Goal: Task Accomplishment & Management: Manage account settings

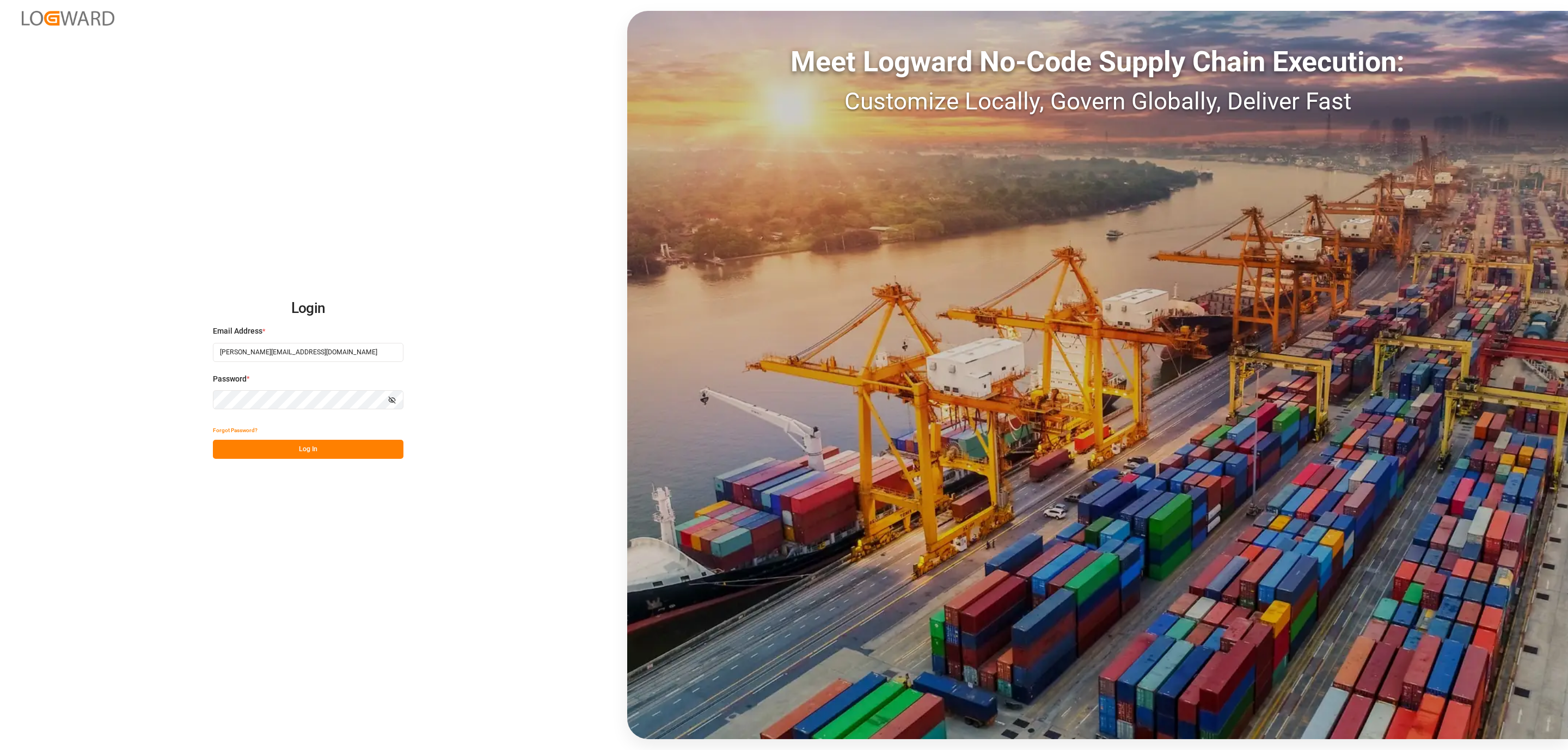
click at [286, 446] on button "Log In" at bounding box center [308, 449] width 191 height 19
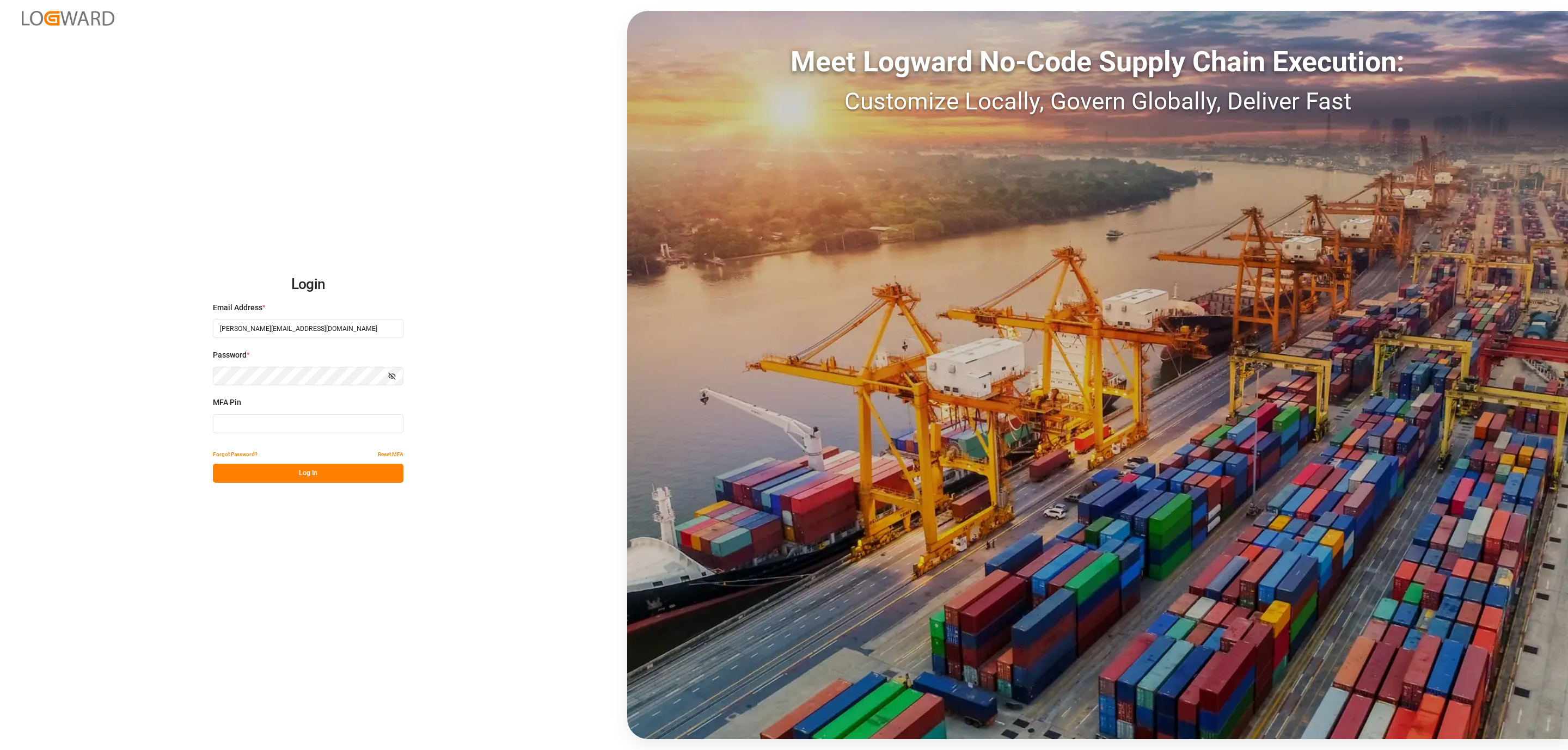
click at [259, 427] on input at bounding box center [308, 423] width 191 height 19
type input "807489"
click at [281, 472] on button "Log In" at bounding box center [308, 473] width 191 height 19
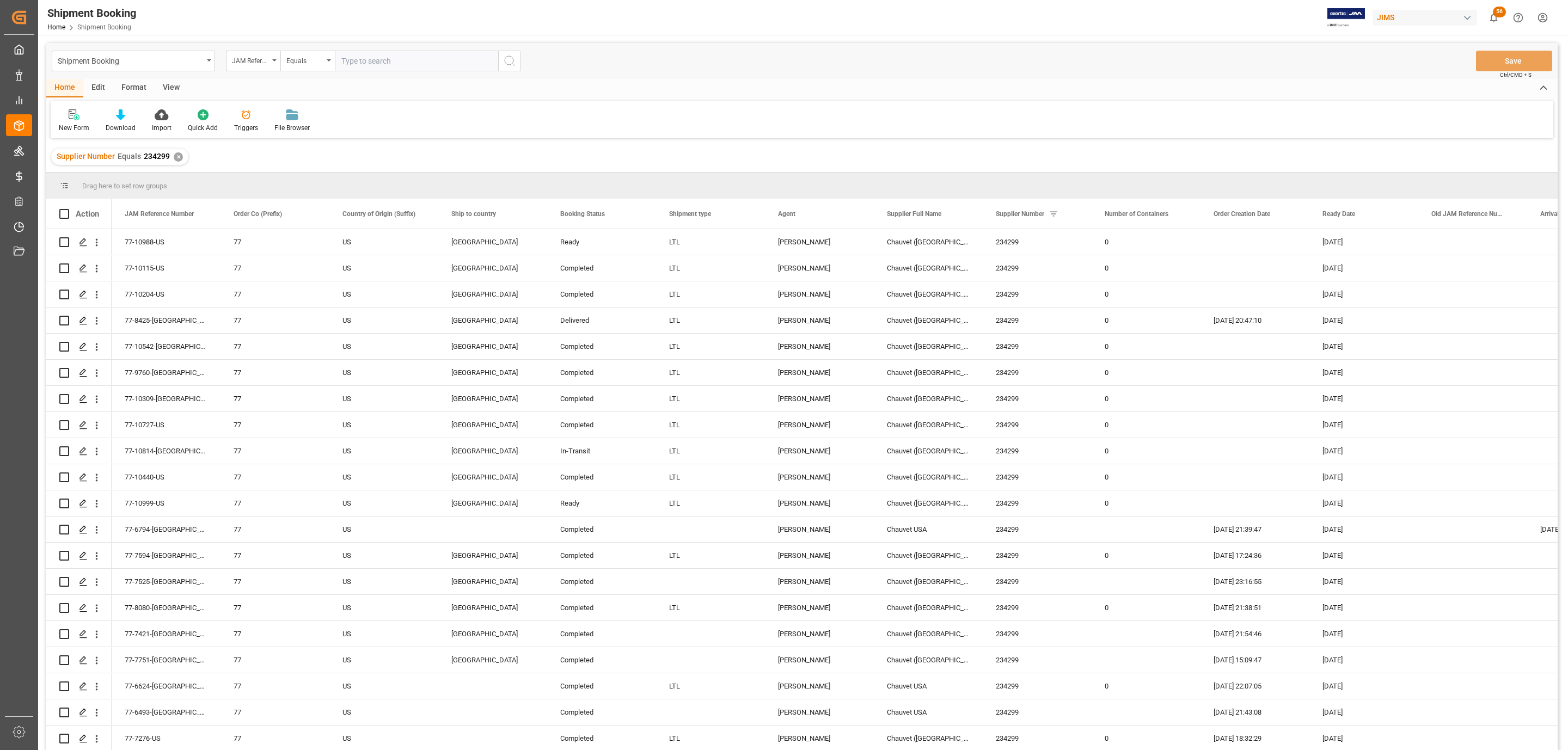
click at [364, 63] on input "text" at bounding box center [416, 61] width 163 height 20
paste input "77-10992-[GEOGRAPHIC_DATA]"
type input "77-10992-[GEOGRAPHIC_DATA]"
click at [503, 63] on button "search button" at bounding box center [509, 61] width 23 height 20
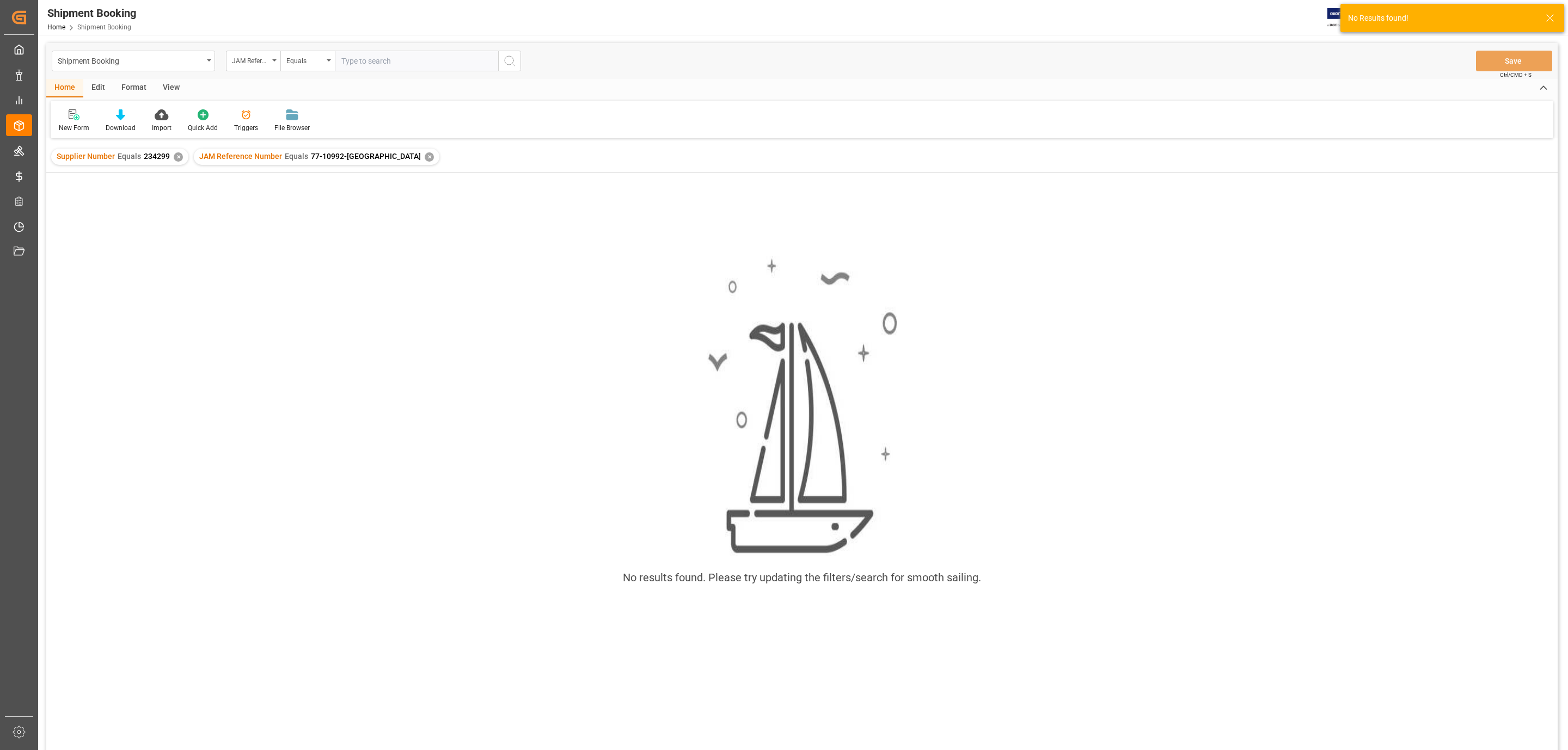
click at [424, 154] on div "✕" at bounding box center [429, 157] width 9 height 9
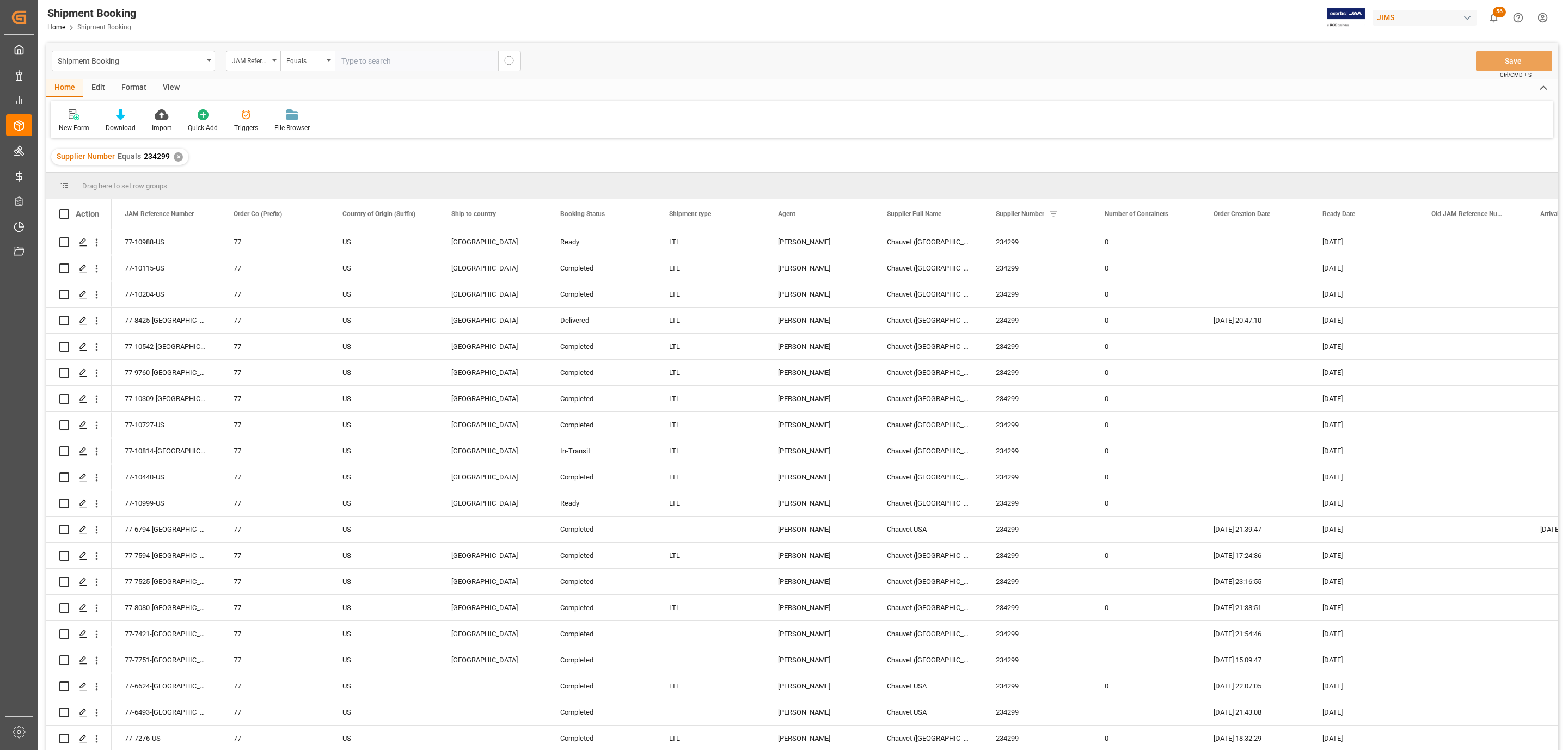
drag, startPoint x: 1068, startPoint y: 2, endPoint x: 644, endPoint y: 76, distance: 430.4
click at [644, 76] on div "Shipment Booking JAM Reference Number Equals Save Ctrl/CMD + S" at bounding box center [802, 60] width 1512 height 36
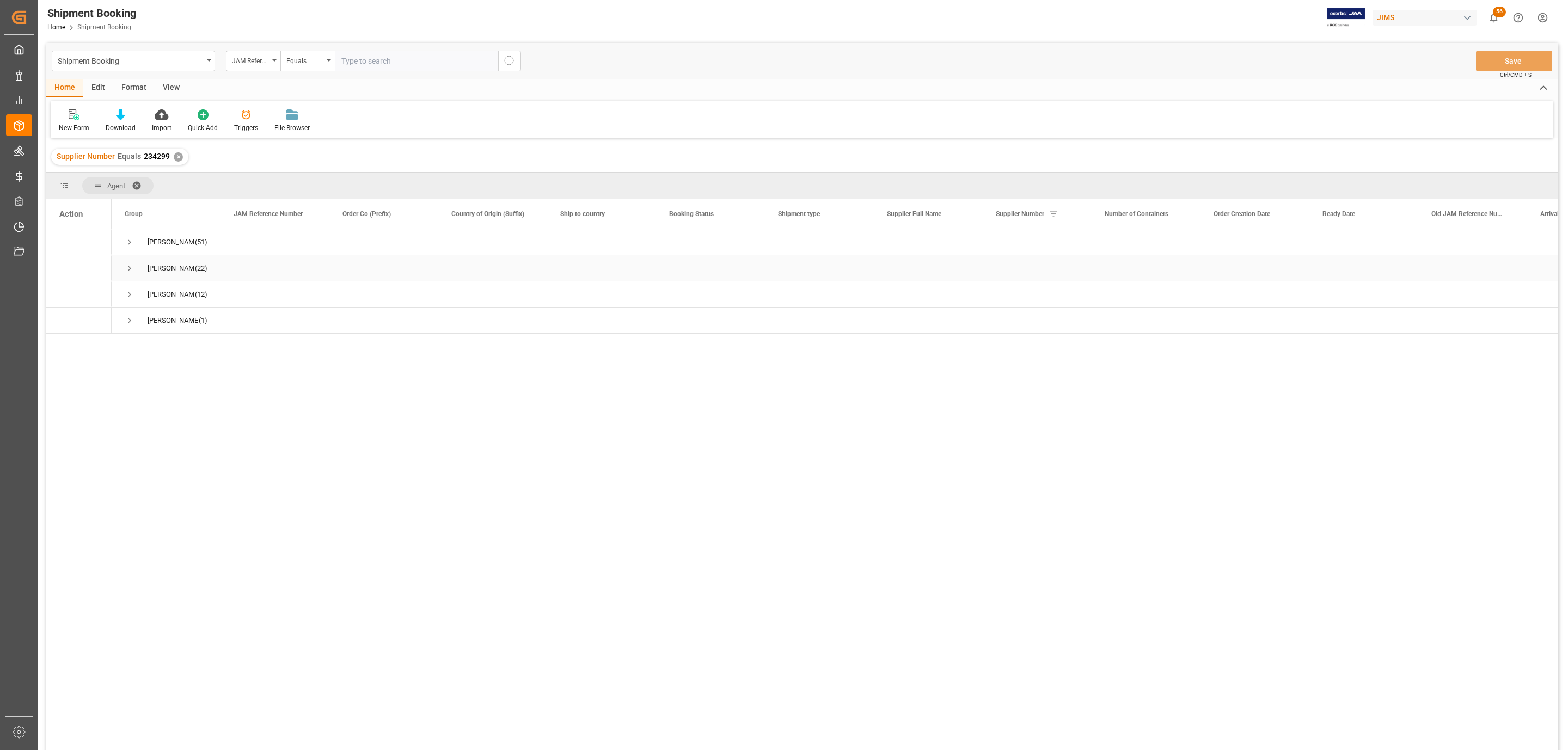
click at [129, 269] on span "Press SPACE to select this row." at bounding box center [130, 268] width 10 height 10
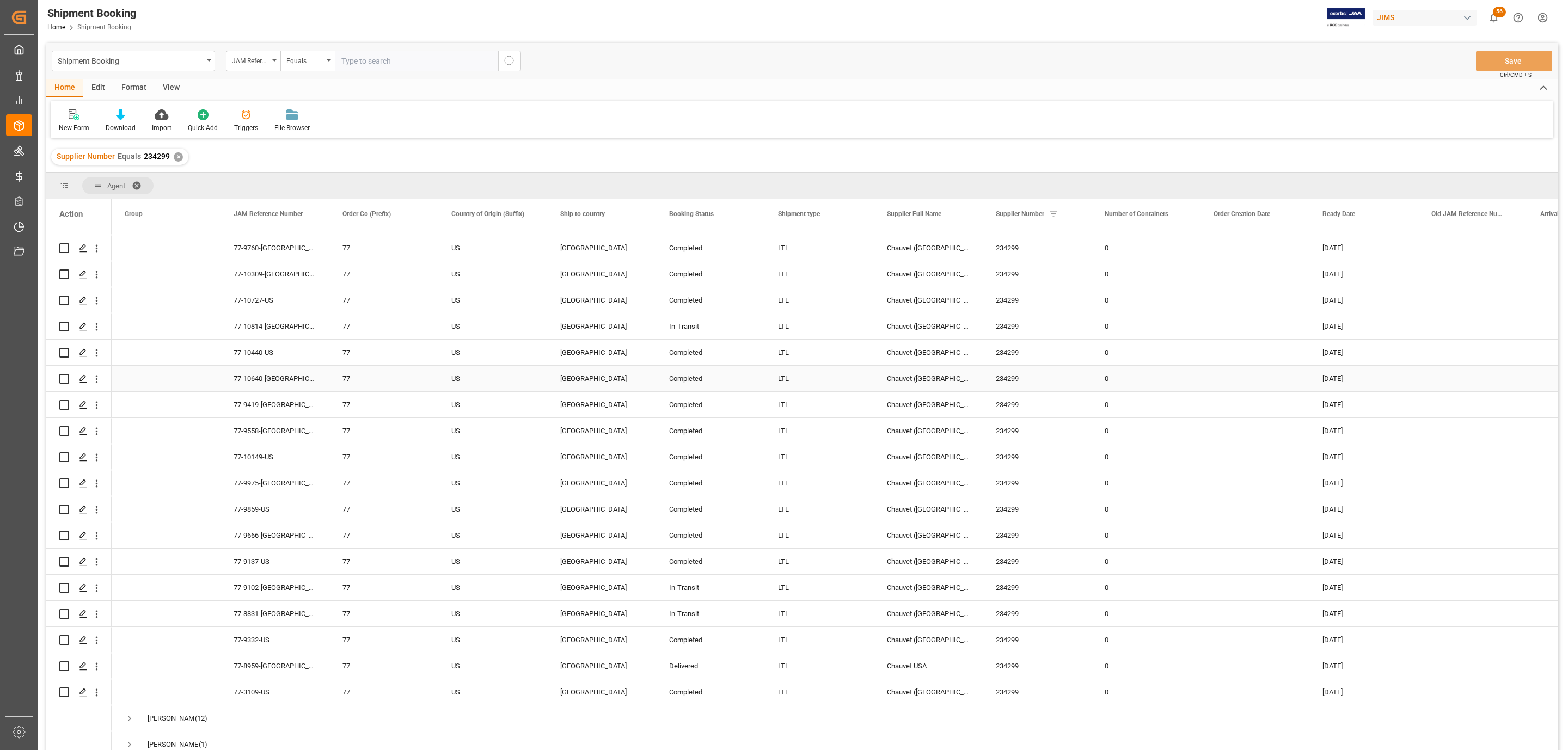
scroll to position [157, 0]
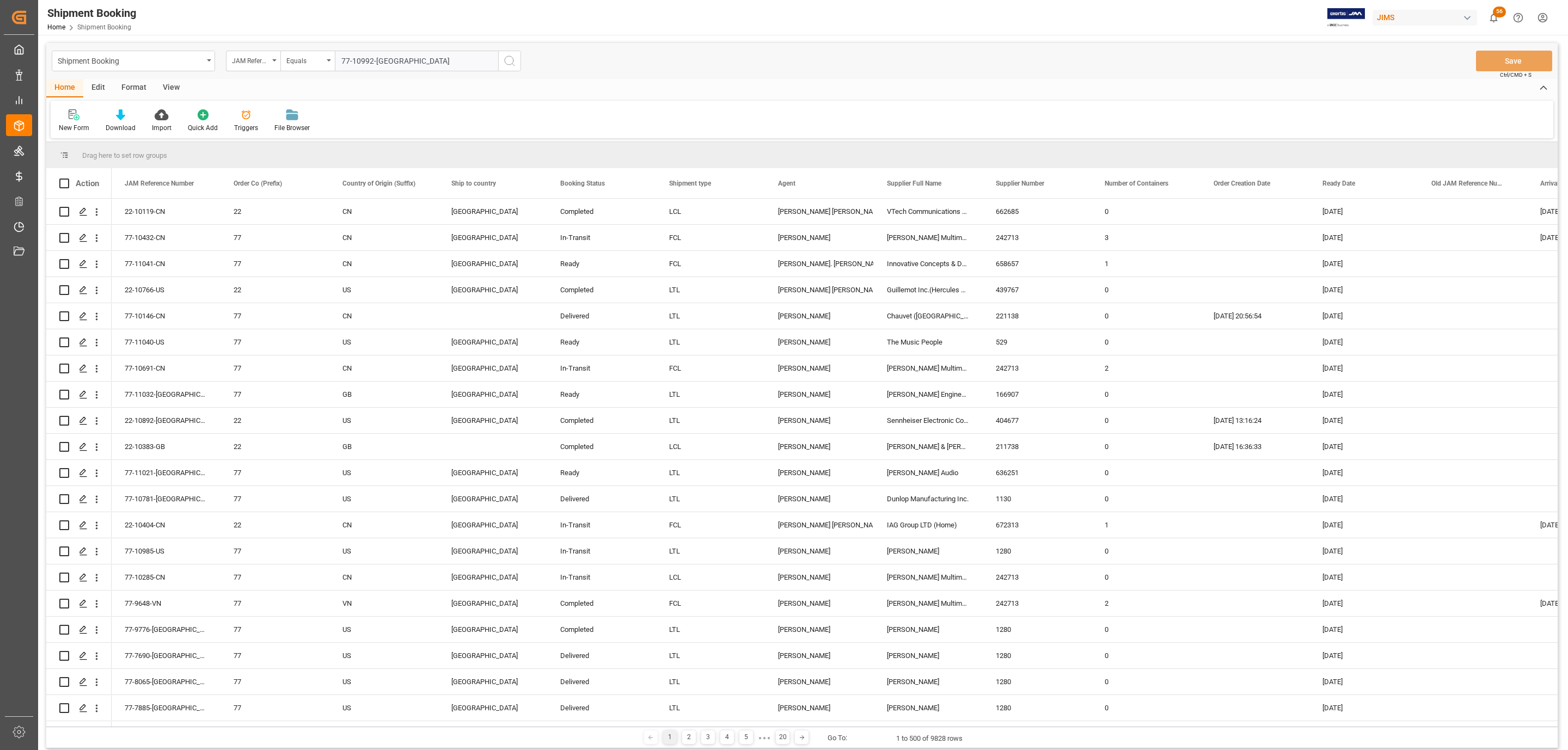
type input "77-10992-[GEOGRAPHIC_DATA]"
click at [504, 52] on button "search button" at bounding box center [509, 61] width 23 height 20
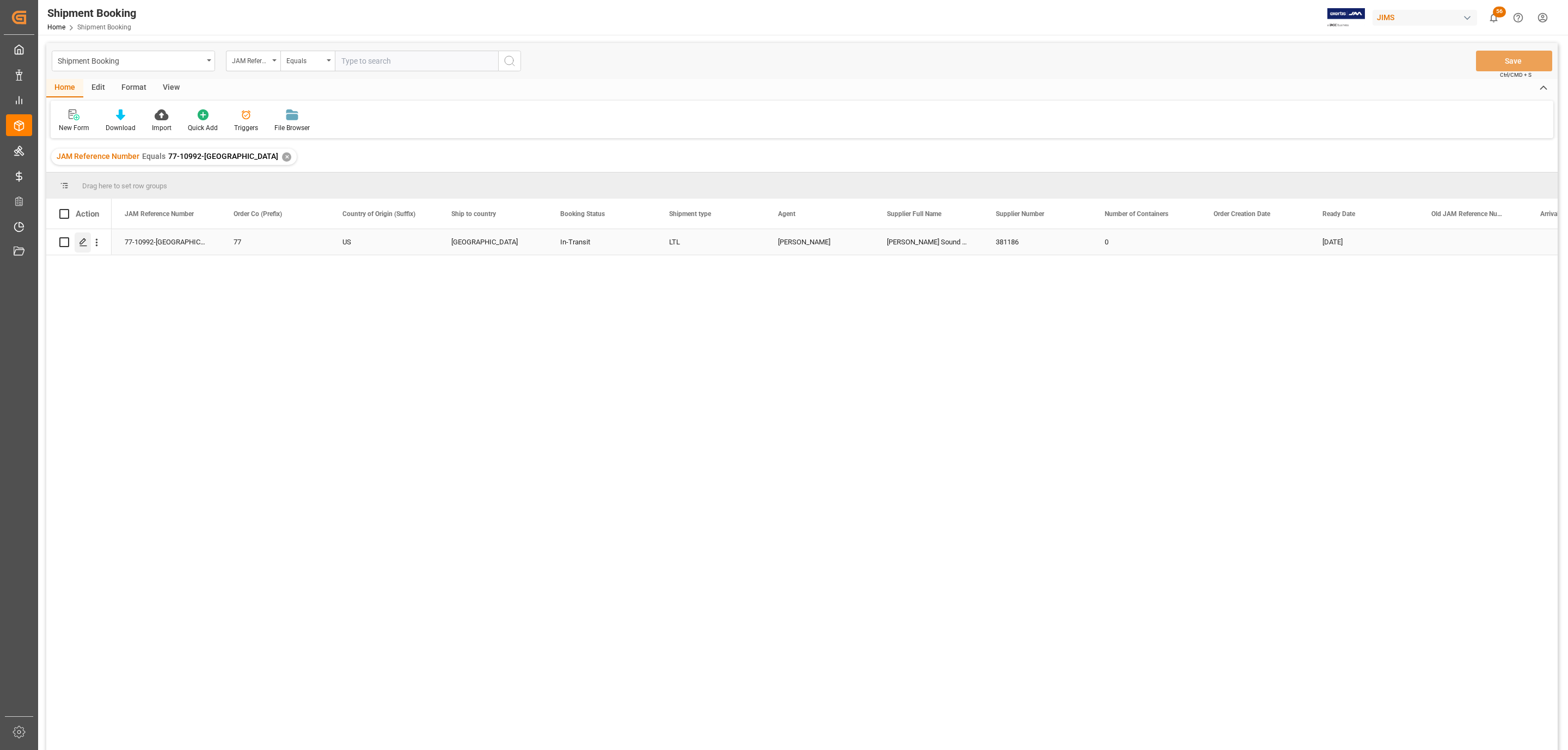
click at [85, 240] on icon "Press SPACE to select this row." at bounding box center [82, 242] width 8 height 8
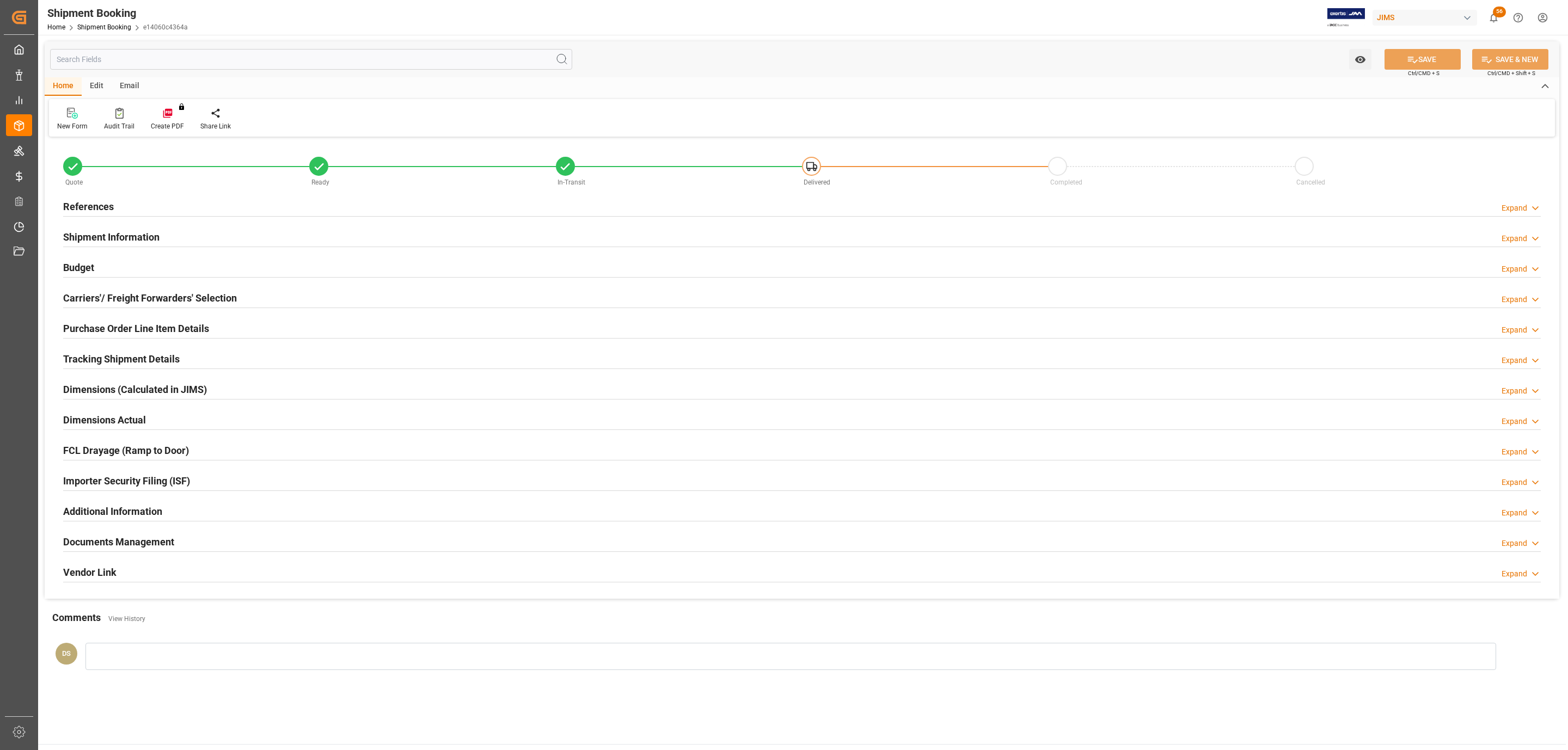
type input "0"
type input "22"
type input "[DATE]"
click at [144, 199] on div "References Expand" at bounding box center [801, 206] width 1477 height 20
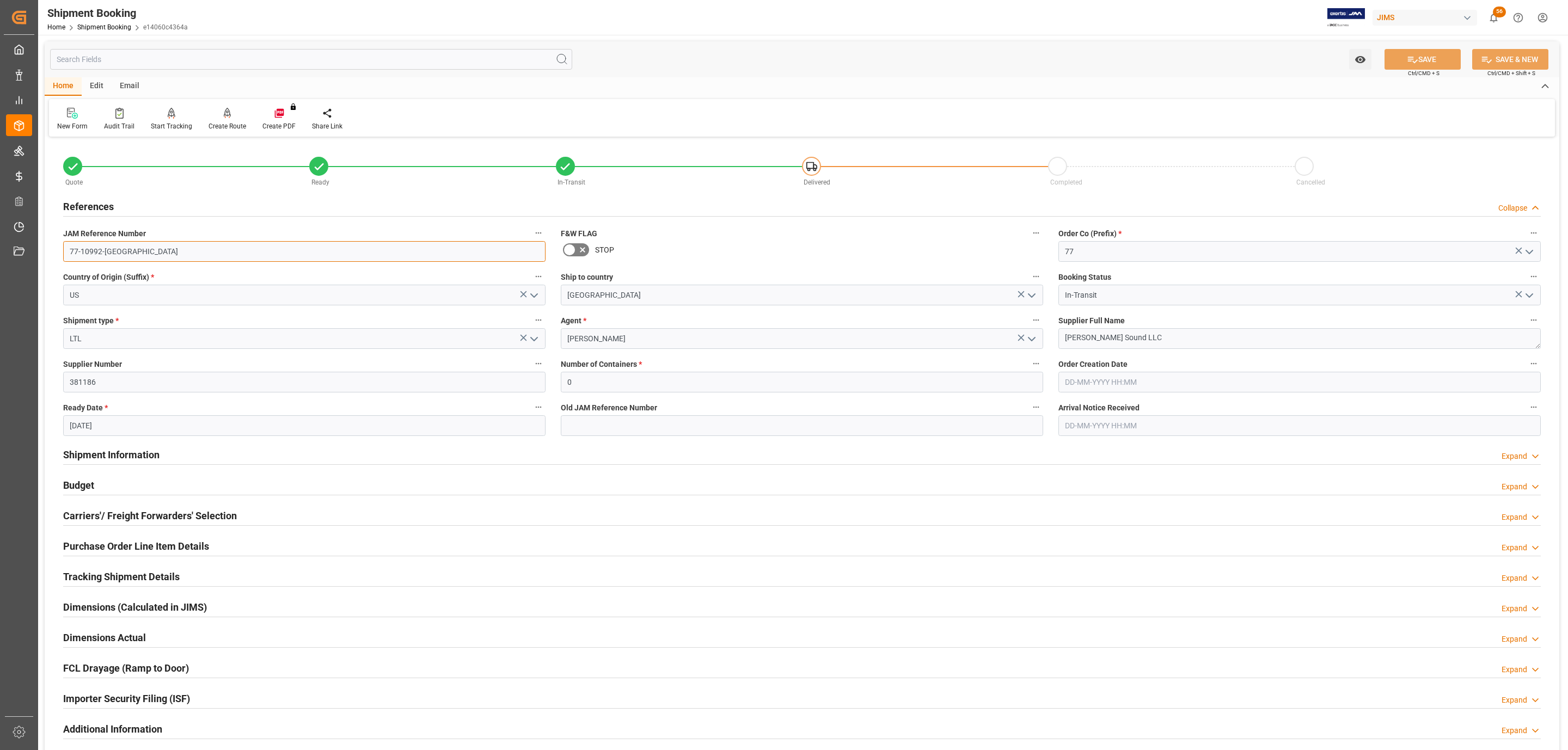
click at [132, 250] on input "77-10992-[GEOGRAPHIC_DATA]" at bounding box center [304, 251] width 483 height 20
click at [100, 513] on h2 "Carriers'/ Freight Forwarders' Selection" at bounding box center [149, 516] width 173 height 15
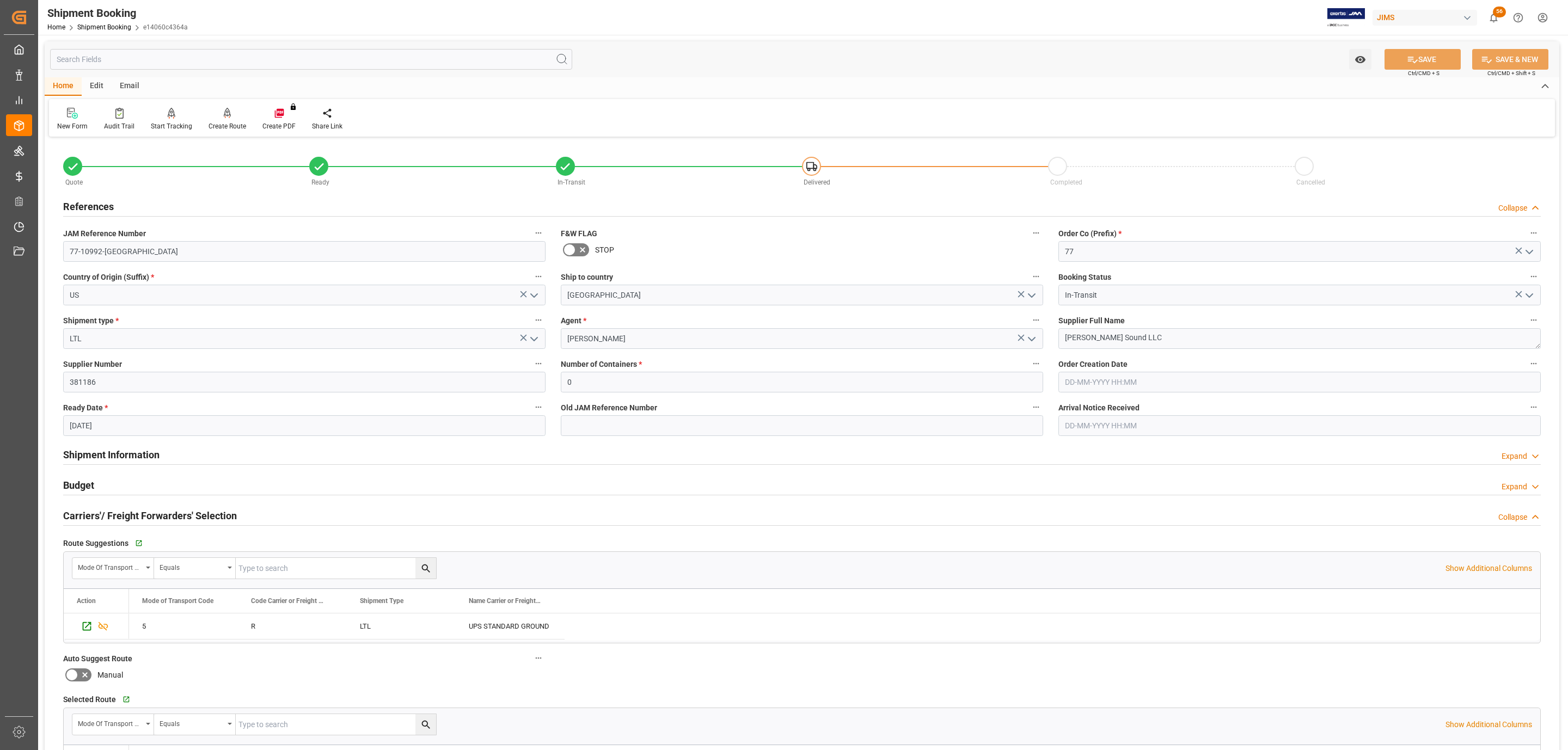
click at [100, 513] on h2 "Carriers'/ Freight Forwarders' Selection" at bounding box center [149, 516] width 173 height 15
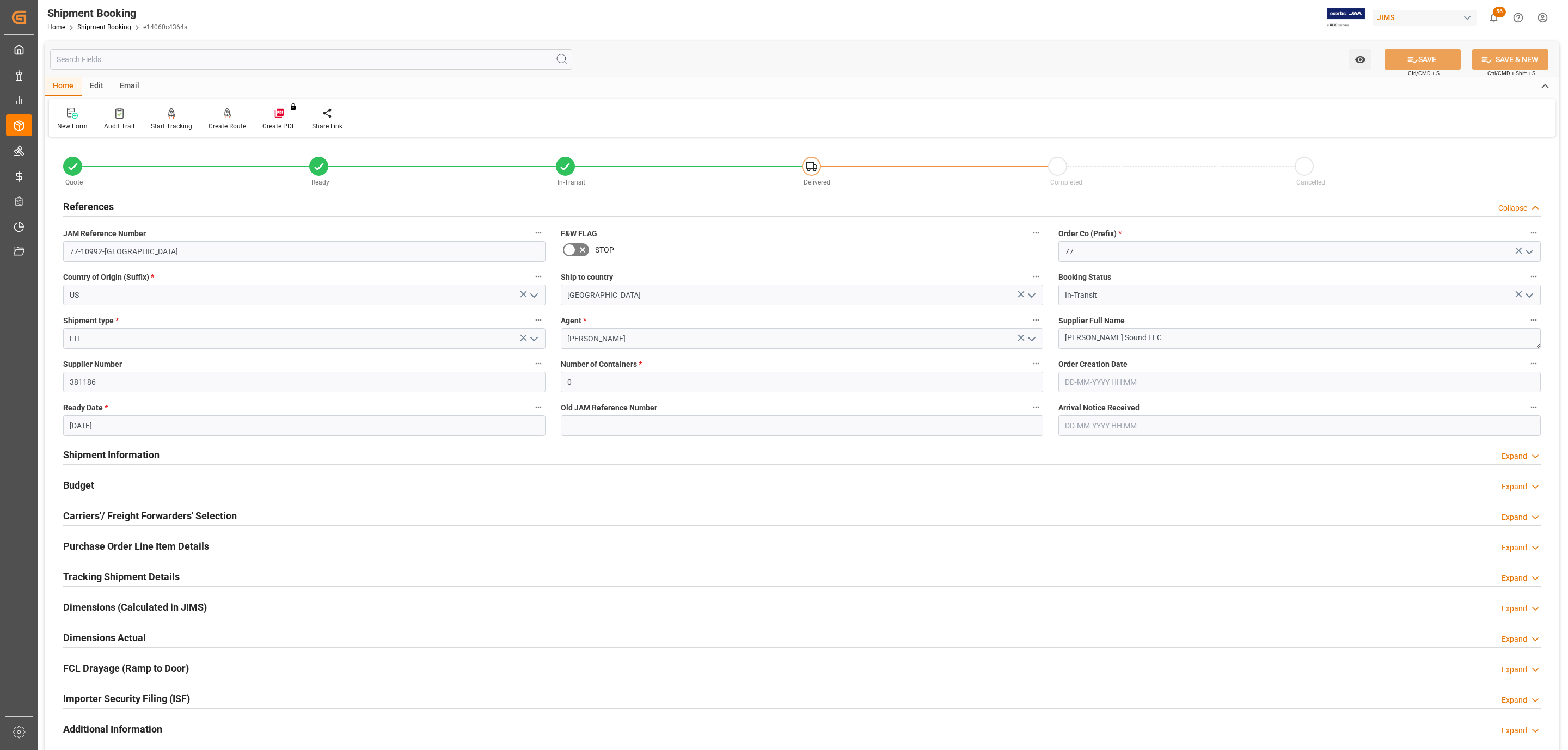
click at [118, 541] on h2 "Purchase Order Line Item Details" at bounding box center [136, 546] width 146 height 15
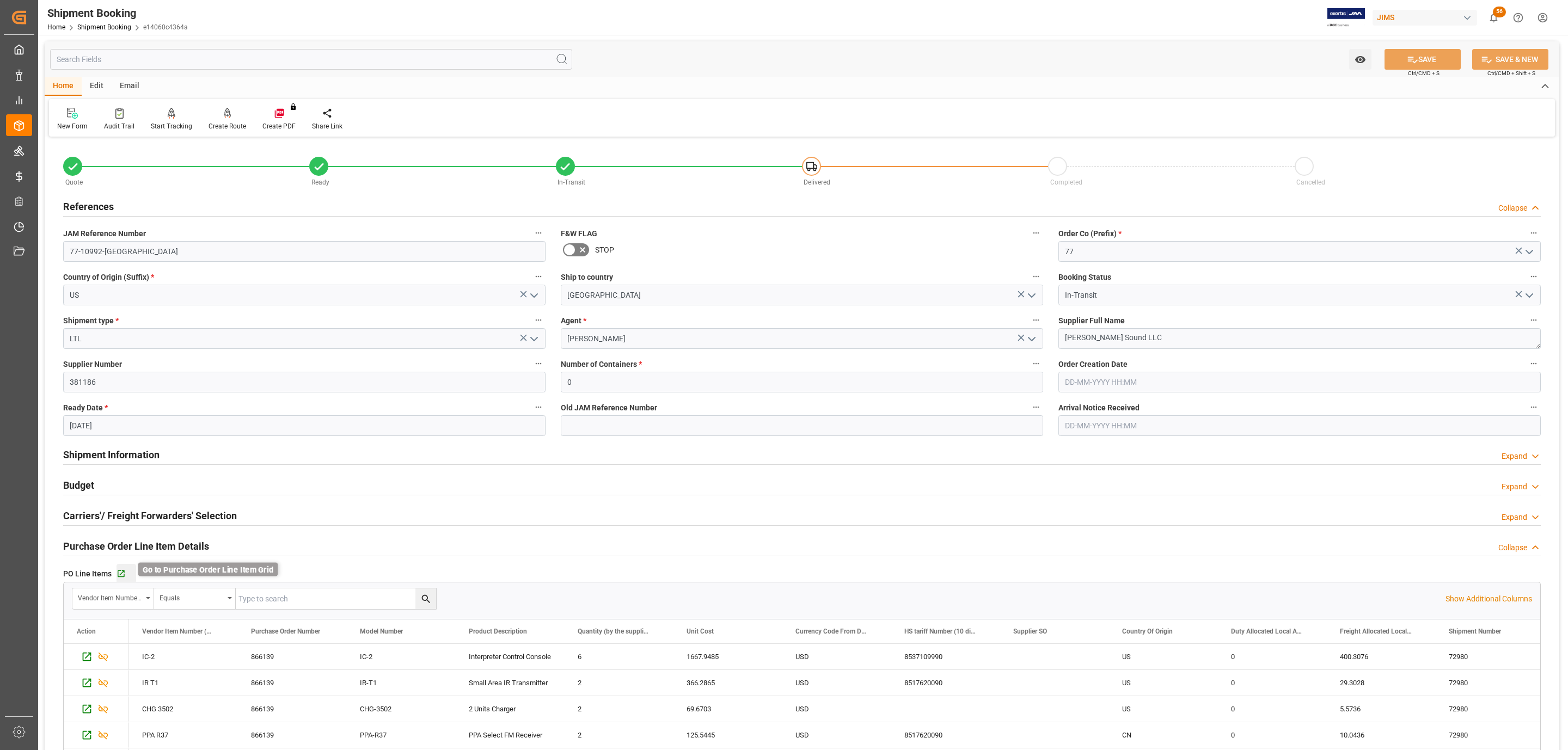
click at [123, 573] on icon "button" at bounding box center [121, 574] width 7 height 7
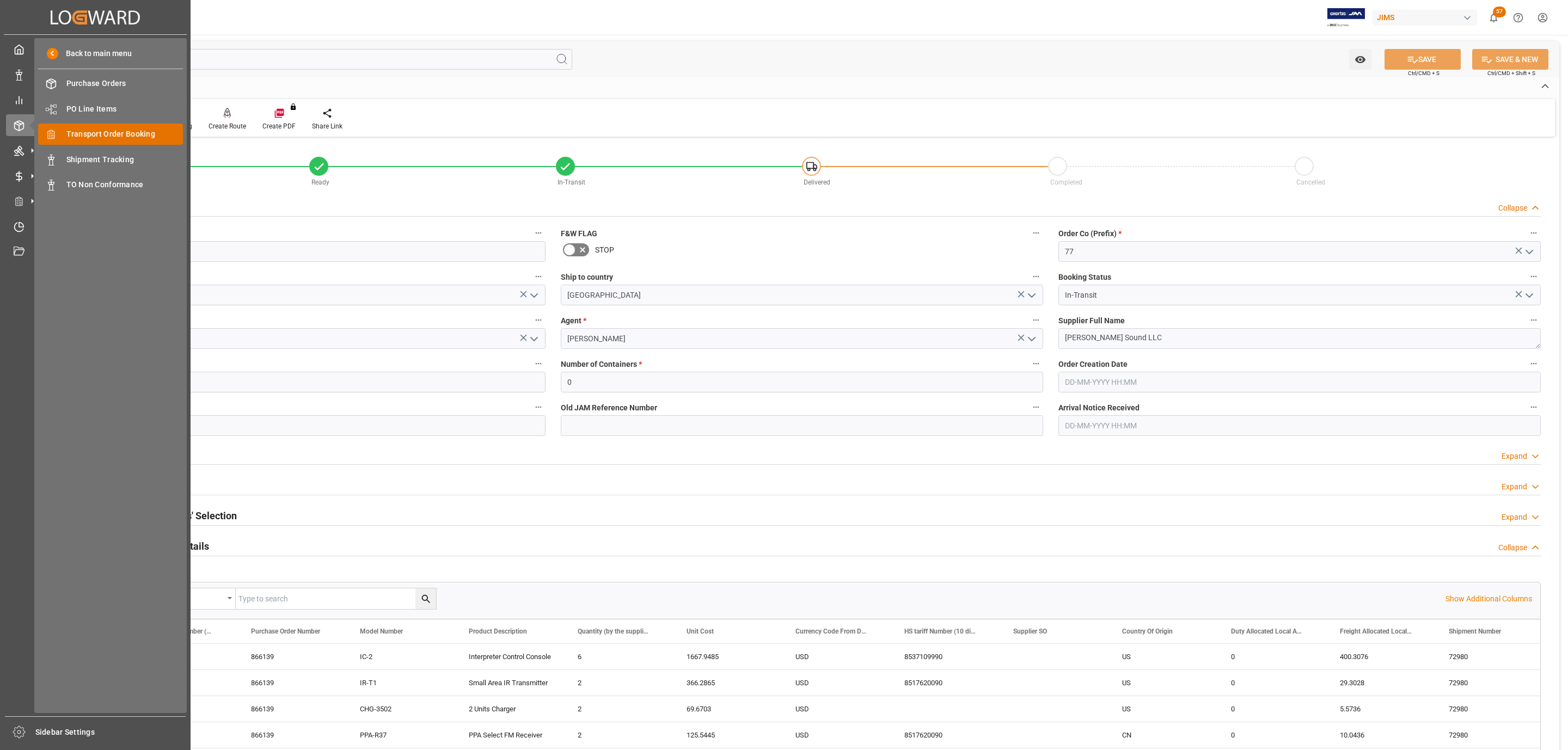
click at [92, 134] on span "Transport Order Booking" at bounding box center [125, 134] width 117 height 11
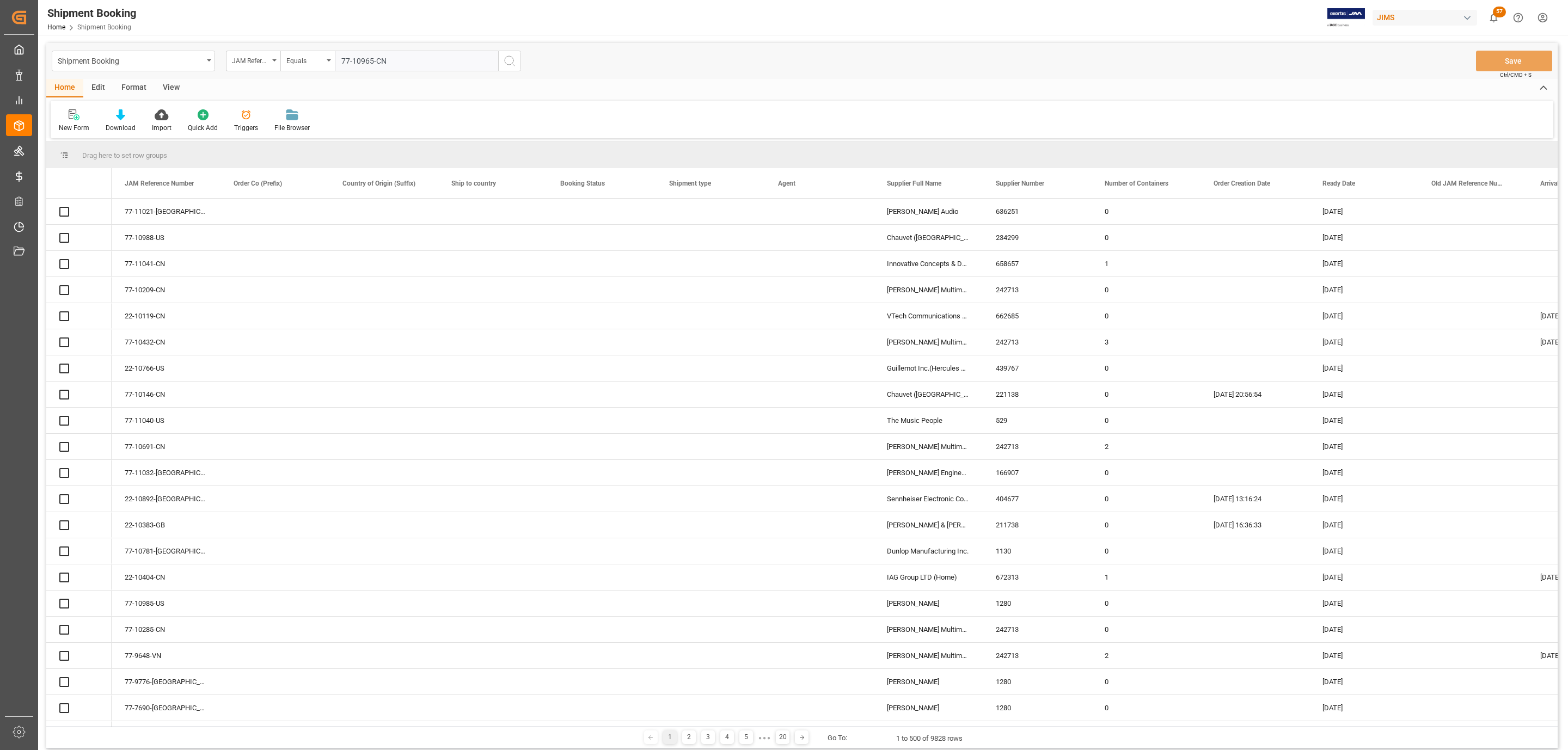
type input "77-10965-CN"
click at [510, 63] on icon "search button" at bounding box center [509, 61] width 13 height 13
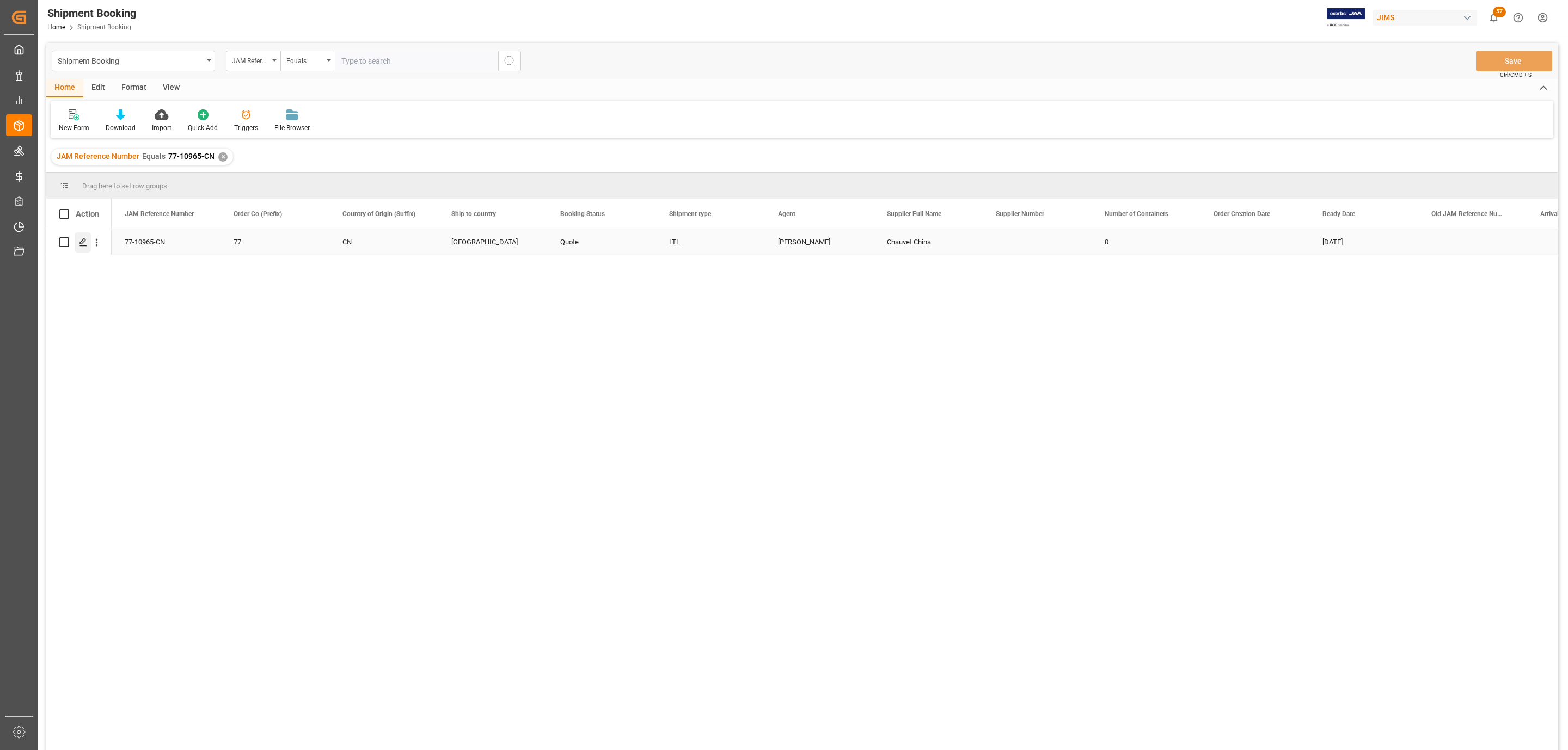
click at [82, 239] on icon "Press SPACE to select this row." at bounding box center [82, 242] width 8 height 8
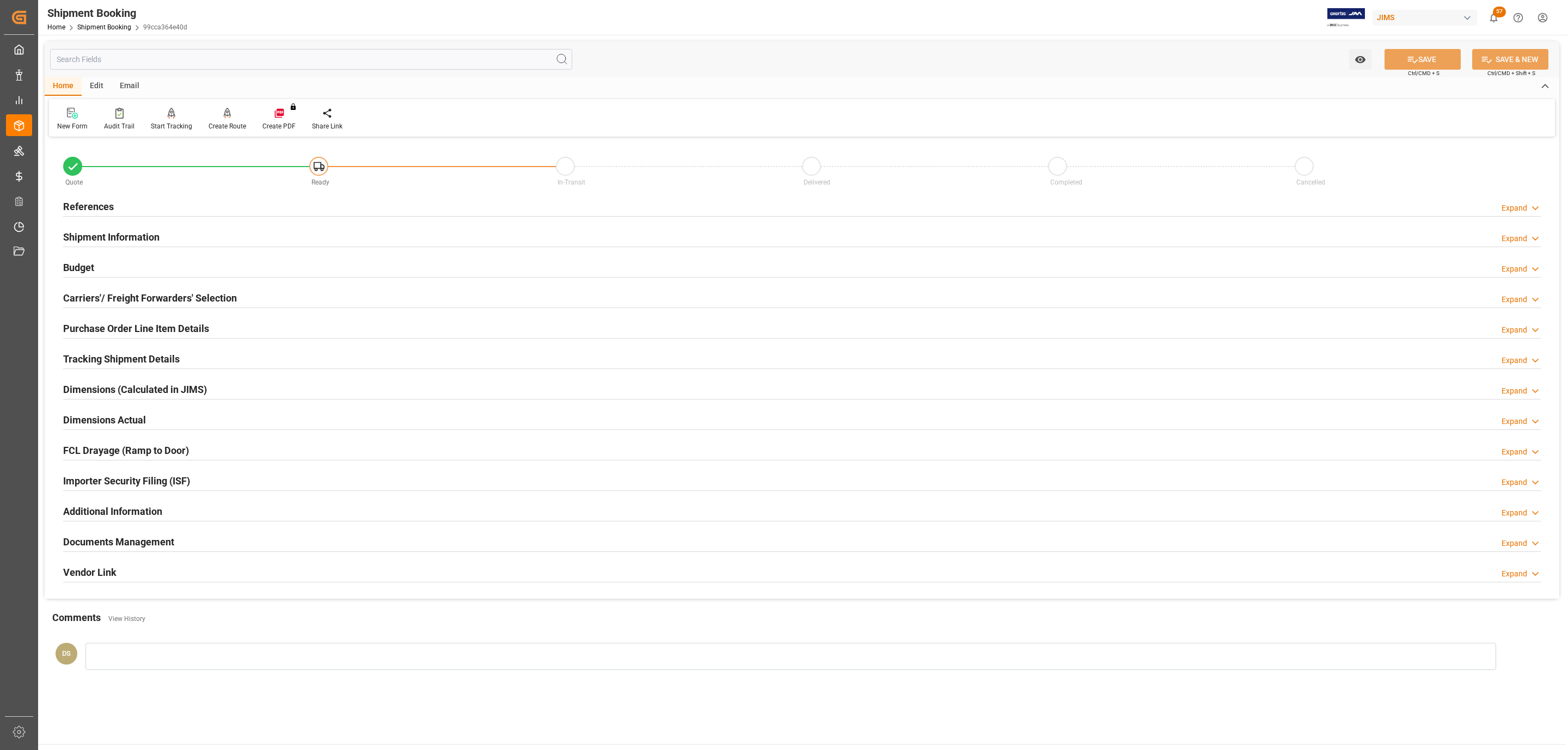
click at [88, 263] on h2 "Budget" at bounding box center [79, 268] width 31 height 15
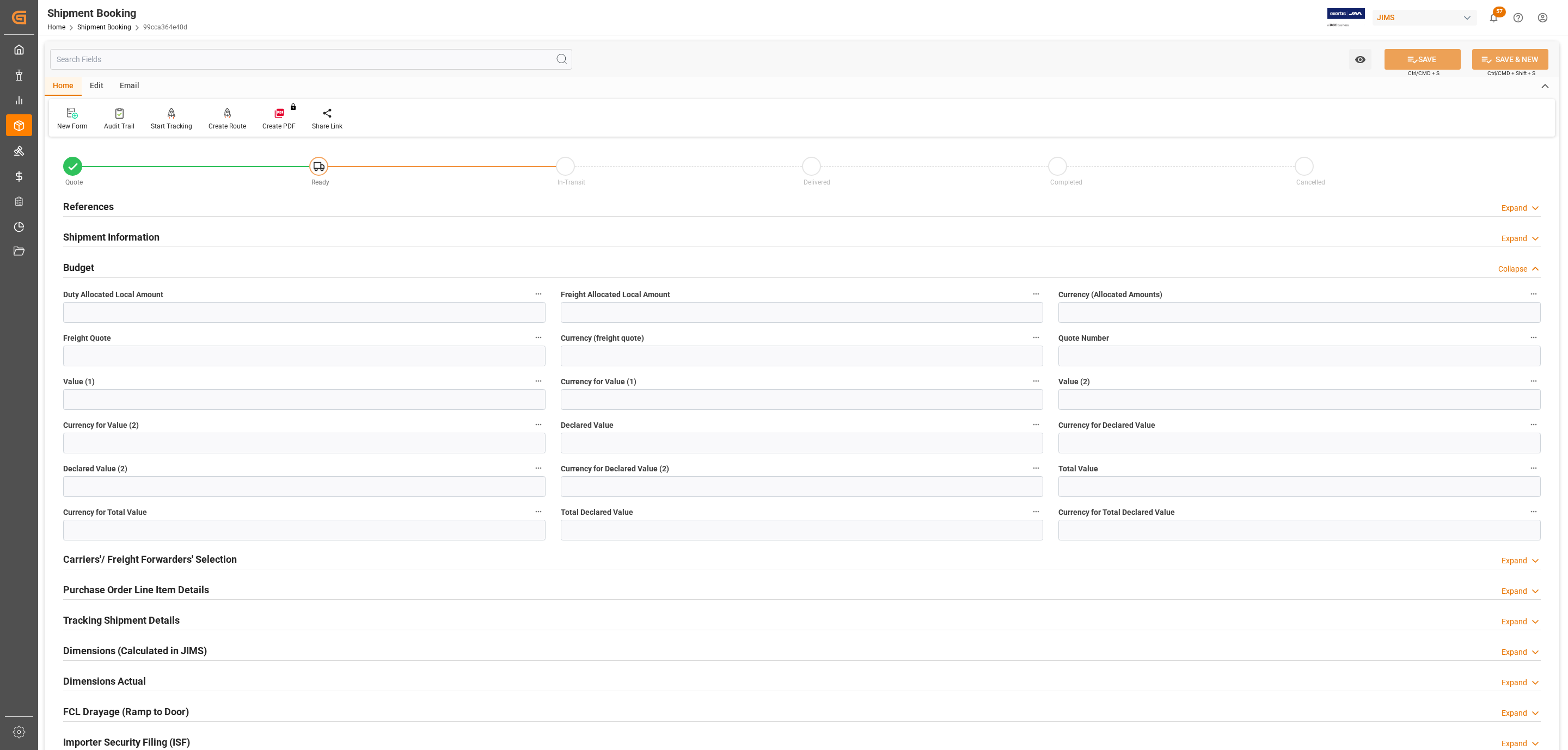
click at [104, 199] on h2 "References" at bounding box center [88, 206] width 51 height 15
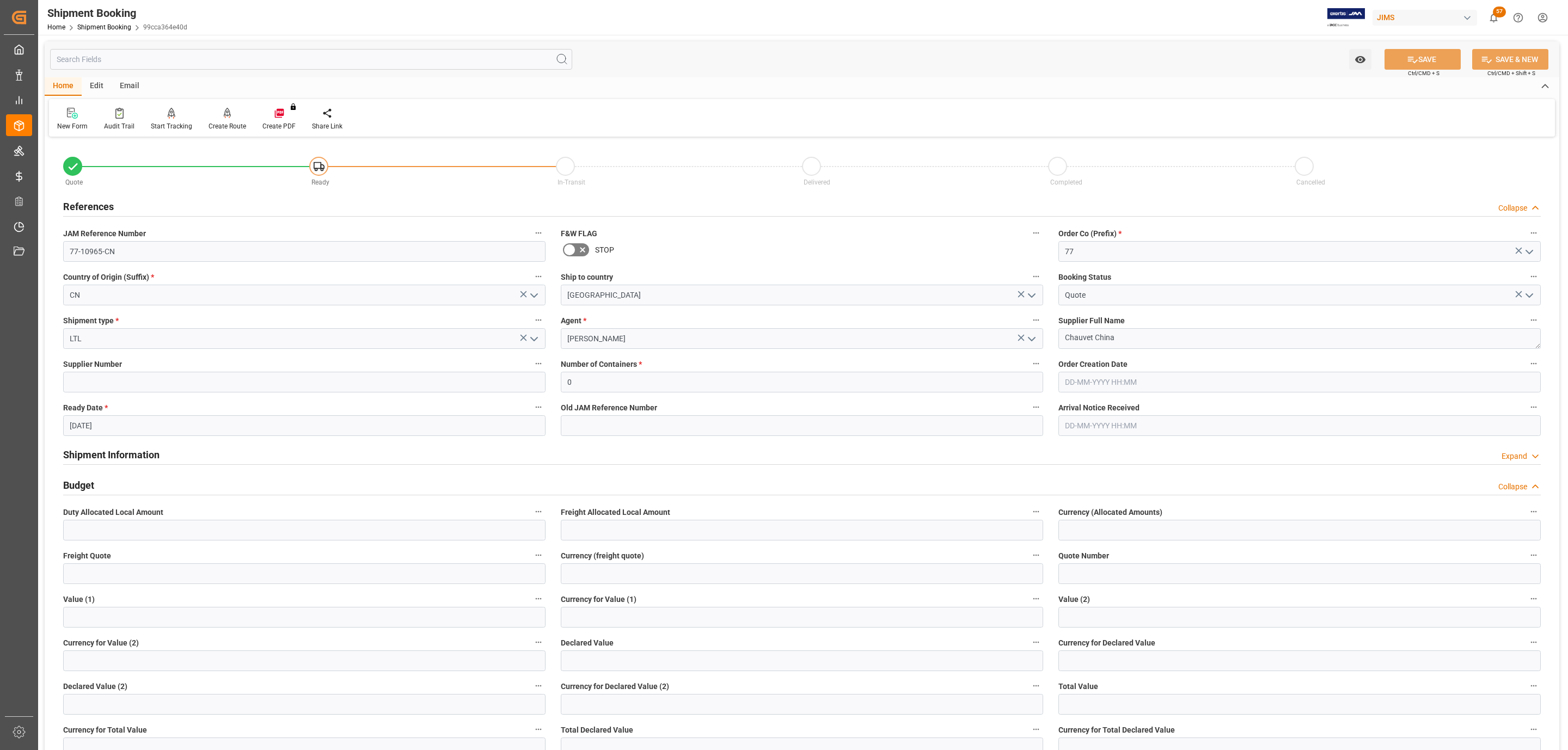
click at [104, 199] on h2 "References" at bounding box center [88, 206] width 51 height 15
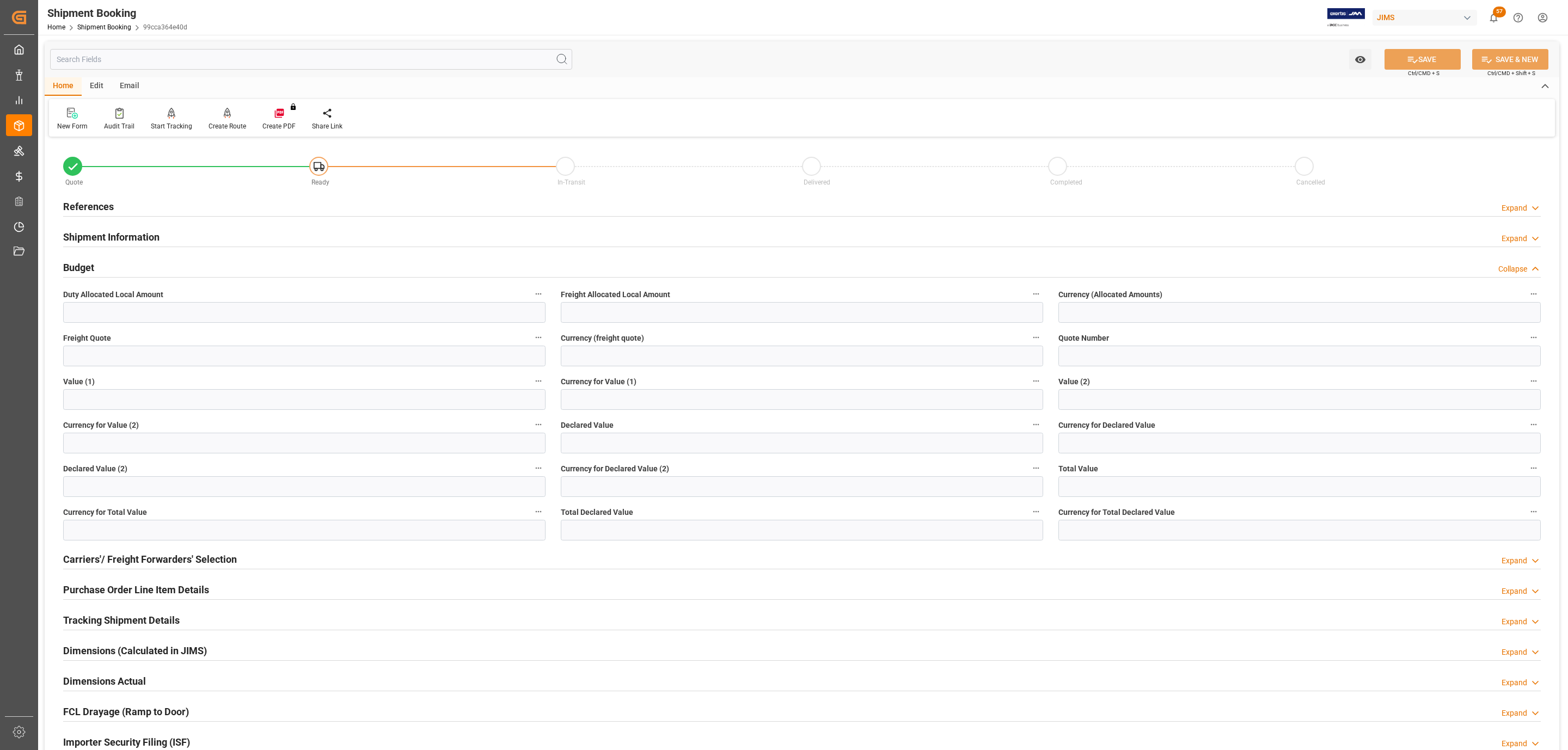
click at [149, 193] on div "References Expand" at bounding box center [802, 206] width 1493 height 31
click at [148, 201] on div "References Expand" at bounding box center [801, 206] width 1477 height 20
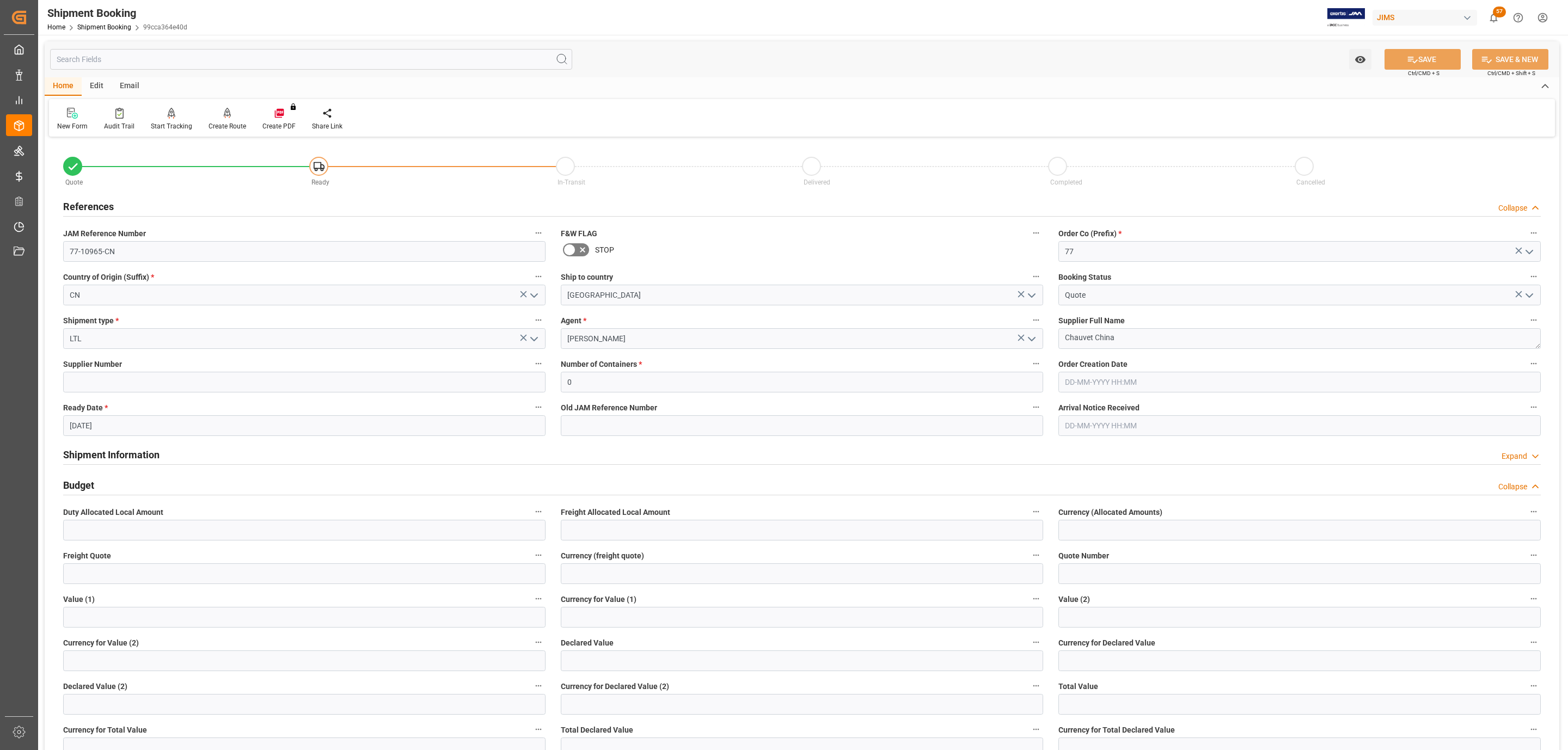
click at [148, 201] on div "References Collapse" at bounding box center [801, 206] width 1477 height 20
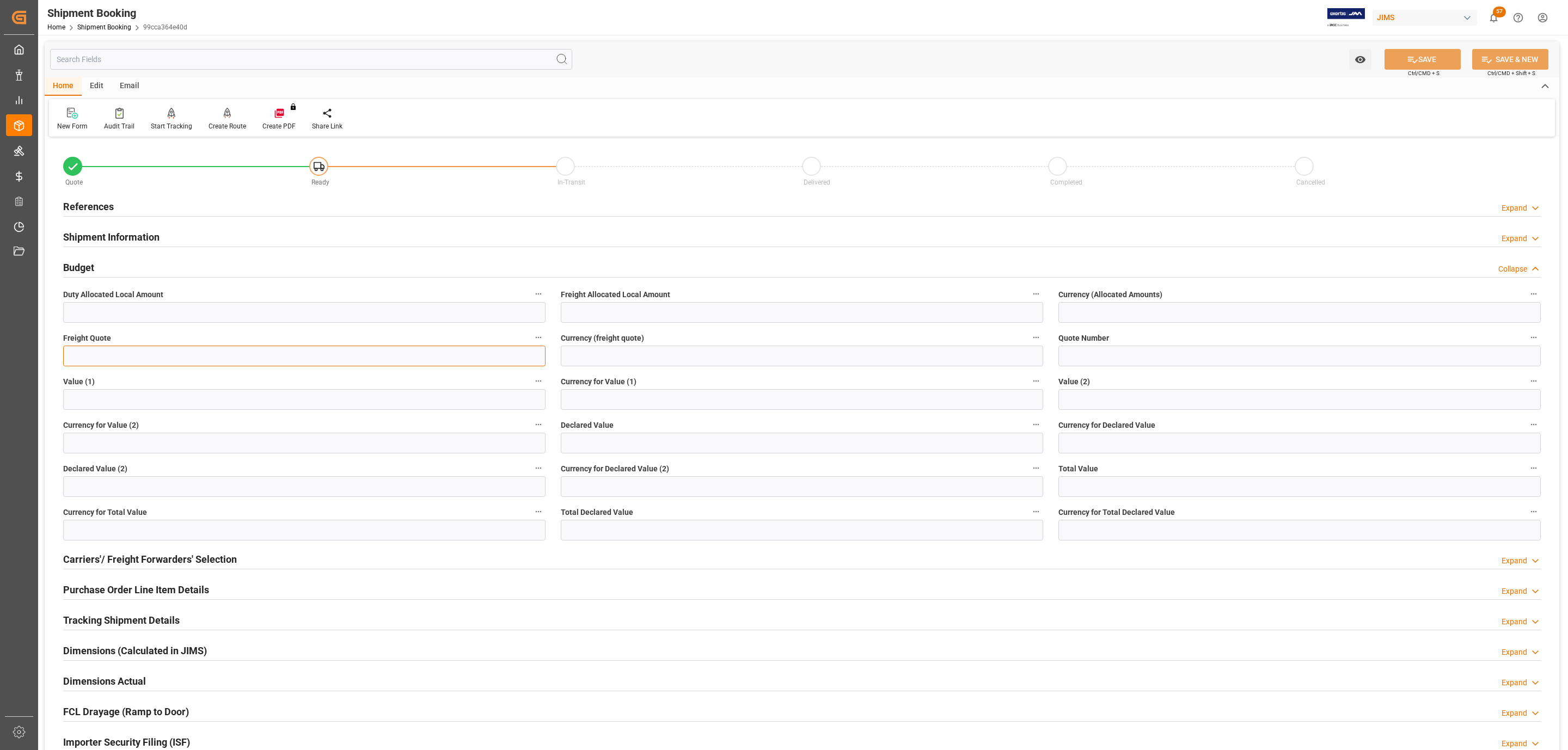
click at [94, 353] on input "text" at bounding box center [304, 356] width 483 height 20
type input "1573.60"
type input "usd"
click at [1415, 69] on span "Ctrl/CMD + S" at bounding box center [1424, 73] width 31 height 8
click at [1410, 60] on icon at bounding box center [1412, 59] width 11 height 11
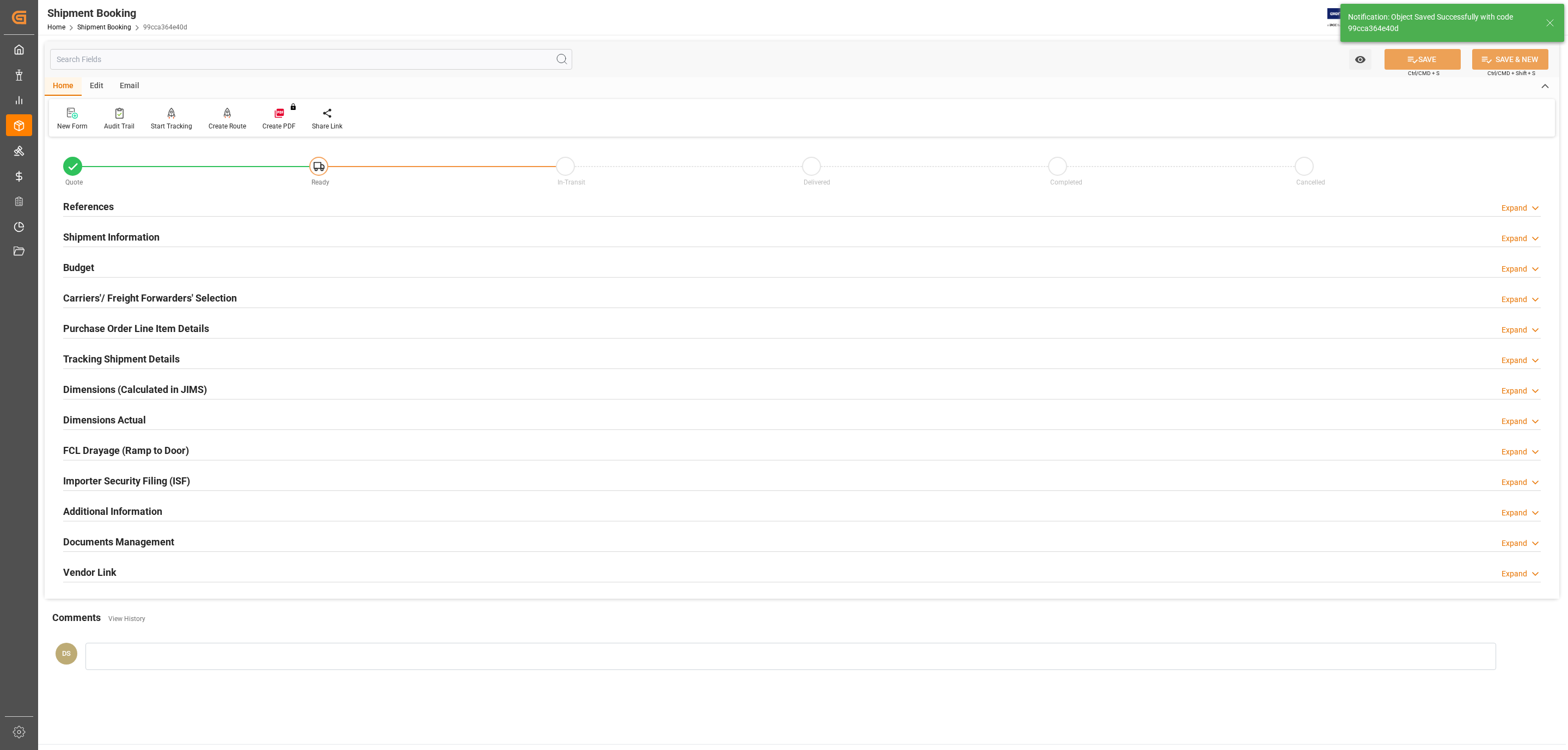
click at [103, 302] on h2 "Carriers'/ Freight Forwarders' Selection" at bounding box center [149, 298] width 173 height 15
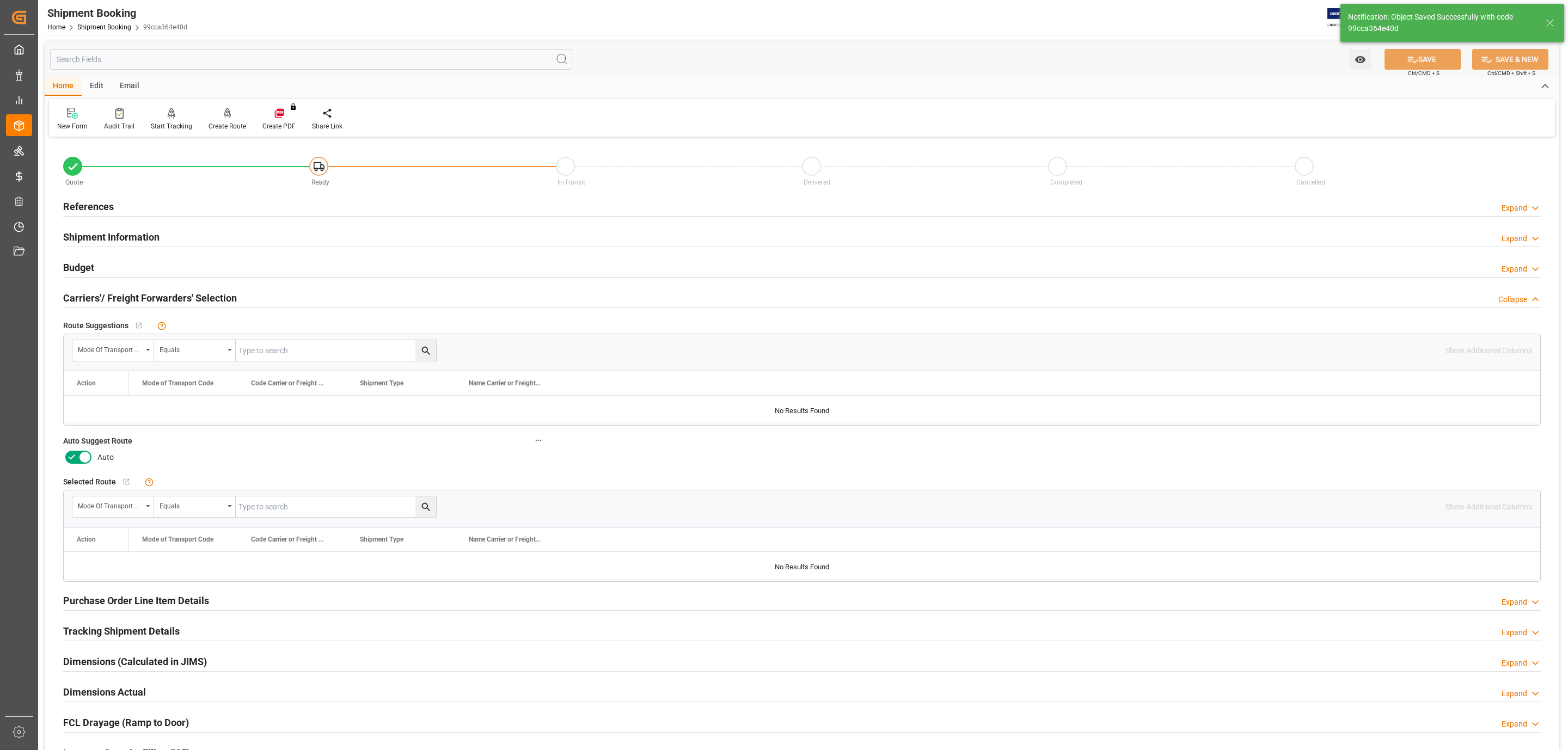
click at [81, 459] on icon at bounding box center [85, 457] width 13 height 13
click at [0, 0] on input "checkbox" at bounding box center [0, 0] width 0 height 0
click at [1410, 61] on icon at bounding box center [1412, 59] width 11 height 11
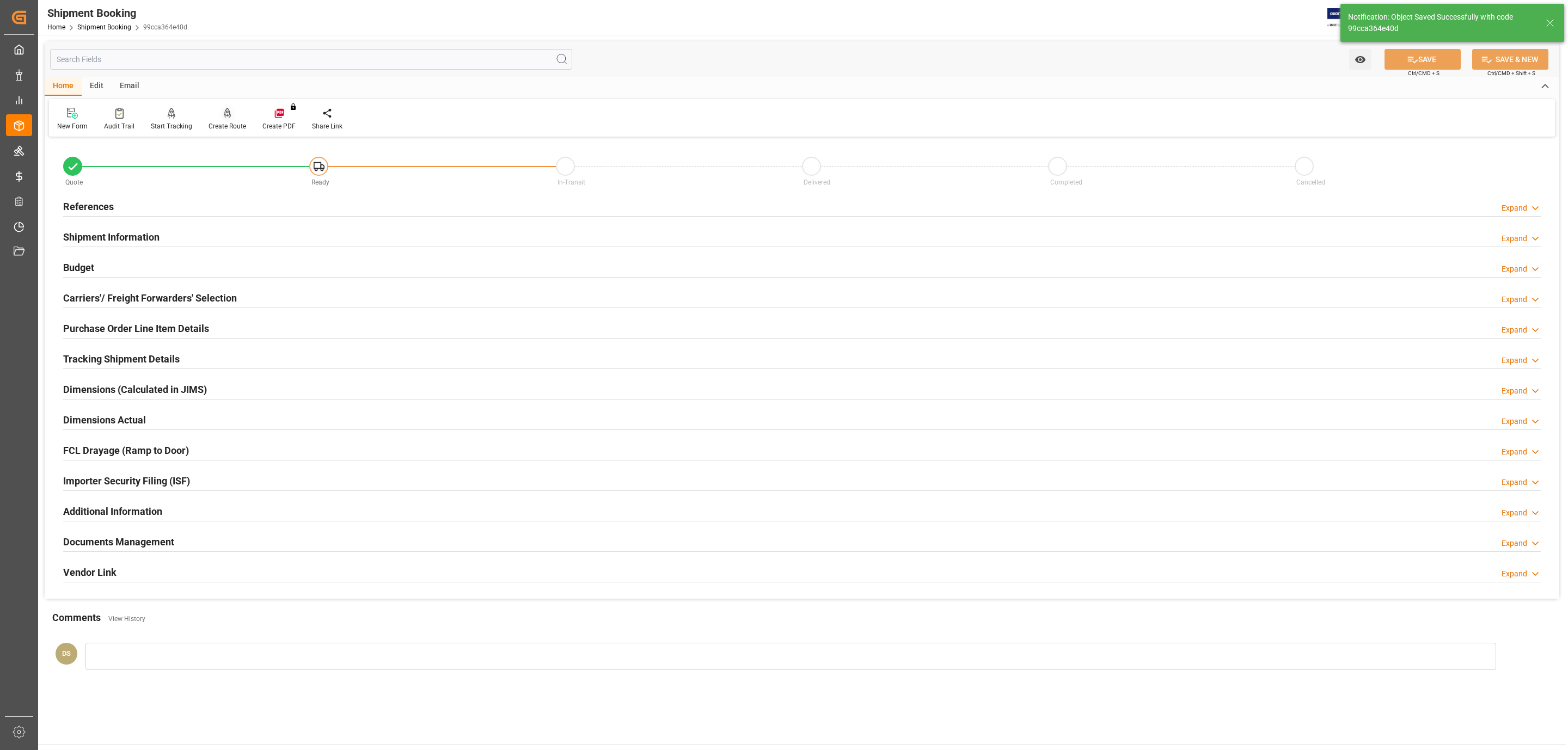
click at [232, 121] on div "Create Route" at bounding box center [227, 126] width 38 height 10
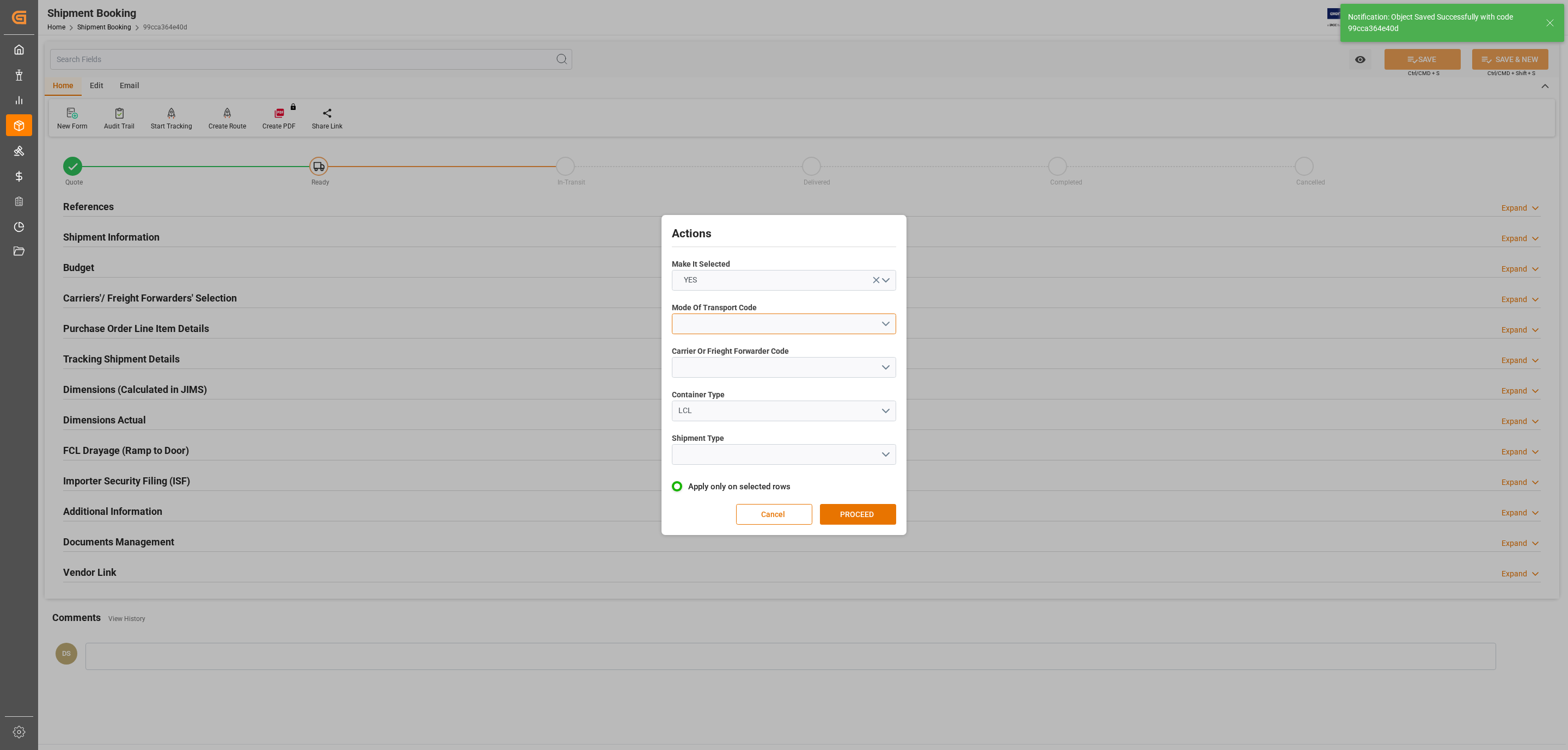
click at [760, 321] on button "open menu" at bounding box center [784, 324] width 224 height 20
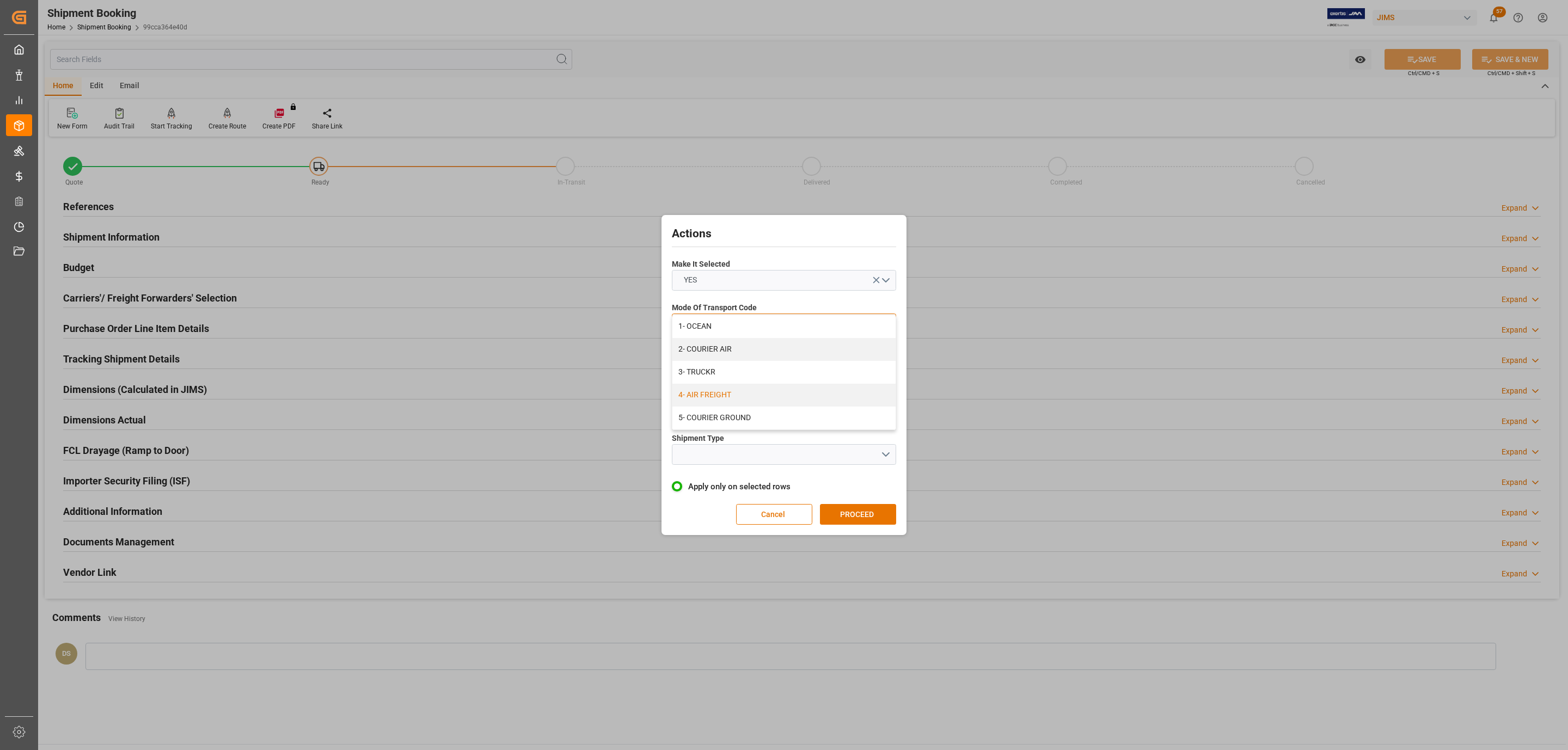
click at [740, 395] on div "4- AIR FREIGHT" at bounding box center [784, 394] width 223 height 23
click at [730, 364] on button "open menu" at bounding box center [784, 368] width 224 height 20
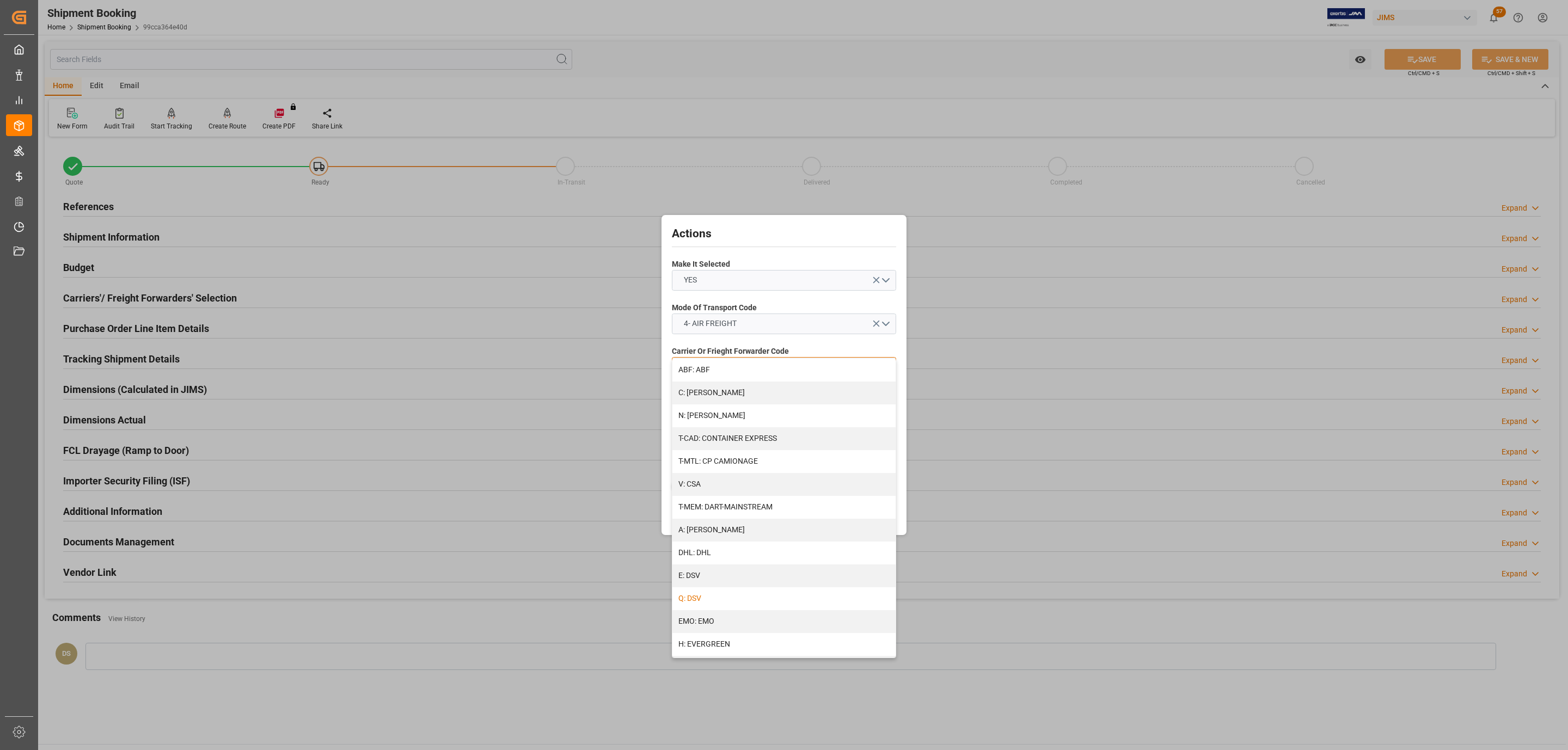
click at [719, 592] on div "Q: DSV" at bounding box center [784, 598] width 223 height 23
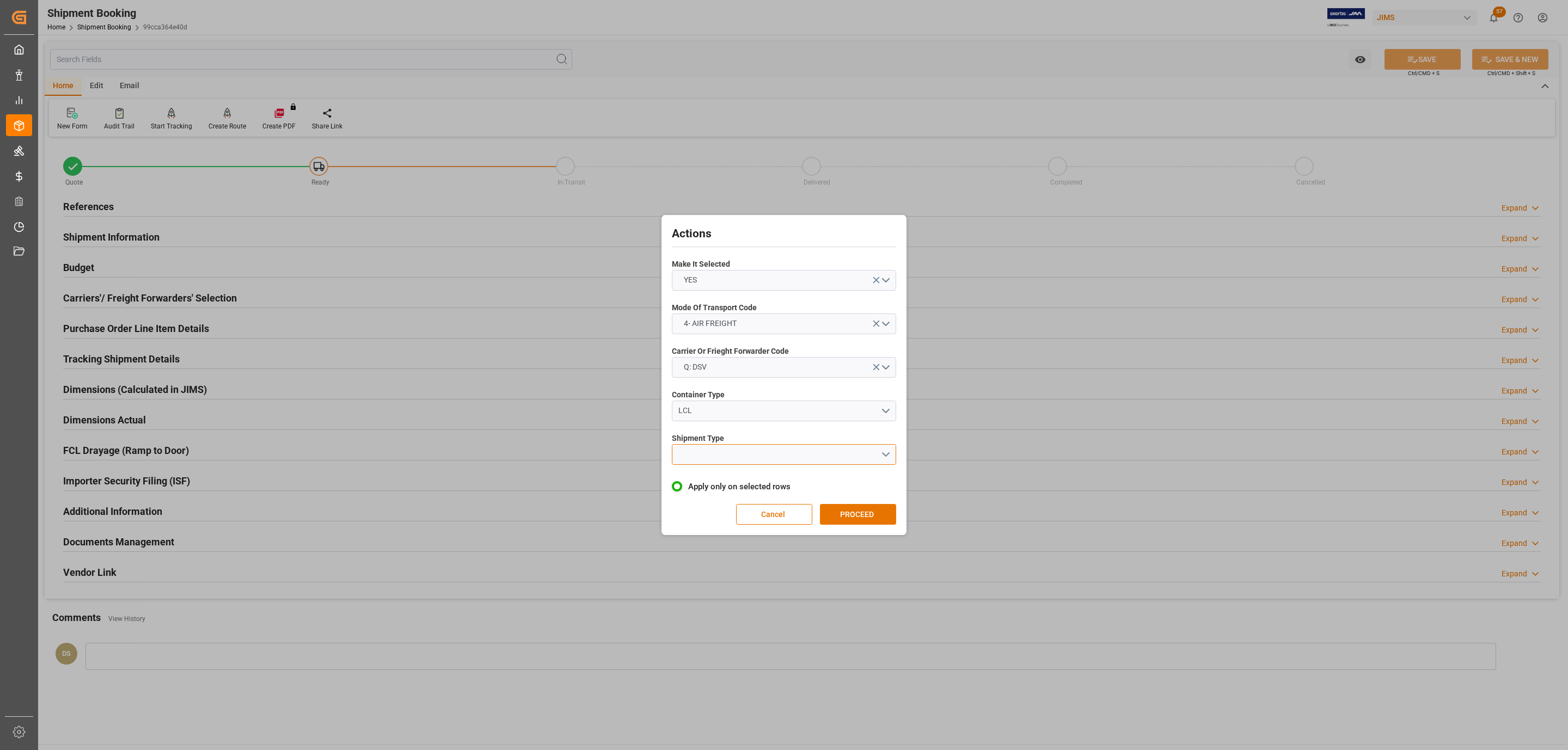
click at [711, 453] on button "open menu" at bounding box center [784, 455] width 224 height 20
click at [717, 459] on div "LTL" at bounding box center [784, 456] width 223 height 23
click at [871, 505] on button "PROCEED" at bounding box center [858, 514] width 76 height 20
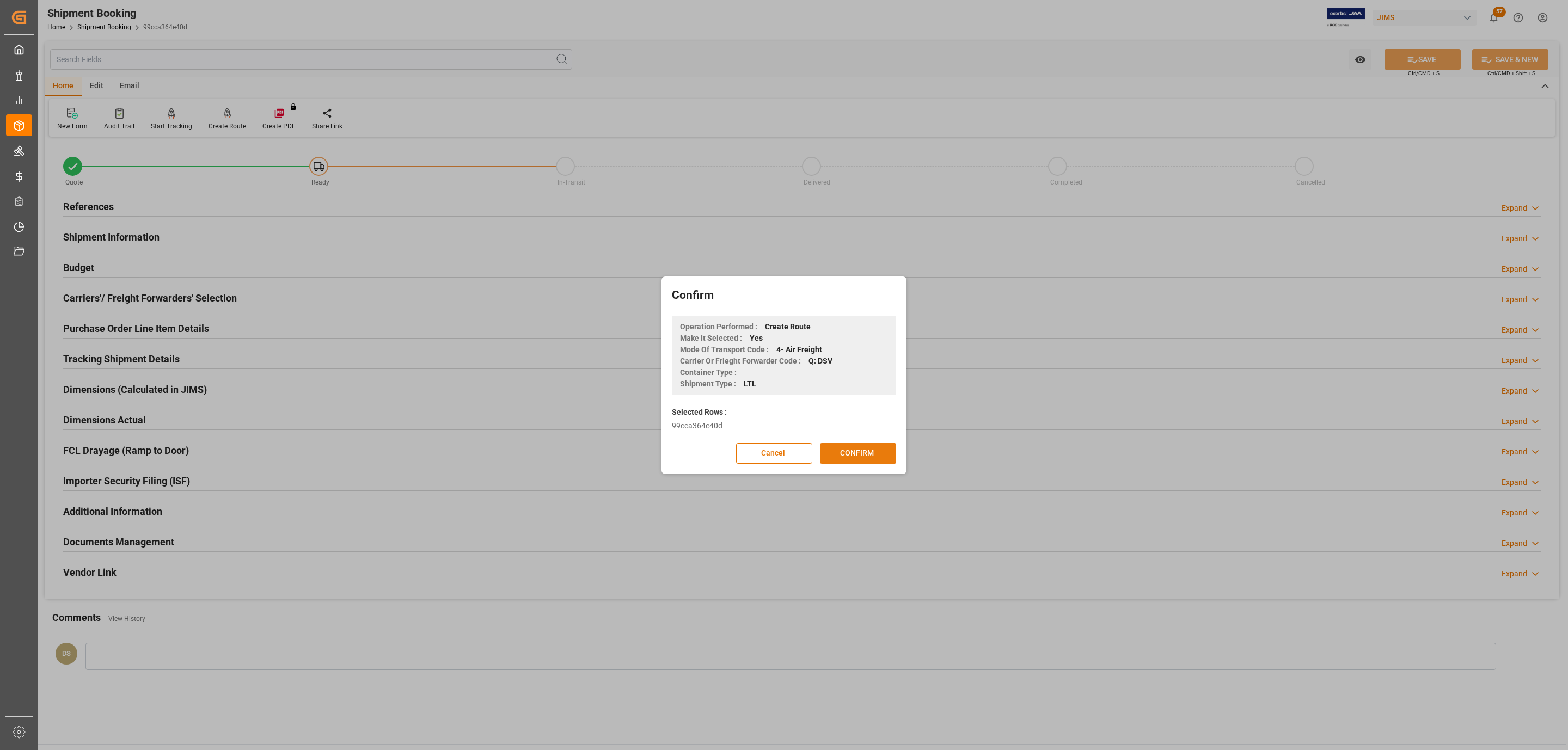
click at [880, 453] on button "CONFIRM" at bounding box center [858, 453] width 76 height 20
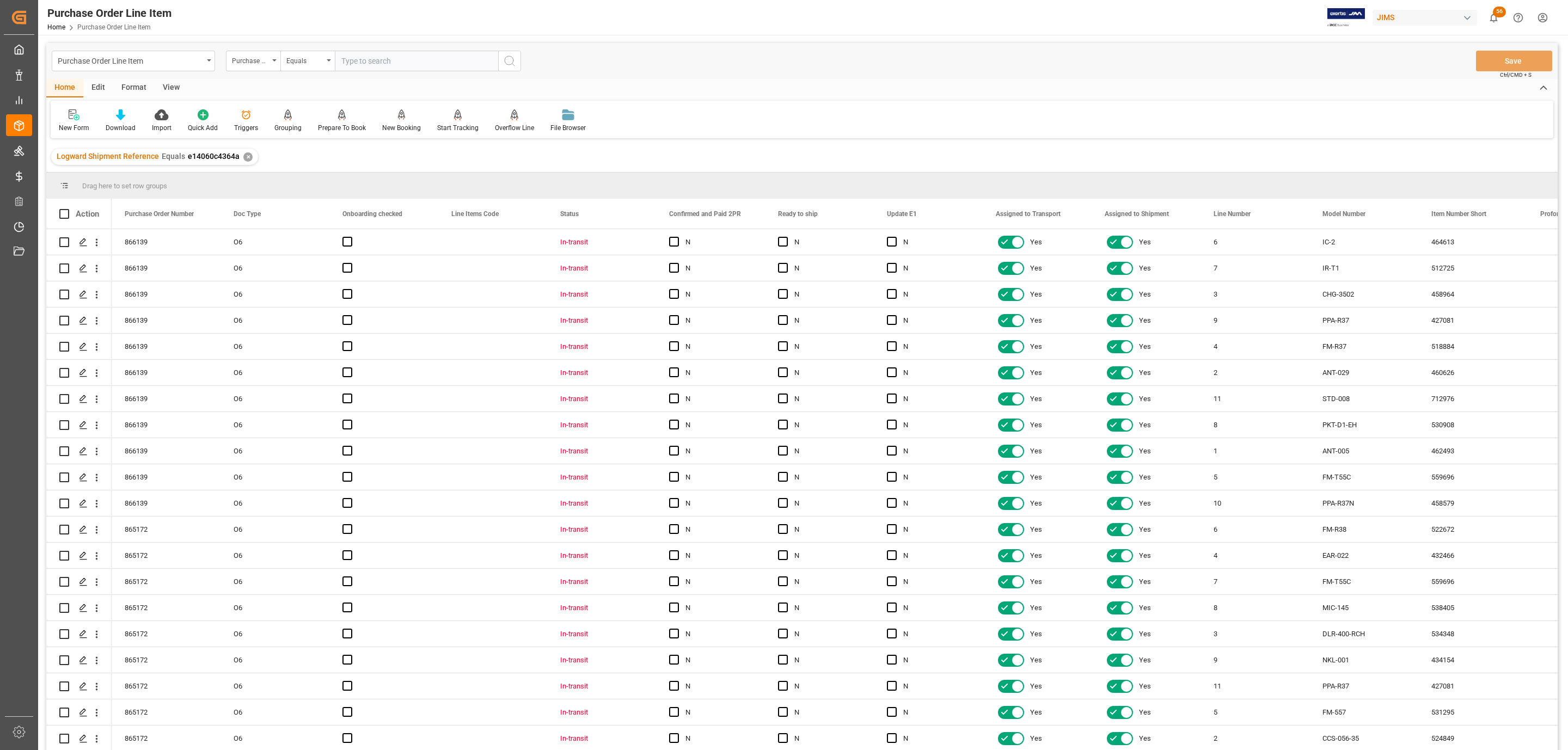
click at [167, 89] on div "View" at bounding box center [171, 88] width 33 height 19
click at [134, 123] on div "Standard Templates" at bounding box center [123, 128] width 55 height 10
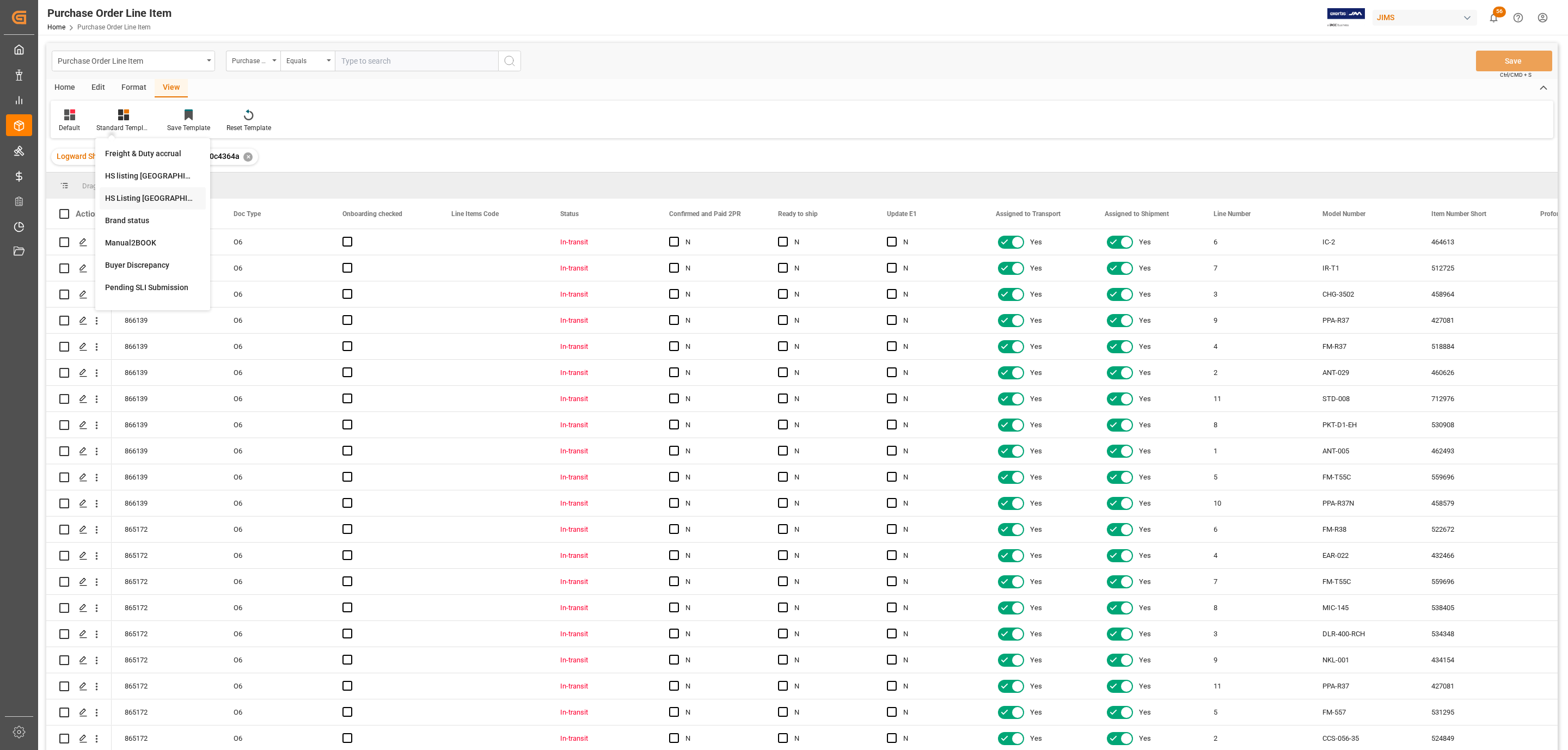
click at [172, 197] on div "HS Listing CANADA" at bounding box center [152, 198] width 95 height 11
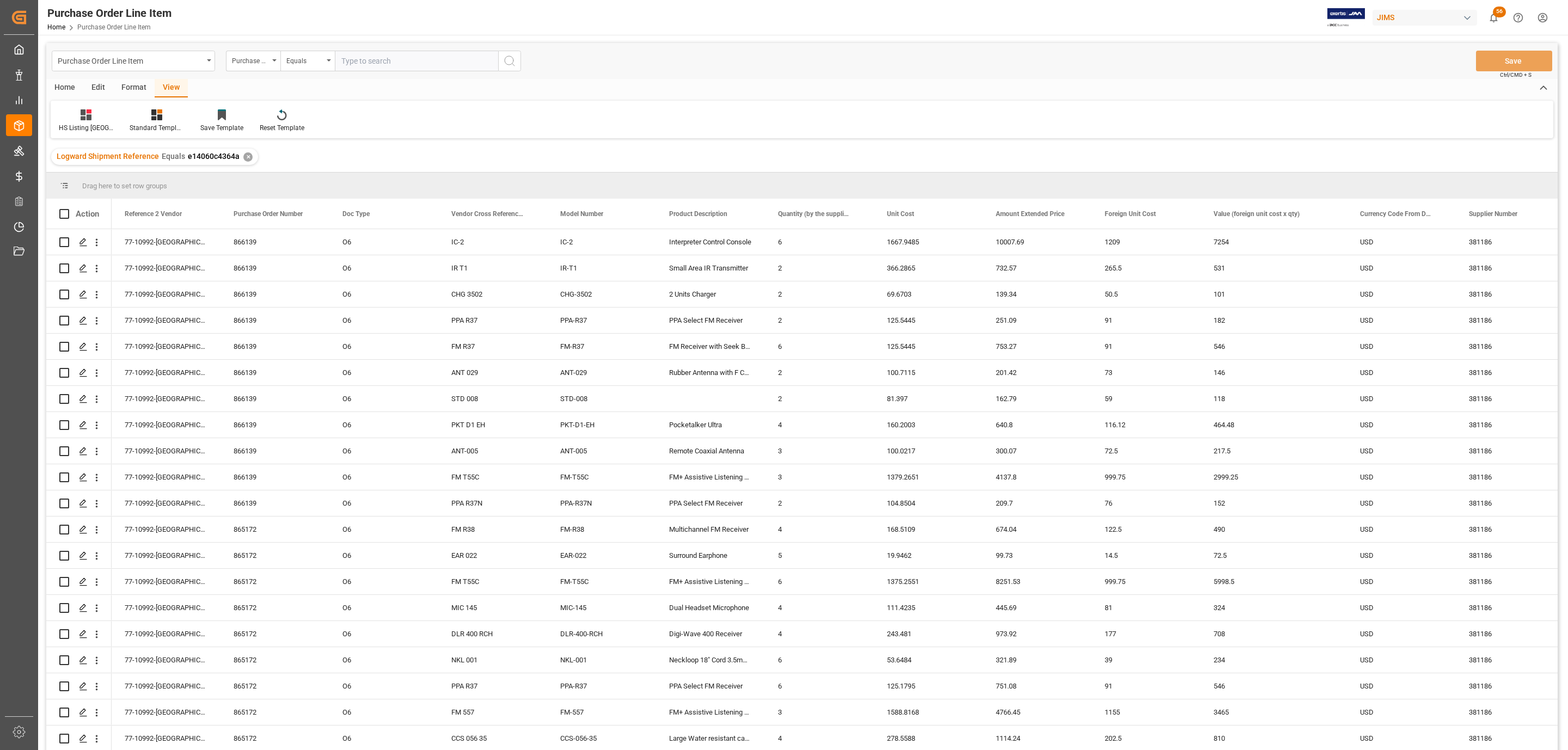
click at [64, 84] on div "Home" at bounding box center [65, 88] width 37 height 19
click at [63, 218] on span at bounding box center [64, 214] width 10 height 10
click at [68, 209] on input "checkbox" at bounding box center [68, 209] width 0 height 0
checkbox input "true"
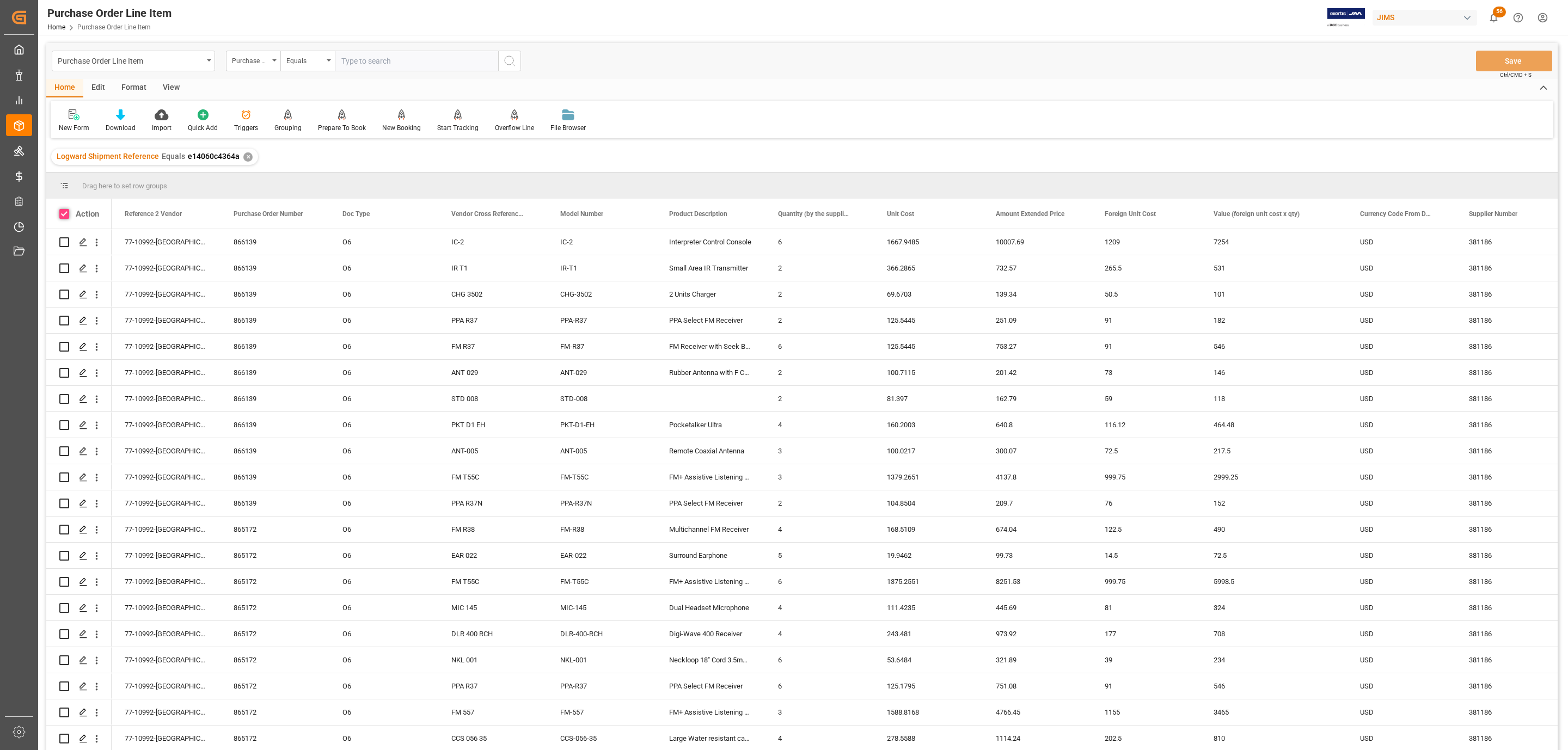
checkbox input "true"
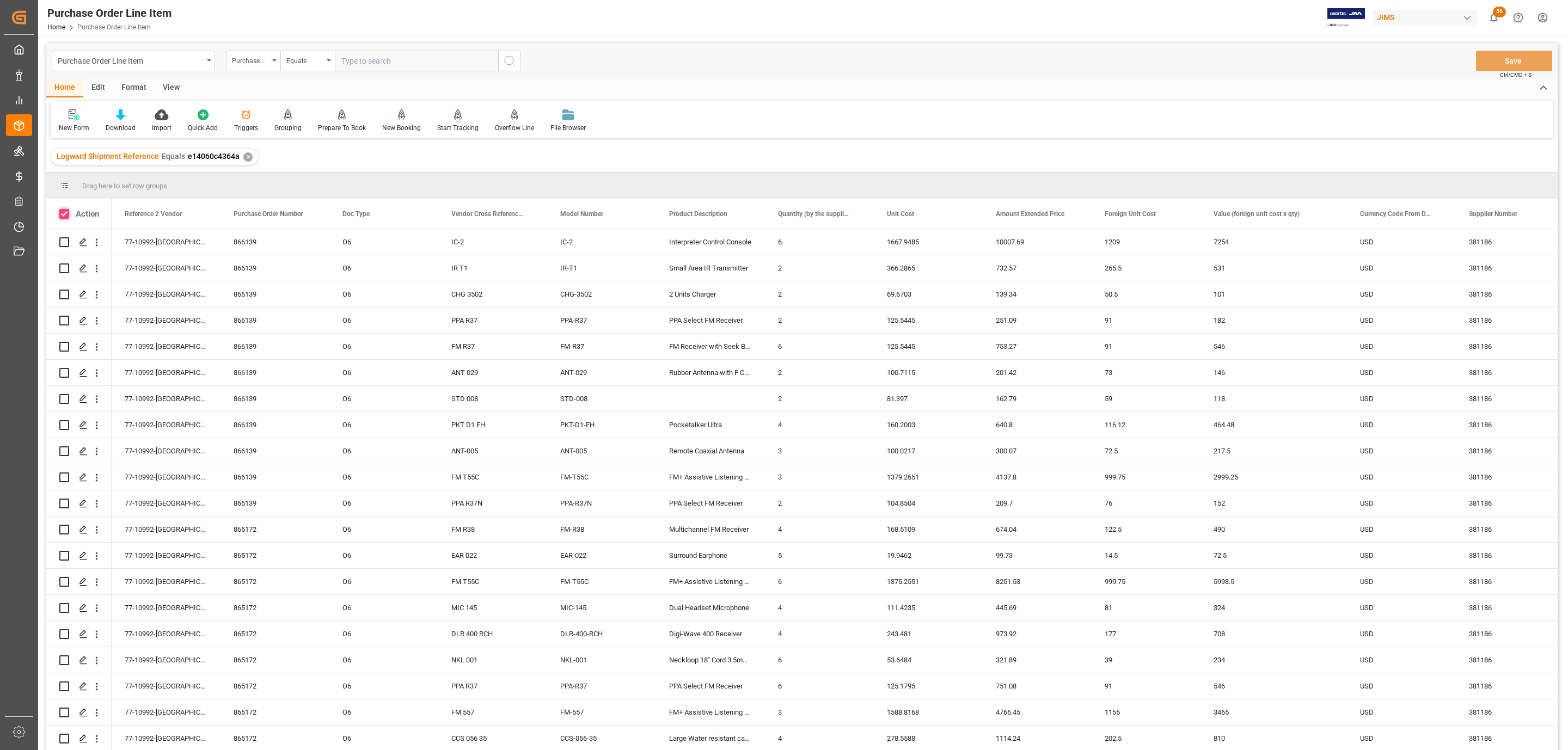
checkbox input "true"
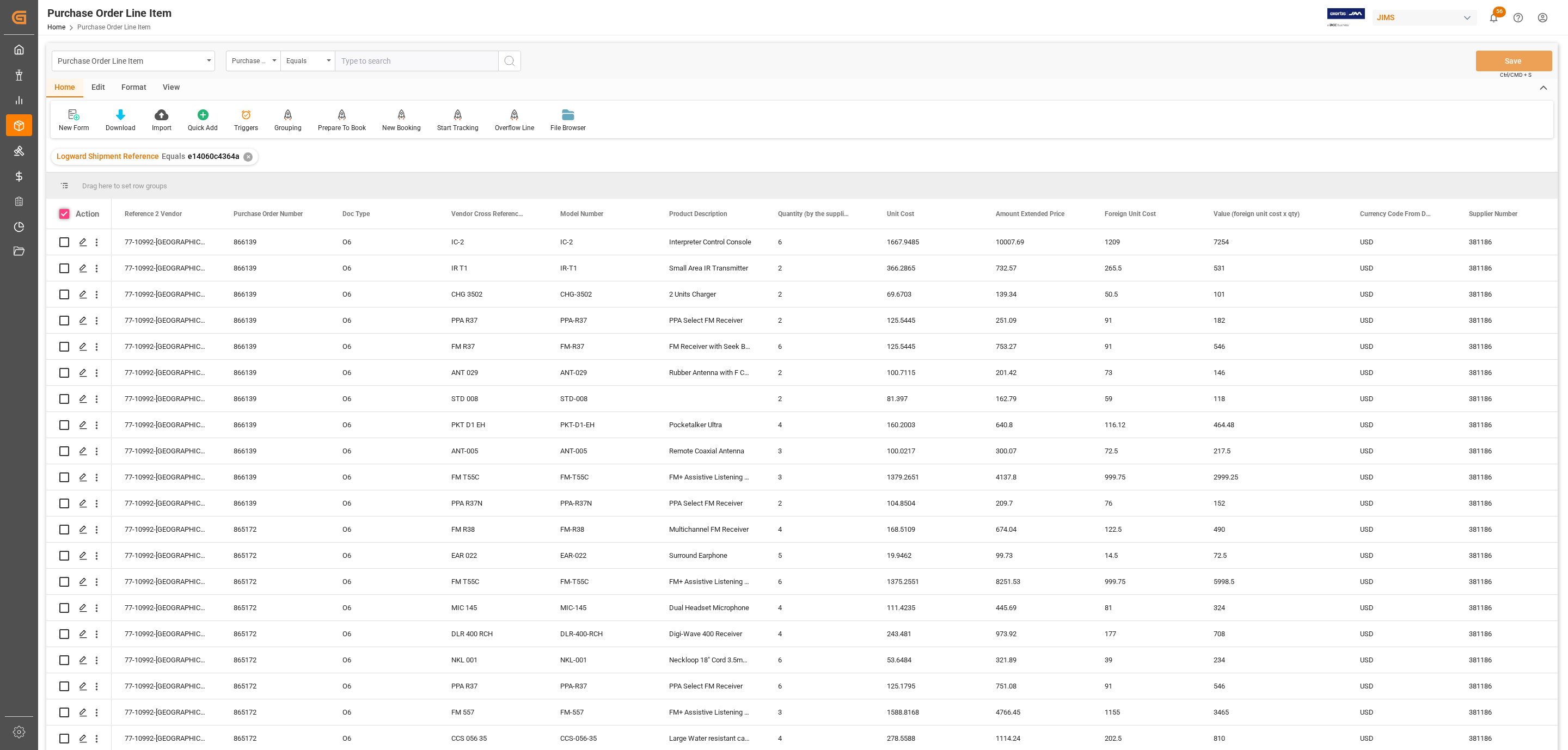
checkbox input "true"
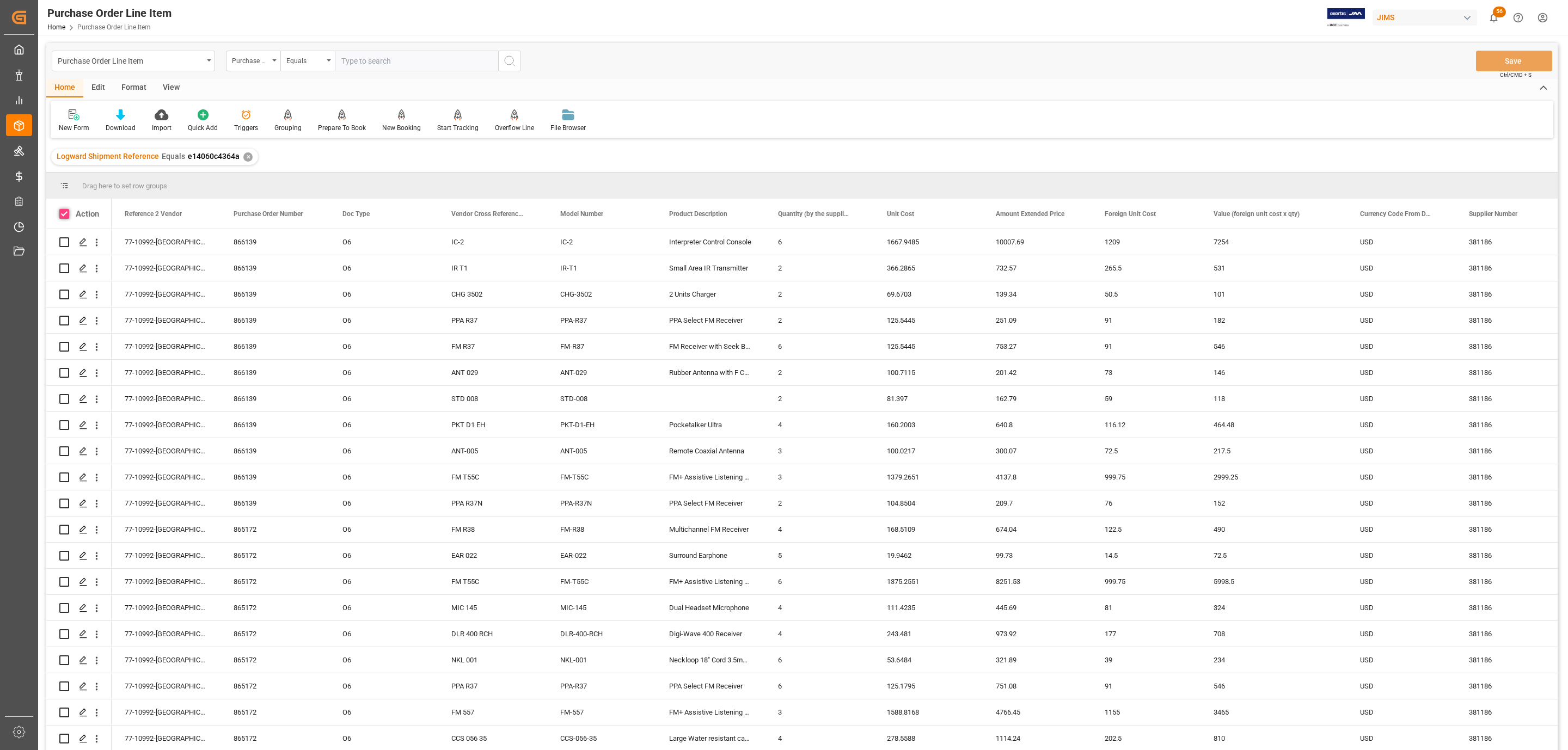
checkbox input "true"
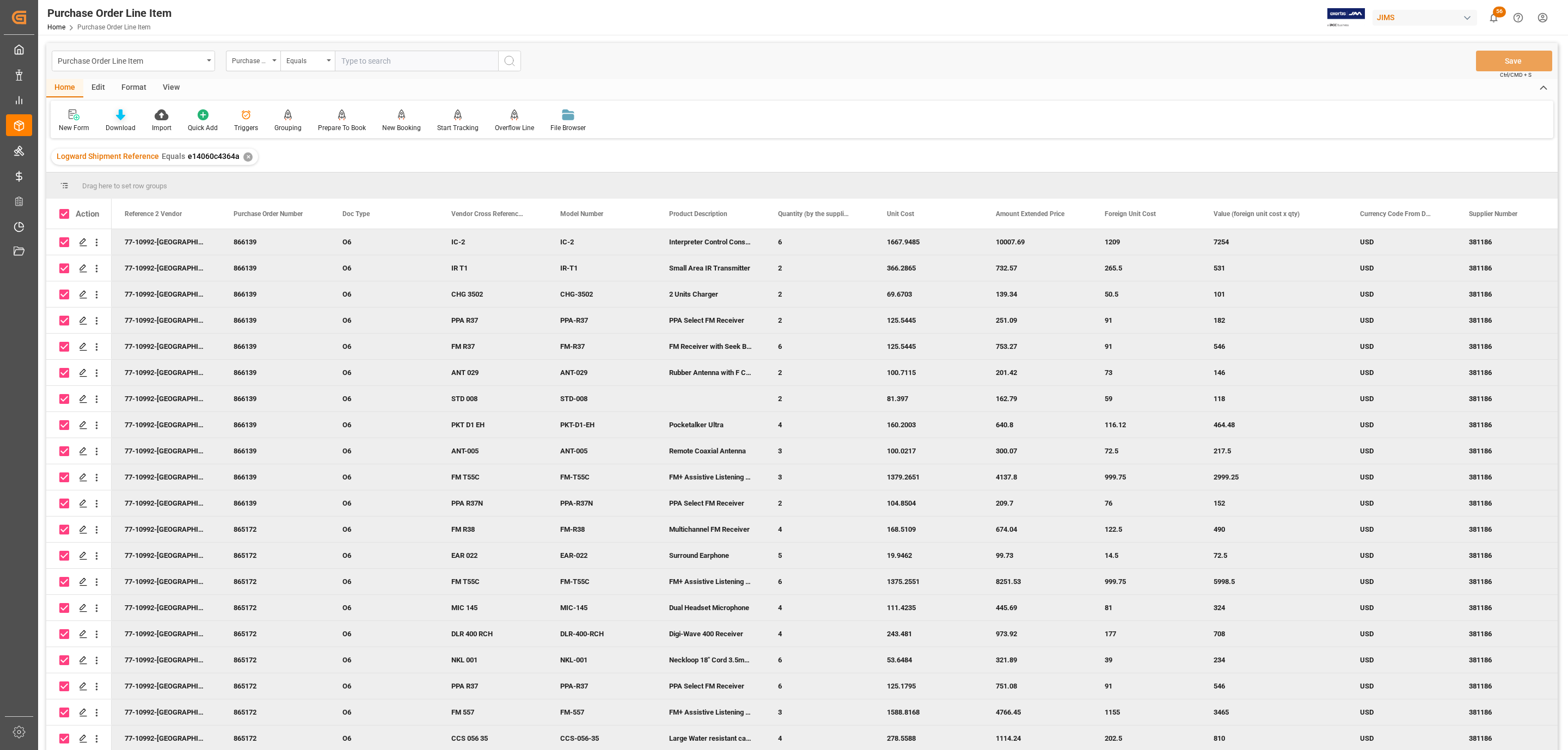
click at [118, 119] on icon at bounding box center [120, 115] width 9 height 11
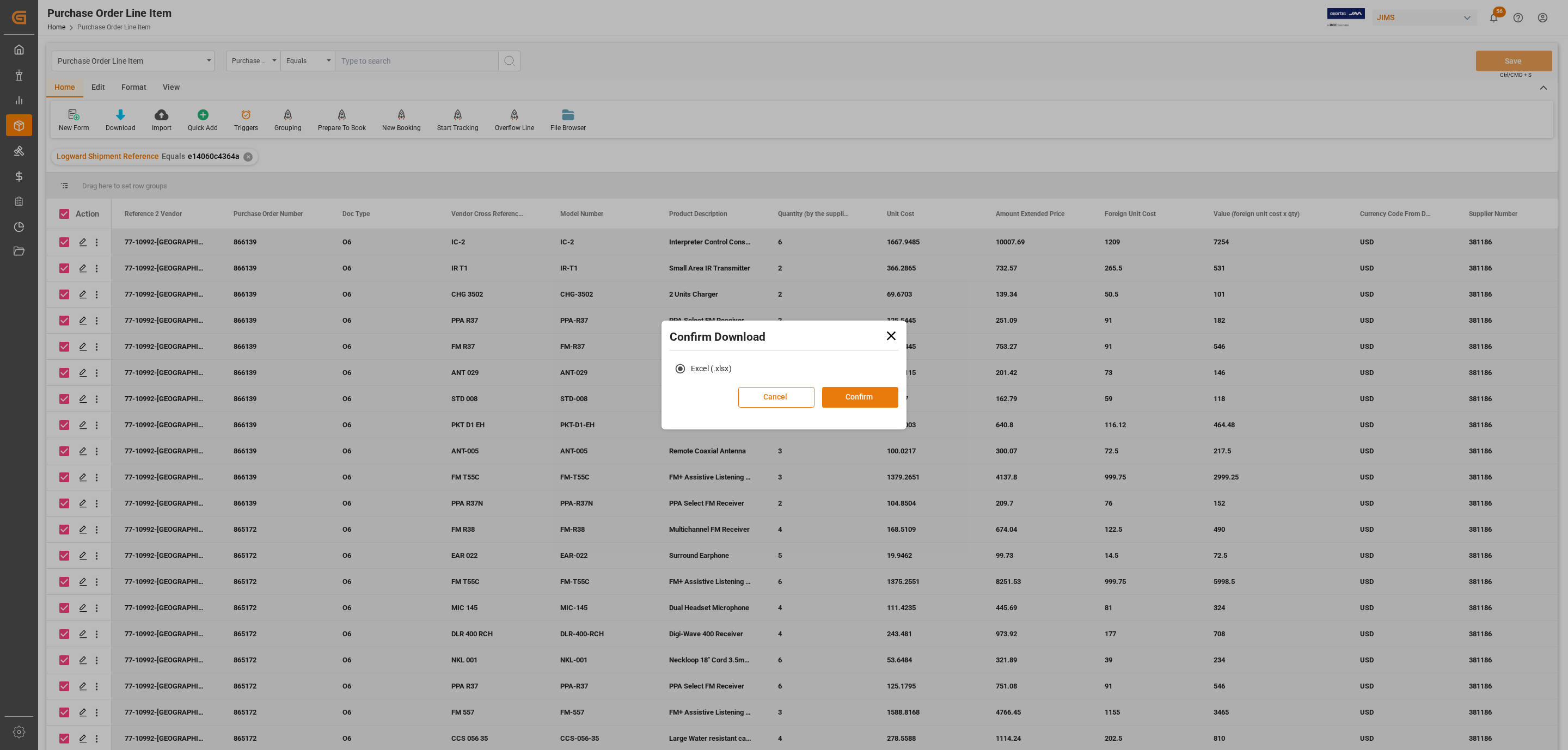
click at [872, 390] on button "Confirm" at bounding box center [860, 397] width 76 height 20
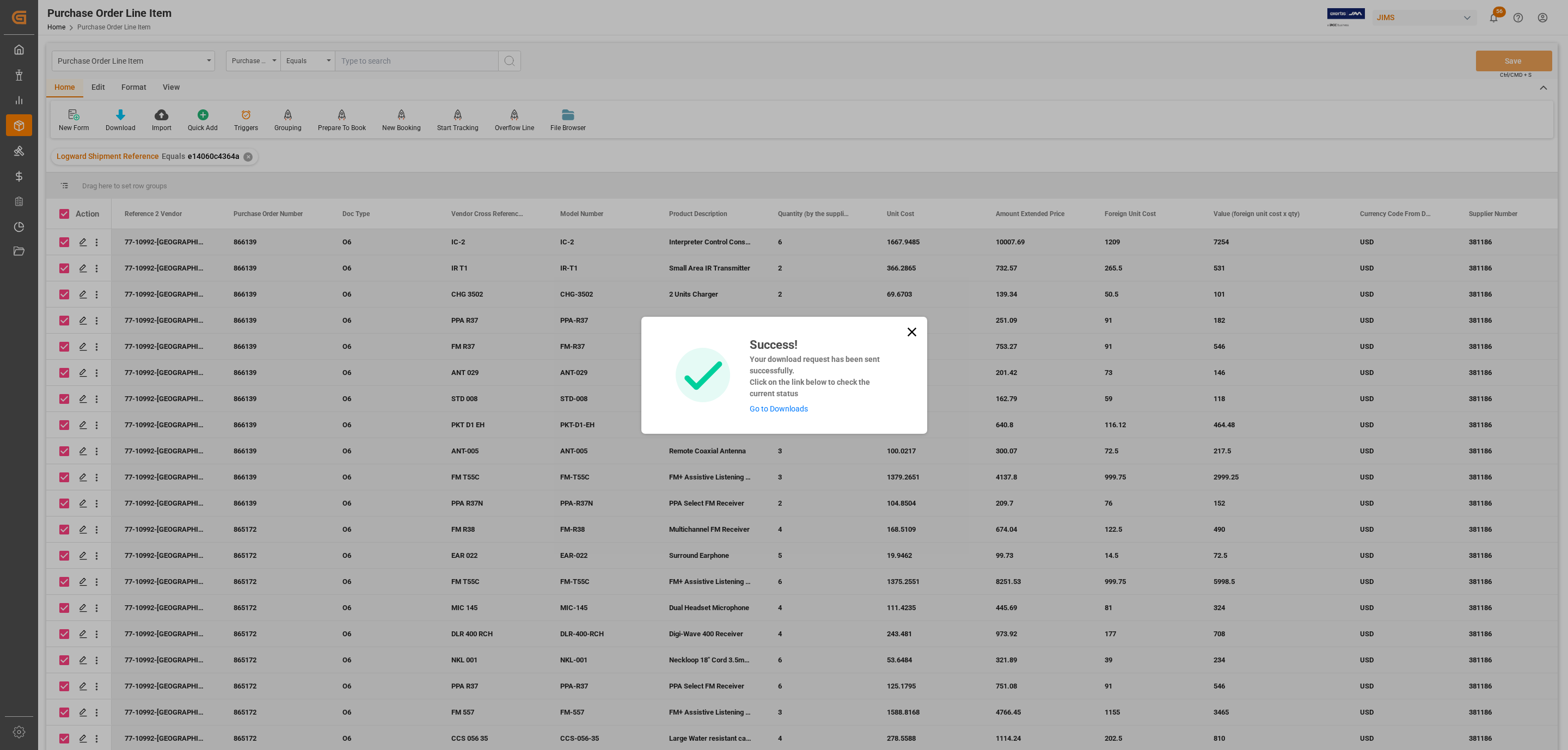
click at [771, 408] on link "Go to Downloads" at bounding box center [778, 408] width 58 height 8
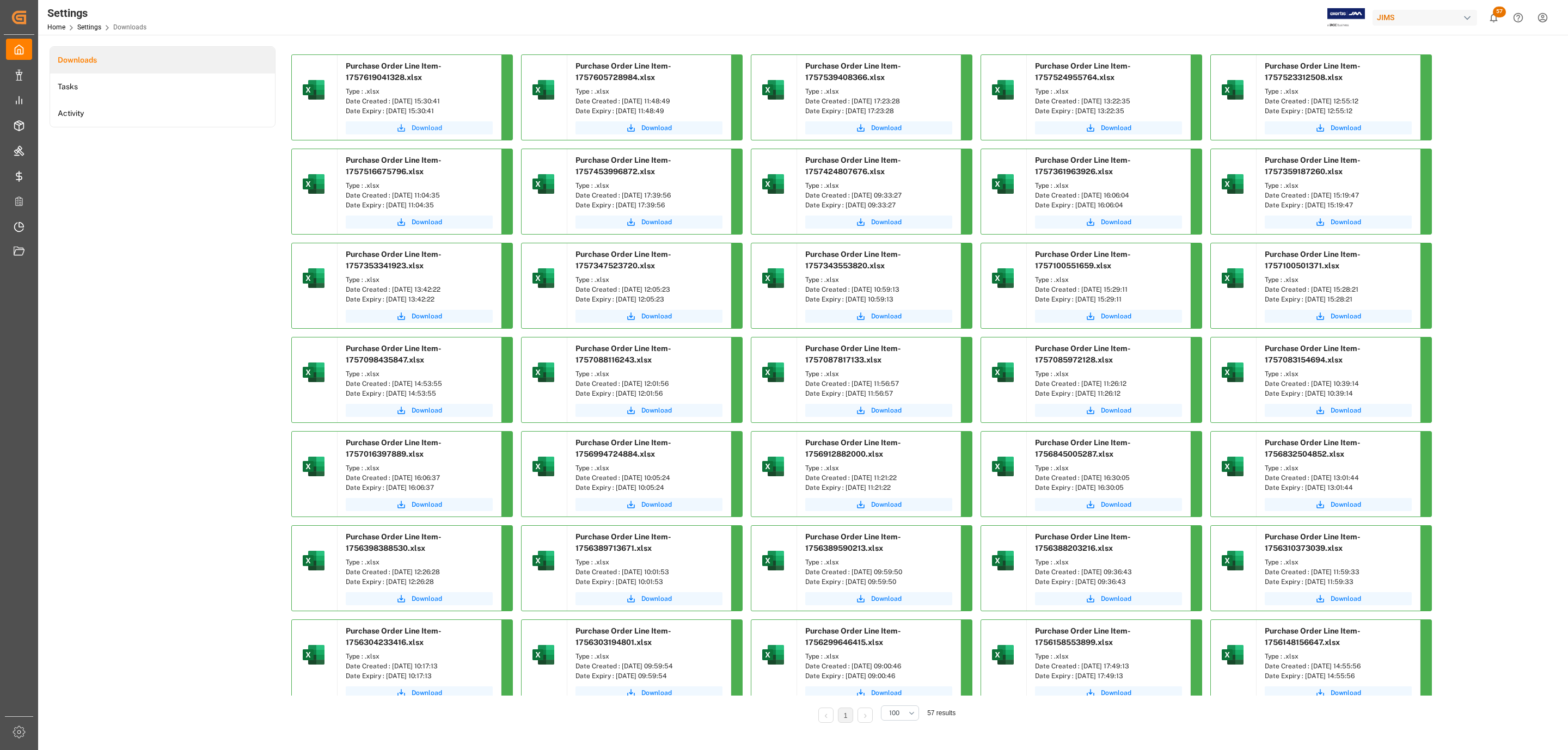
click at [432, 130] on span "Download" at bounding box center [426, 128] width 31 height 10
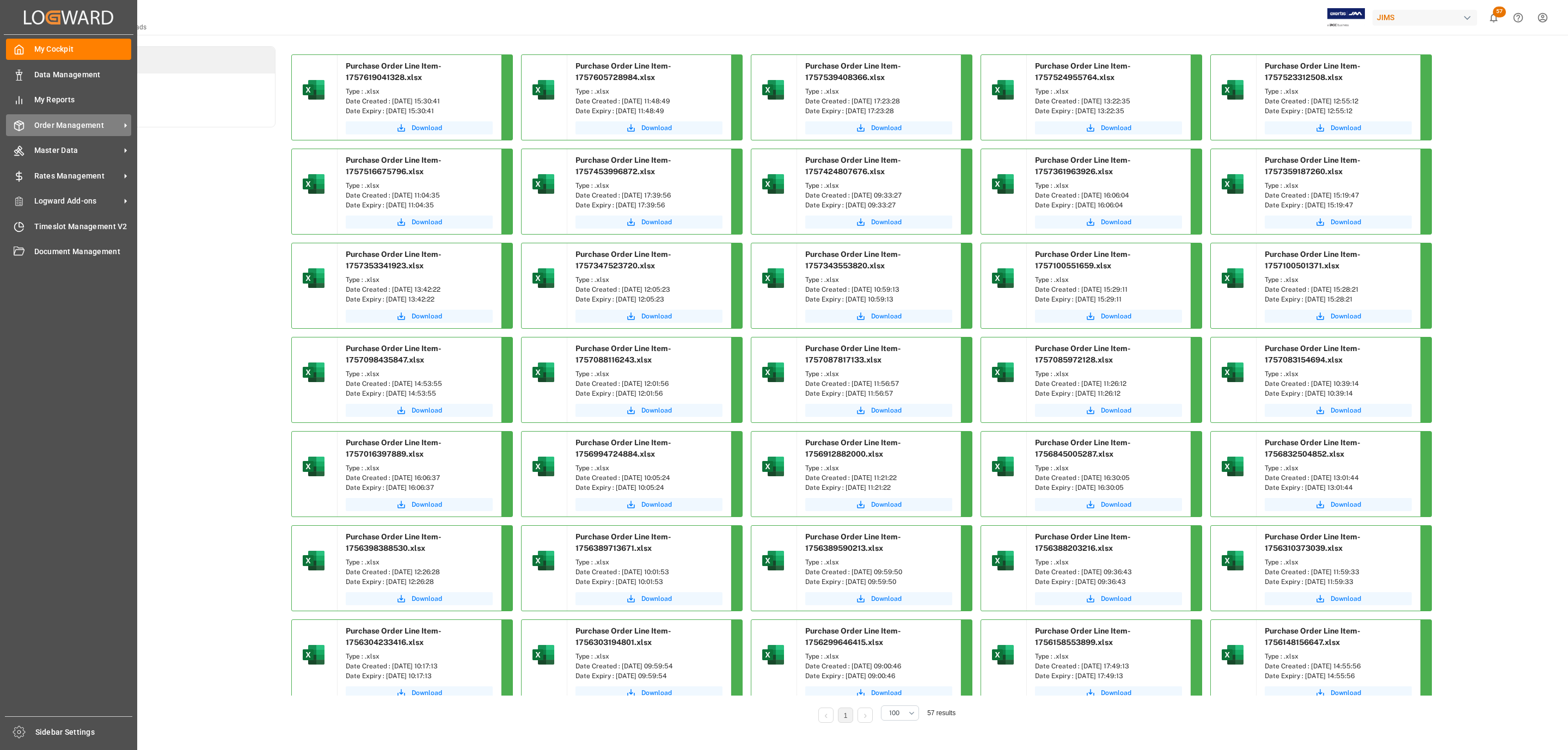
click at [74, 128] on span "Order Management" at bounding box center [77, 125] width 86 height 11
click at [104, 122] on span "Order Management" at bounding box center [77, 125] width 86 height 11
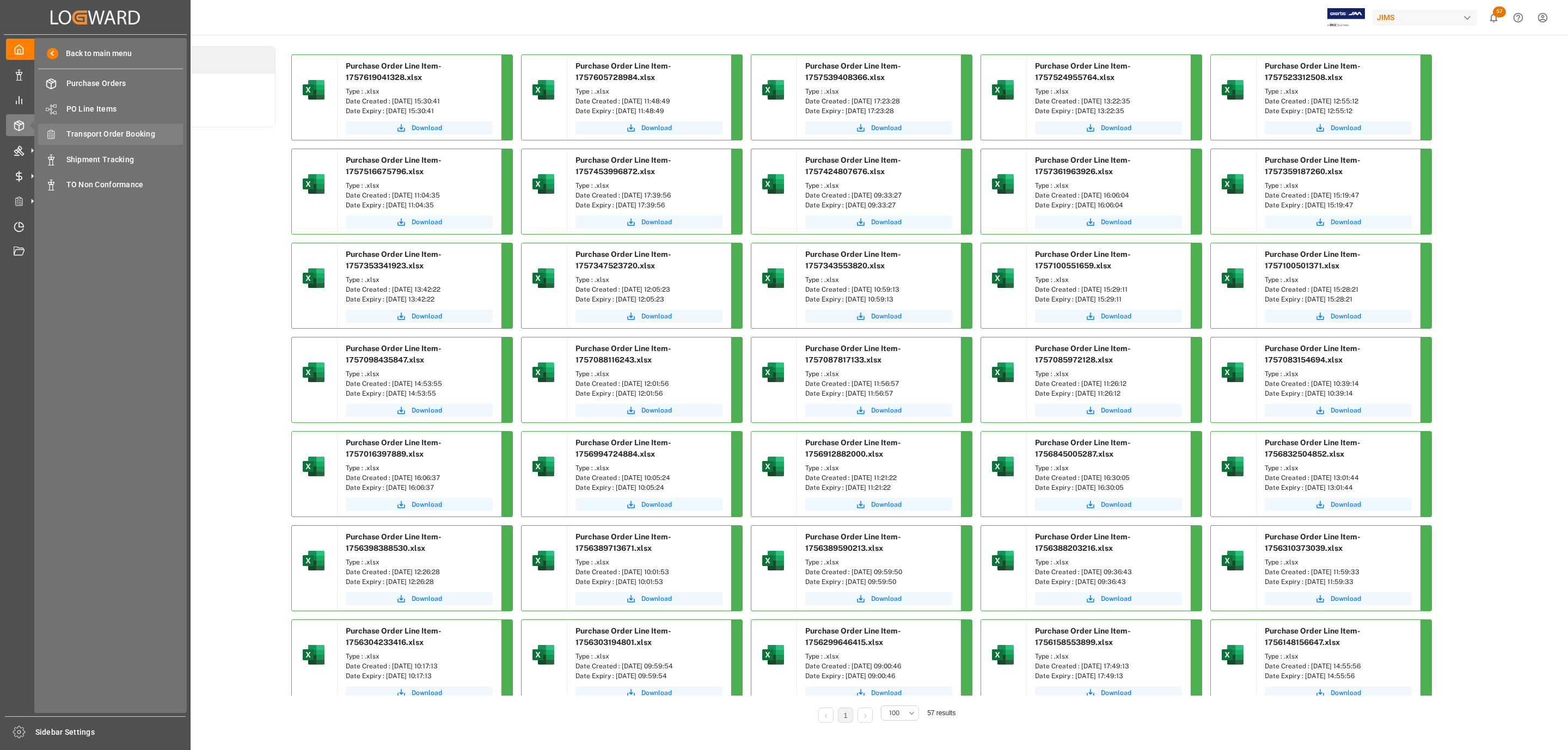
click at [111, 134] on span "Transport Order Booking" at bounding box center [125, 134] width 117 height 11
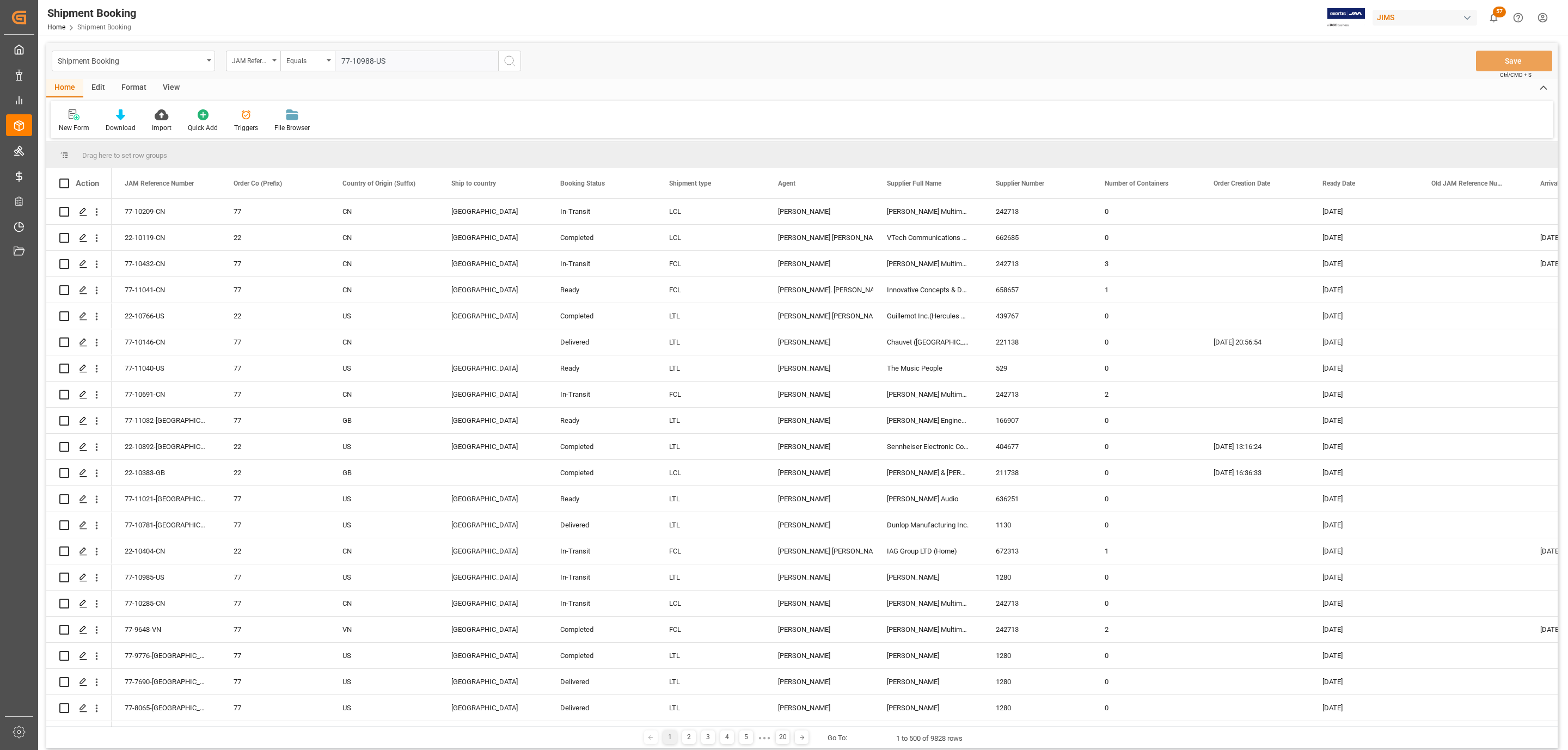
type input "77-10988-US"
click at [507, 59] on icon "search button" at bounding box center [509, 61] width 13 height 13
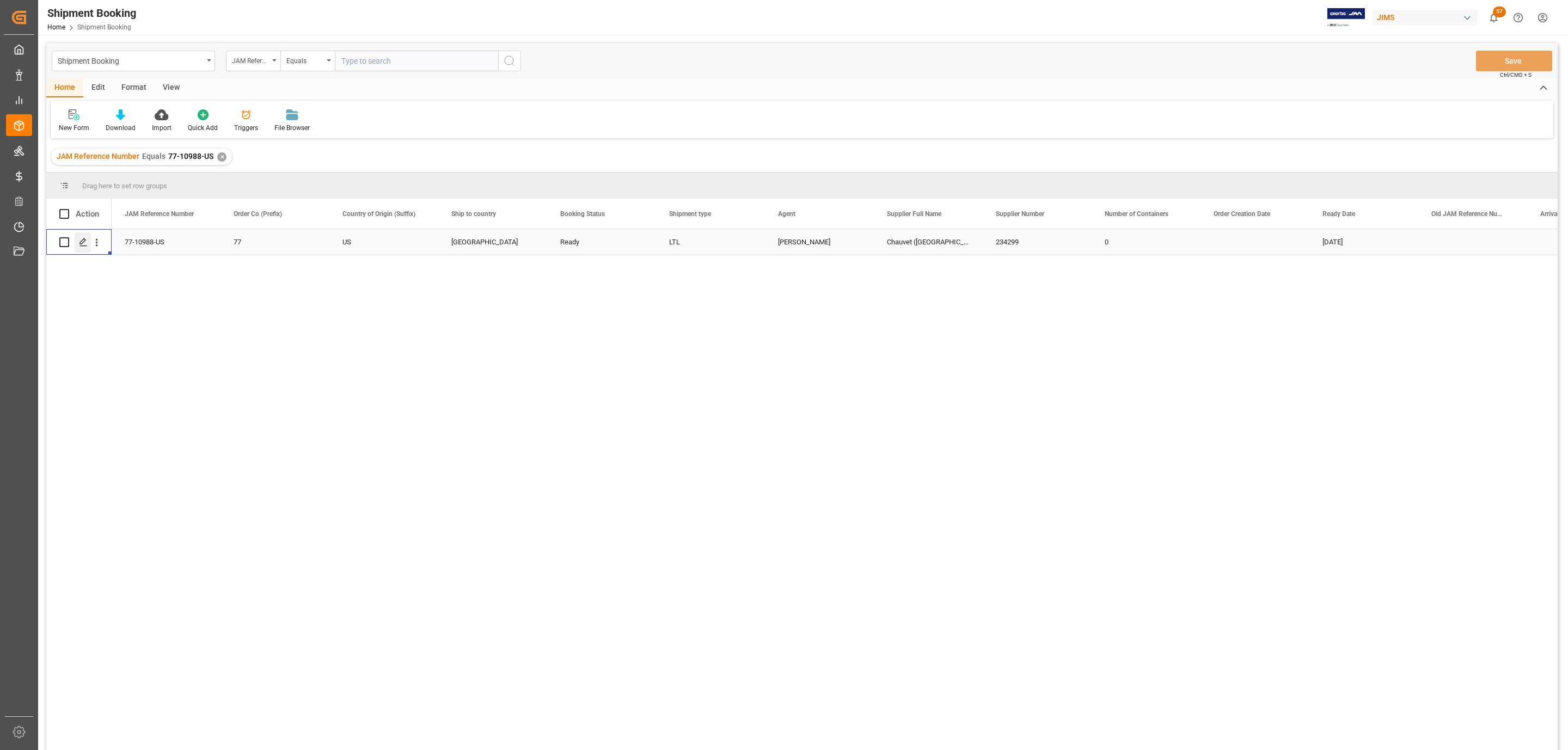
click at [81, 244] on icon "Press SPACE to select this row." at bounding box center [82, 242] width 8 height 8
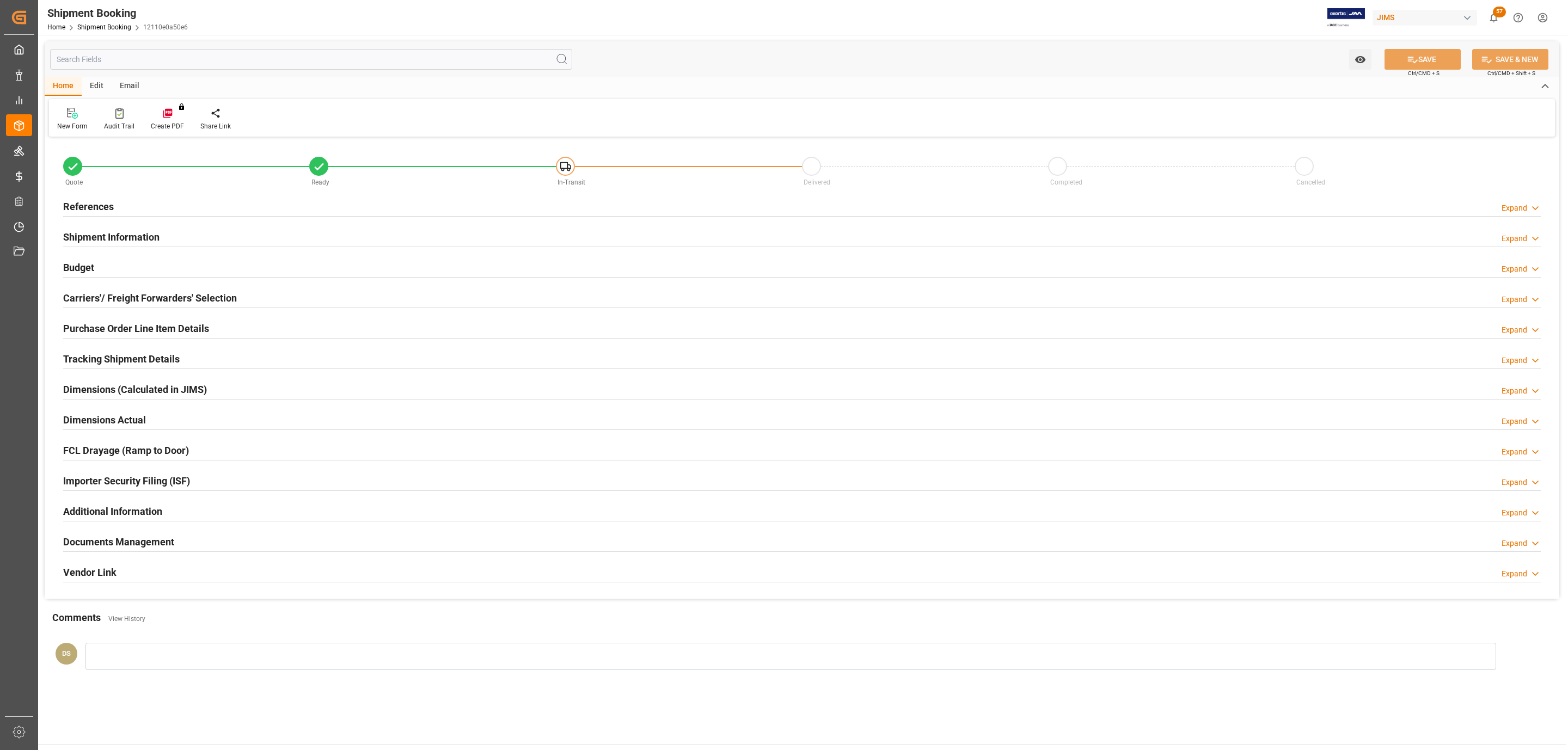
type input "975.2077"
type input "883.8673"
type input "1128.5"
type input "17334"
click at [107, 299] on h2 "Carriers'/ Freight Forwarders' Selection" at bounding box center [149, 298] width 173 height 15
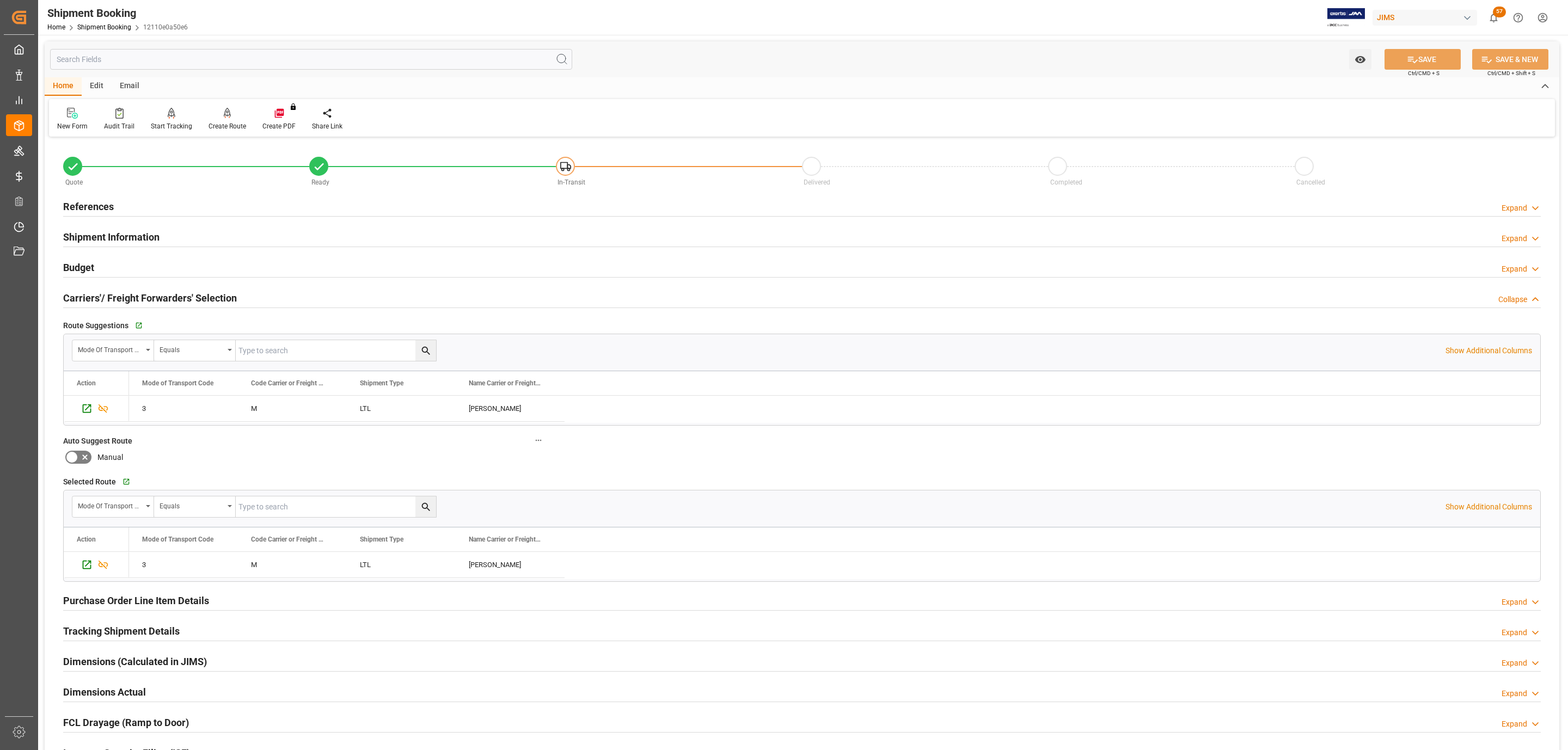
click at [97, 265] on div "Budget Expand" at bounding box center [801, 267] width 1477 height 20
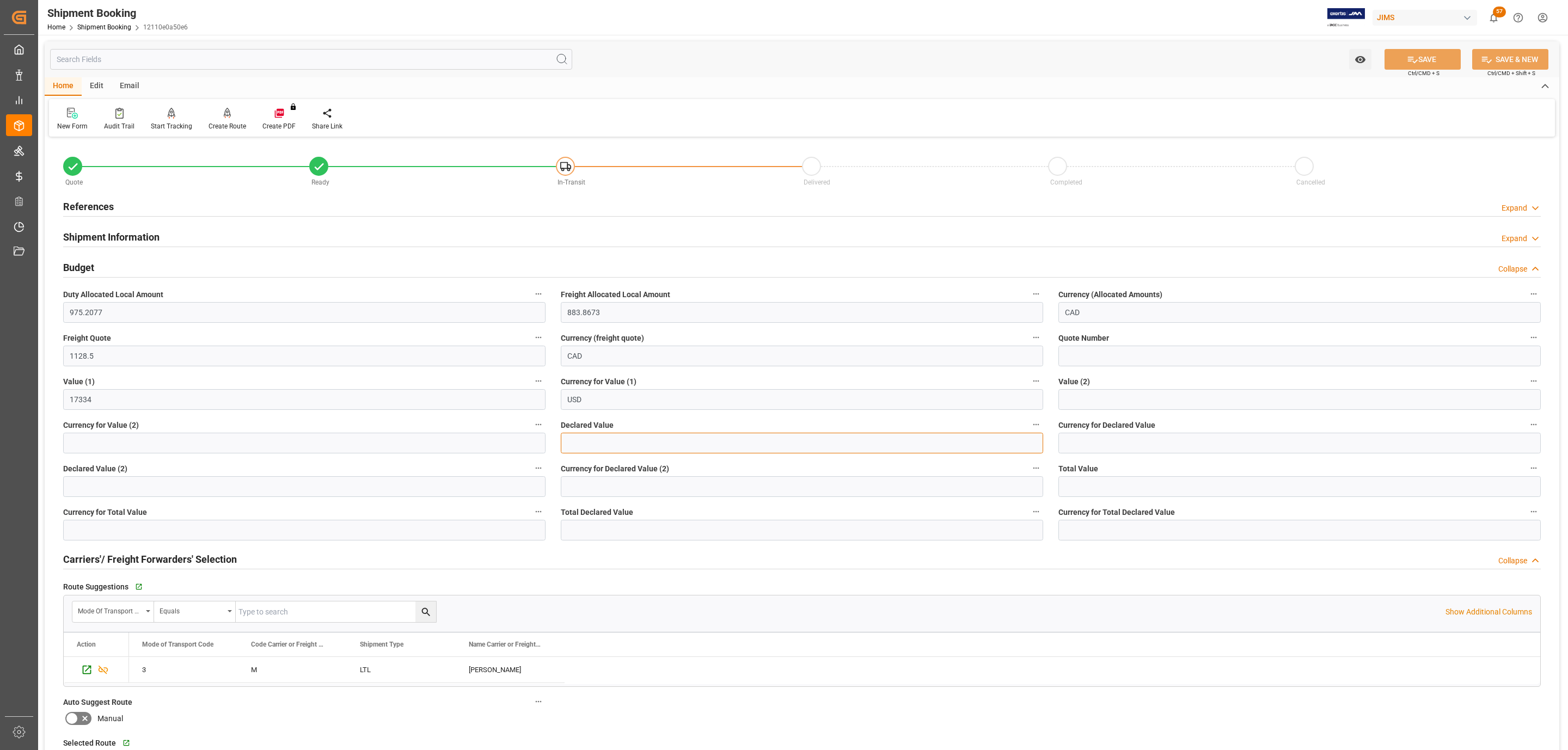
click at [593, 447] on input "text" at bounding box center [801, 443] width 483 height 20
type input "17334"
type input "USD"
click at [1399, 58] on button "SAVE" at bounding box center [1423, 59] width 76 height 20
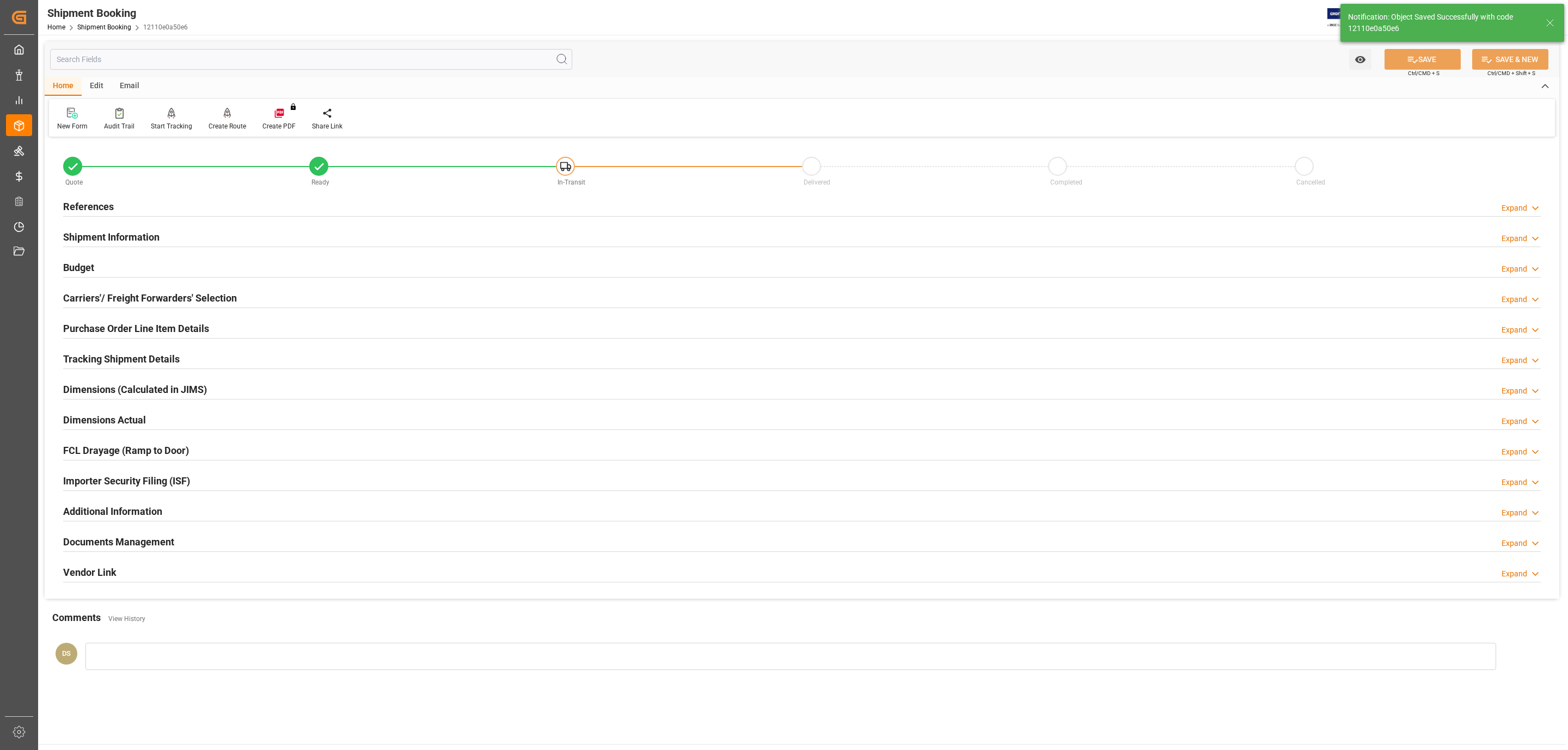
click at [175, 234] on div "Shipment Information Expand" at bounding box center [801, 236] width 1477 height 20
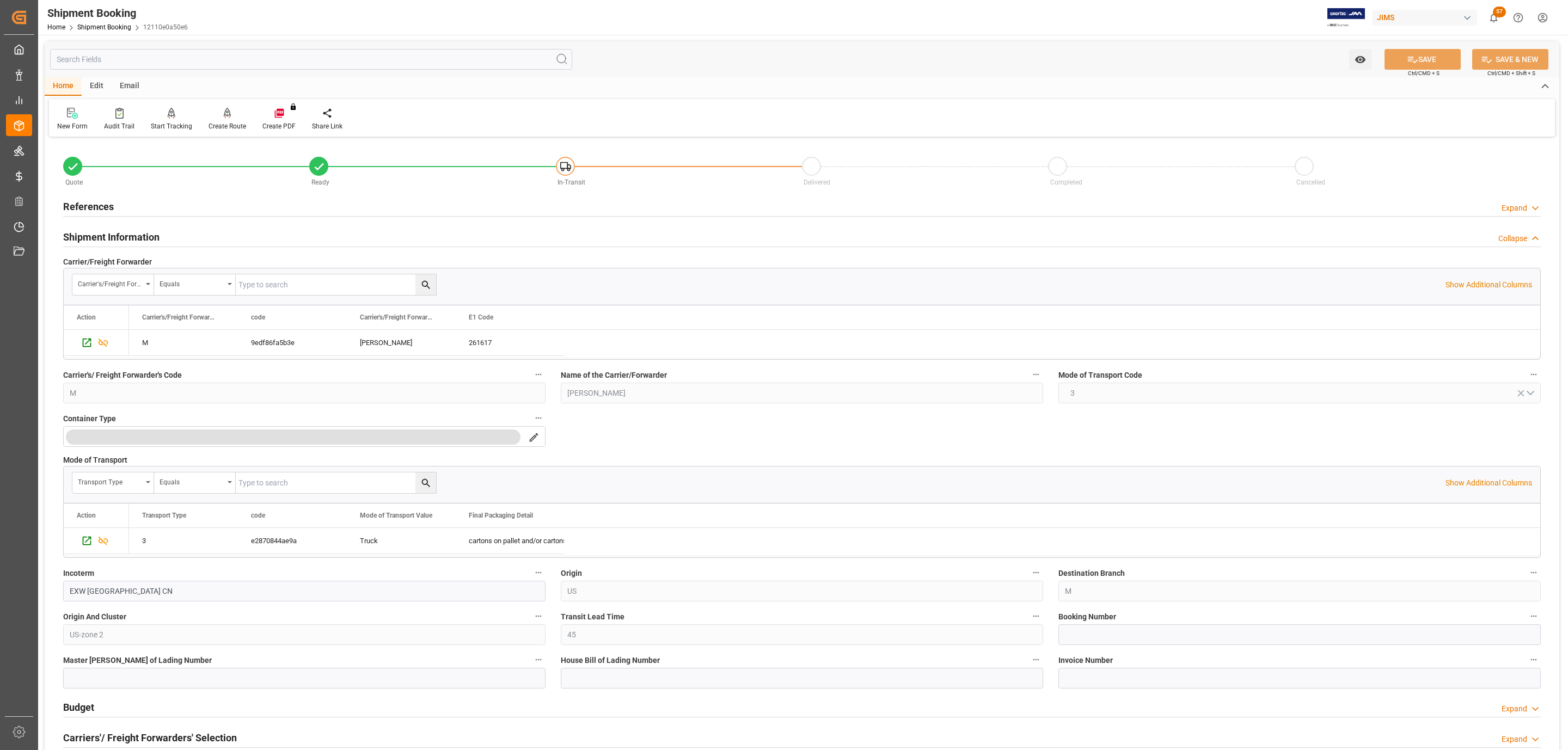
click at [145, 208] on div "References Expand" at bounding box center [801, 206] width 1477 height 20
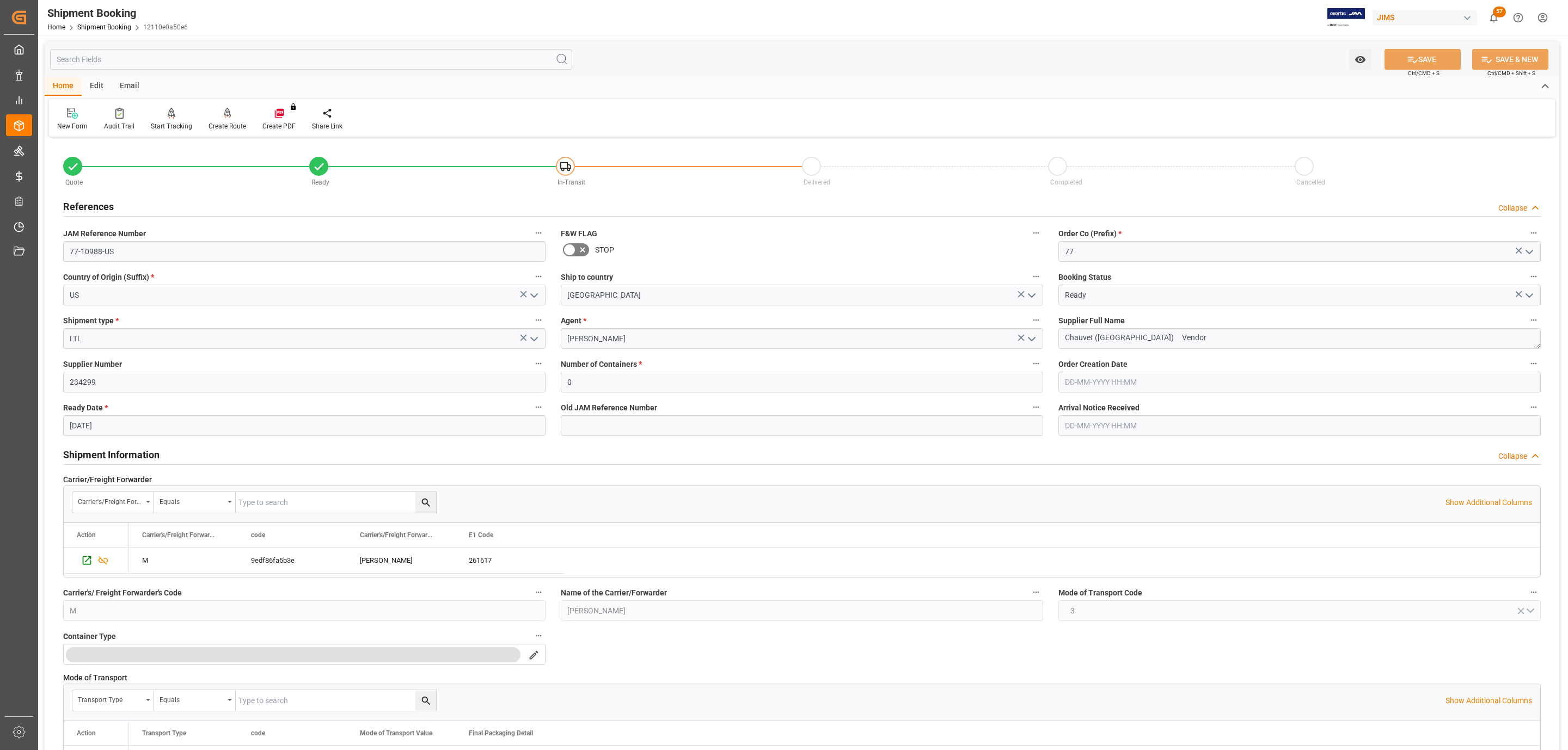
click at [145, 208] on div "References Collapse" at bounding box center [801, 206] width 1477 height 20
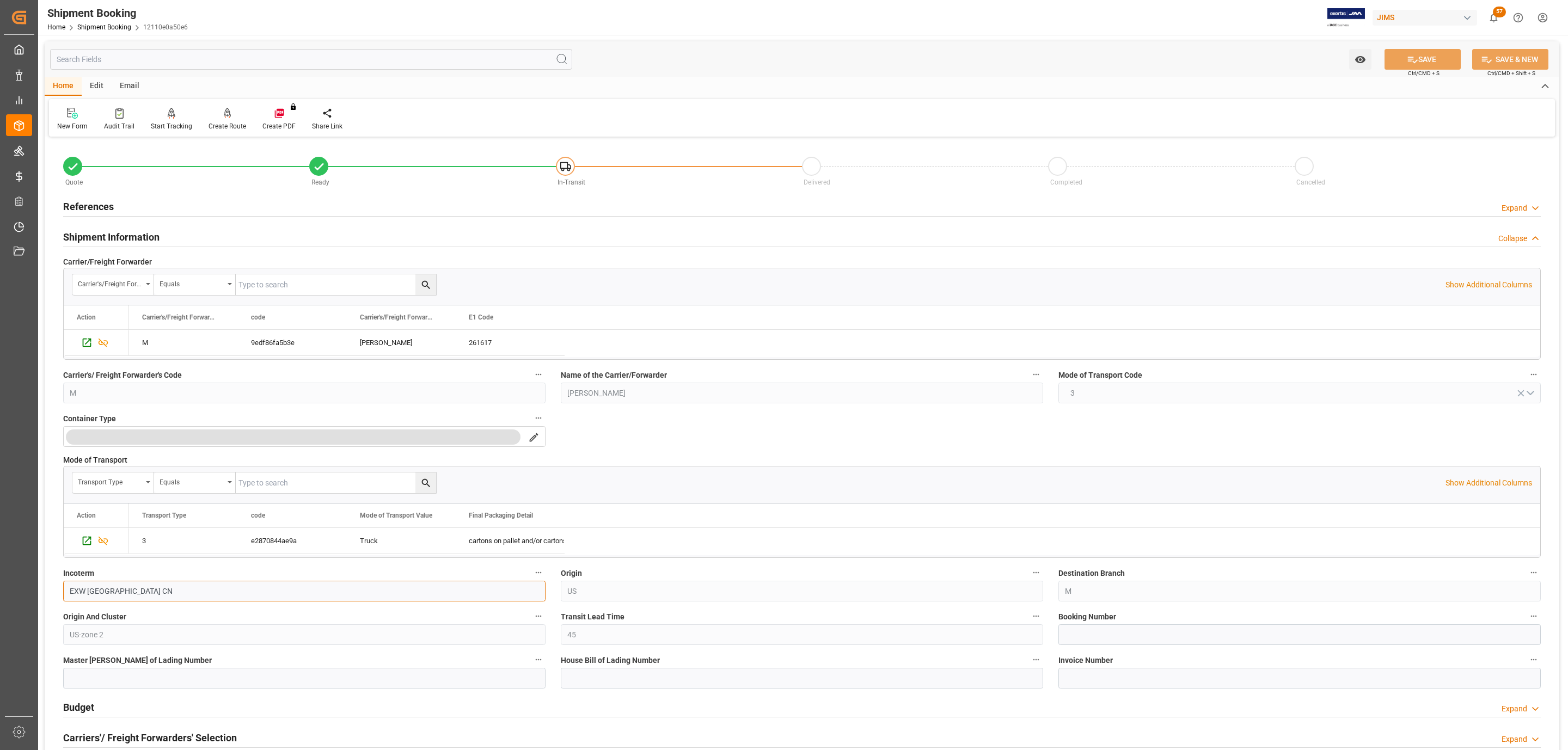
drag, startPoint x: 165, startPoint y: 597, endPoint x: 88, endPoint y: 590, distance: 77.3
click at [88, 590] on input "EXW Guangzhou City CN" at bounding box center [304, 591] width 483 height 20
type input "EXW Davie, FL"
click at [1421, 51] on button "SAVE" at bounding box center [1423, 59] width 76 height 20
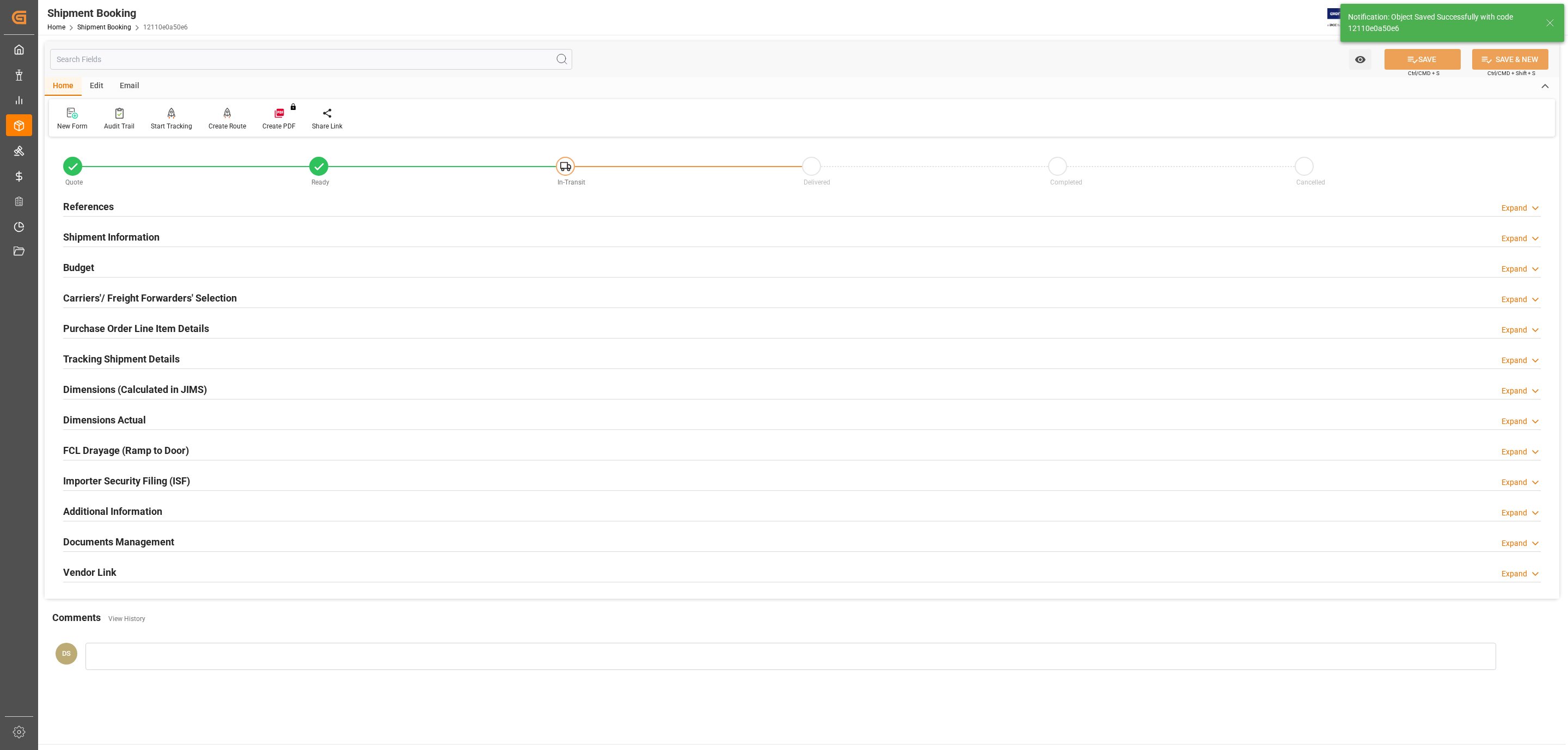
click at [141, 541] on h2 "Documents Management" at bounding box center [119, 542] width 111 height 15
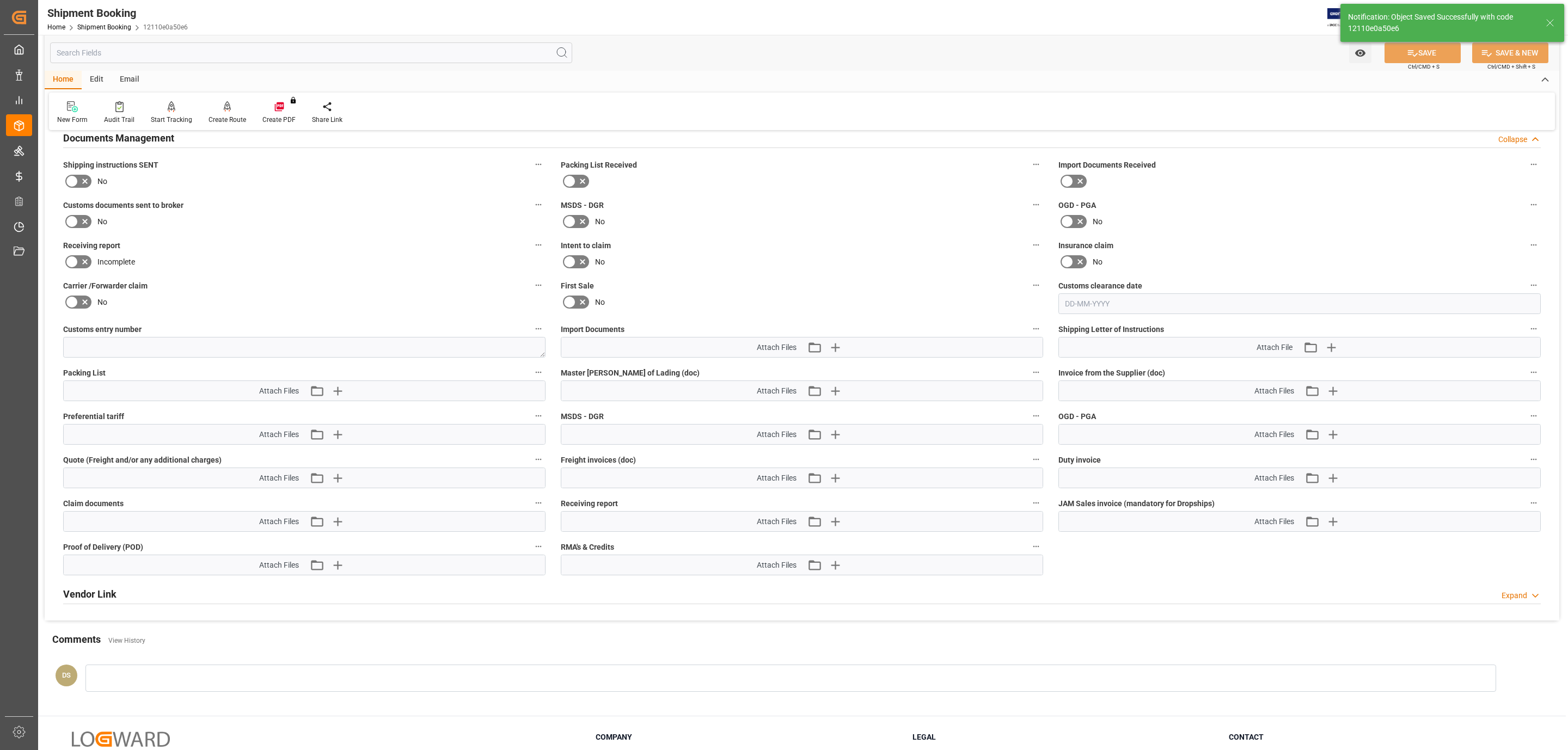
scroll to position [408, 0]
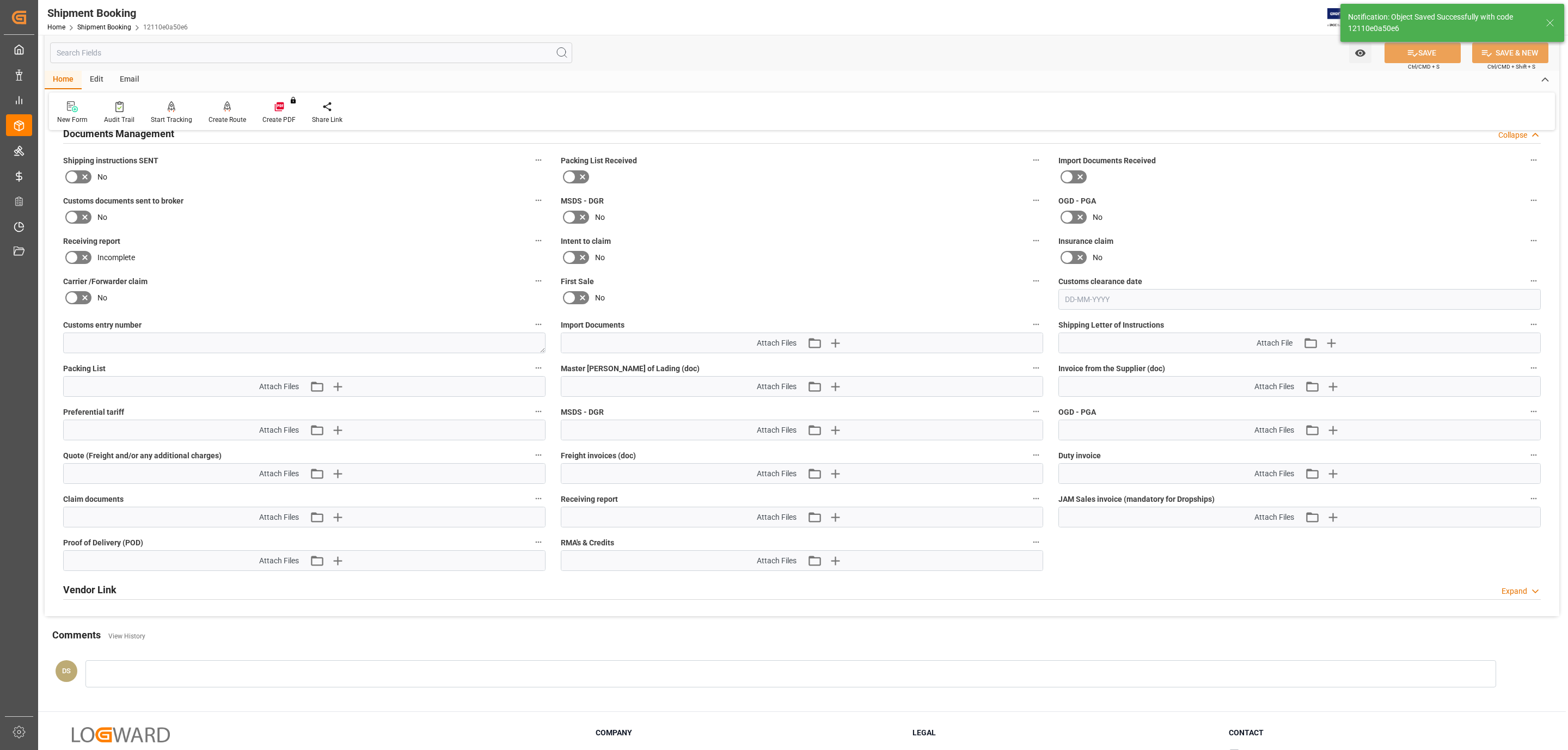
click at [80, 181] on icon at bounding box center [85, 177] width 13 height 13
click at [0, 0] on input "checkbox" at bounding box center [0, 0] width 0 height 0
click at [80, 206] on span "Customs documents sent to broker" at bounding box center [123, 201] width 120 height 11
click at [532, 207] on button "Customs documents sent to broker" at bounding box center [538, 200] width 14 height 14
click at [80, 216] on div at bounding box center [784, 375] width 1568 height 750
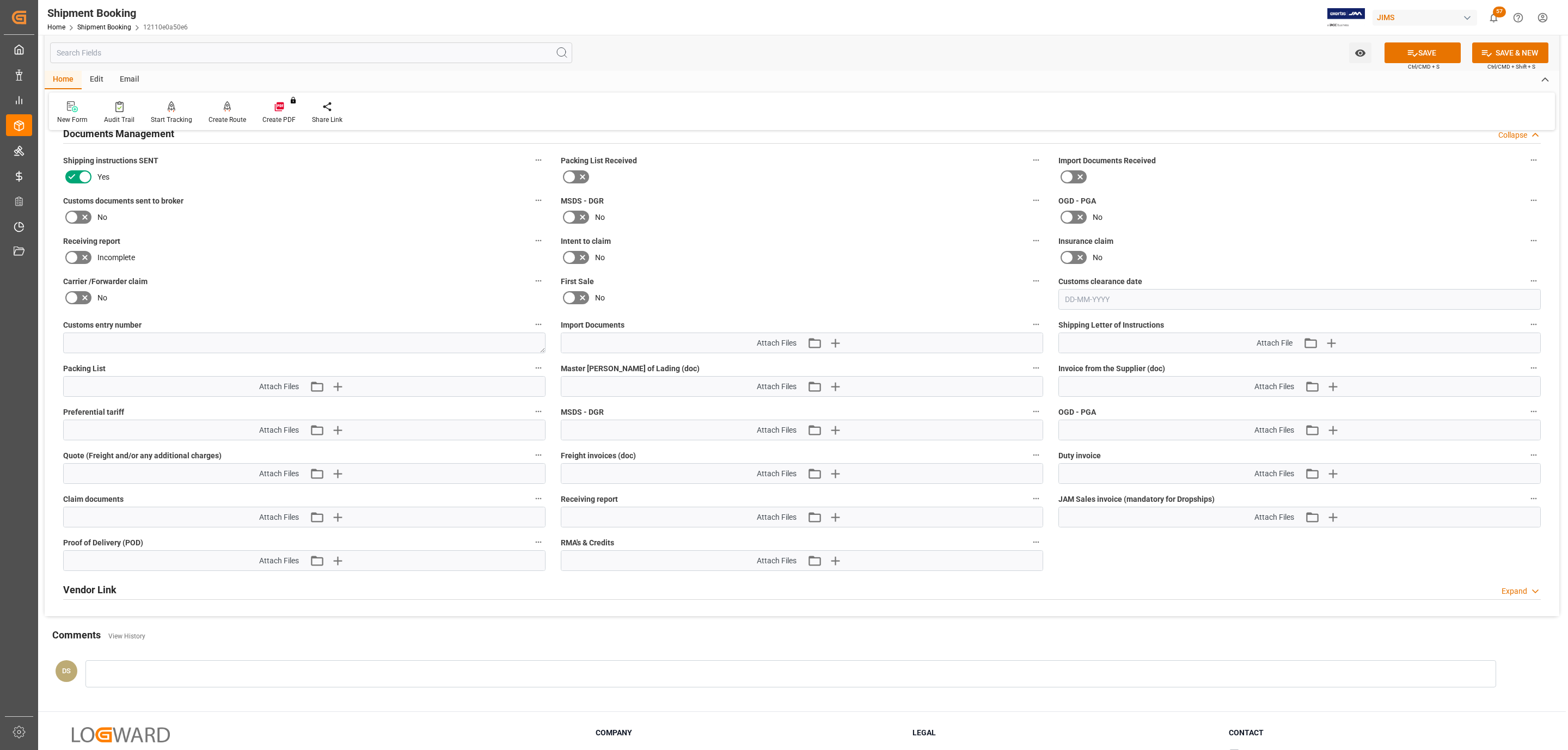
click at [70, 224] on icon at bounding box center [72, 217] width 13 height 13
click at [0, 0] on input "checkbox" at bounding box center [0, 0] width 0 height 0
click at [834, 348] on icon "button" at bounding box center [834, 343] width 18 height 18
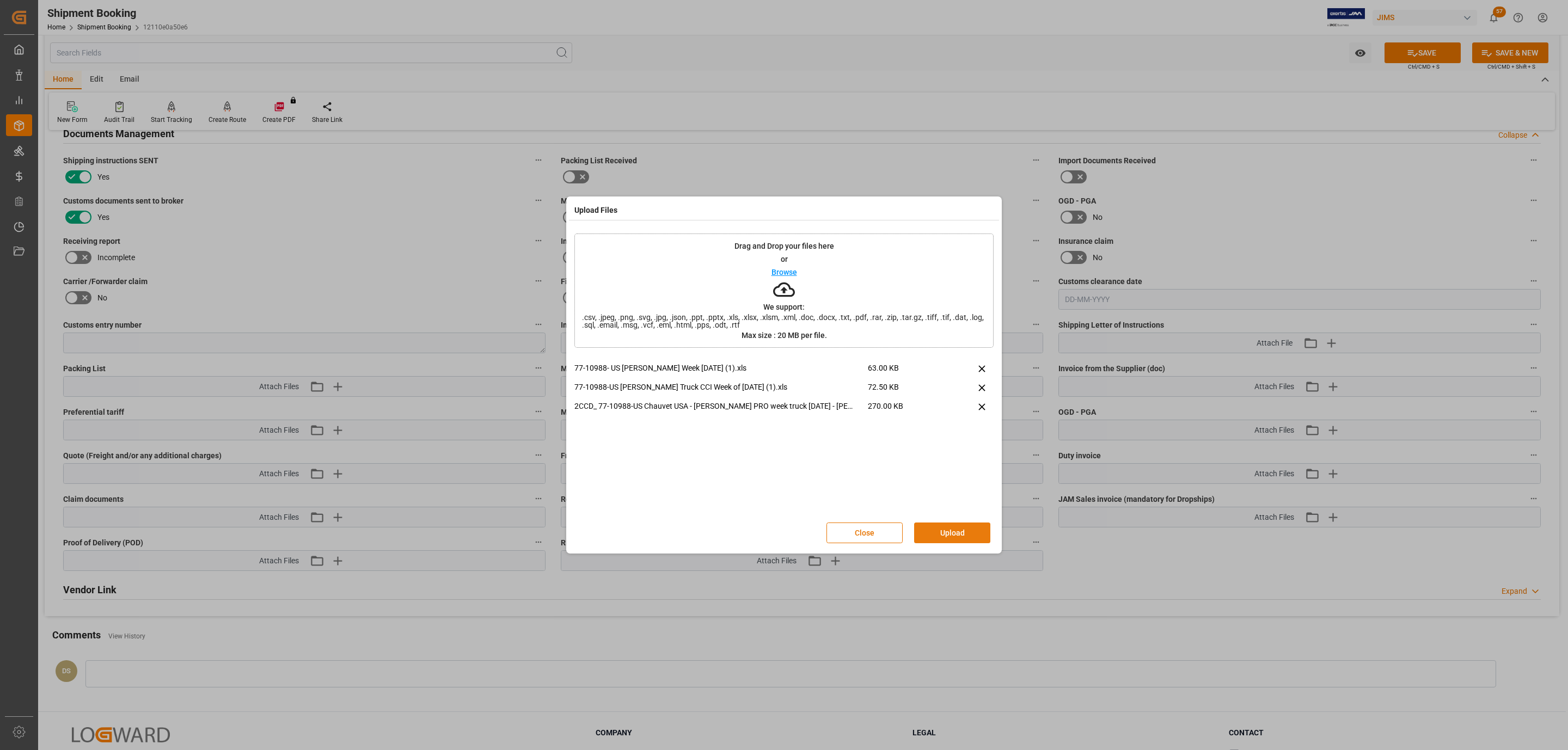
click at [942, 522] on div "Close Upload" at bounding box center [913, 532] width 175 height 20
click at [925, 524] on button "Upload" at bounding box center [952, 532] width 76 height 20
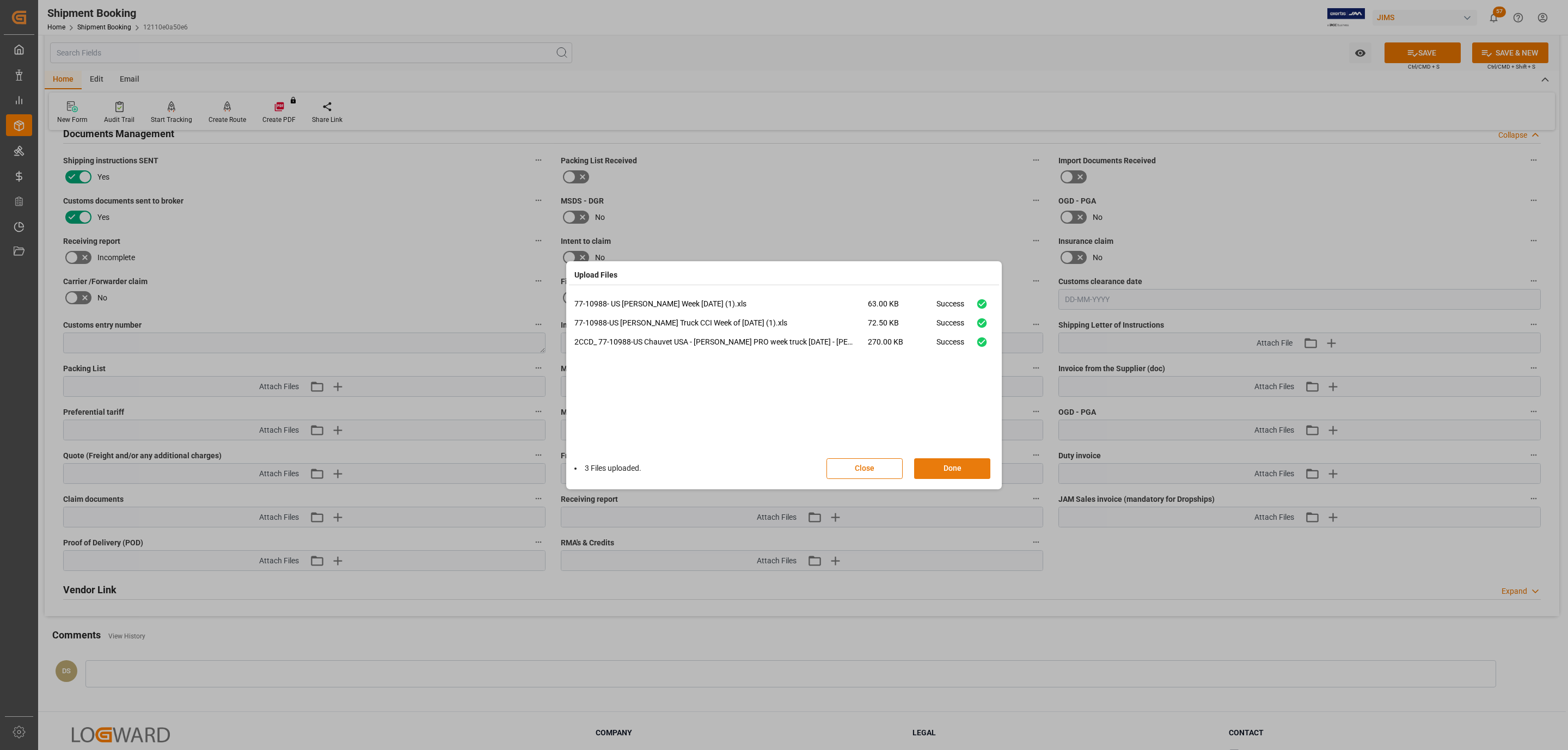
click at [926, 460] on button "Done" at bounding box center [952, 469] width 76 height 20
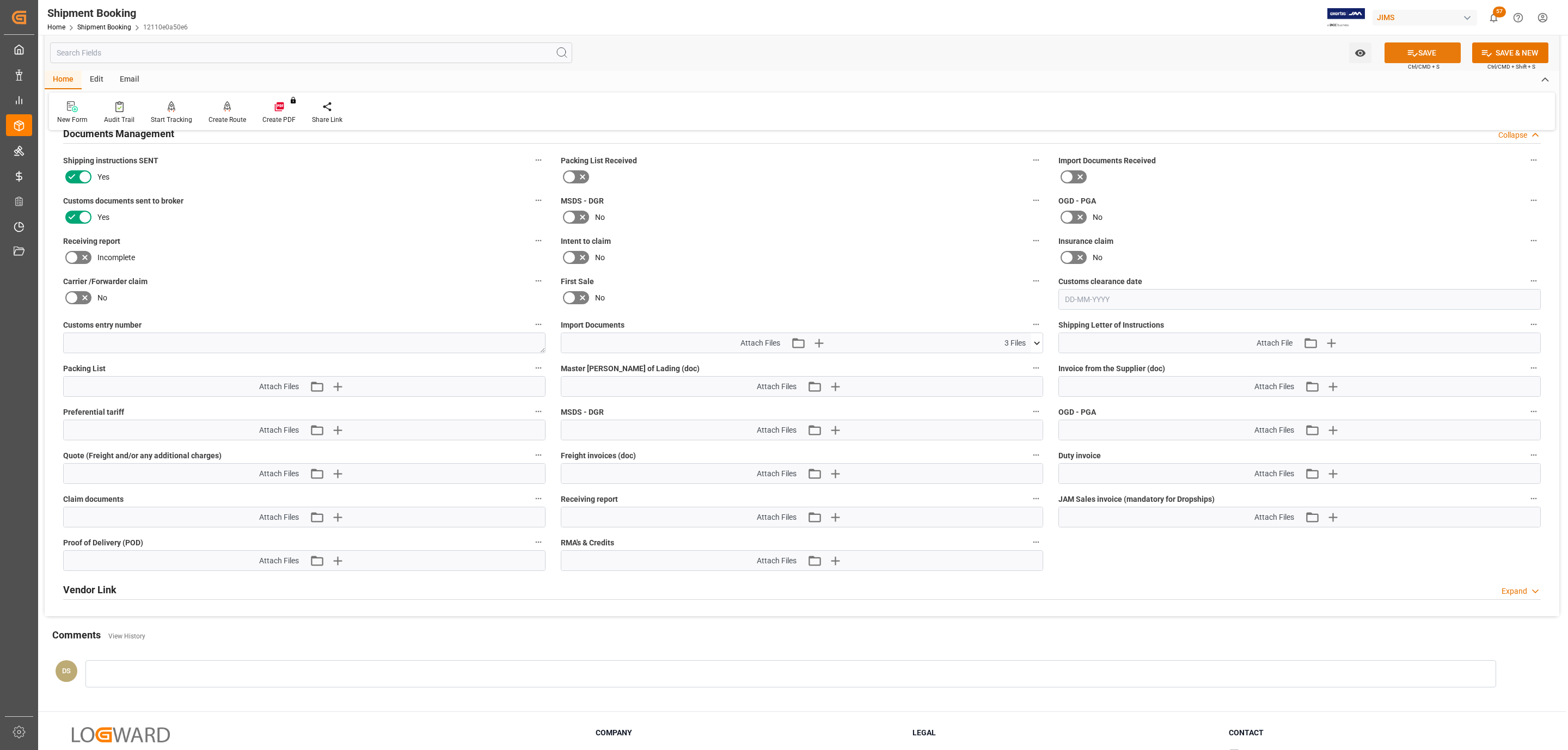
click at [1429, 46] on button "SAVE" at bounding box center [1423, 53] width 76 height 20
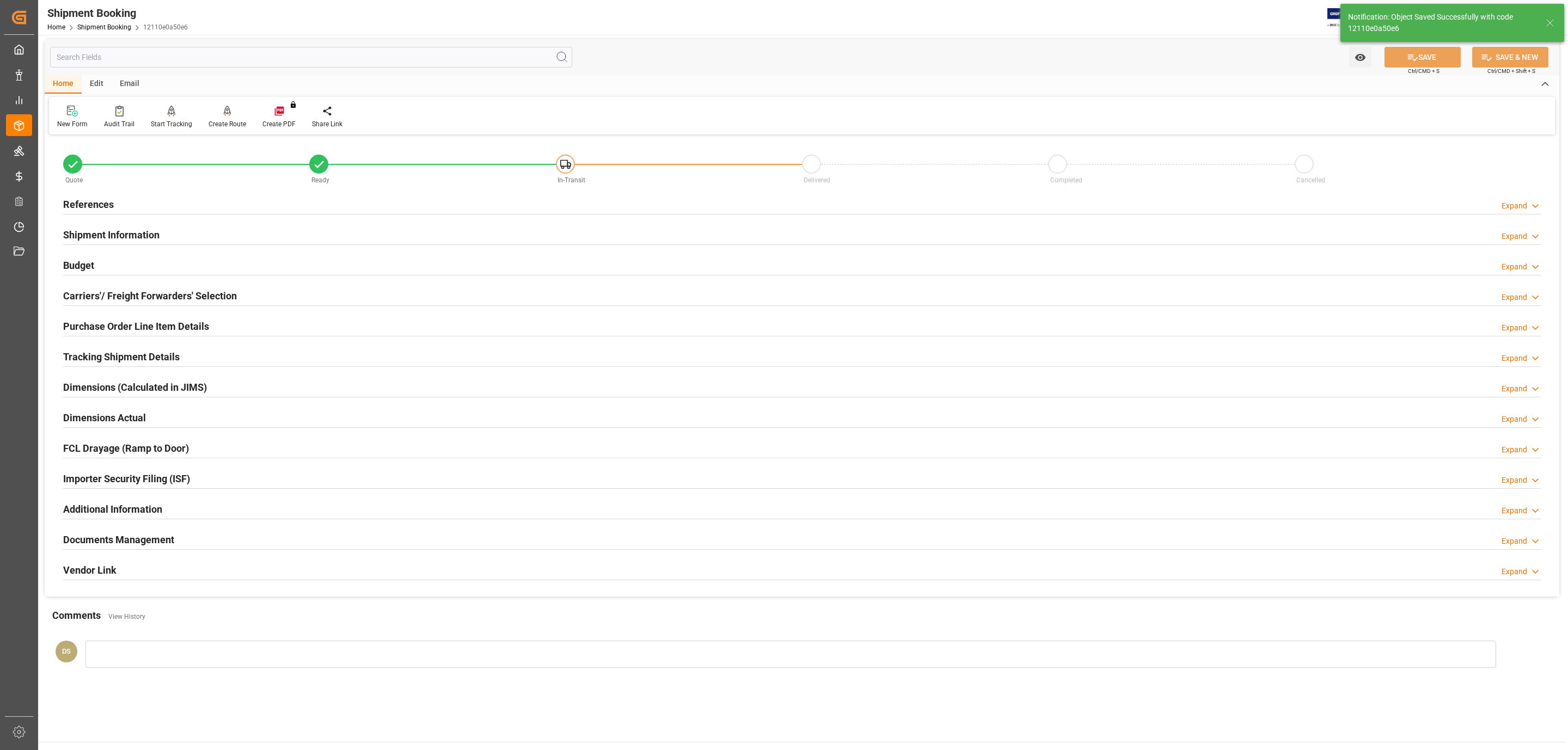
scroll to position [0, 0]
click at [117, 268] on div "Budget Expand" at bounding box center [801, 267] width 1477 height 20
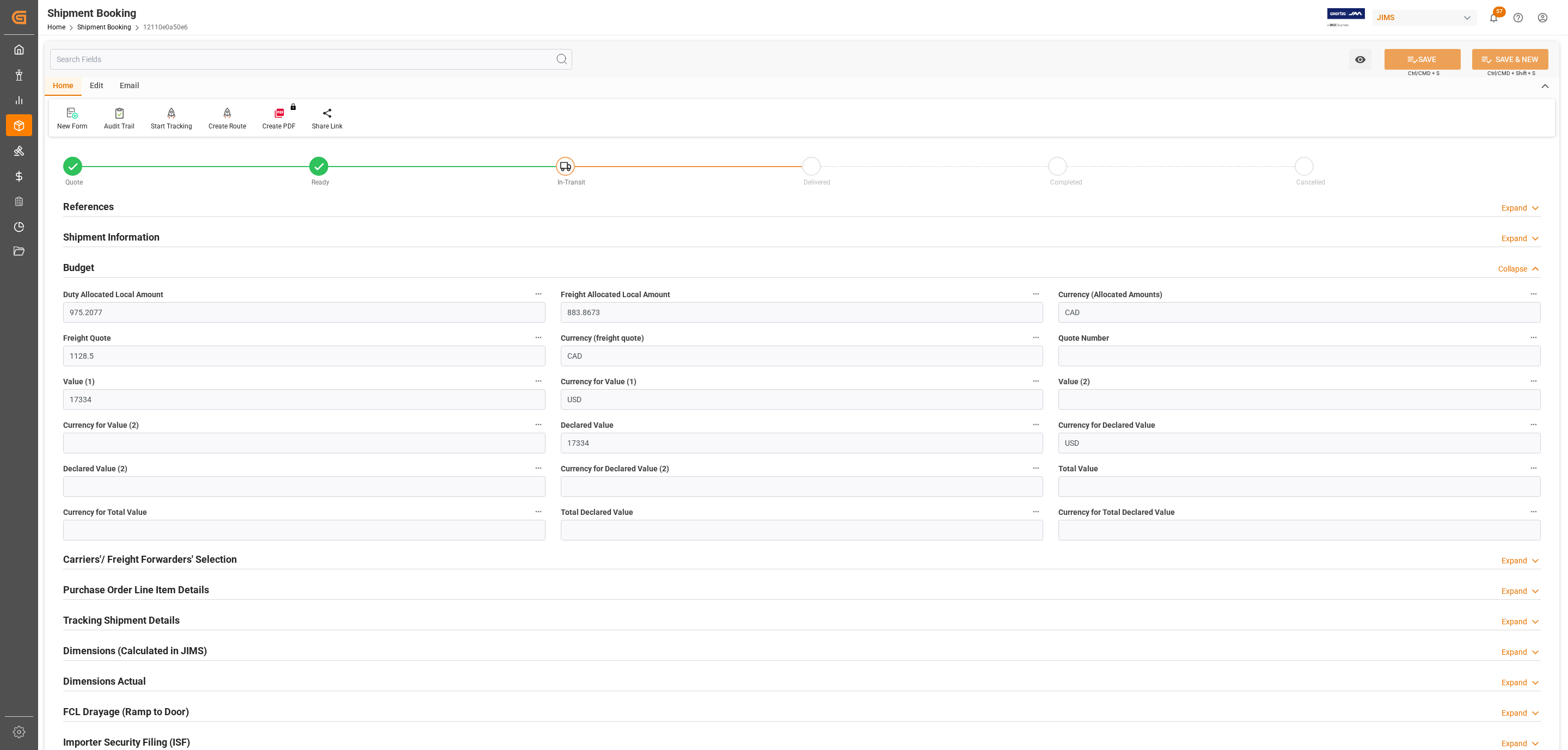
click at [117, 268] on div "Budget Collapse" at bounding box center [801, 267] width 1477 height 20
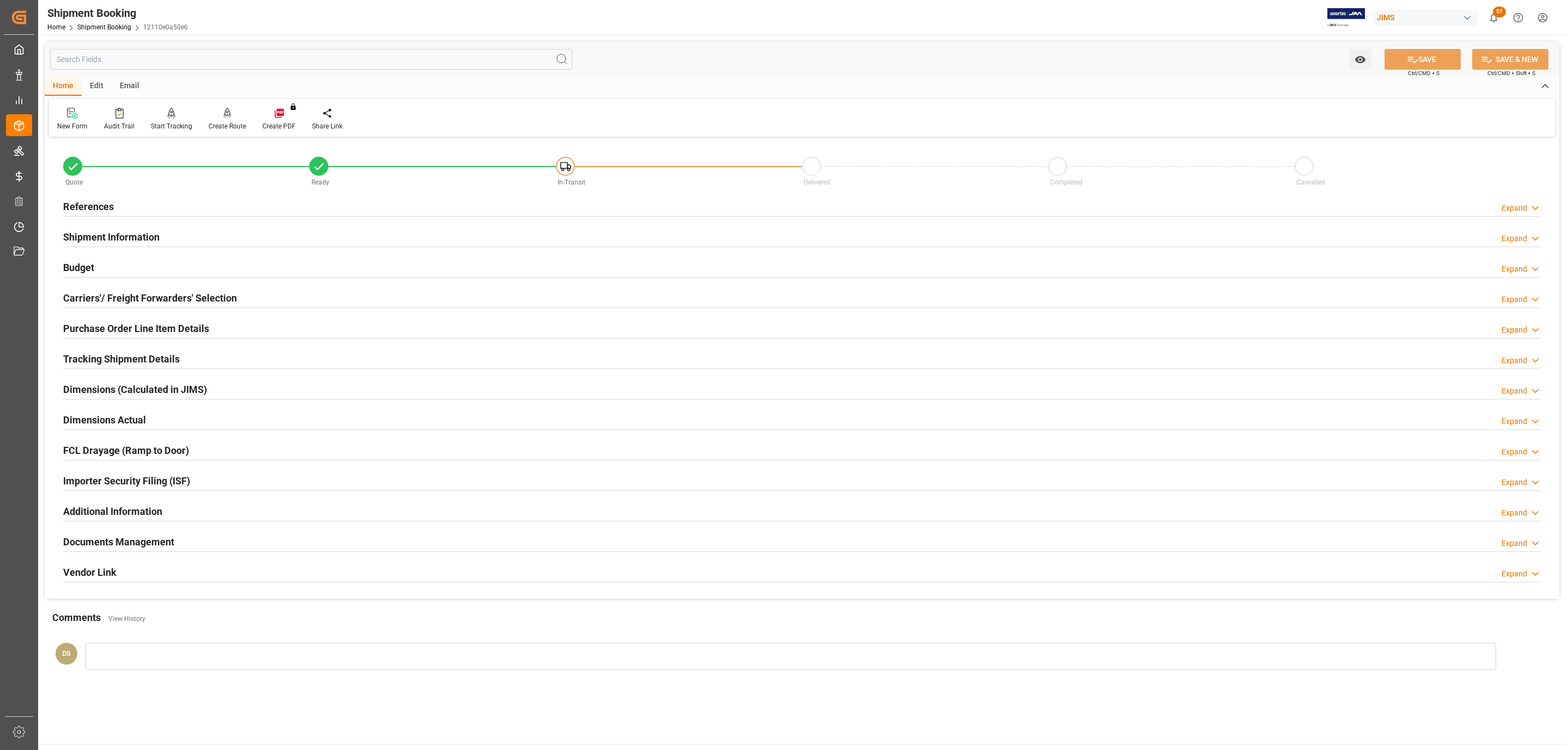
click at [116, 299] on h2 "Carriers'/ Freight Forwarders' Selection" at bounding box center [149, 298] width 173 height 15
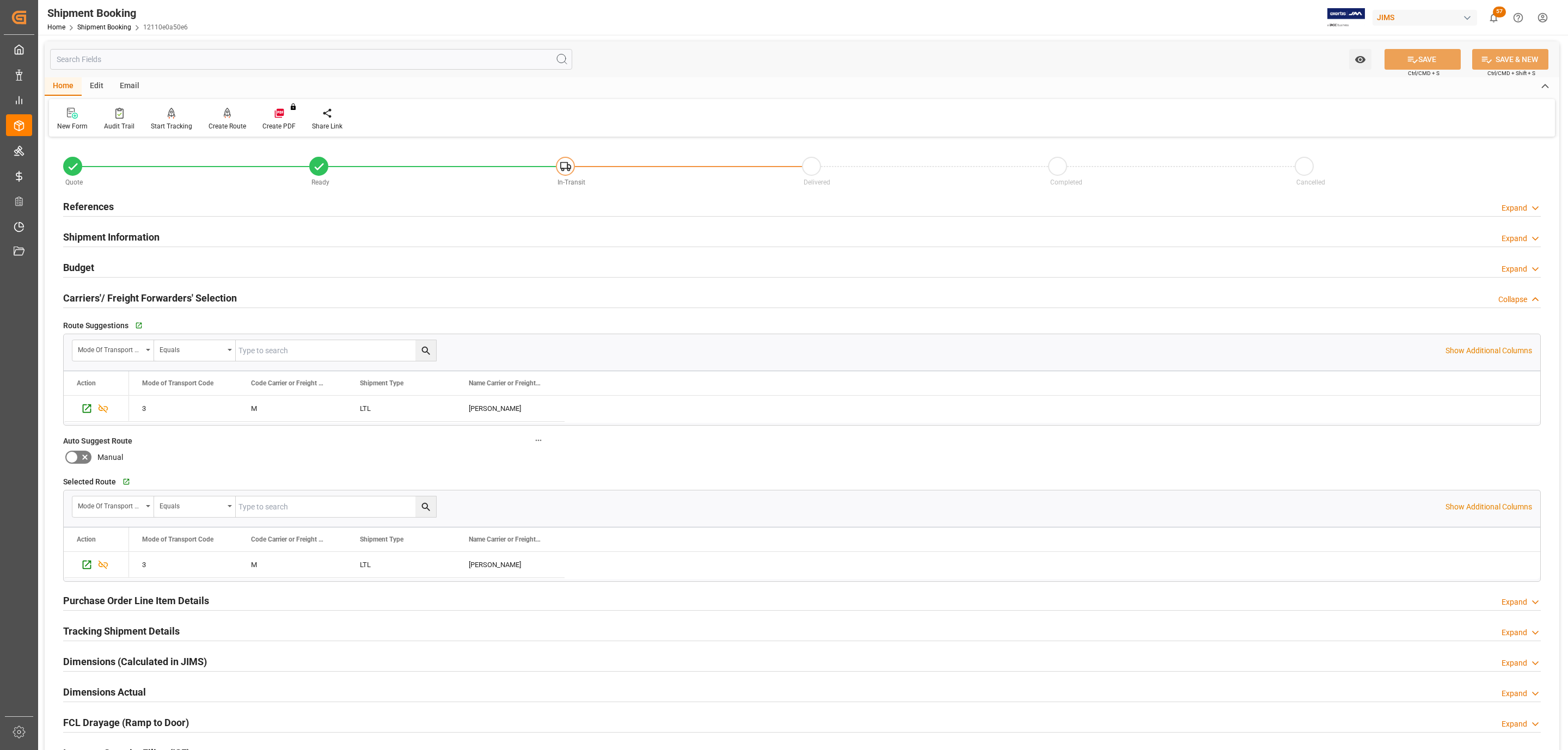
click at [116, 299] on h2 "Carriers'/ Freight Forwarders' Selection" at bounding box center [149, 298] width 173 height 15
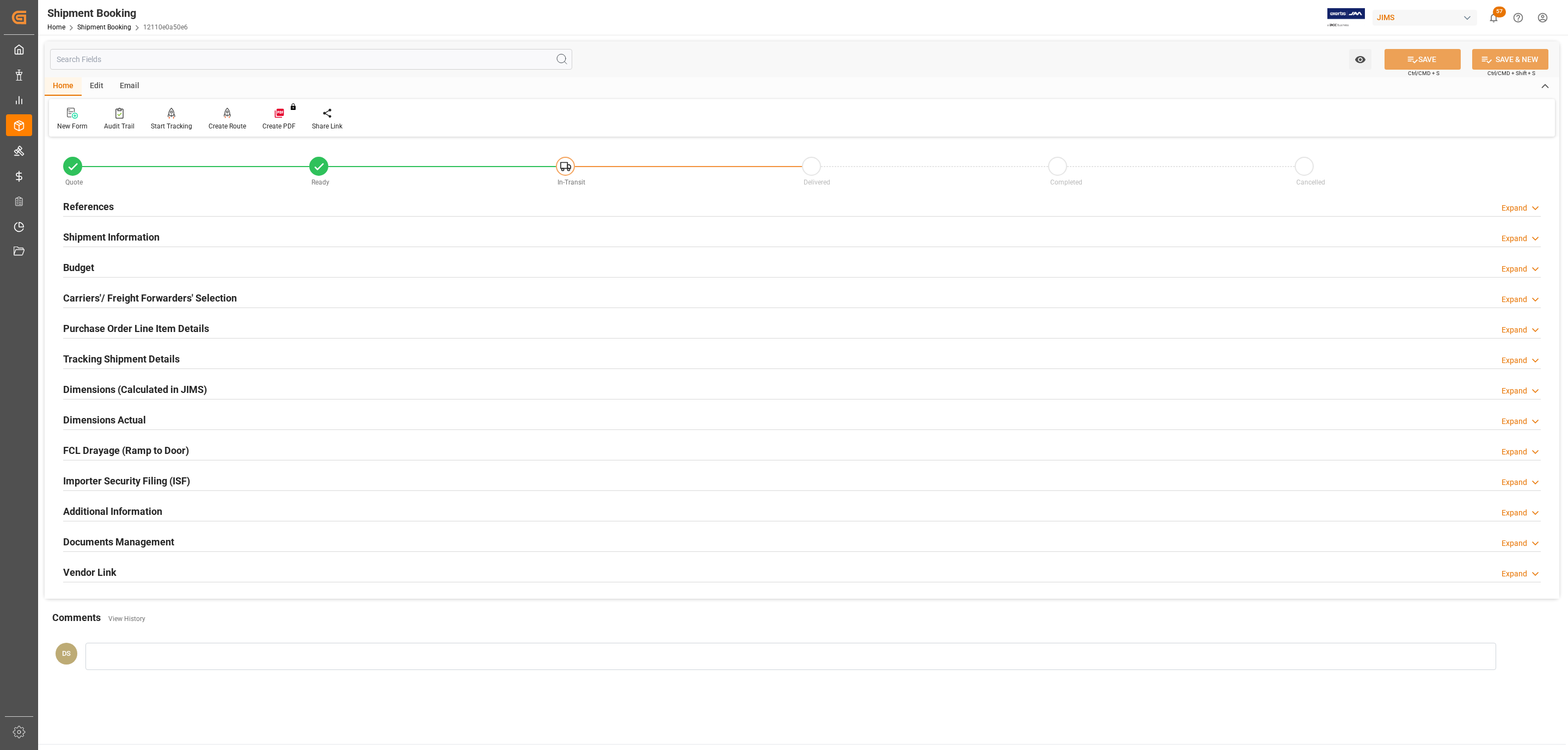
click at [117, 361] on h2 "Tracking Shipment Details" at bounding box center [121, 359] width 117 height 15
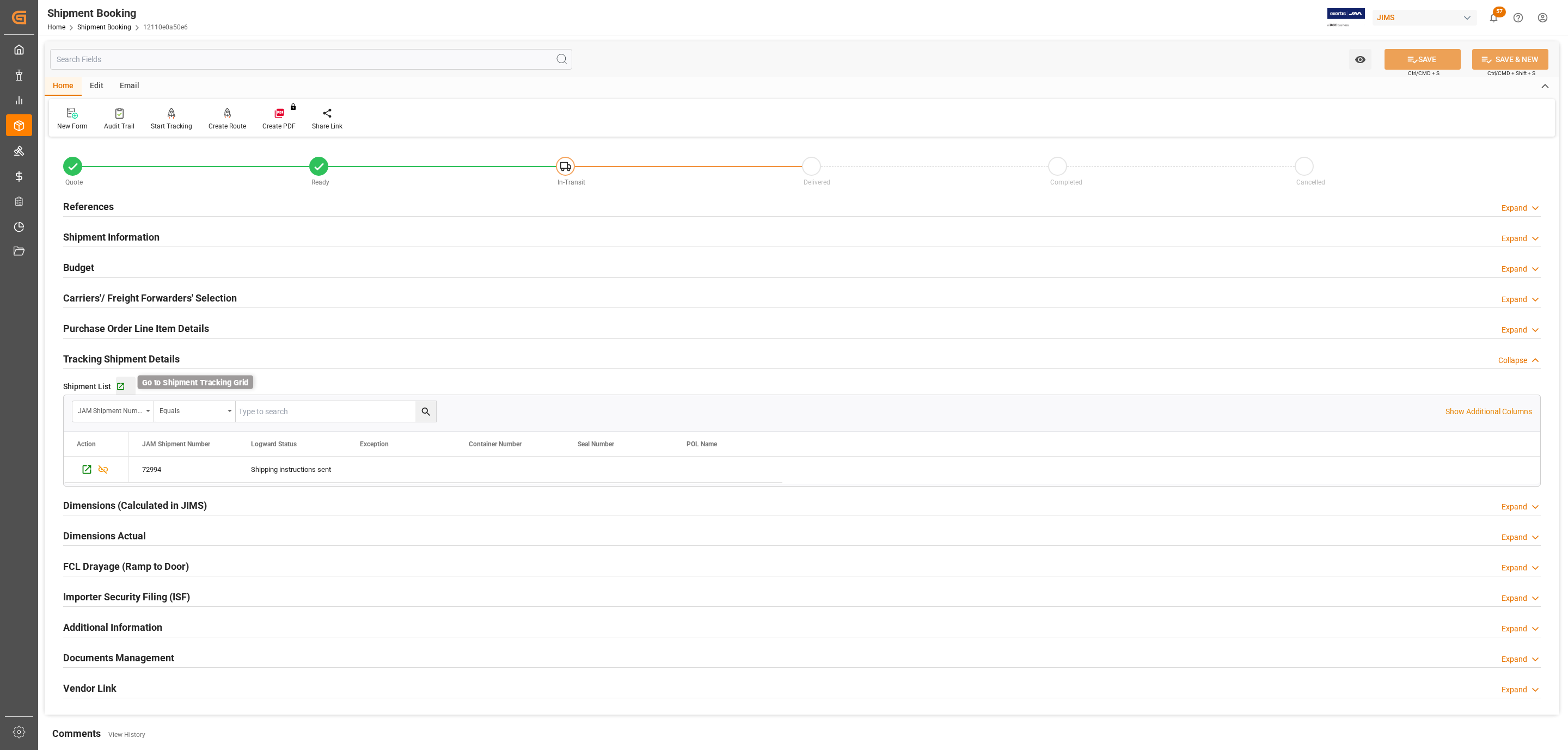
click at [119, 387] on icon "button" at bounding box center [120, 387] width 7 height 7
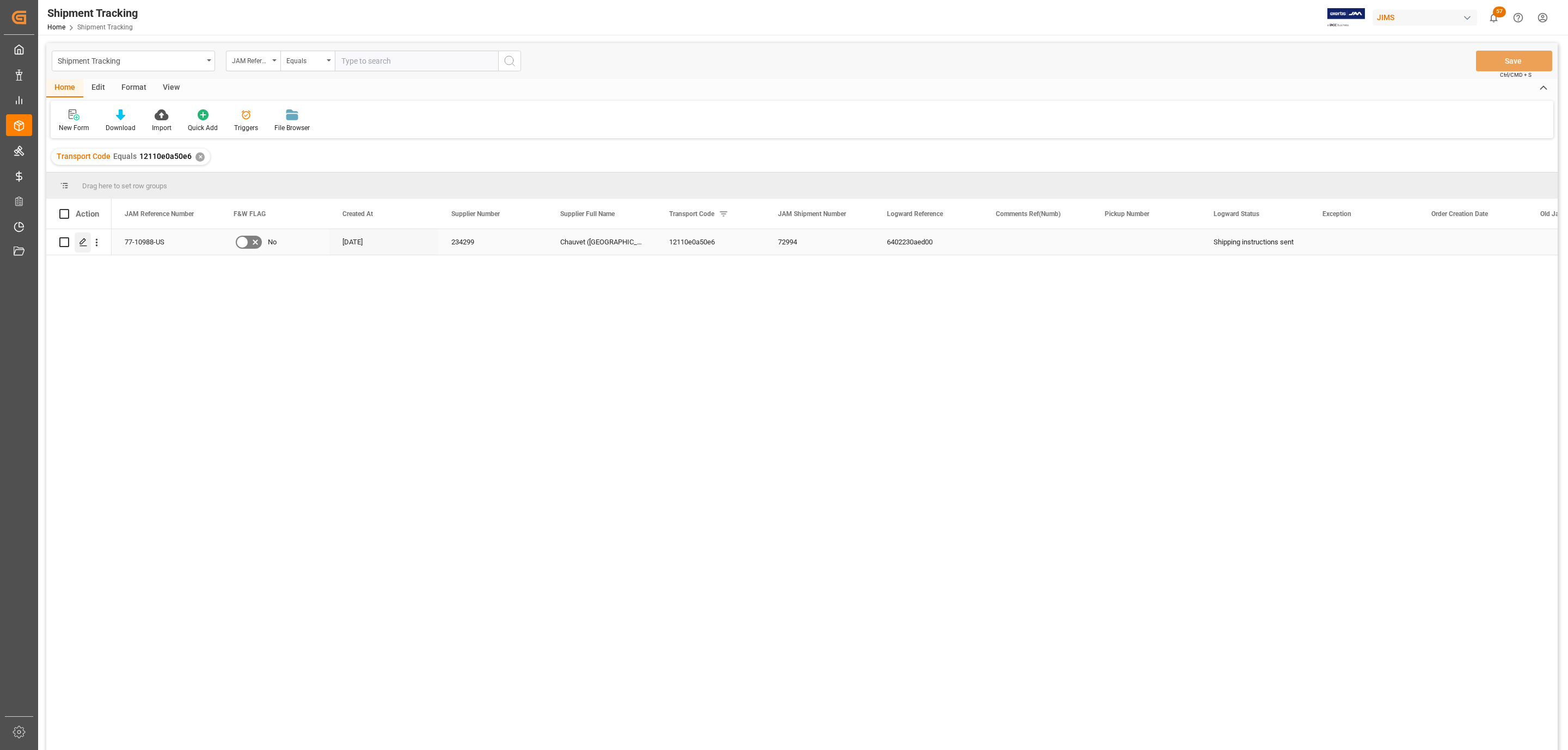
click at [82, 248] on div "Press SPACE to select this row." at bounding box center [83, 243] width 17 height 20
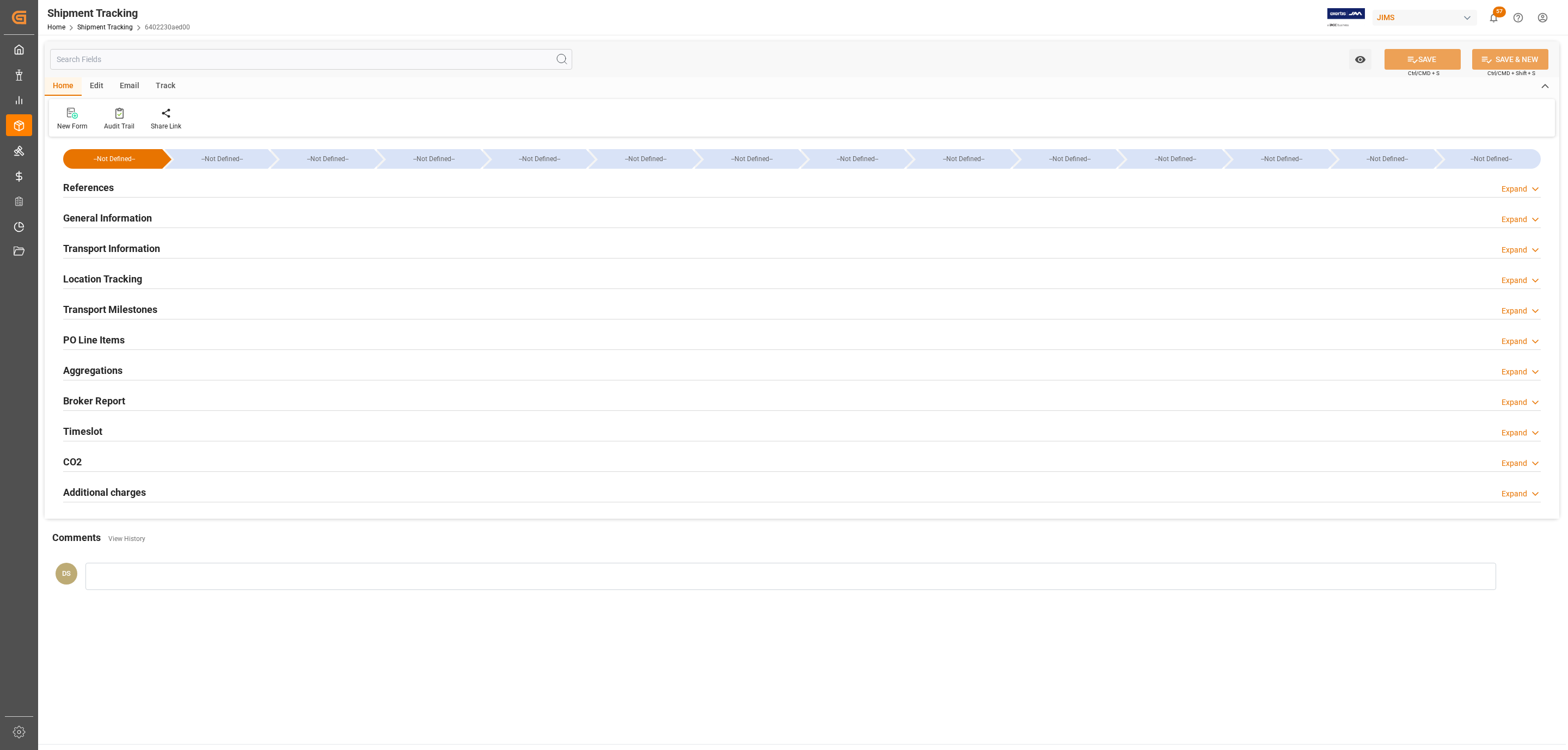
click at [153, 317] on h2 "Transport Milestones" at bounding box center [110, 309] width 94 height 15
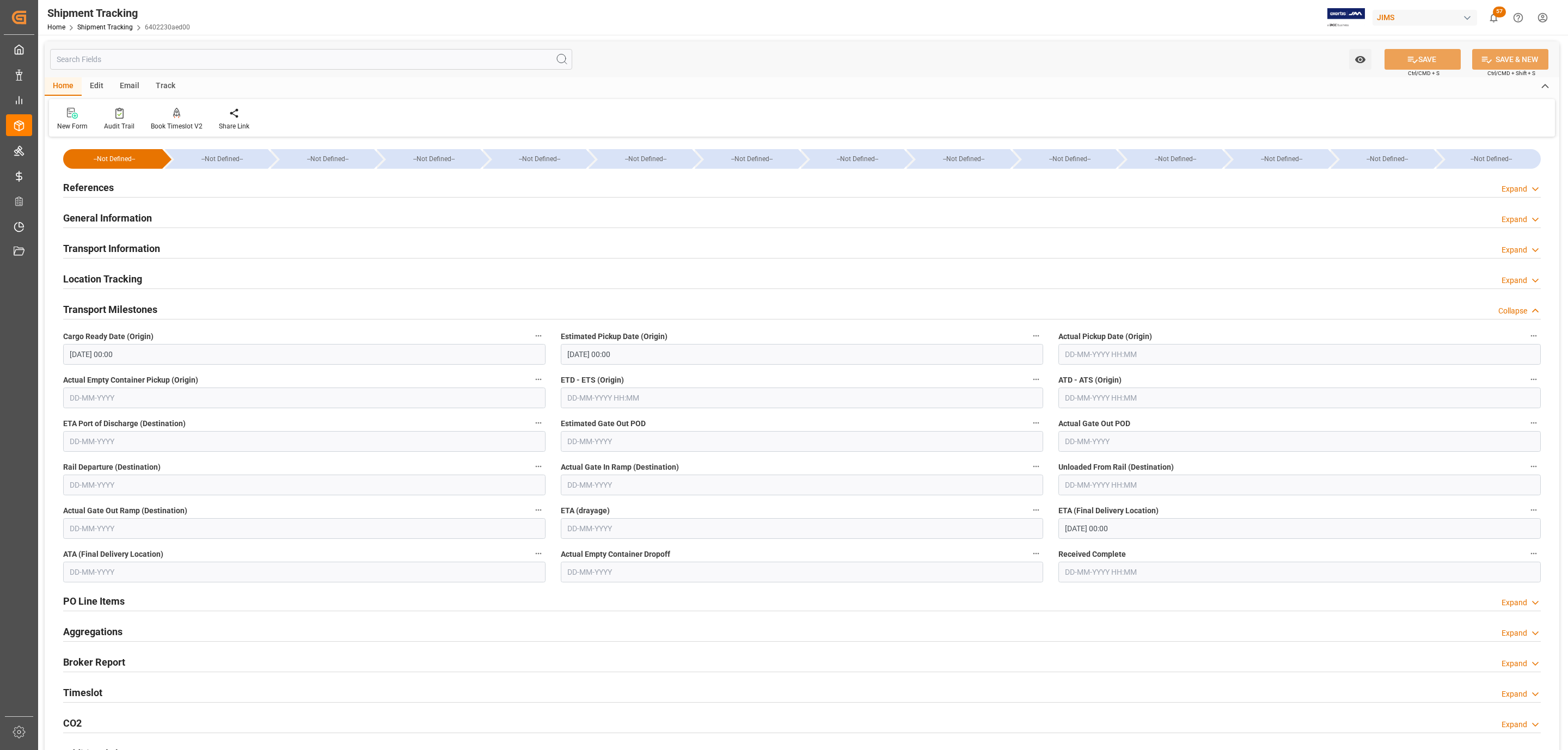
type input "10-09-2025 00:00"
type input "11-09-2025 00:00"
type input "17-09-2025 00:00"
click at [1121, 359] on input "text" at bounding box center [1299, 354] width 483 height 20
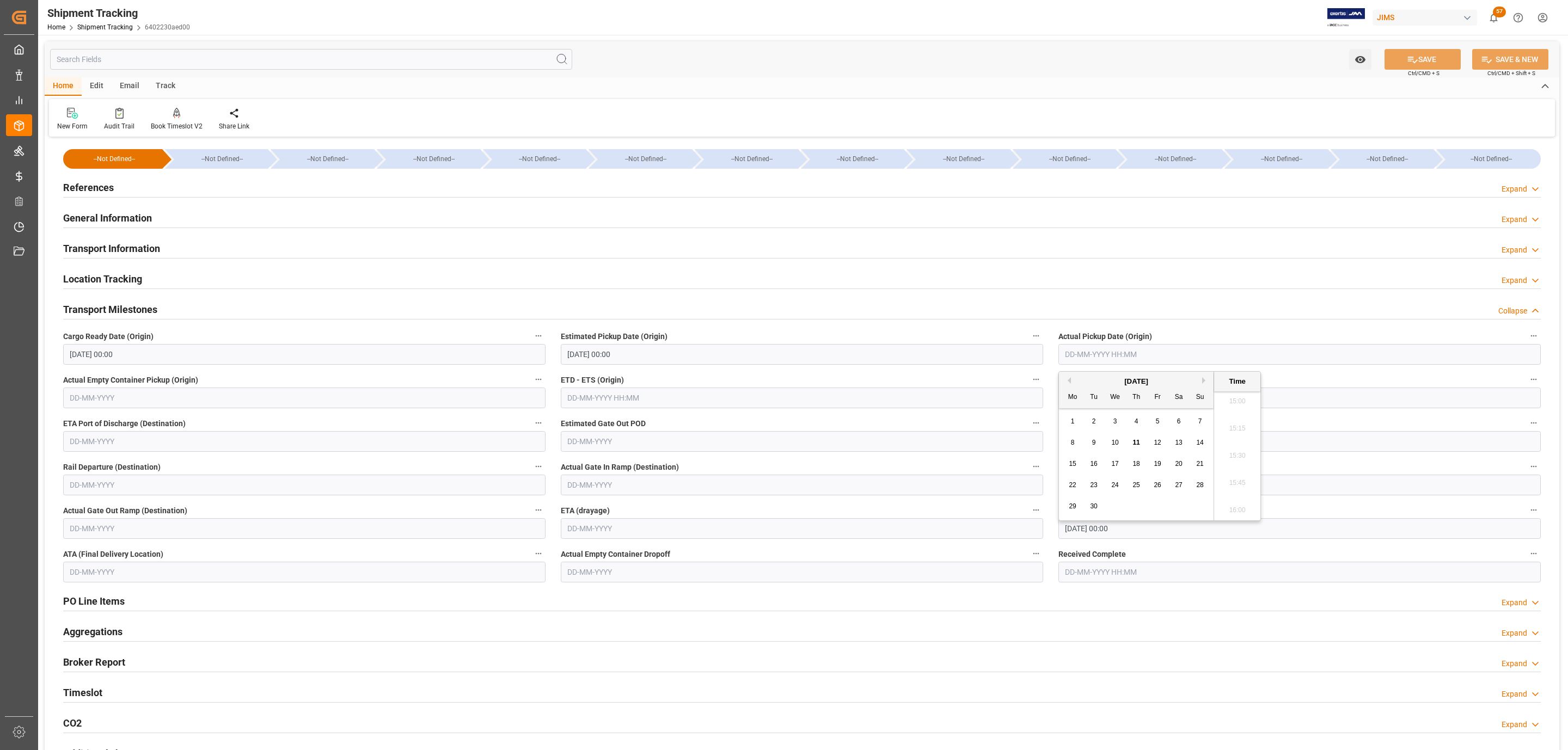
click at [1134, 444] on span "11" at bounding box center [1136, 443] width 7 height 7
type input "11-09-2025 00:00"
click at [1390, 62] on button "SAVE" at bounding box center [1423, 59] width 76 height 20
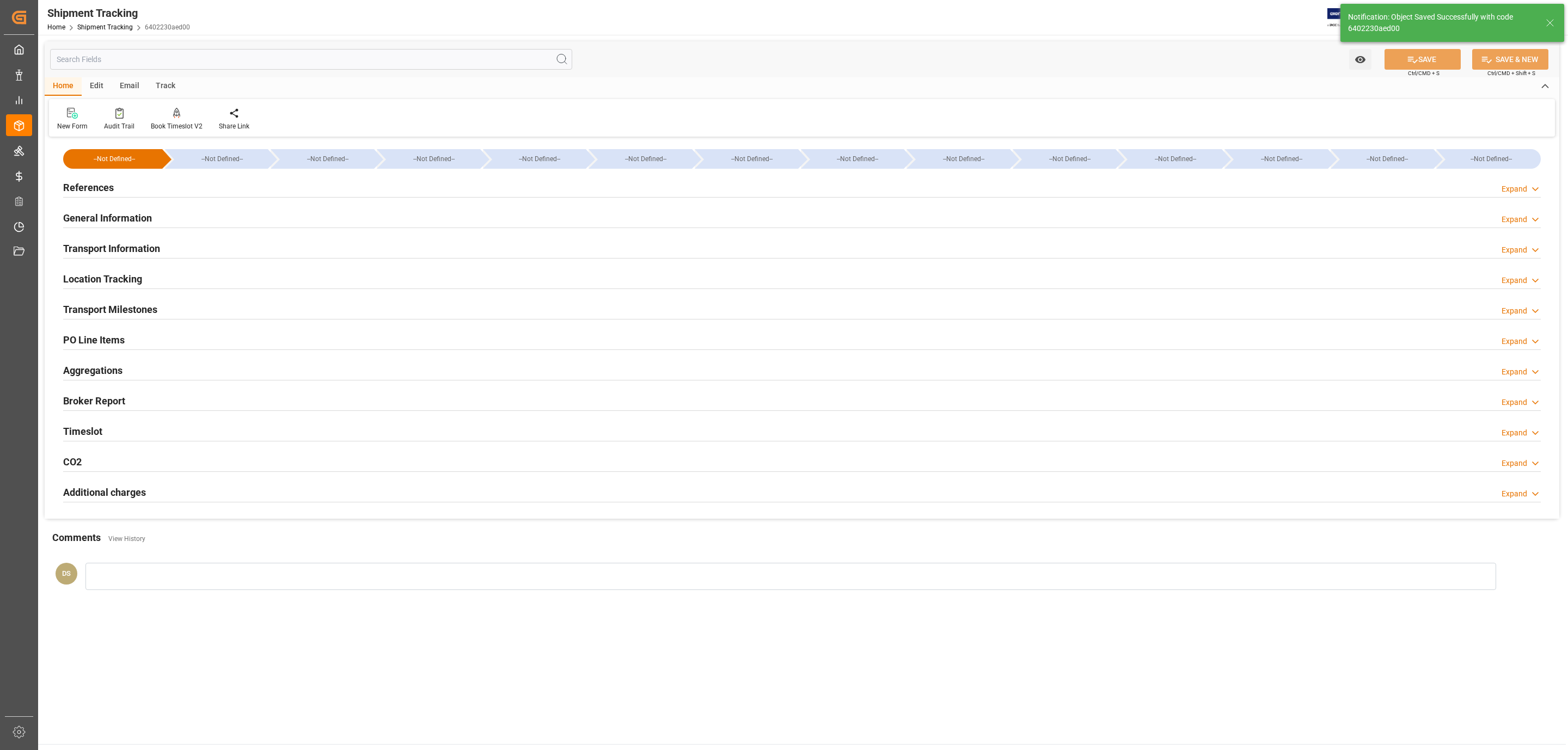
click at [182, 244] on div "Transport Information Expand" at bounding box center [801, 247] width 1477 height 20
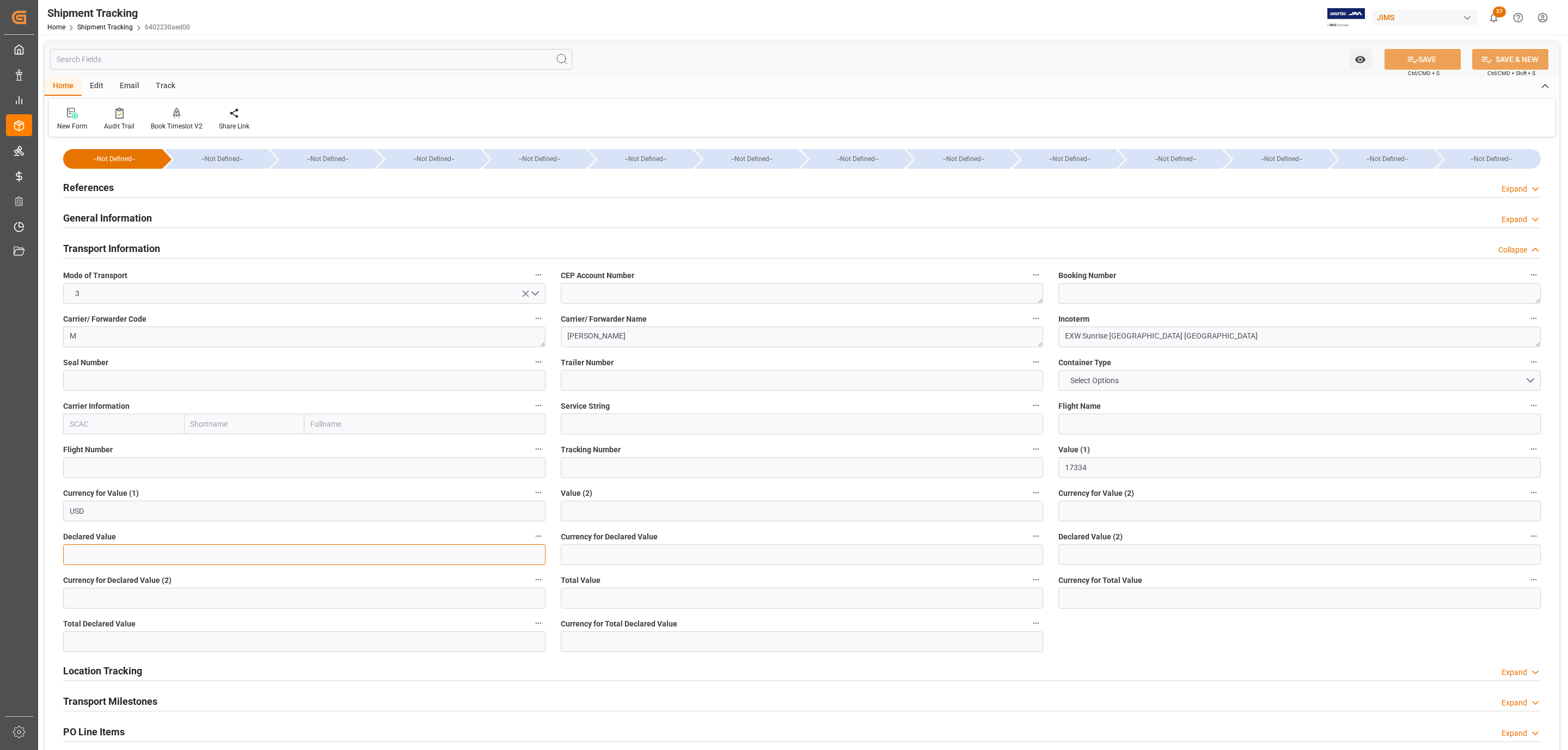
click at [132, 554] on input "text" at bounding box center [304, 555] width 483 height 20
type input "17334"
type input "USD"
click at [1401, 59] on button "SAVE" at bounding box center [1423, 59] width 76 height 20
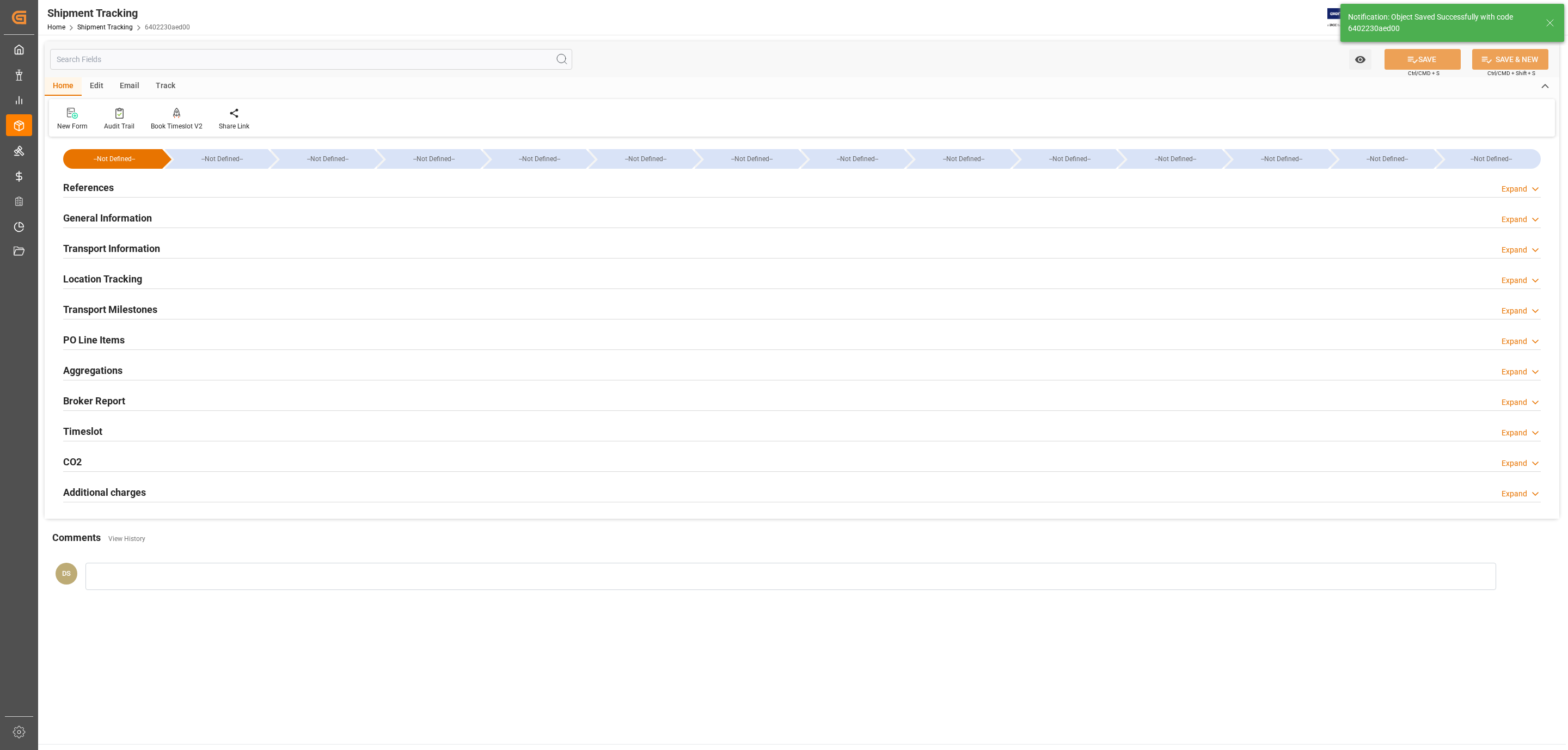
click at [126, 306] on h2 "Transport Milestones" at bounding box center [110, 309] width 94 height 15
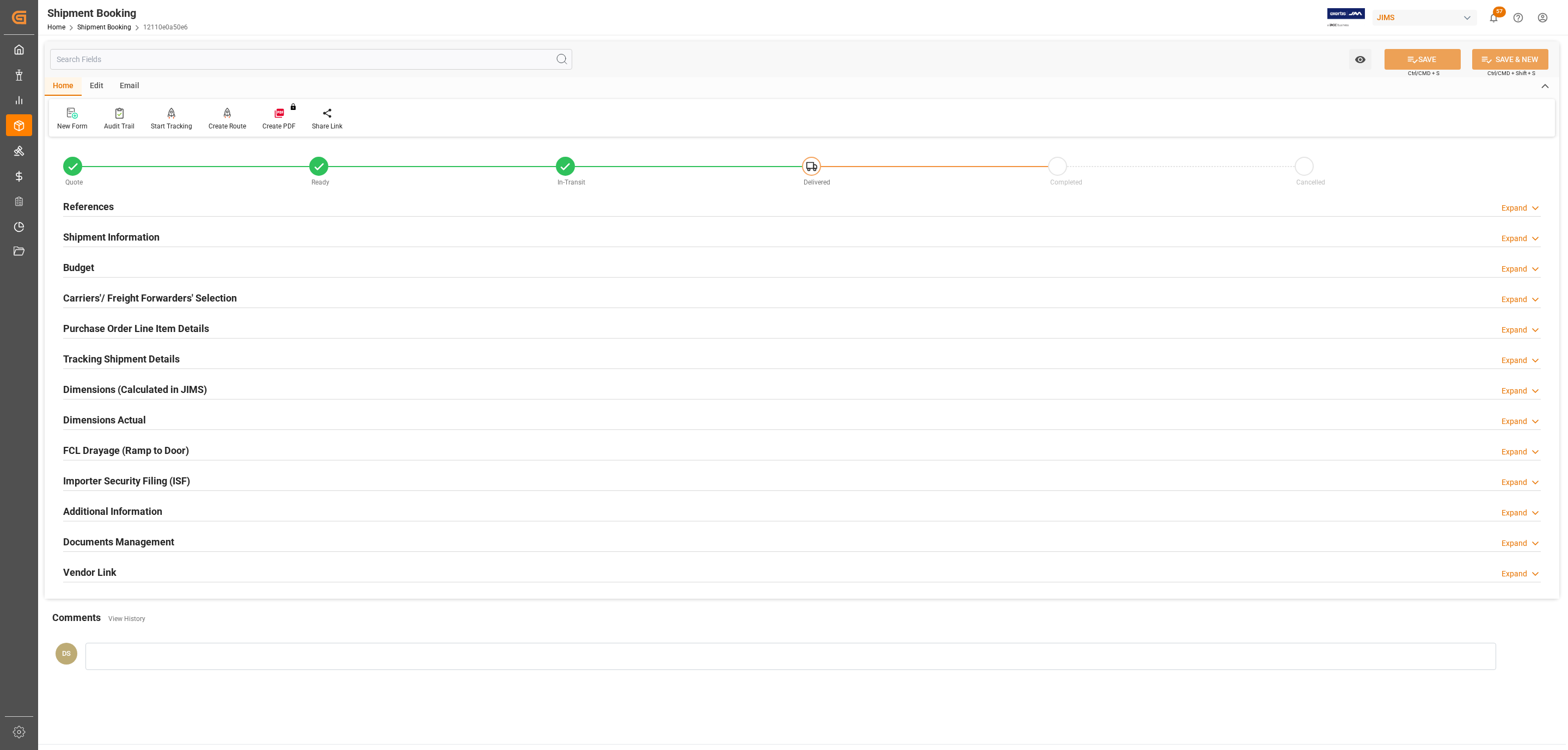
click at [122, 352] on div "Tracking Shipment Details" at bounding box center [121, 358] width 117 height 20
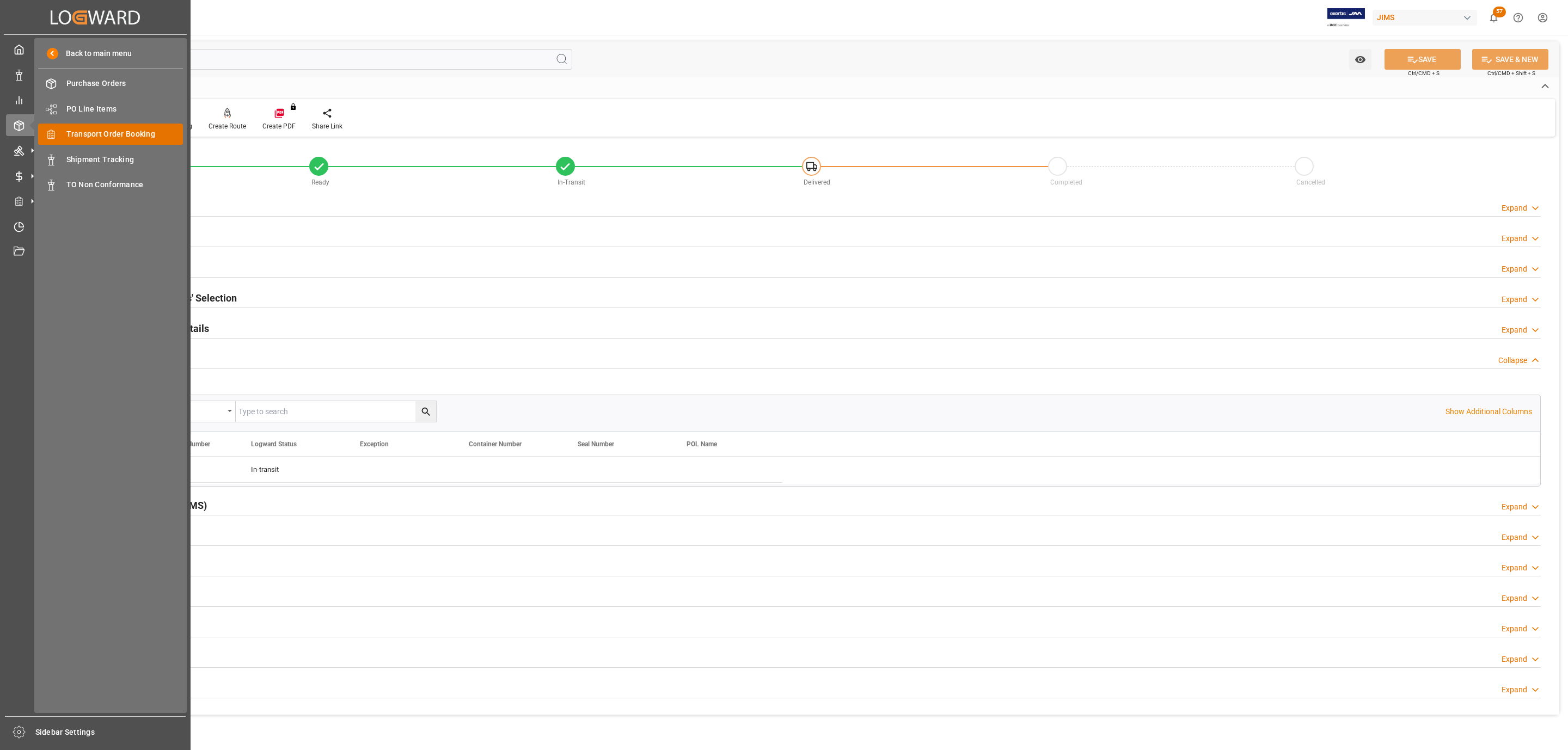
click at [130, 136] on span "Transport Order Booking" at bounding box center [125, 134] width 117 height 11
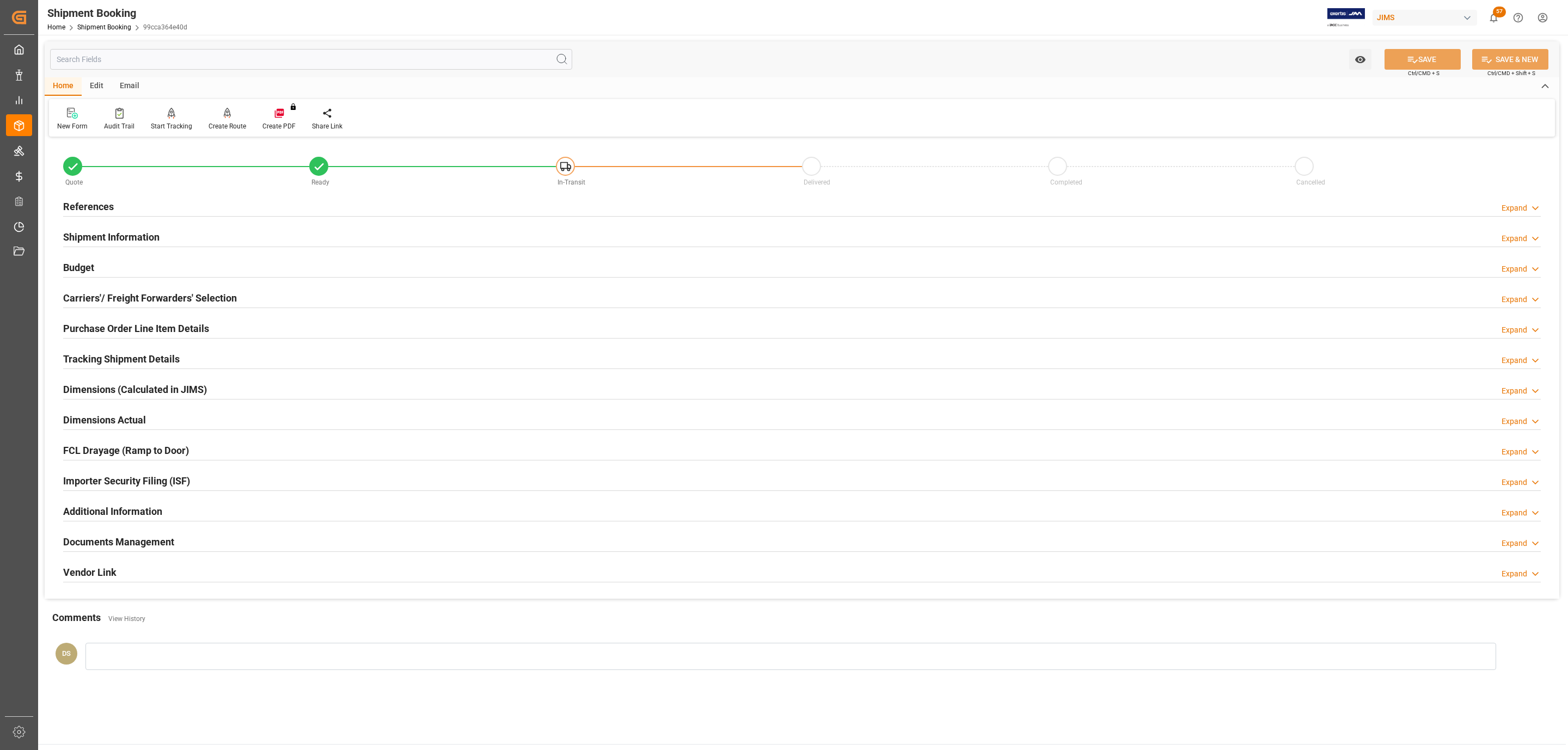
type input "1573.6"
click at [162, 306] on h2 "Carriers'/ Freight Forwarders' Selection" at bounding box center [149, 298] width 173 height 15
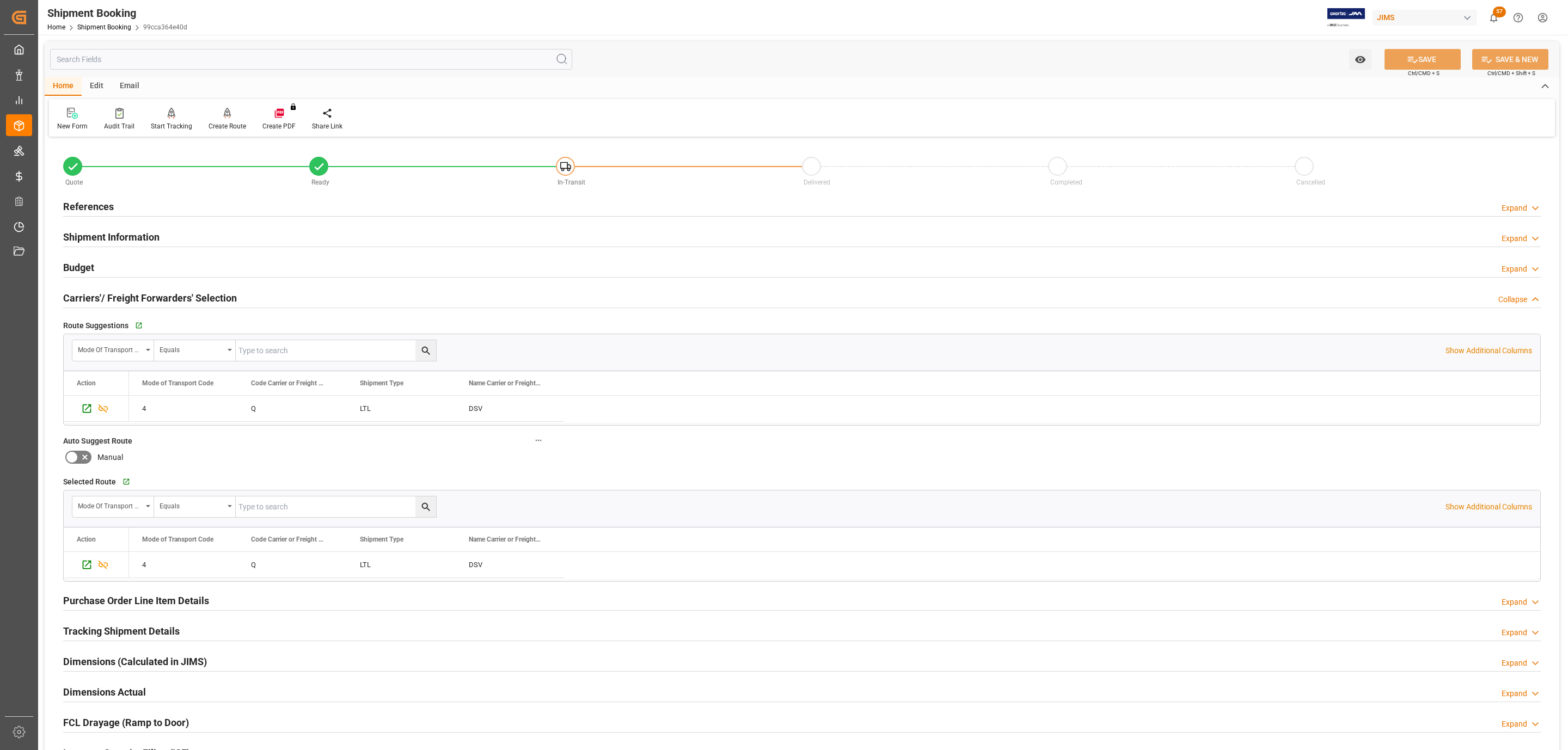
click at [100, 269] on div "Budget Expand" at bounding box center [801, 267] width 1477 height 20
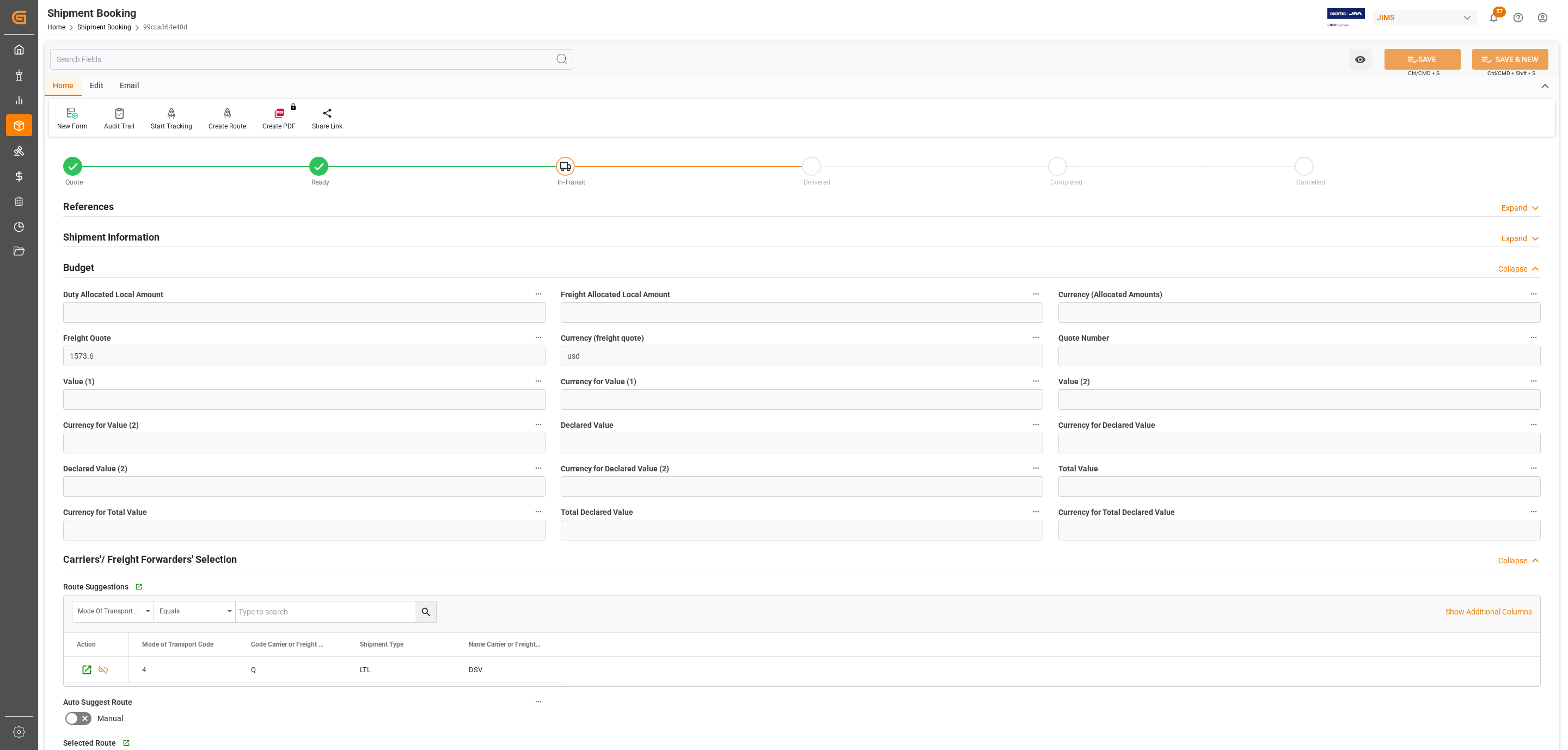
click at [125, 268] on div "Budget Collapse" at bounding box center [801, 267] width 1477 height 20
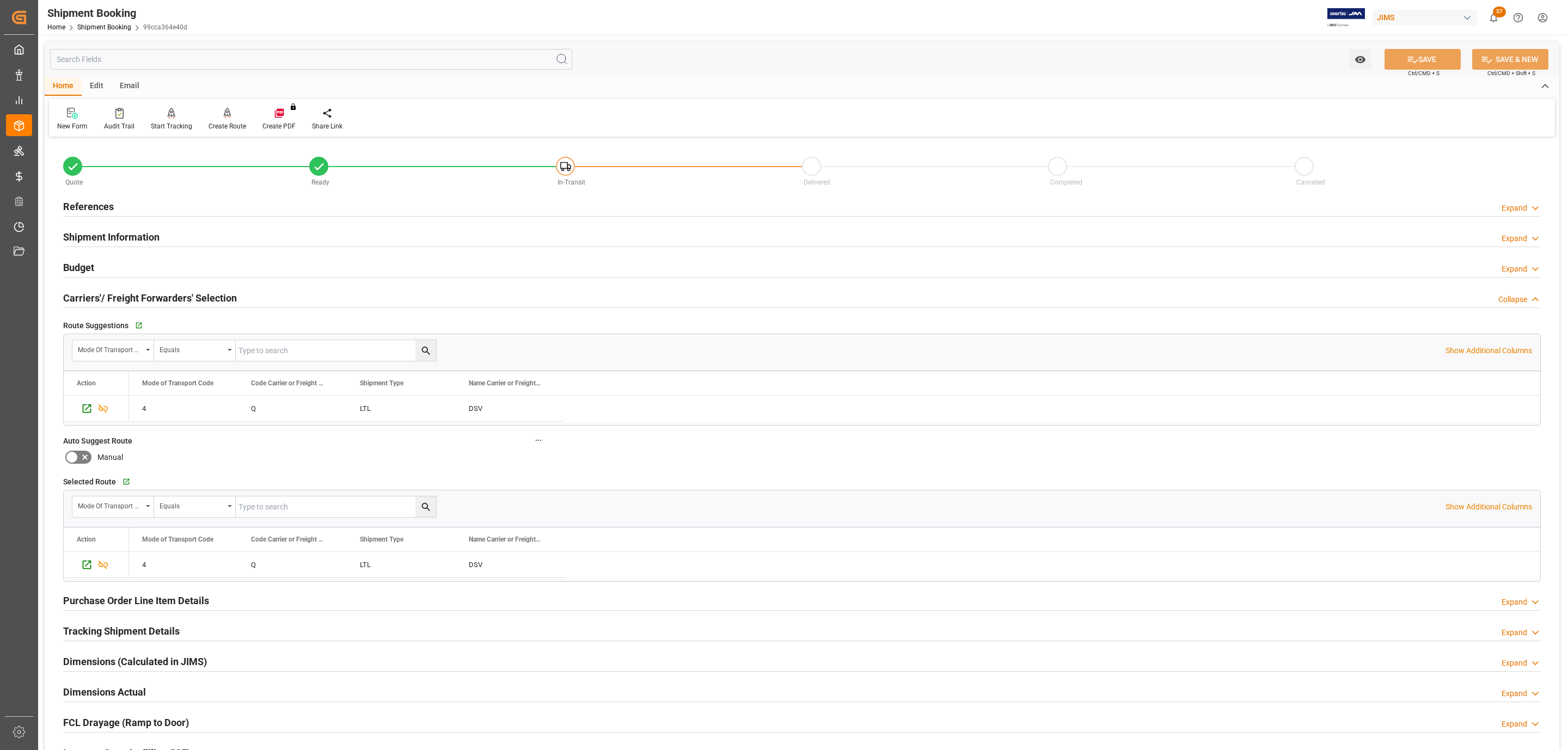
click at [126, 299] on h2 "Carriers'/ Freight Forwarders' Selection" at bounding box center [149, 298] width 173 height 15
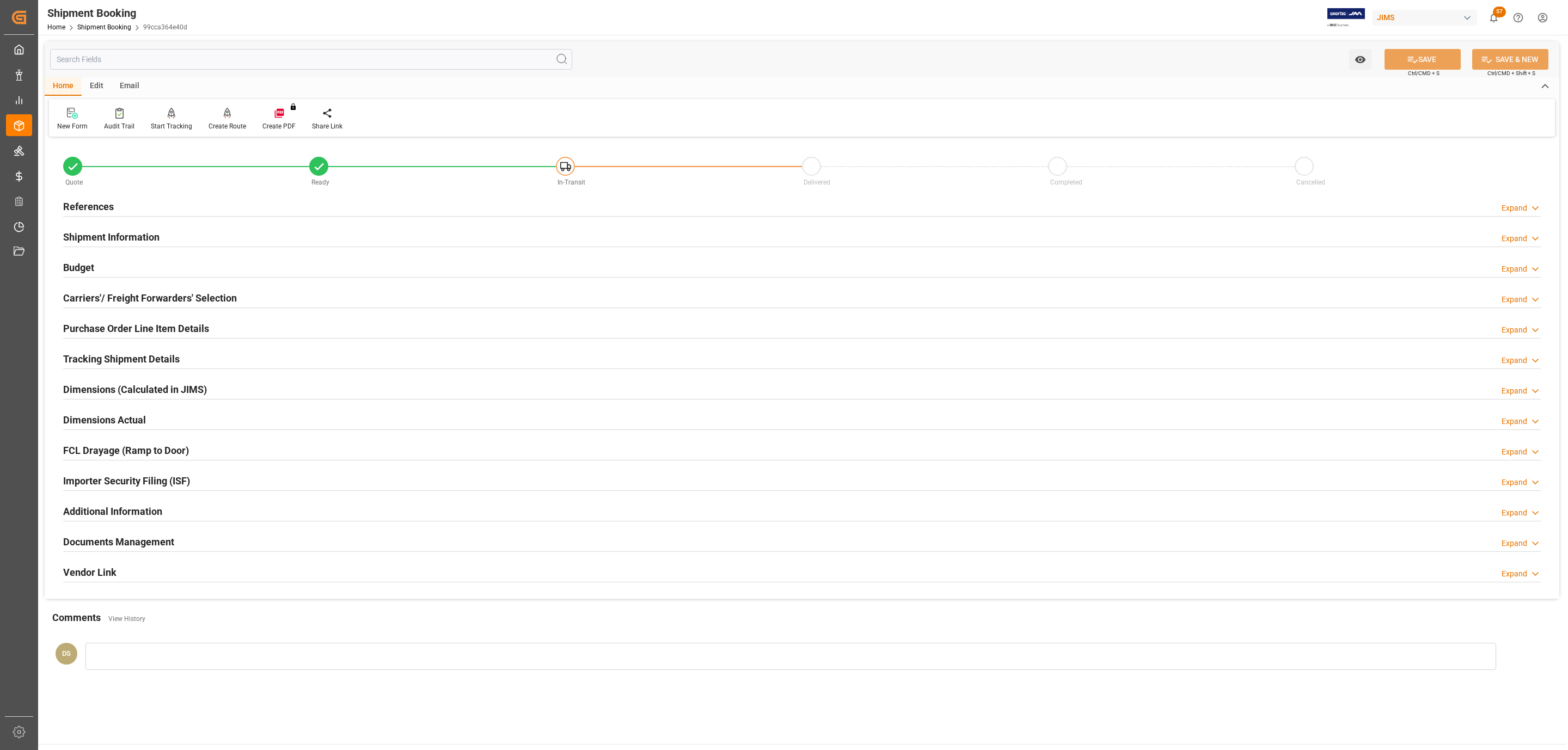
click at [109, 544] on h2 "Documents Management" at bounding box center [119, 542] width 111 height 15
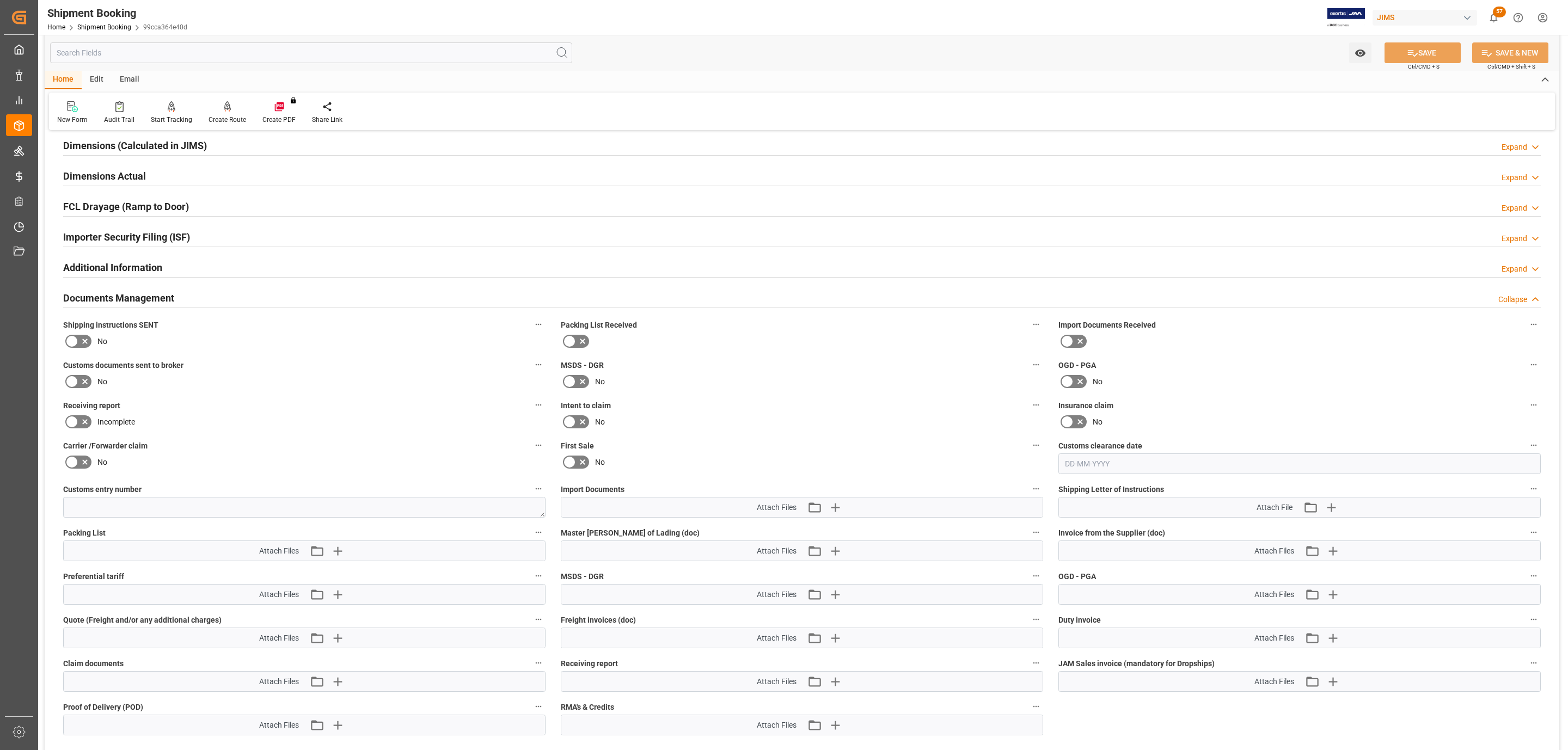
scroll to position [244, 0]
click at [77, 339] on icon at bounding box center [72, 340] width 13 height 13
click at [0, 0] on input "checkbox" at bounding box center [0, 0] width 0 height 0
click at [77, 339] on icon at bounding box center [72, 340] width 13 height 13
click at [0, 0] on input "checkbox" at bounding box center [0, 0] width 0 height 0
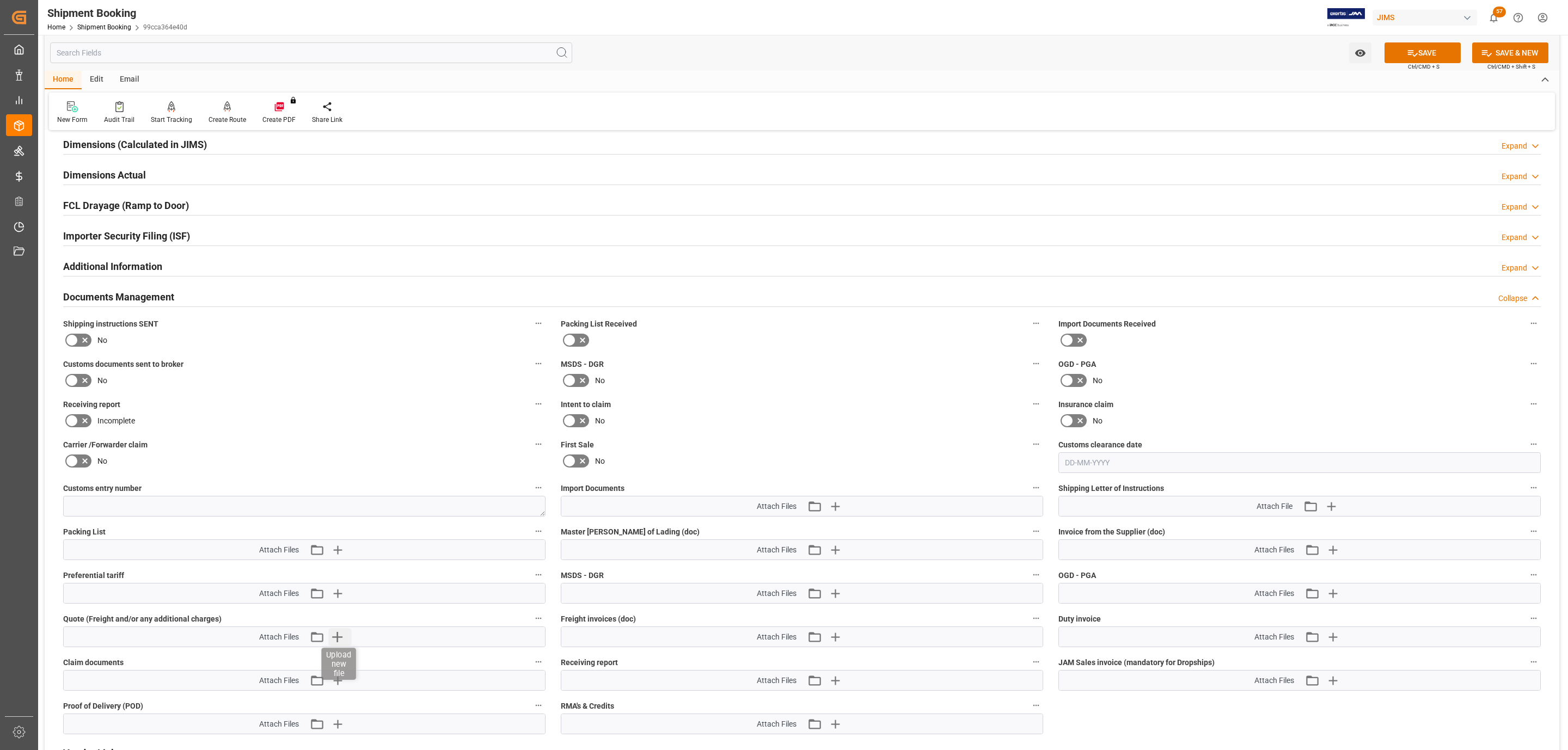
click at [340, 640] on icon "button" at bounding box center [337, 636] width 10 height 10
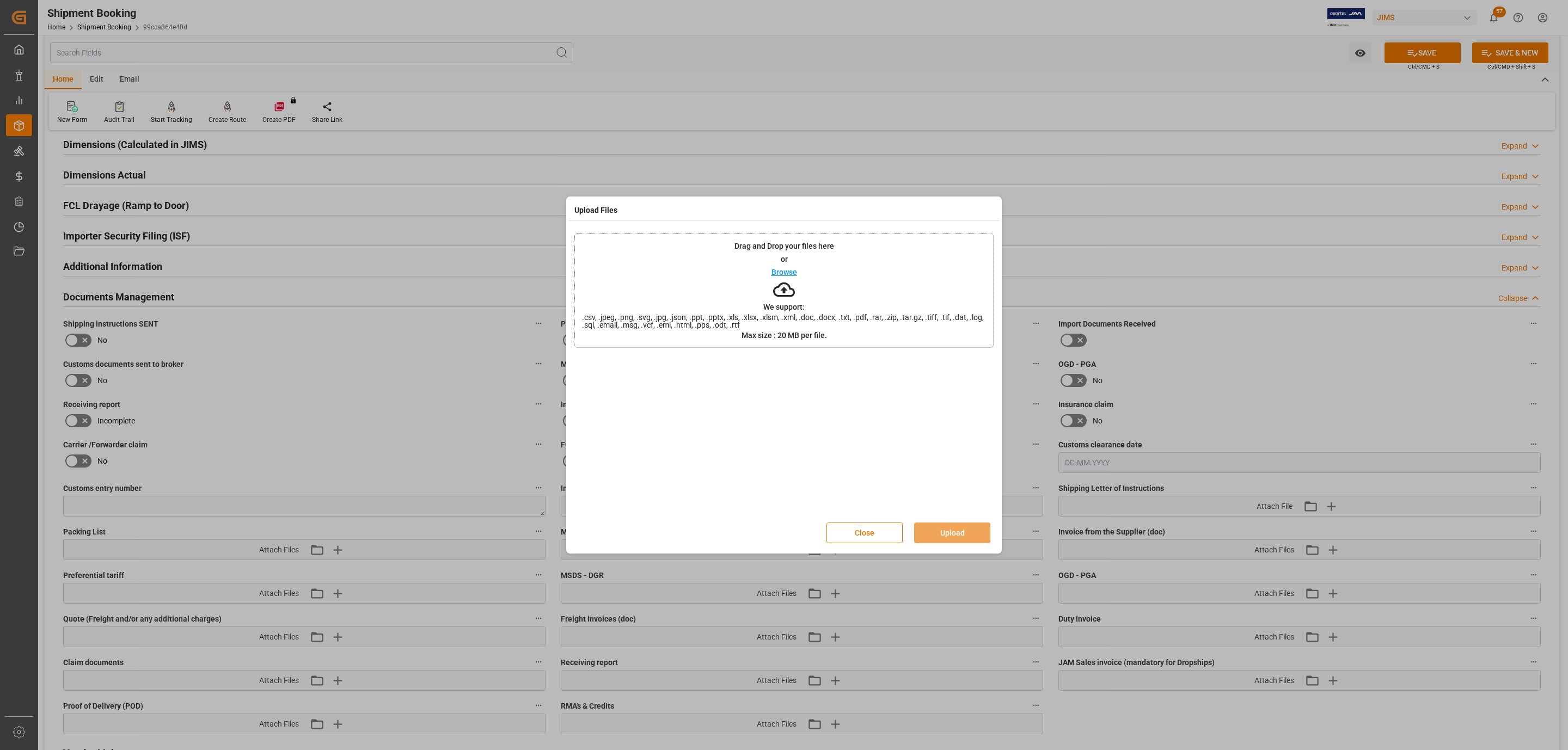
click at [842, 274] on div "Drag and Drop your files here or Browse We support: .csv, .jpeg, .png, .svg, .j…" at bounding box center [784, 290] width 420 height 114
click at [960, 534] on button "Upload" at bounding box center [952, 532] width 76 height 20
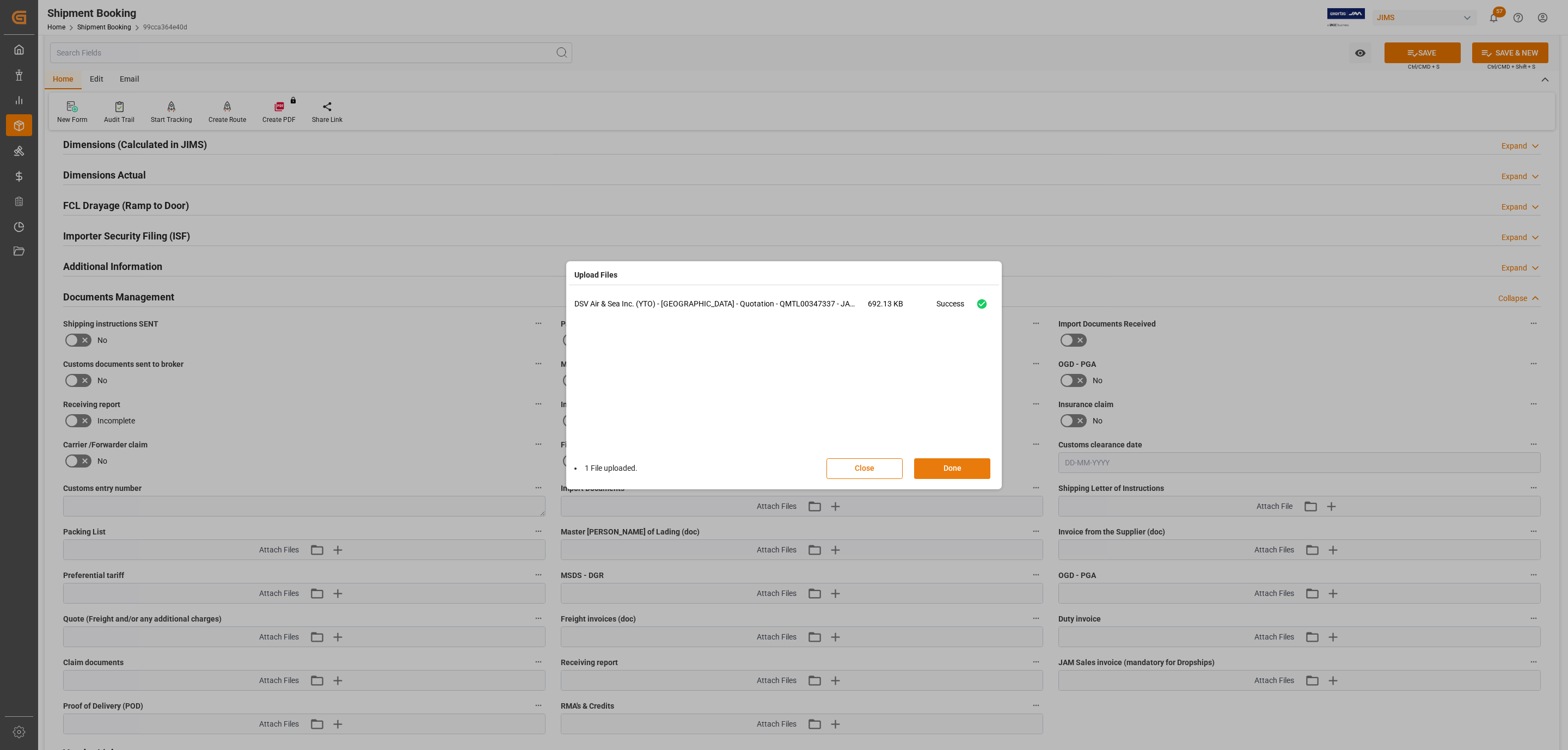
click at [935, 466] on button "Done" at bounding box center [952, 469] width 76 height 20
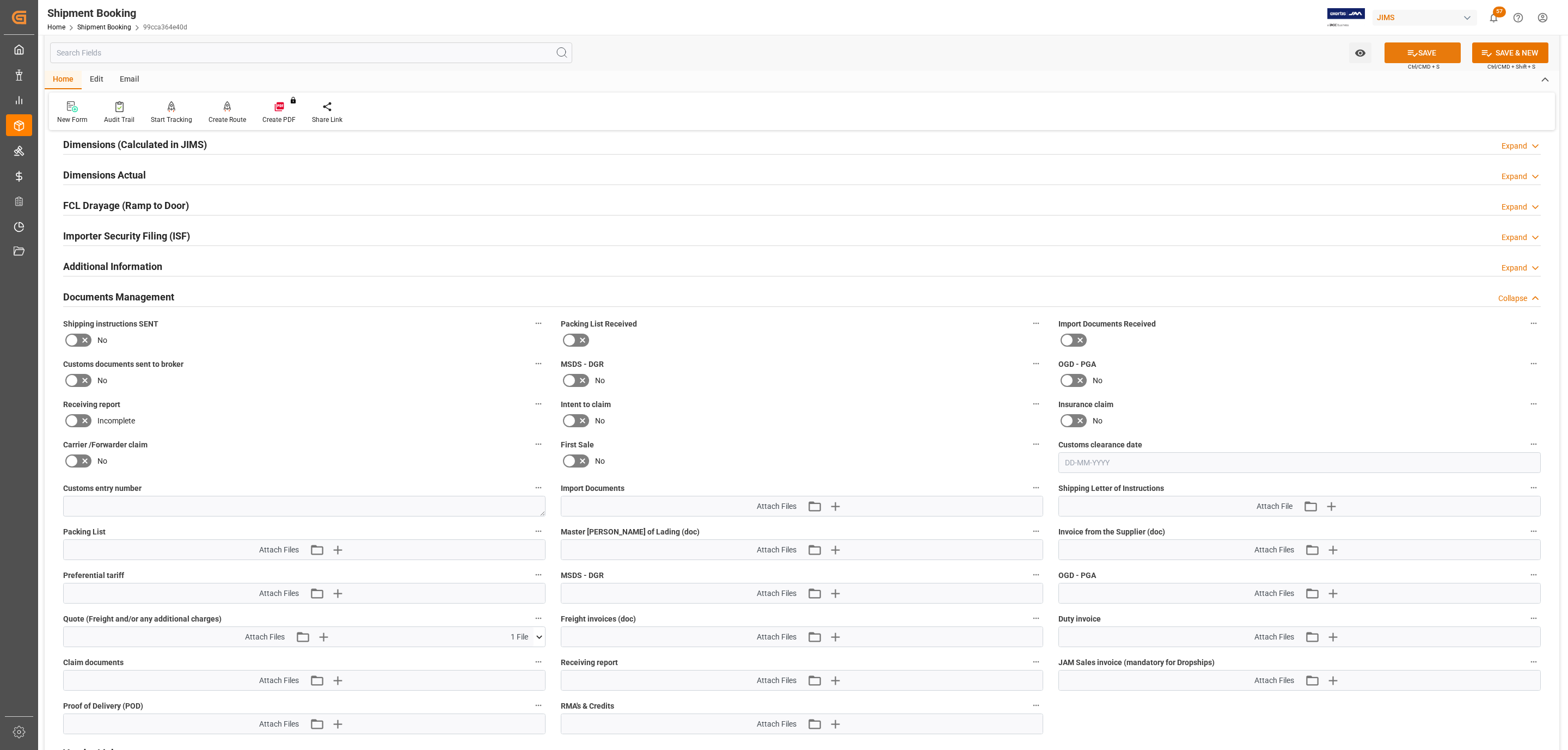
click at [1423, 54] on button "SAVE" at bounding box center [1423, 53] width 76 height 20
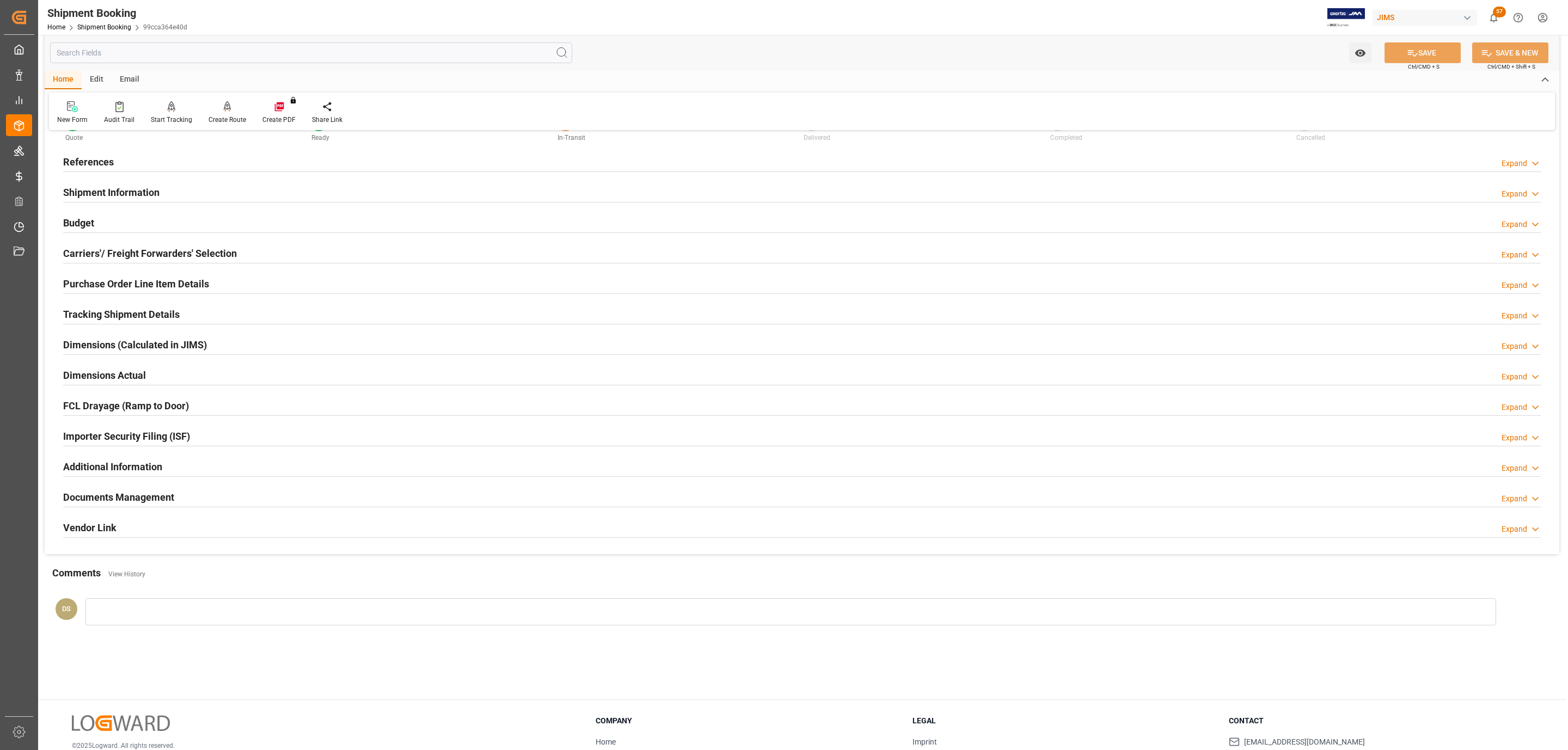
scroll to position [0, 0]
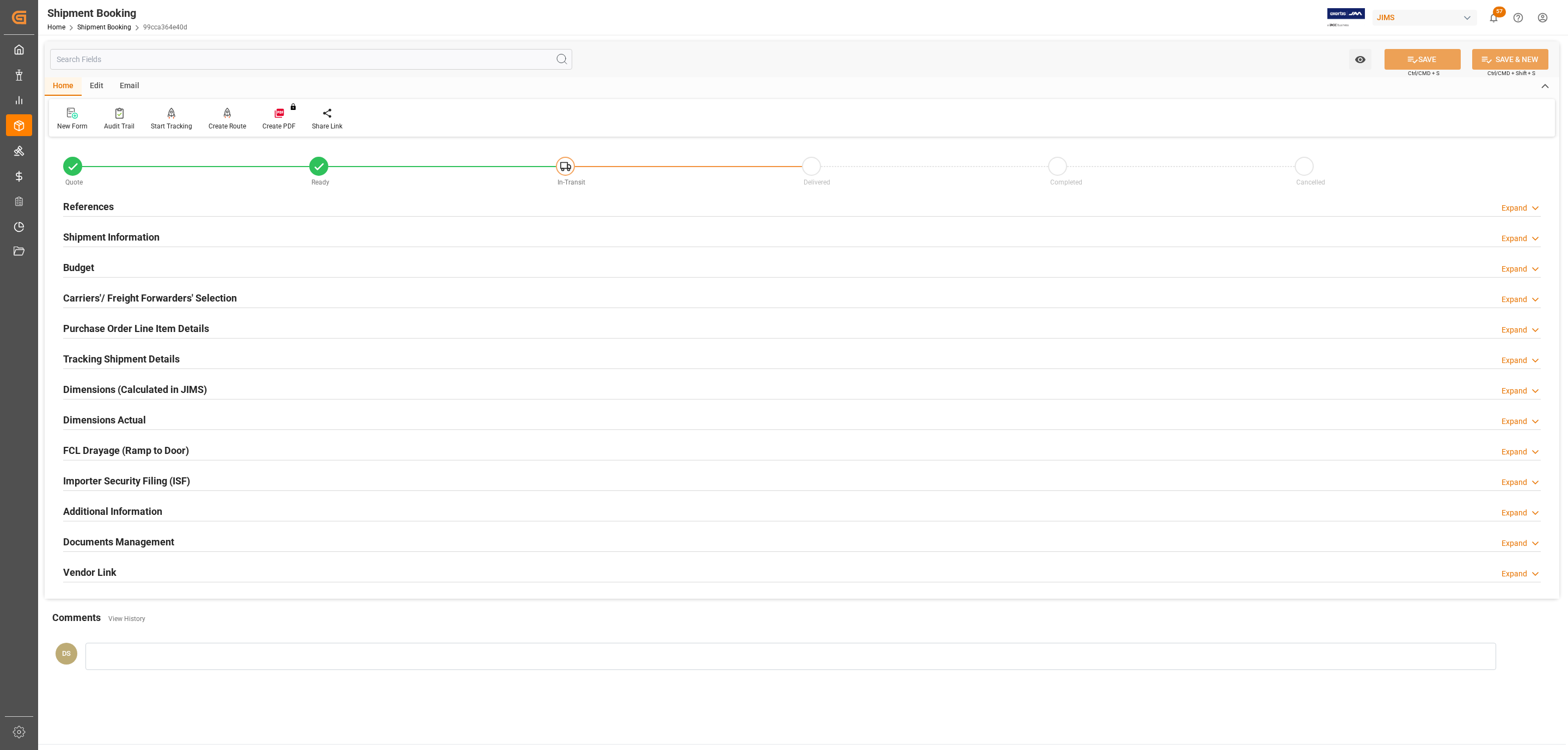
click at [128, 261] on div "Budget Expand" at bounding box center [801, 267] width 1477 height 20
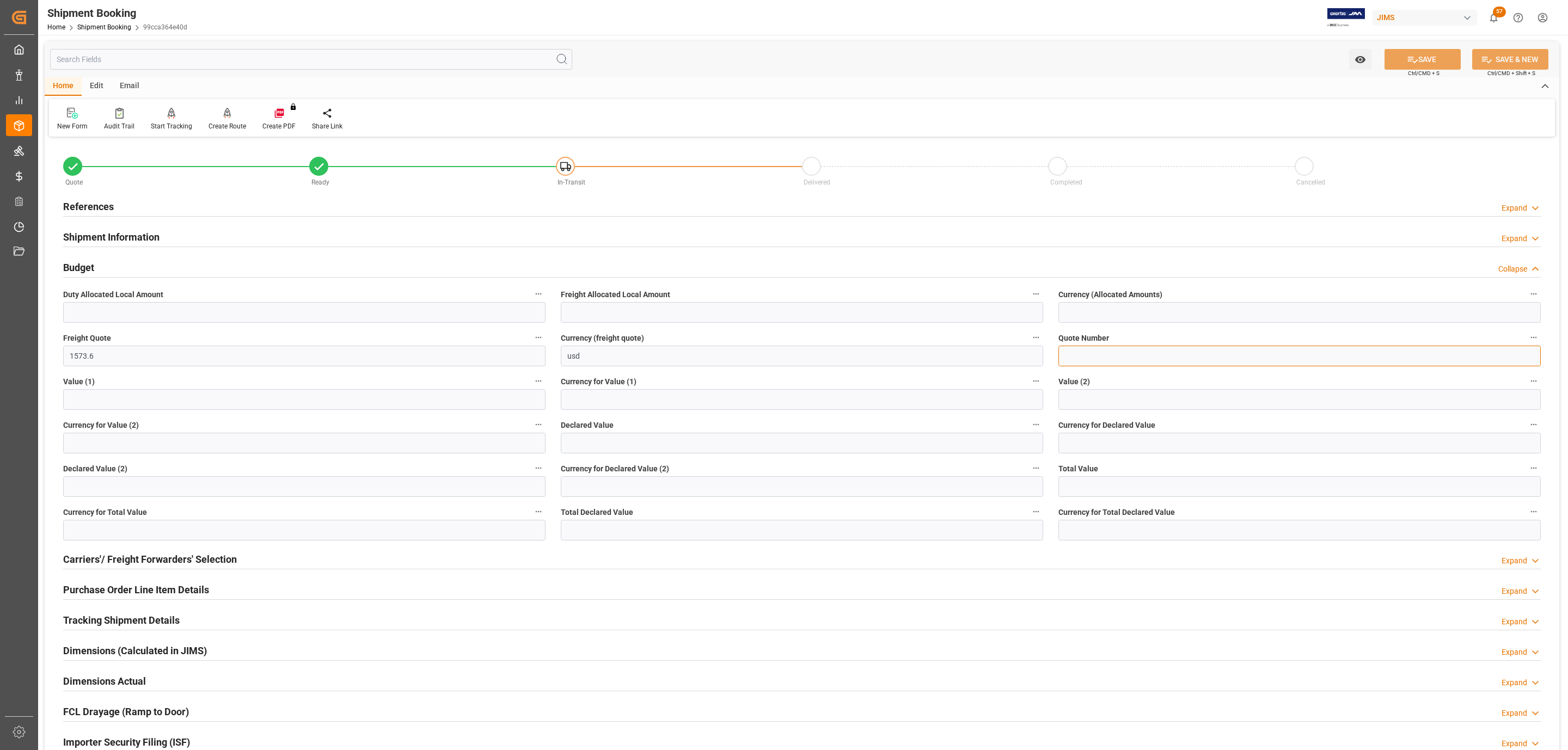
click at [1098, 355] on input at bounding box center [1299, 356] width 483 height 20
paste input "QMTL00347337 -"
paste input "6402447211"
type input "QMTL00347337 - 6402447211"
click at [1413, 57] on icon at bounding box center [1412, 59] width 11 height 11
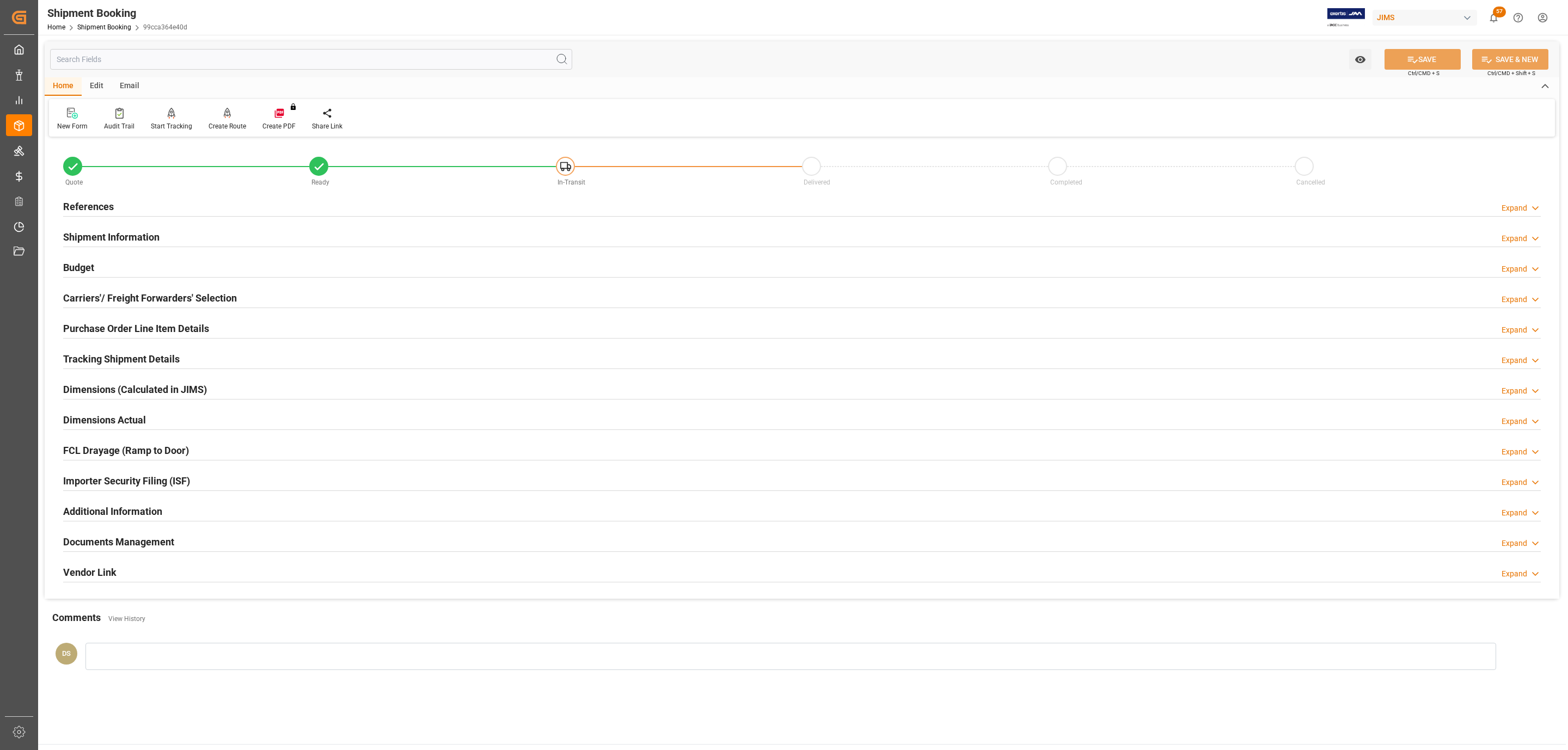
click at [144, 356] on h2 "Tracking Shipment Details" at bounding box center [121, 359] width 117 height 15
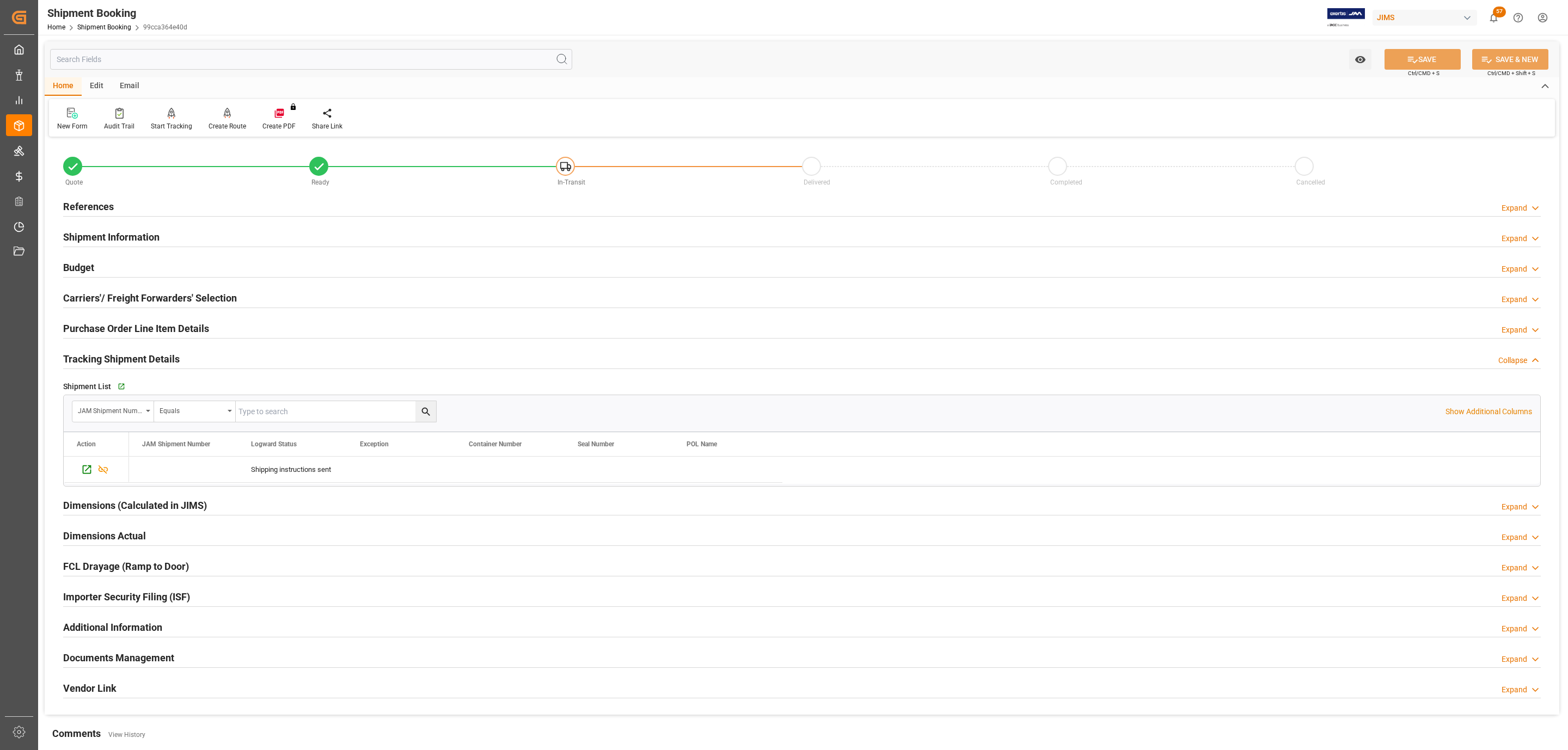
click at [113, 298] on h2 "Carriers'/ Freight Forwarders' Selection" at bounding box center [149, 298] width 173 height 15
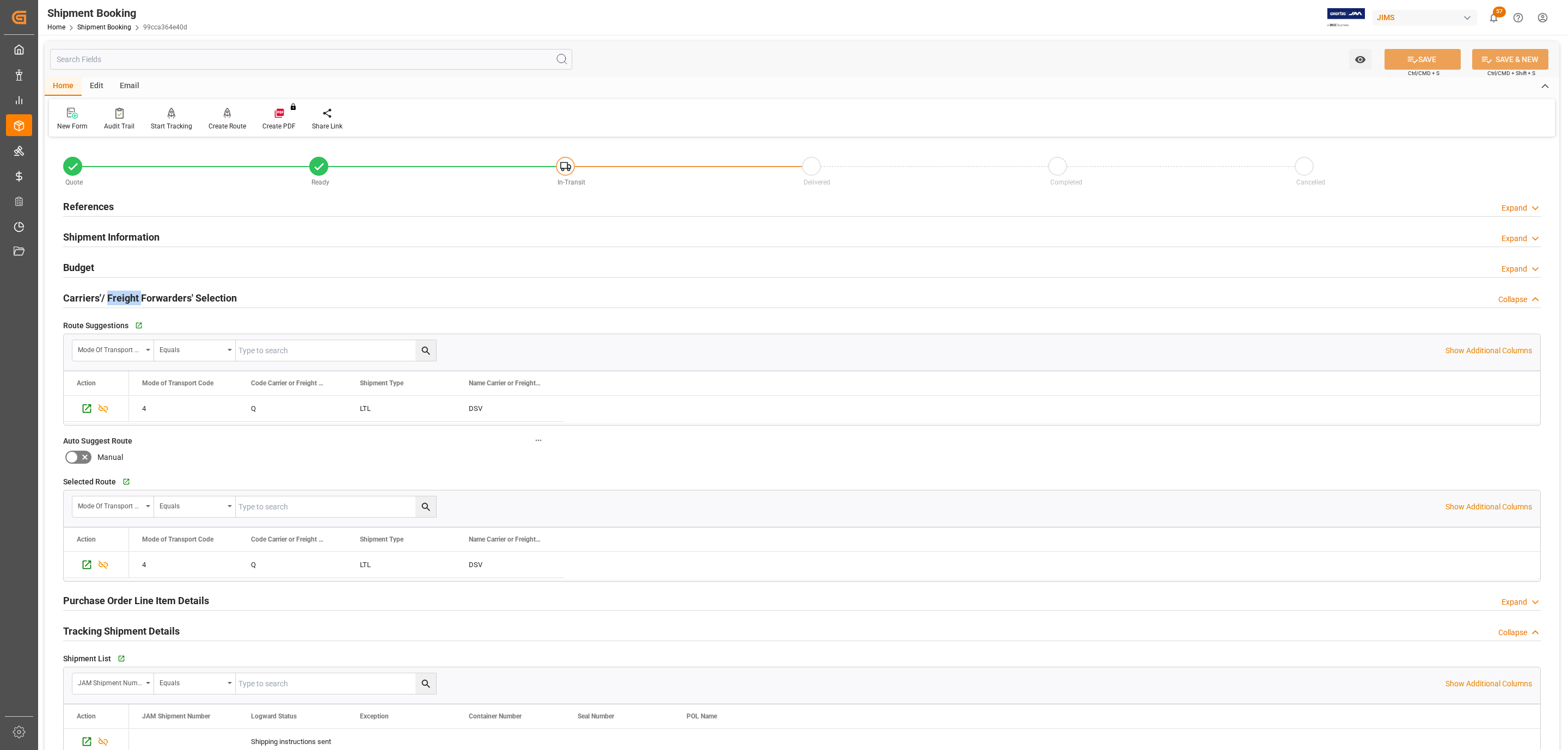
click at [113, 298] on h2 "Carriers'/ Freight Forwarders' Selection" at bounding box center [149, 298] width 173 height 15
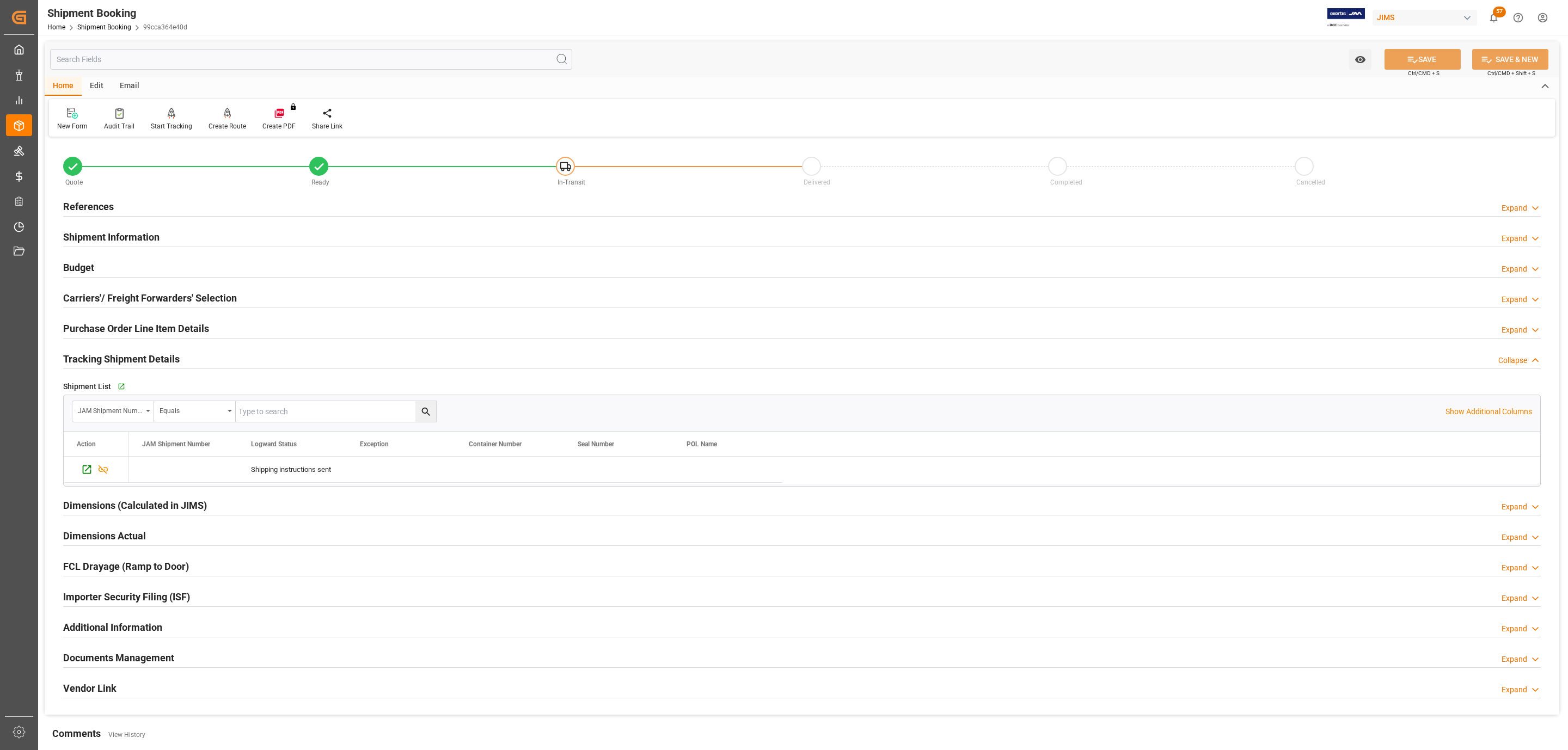
click at [113, 327] on h2 "Purchase Order Line Item Details" at bounding box center [136, 329] width 146 height 15
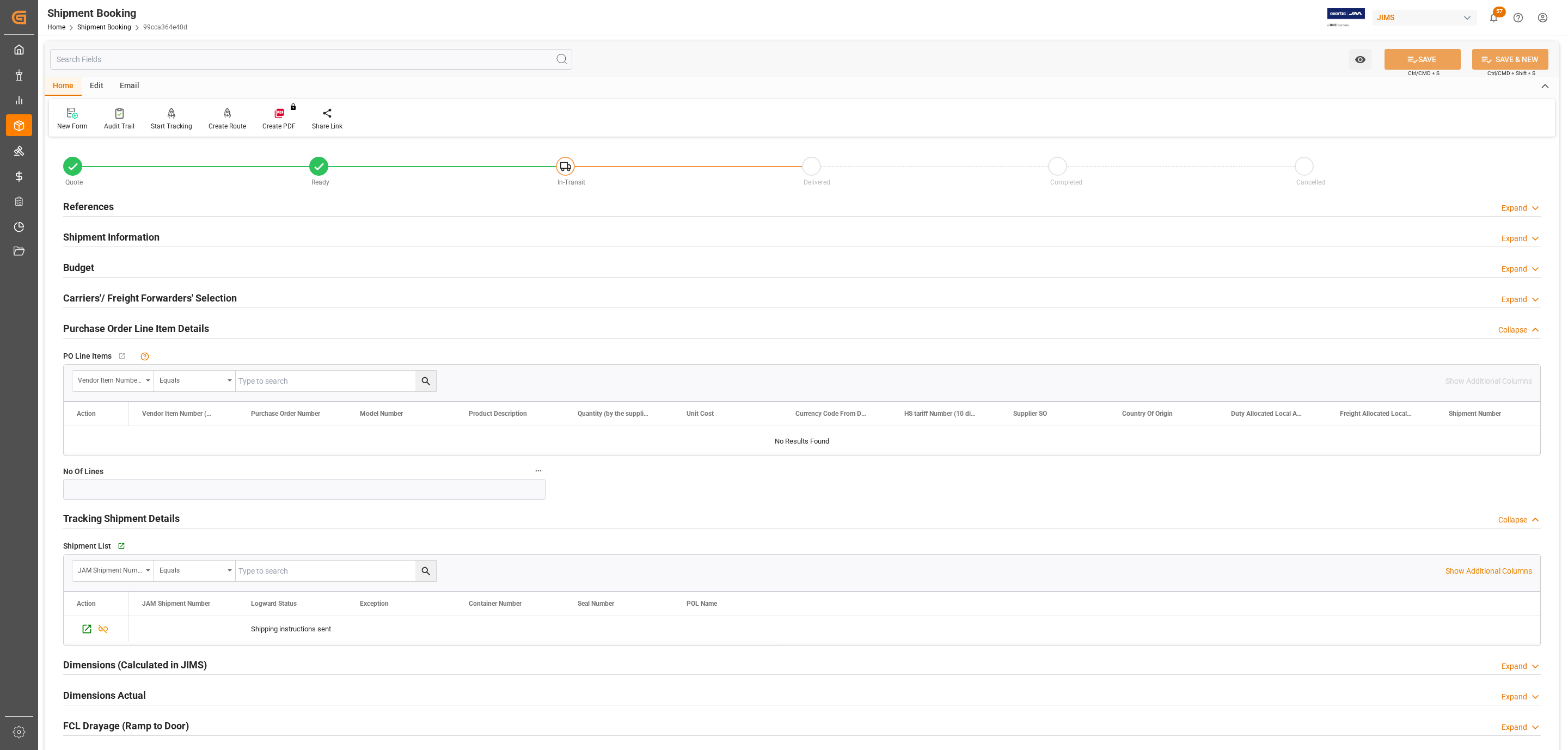
click at [113, 327] on h2 "Purchase Order Line Item Details" at bounding box center [136, 329] width 146 height 15
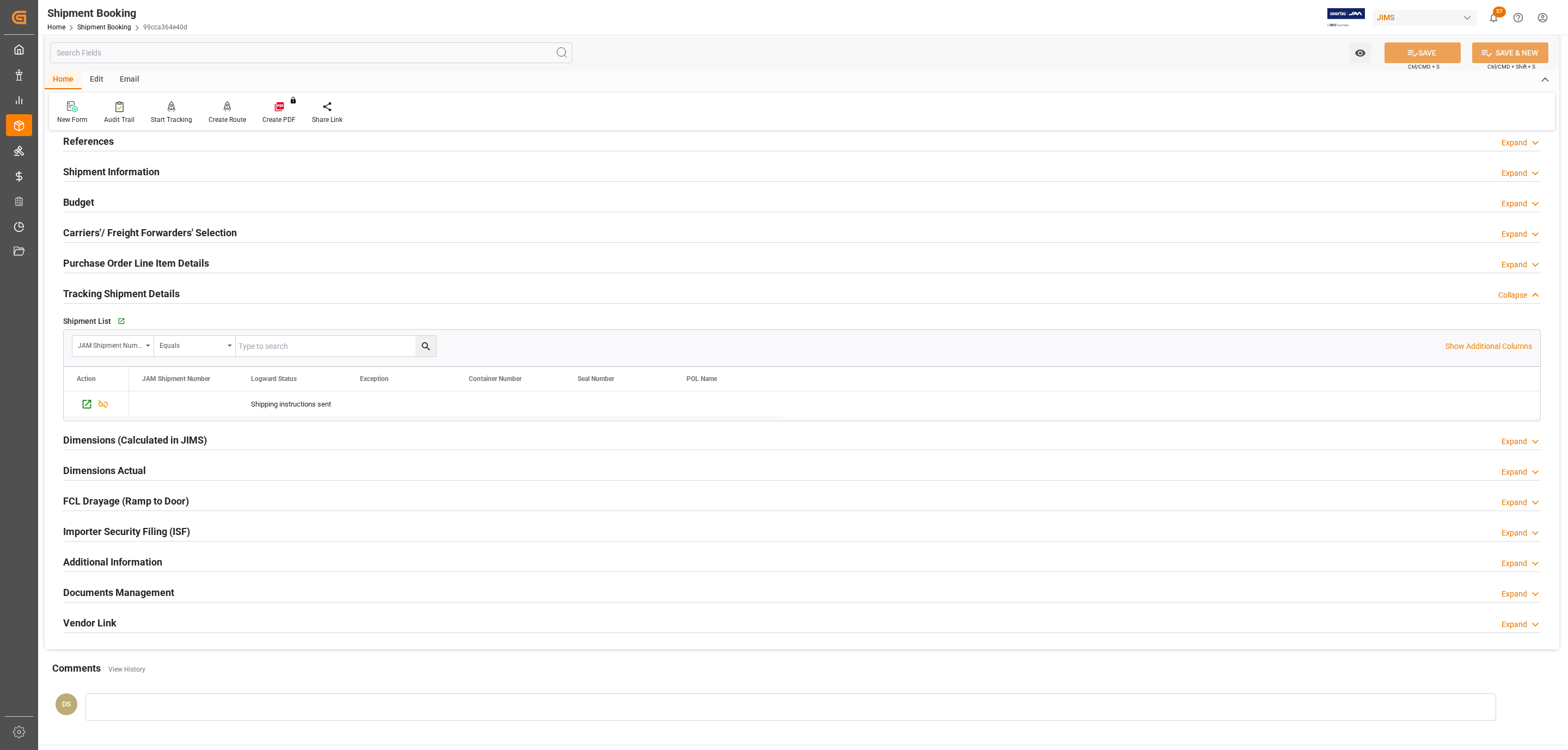
scroll to position [188, 0]
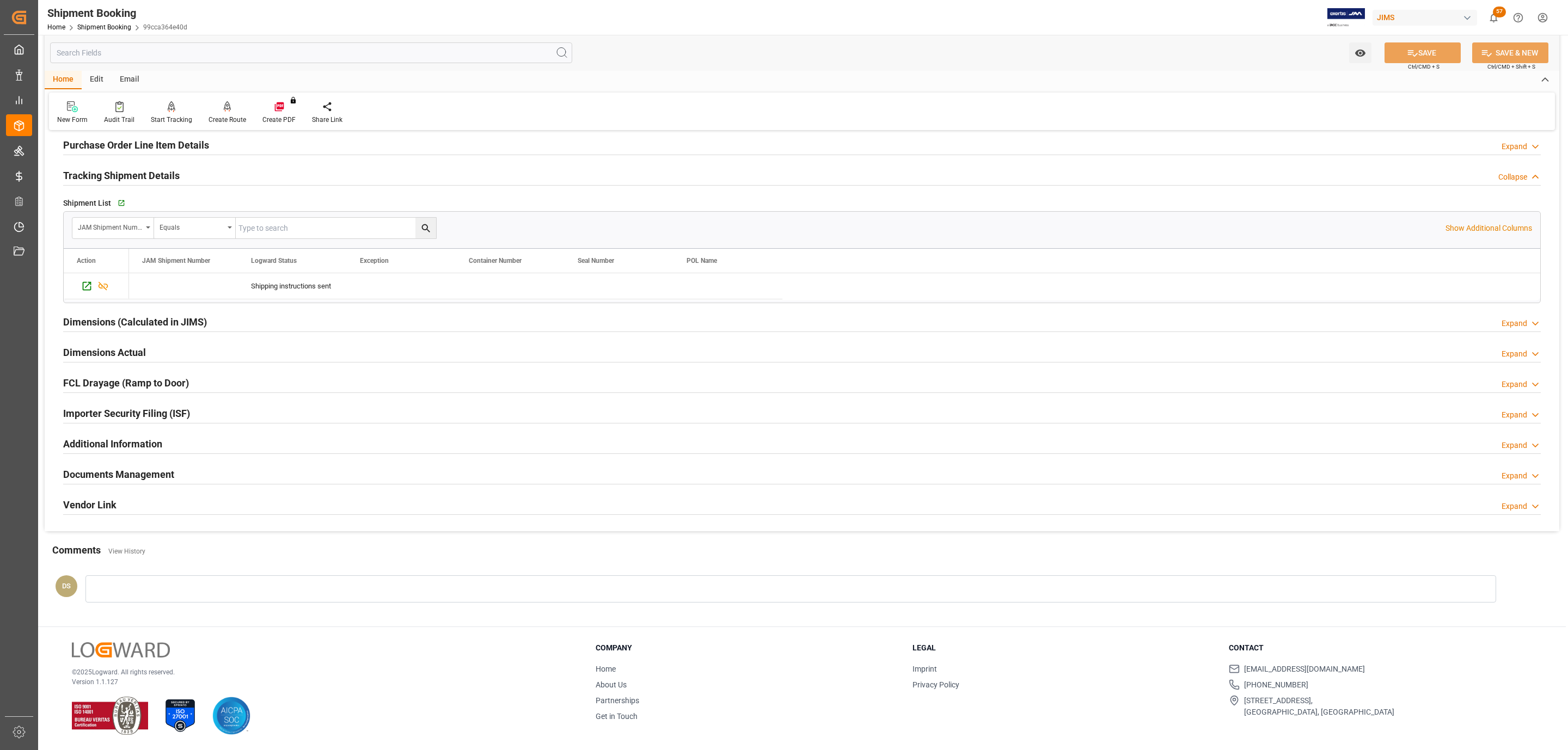
click at [175, 472] on div "Documents Management Expand" at bounding box center [801, 473] width 1477 height 20
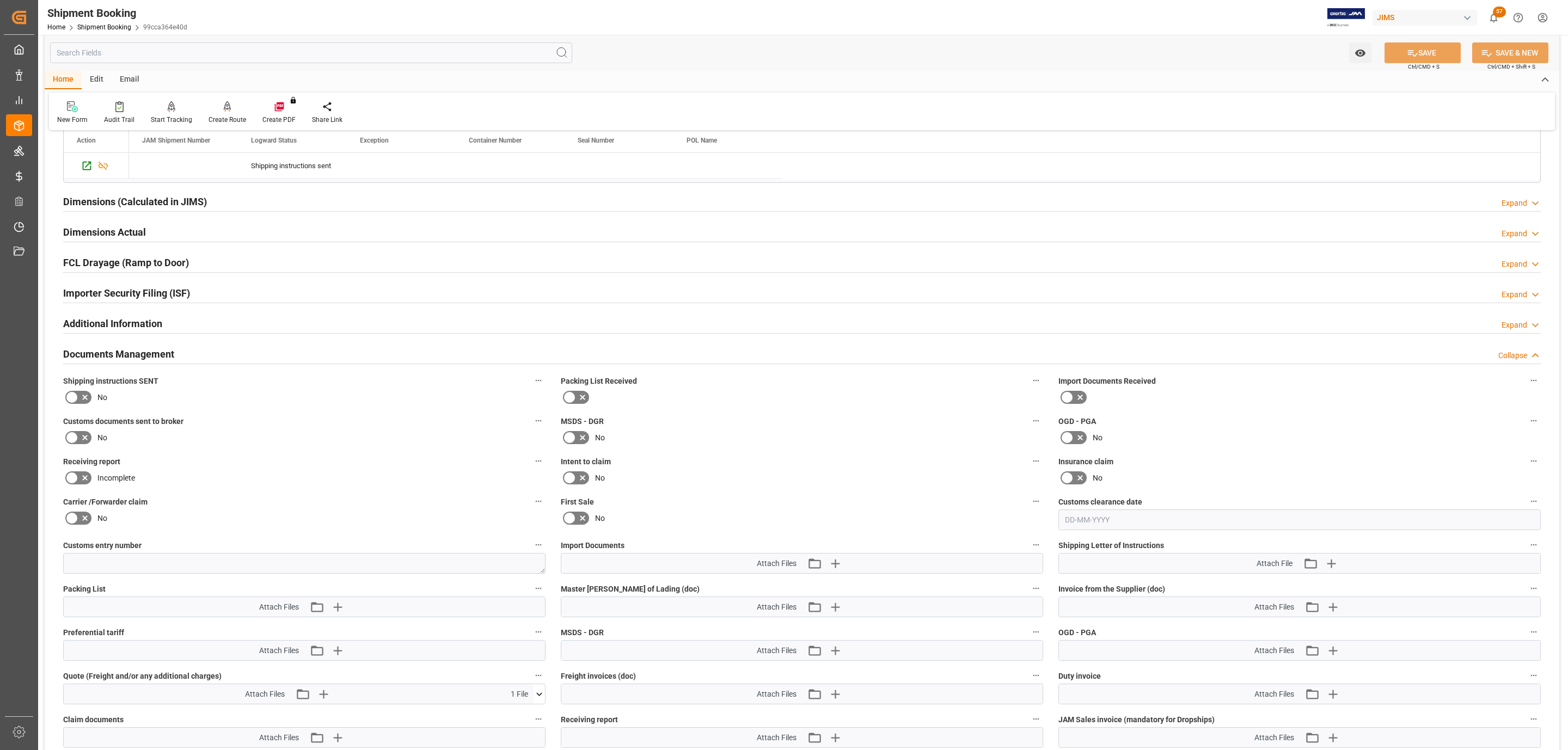
scroll to position [514, 0]
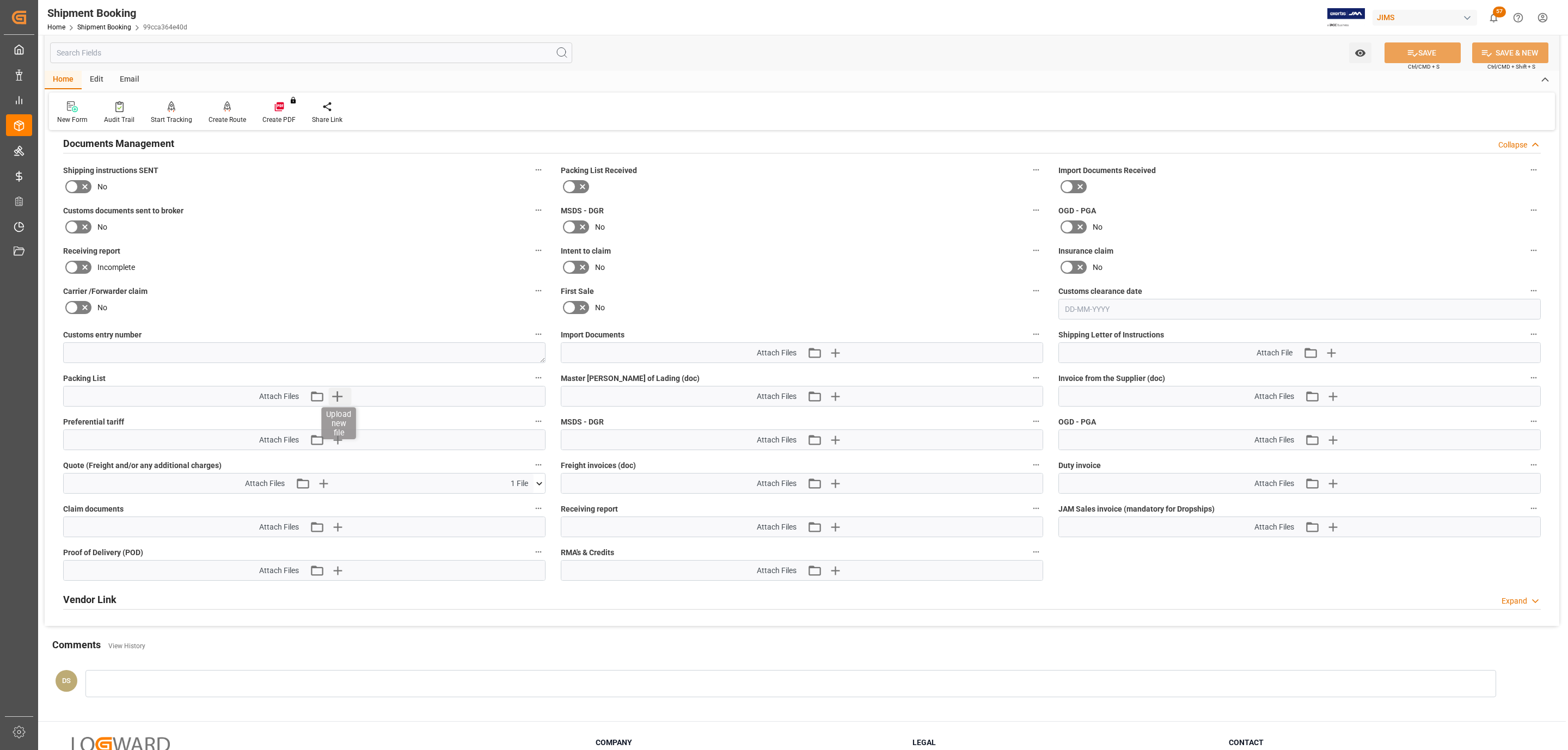
click at [345, 399] on icon "button" at bounding box center [337, 395] width 18 height 18
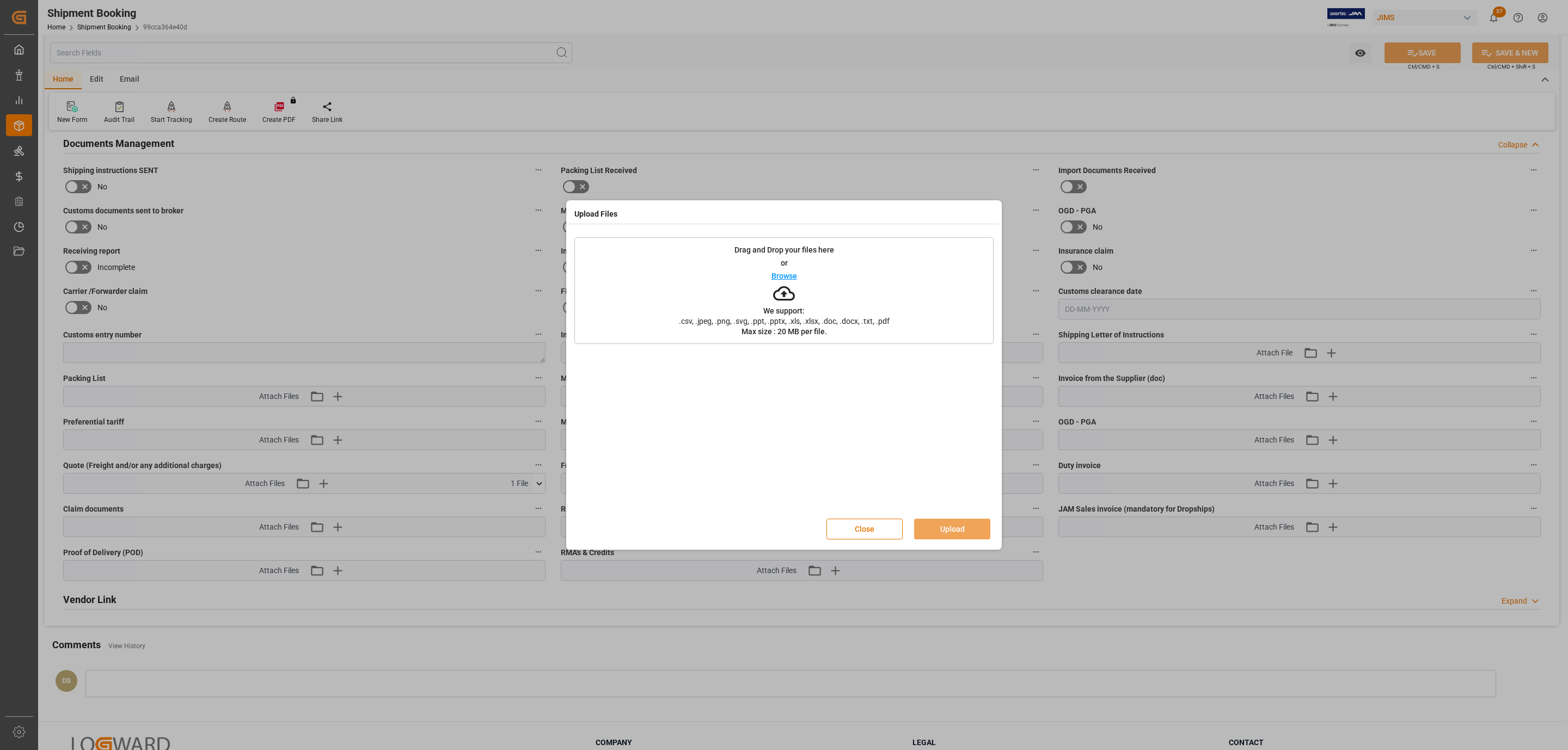
click at [870, 295] on div "Drag and Drop your files here or Browse We support: .csv, .jpeg, .png, .svg, .p…" at bounding box center [784, 290] width 420 height 106
click at [966, 530] on button "Upload" at bounding box center [952, 529] width 76 height 20
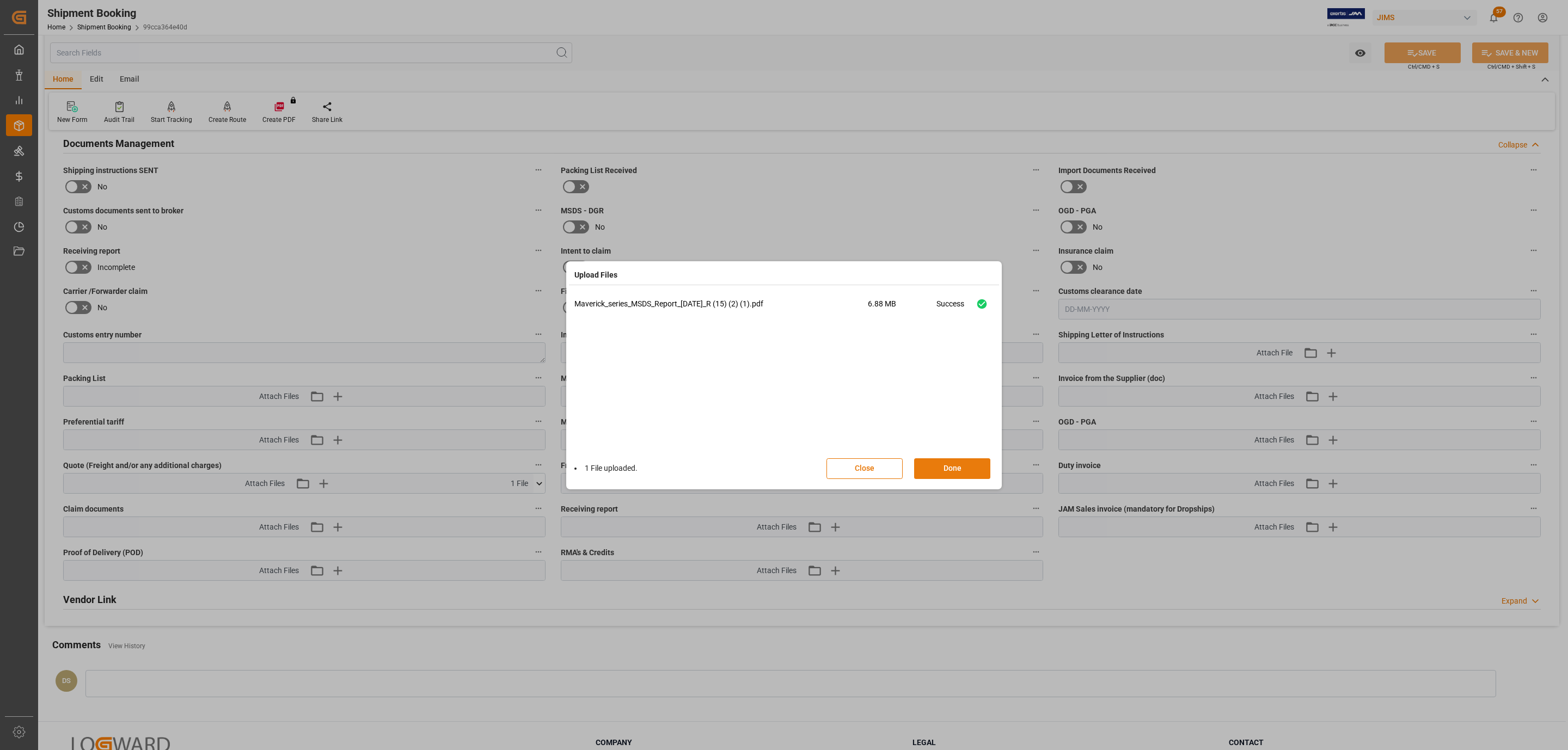
click at [971, 474] on button "Done" at bounding box center [952, 469] width 76 height 20
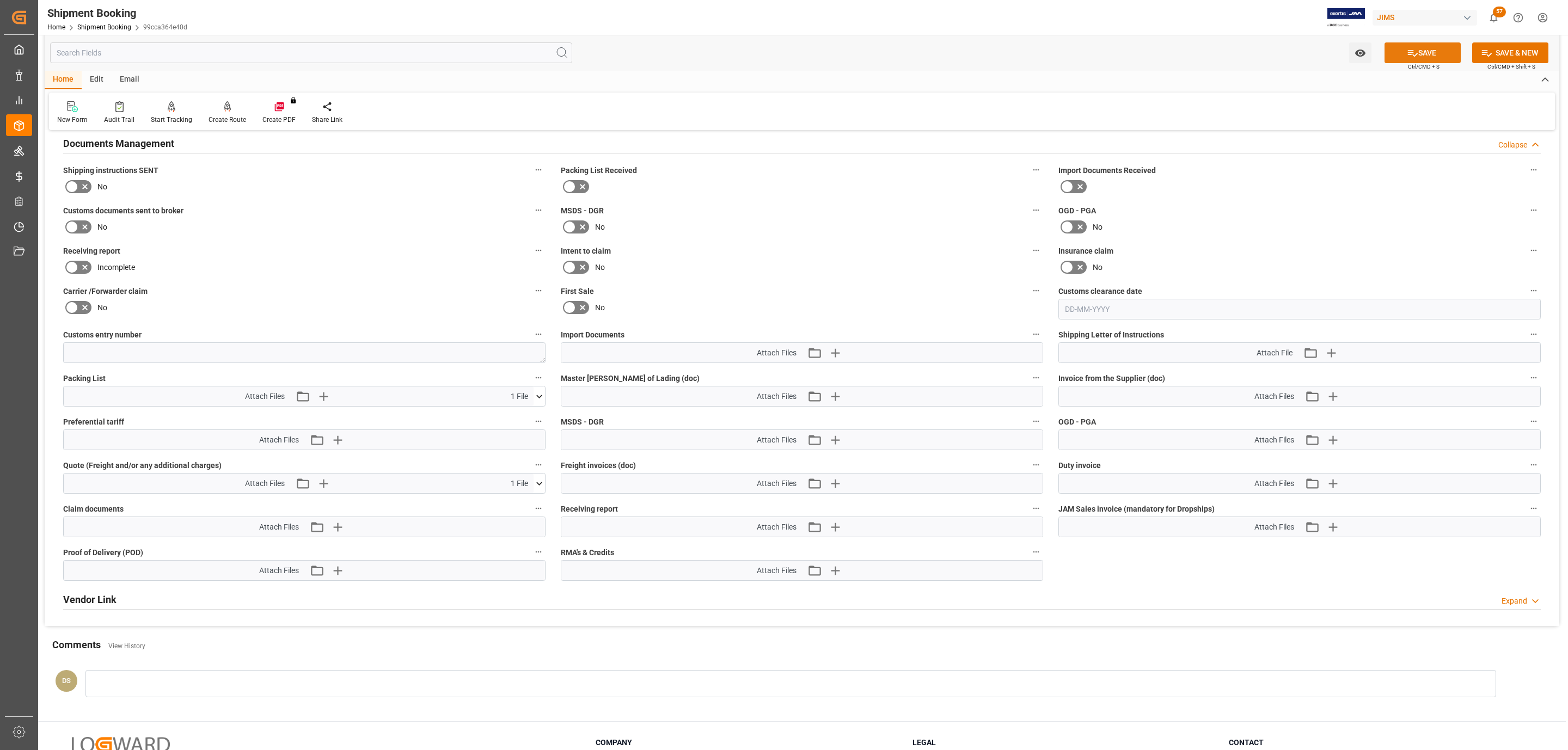
click at [1413, 43] on button "SAVE" at bounding box center [1423, 53] width 76 height 20
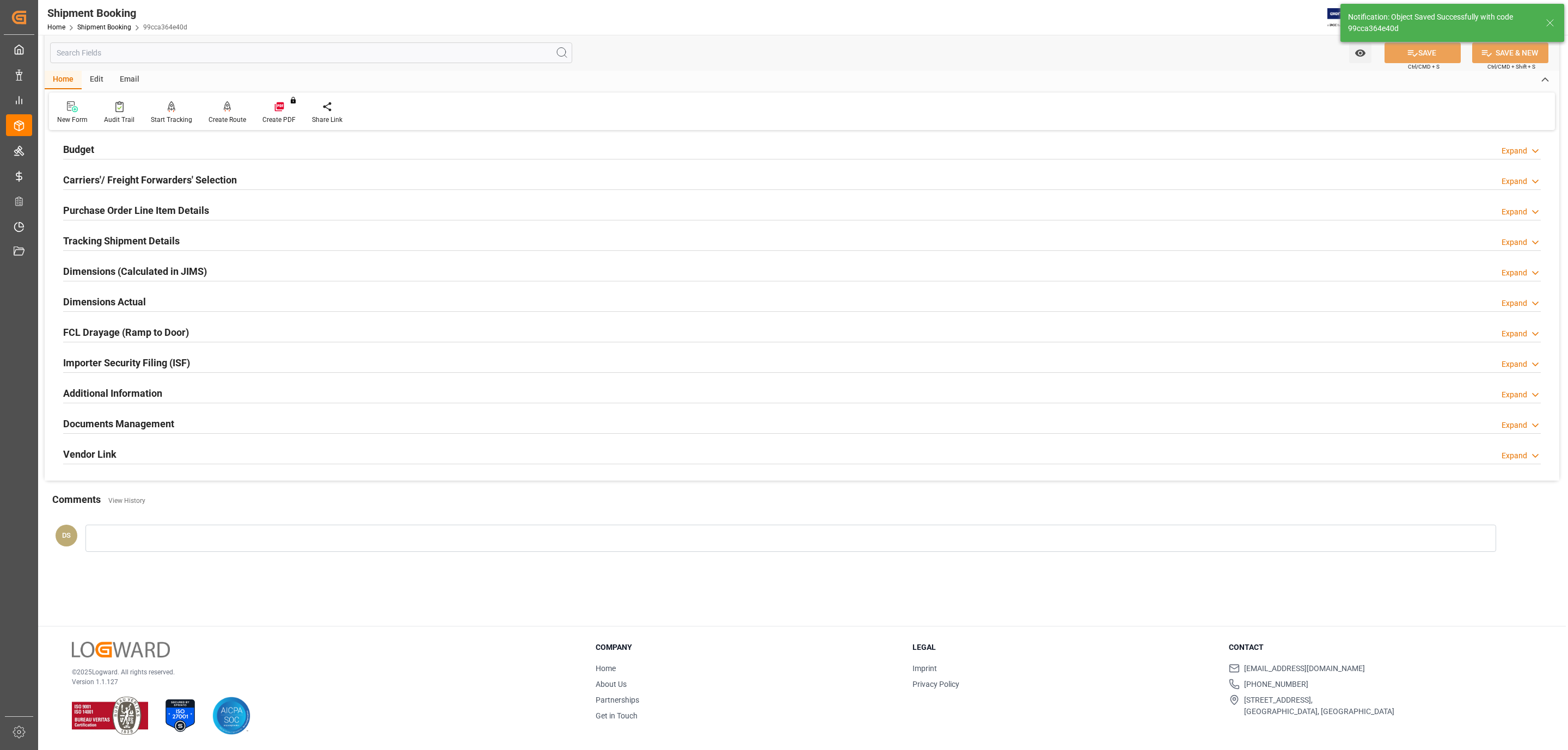
scroll to position [119, 0]
click at [219, 178] on h2 "Carriers'/ Freight Forwarders' Selection" at bounding box center [149, 180] width 173 height 15
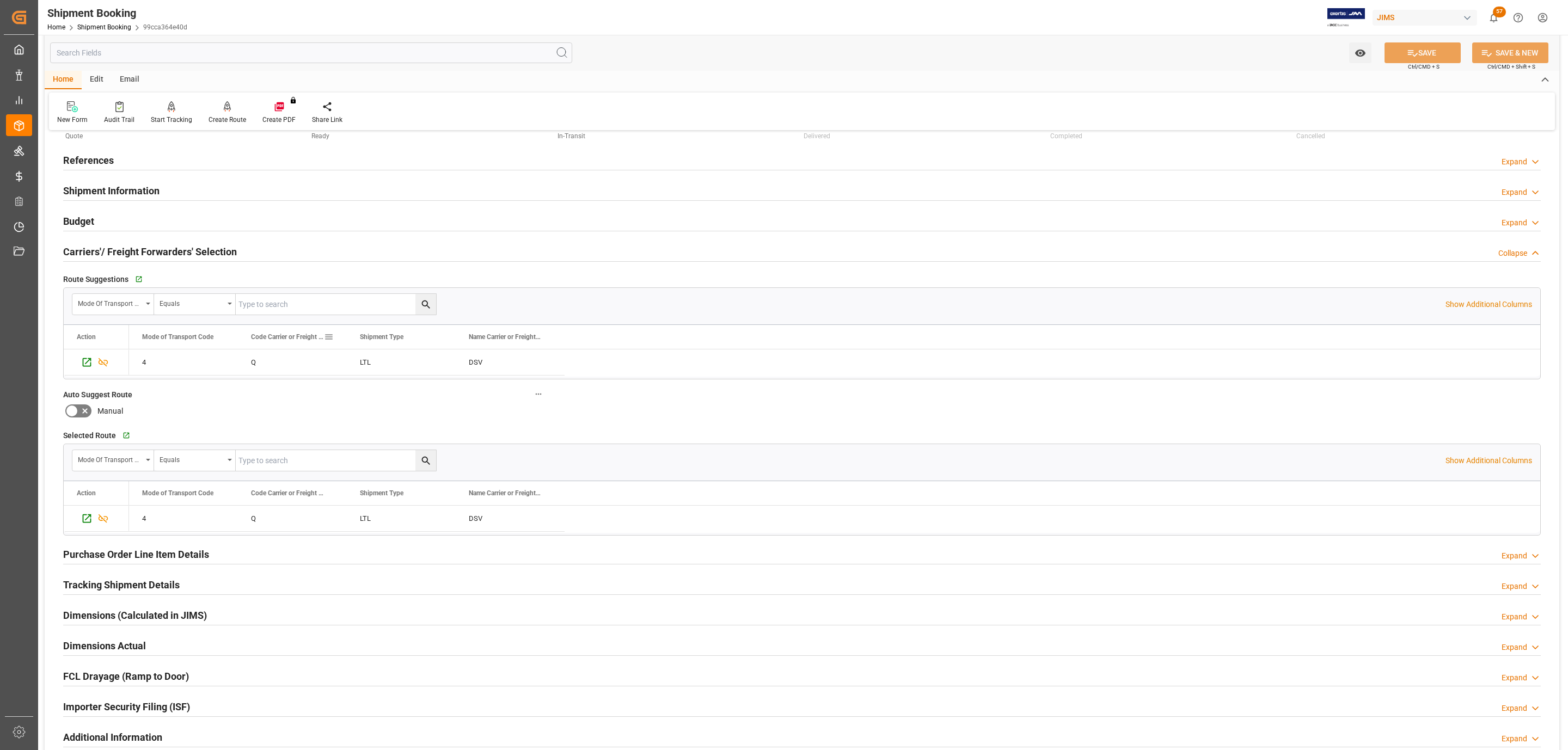
scroll to position [0, 0]
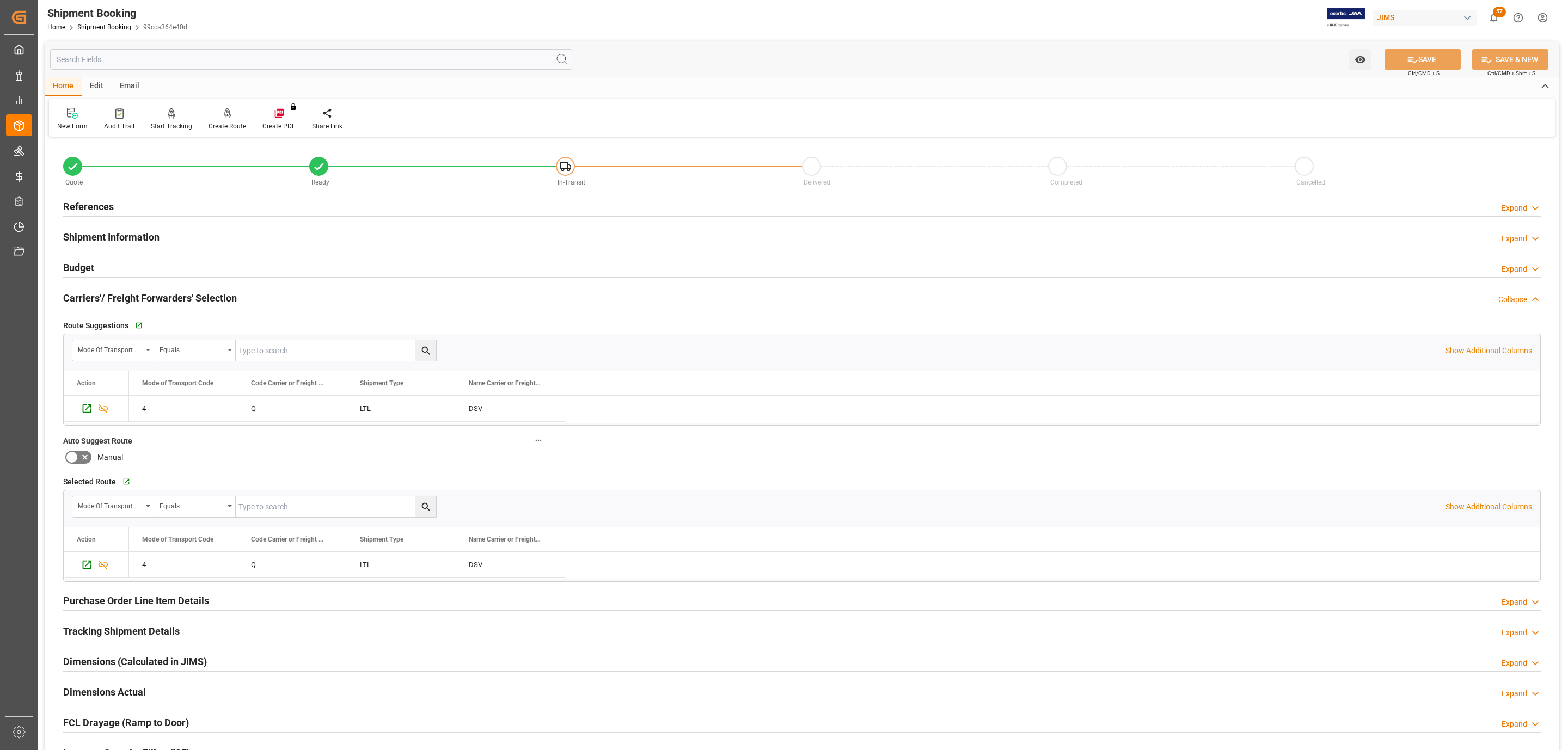
click at [149, 206] on div "References Expand" at bounding box center [801, 206] width 1477 height 20
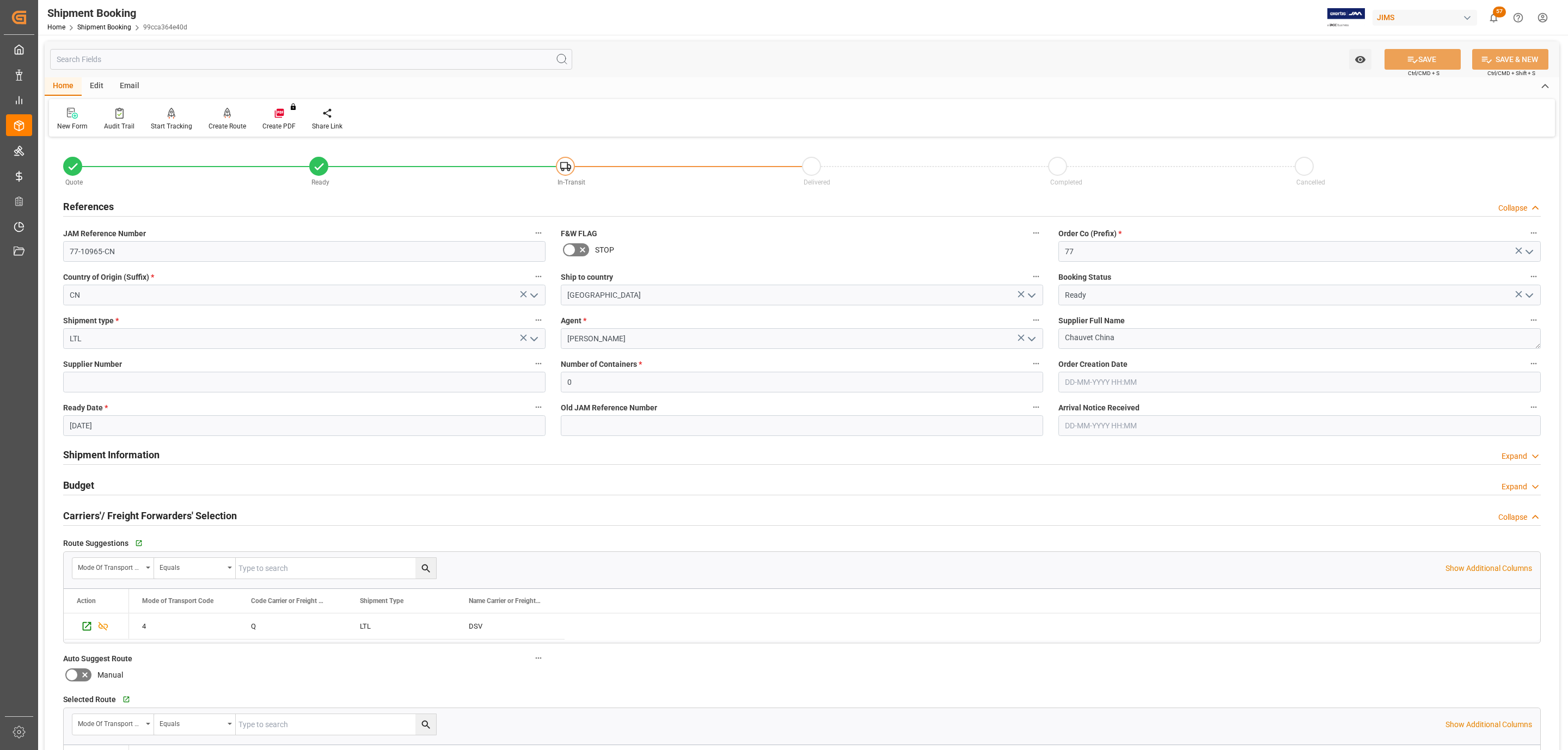
click at [149, 206] on div "References Collapse" at bounding box center [801, 206] width 1477 height 20
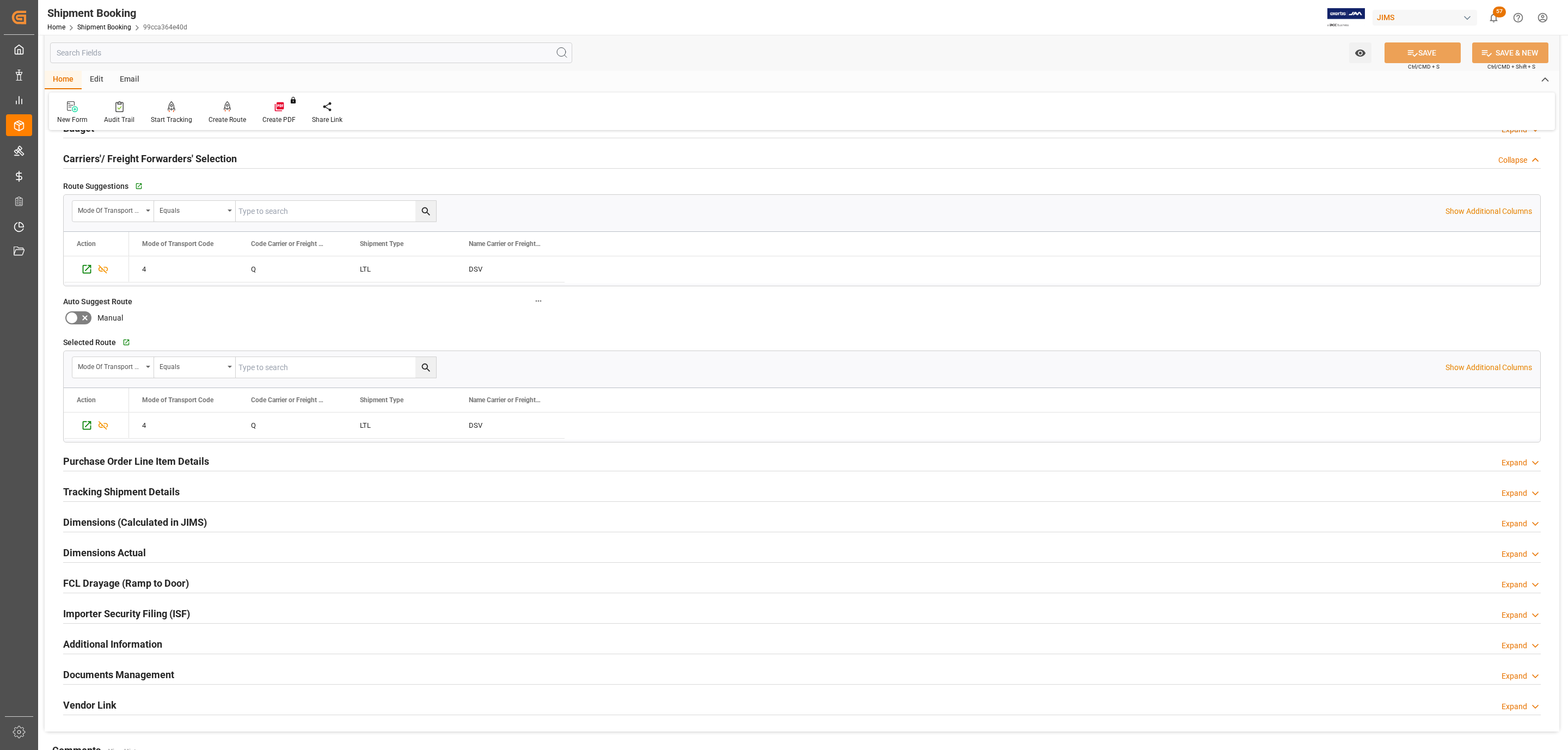
scroll to position [344, 0]
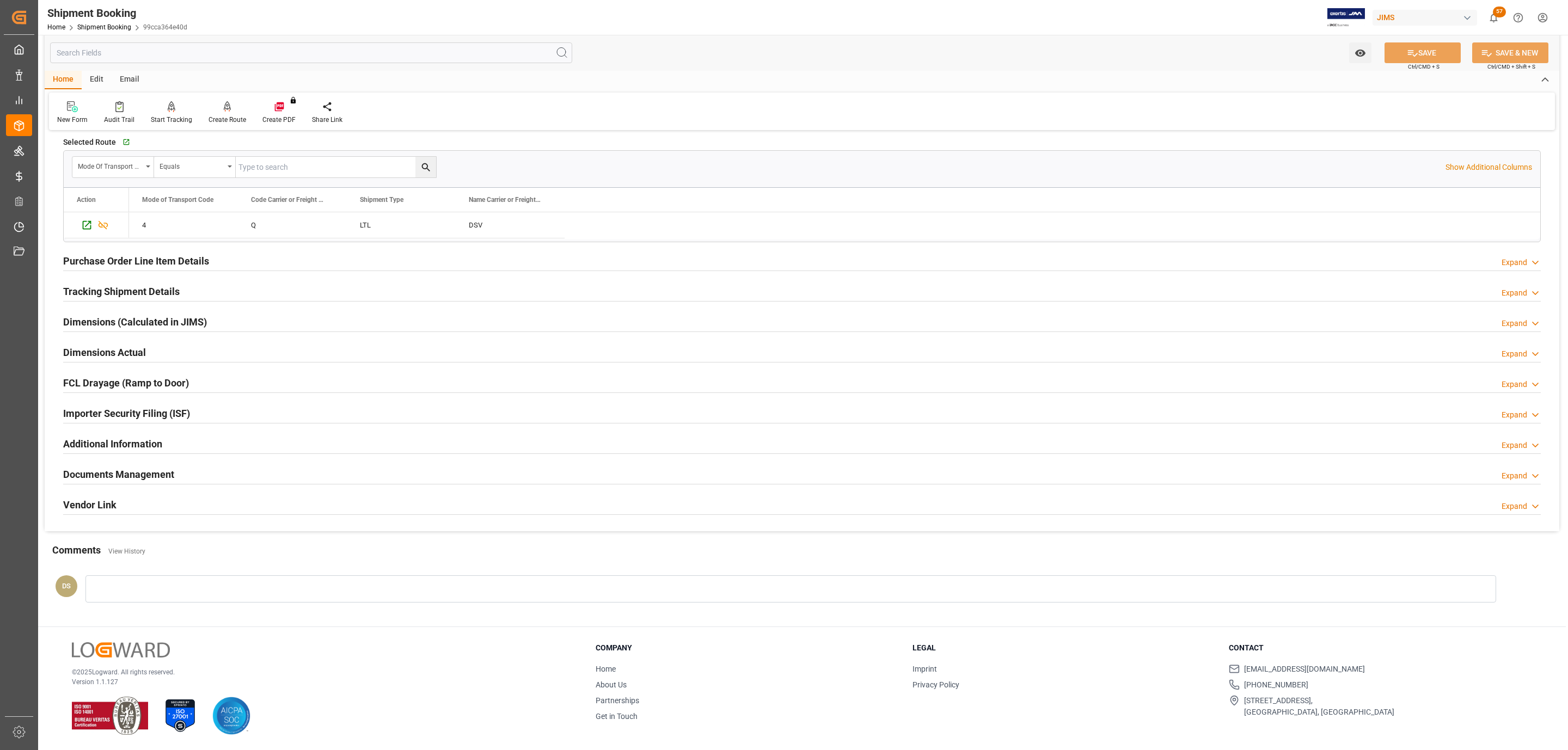
click at [130, 463] on div "Documents Management" at bounding box center [119, 473] width 111 height 20
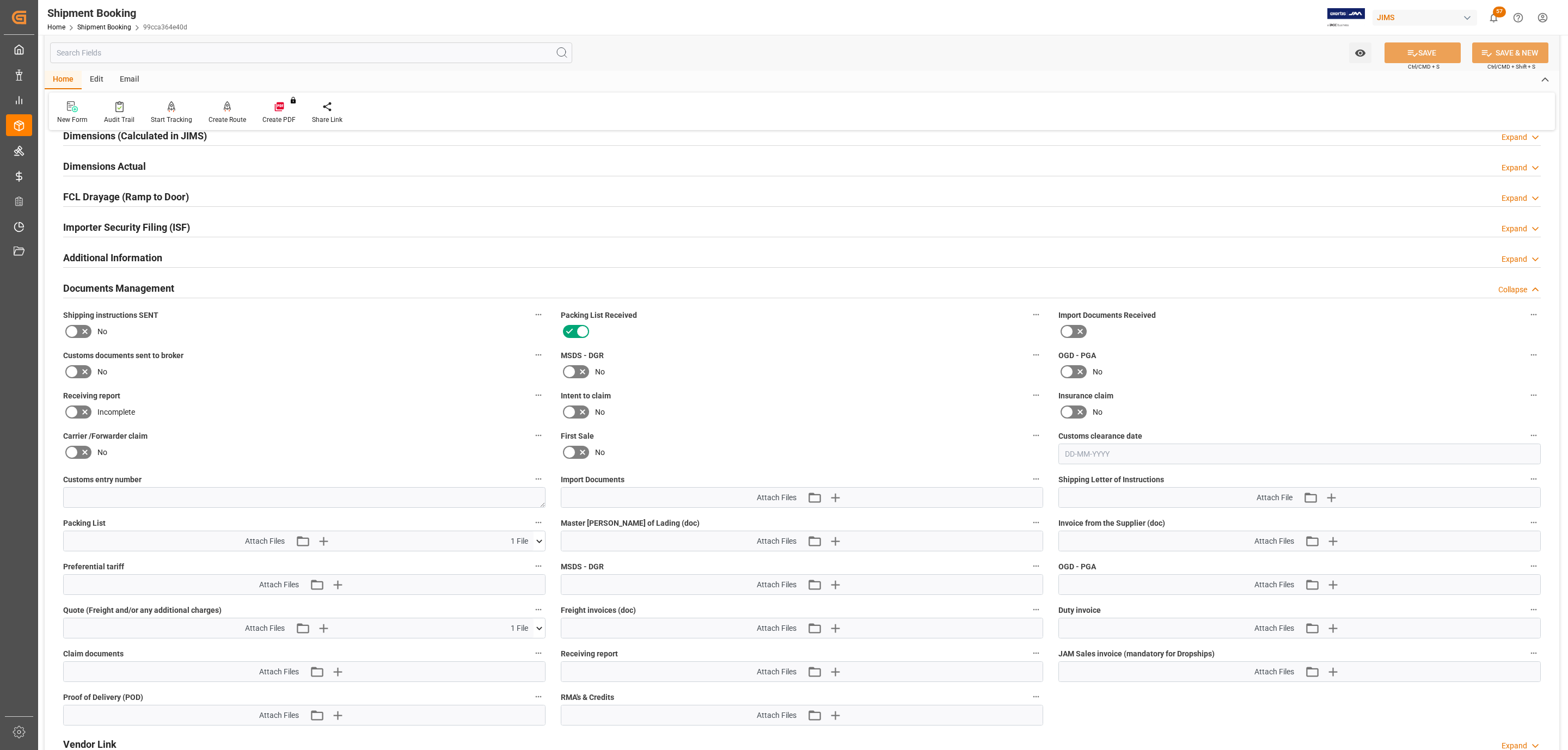
scroll to position [590, 0]
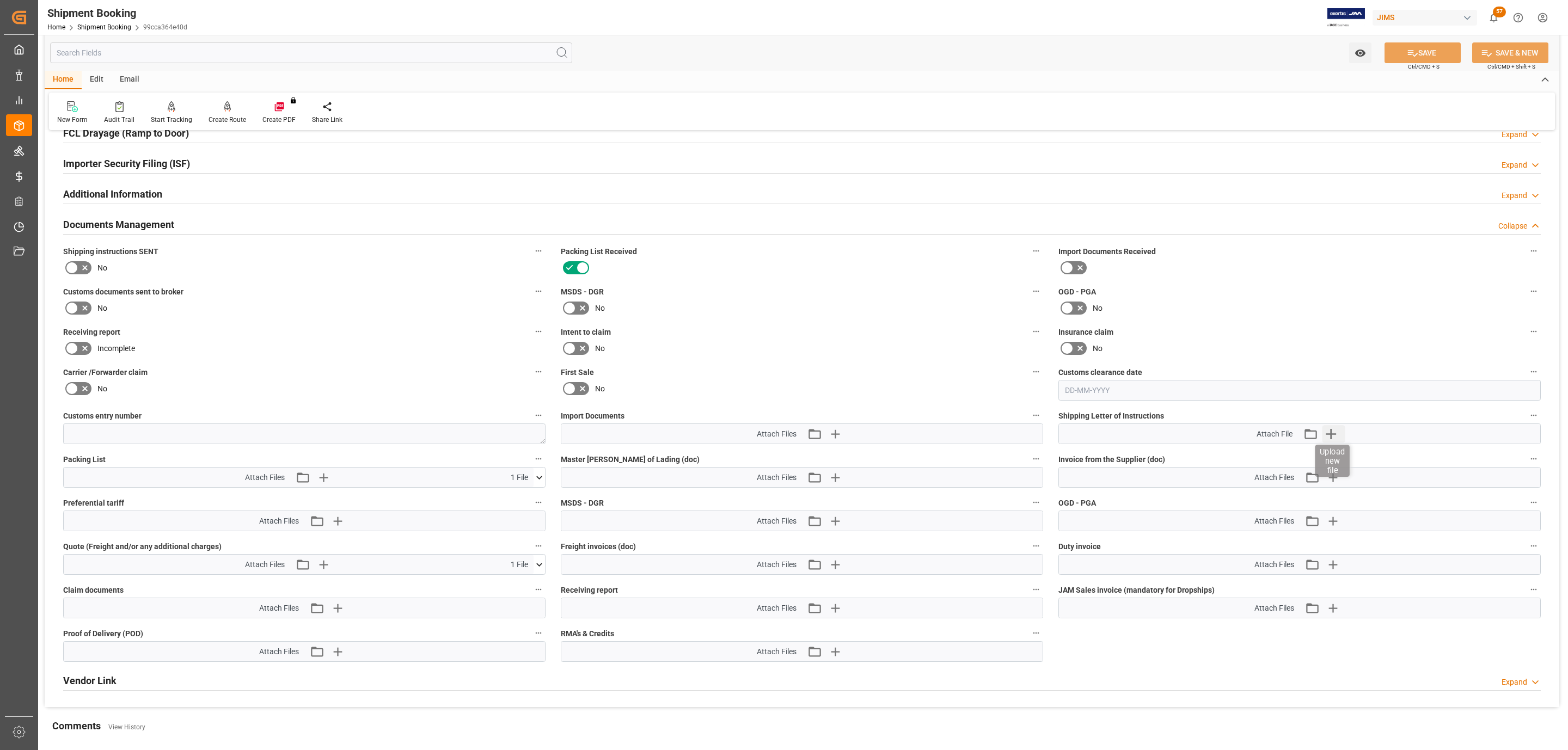
click at [1335, 435] on icon "button" at bounding box center [1330, 433] width 18 height 18
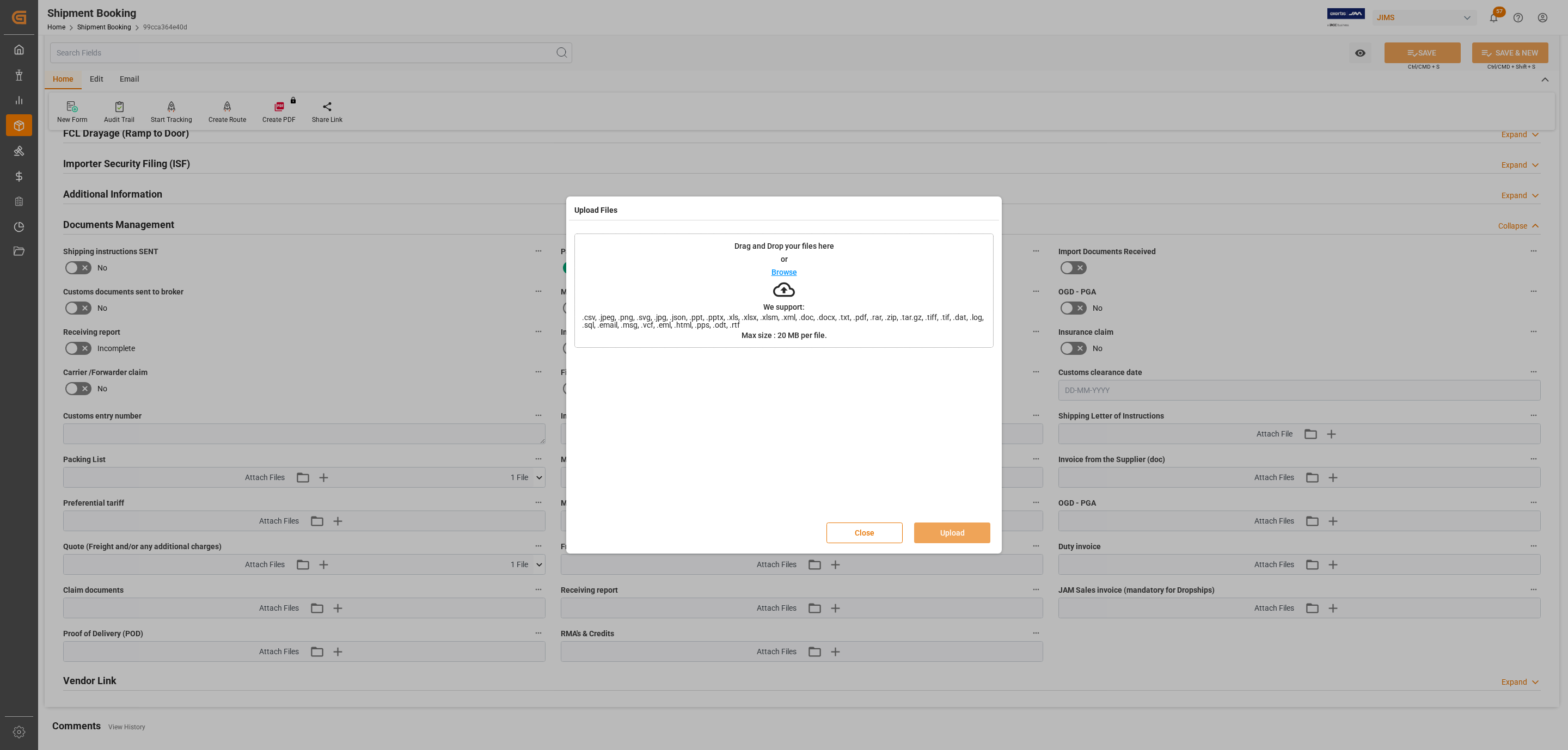
click at [839, 267] on div "Drag and Drop your files here or Browse We support: .csv, .jpeg, .png, .svg, .j…" at bounding box center [784, 290] width 420 height 114
click at [938, 526] on button "Upload" at bounding box center [952, 532] width 76 height 20
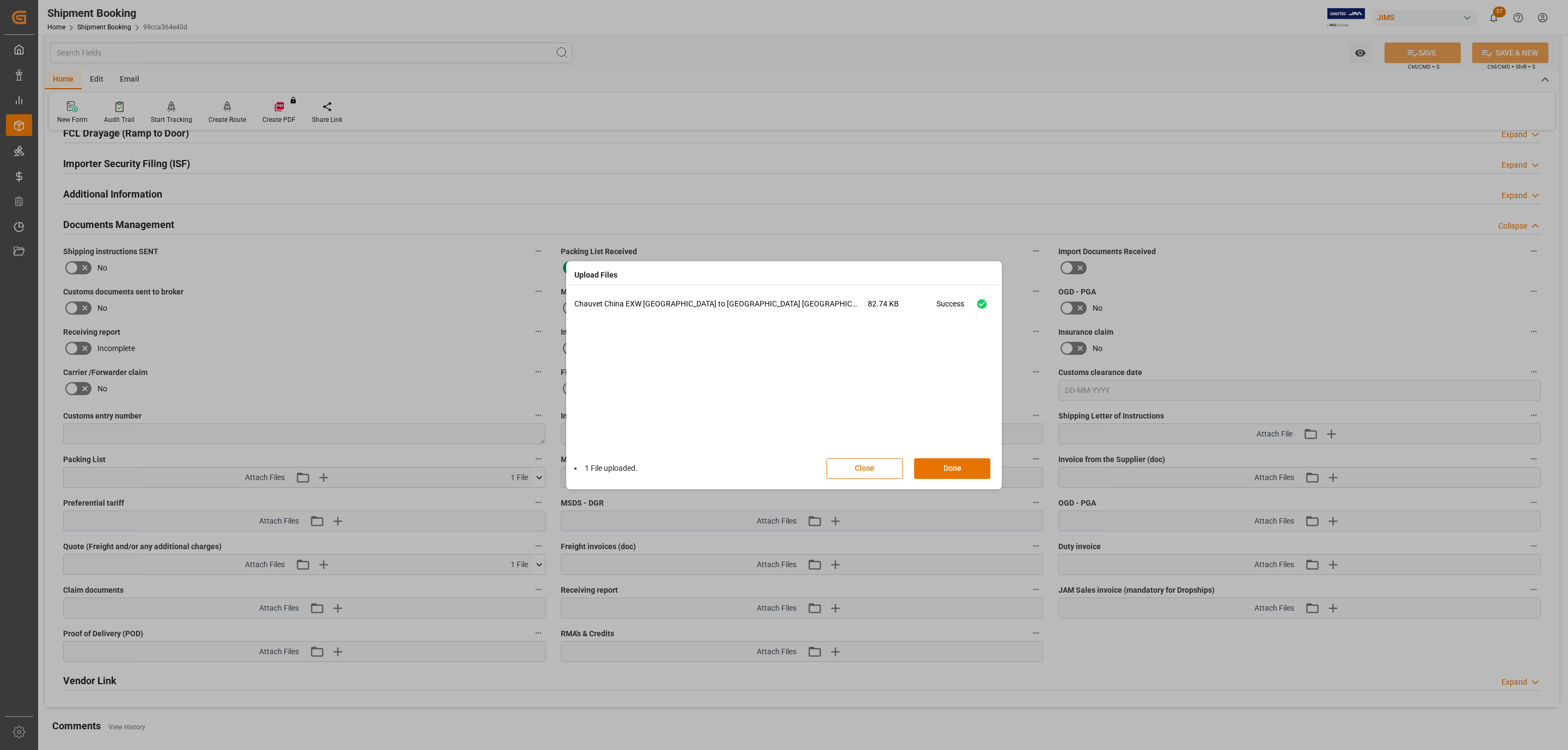
click at [947, 473] on button "Done" at bounding box center [952, 469] width 76 height 20
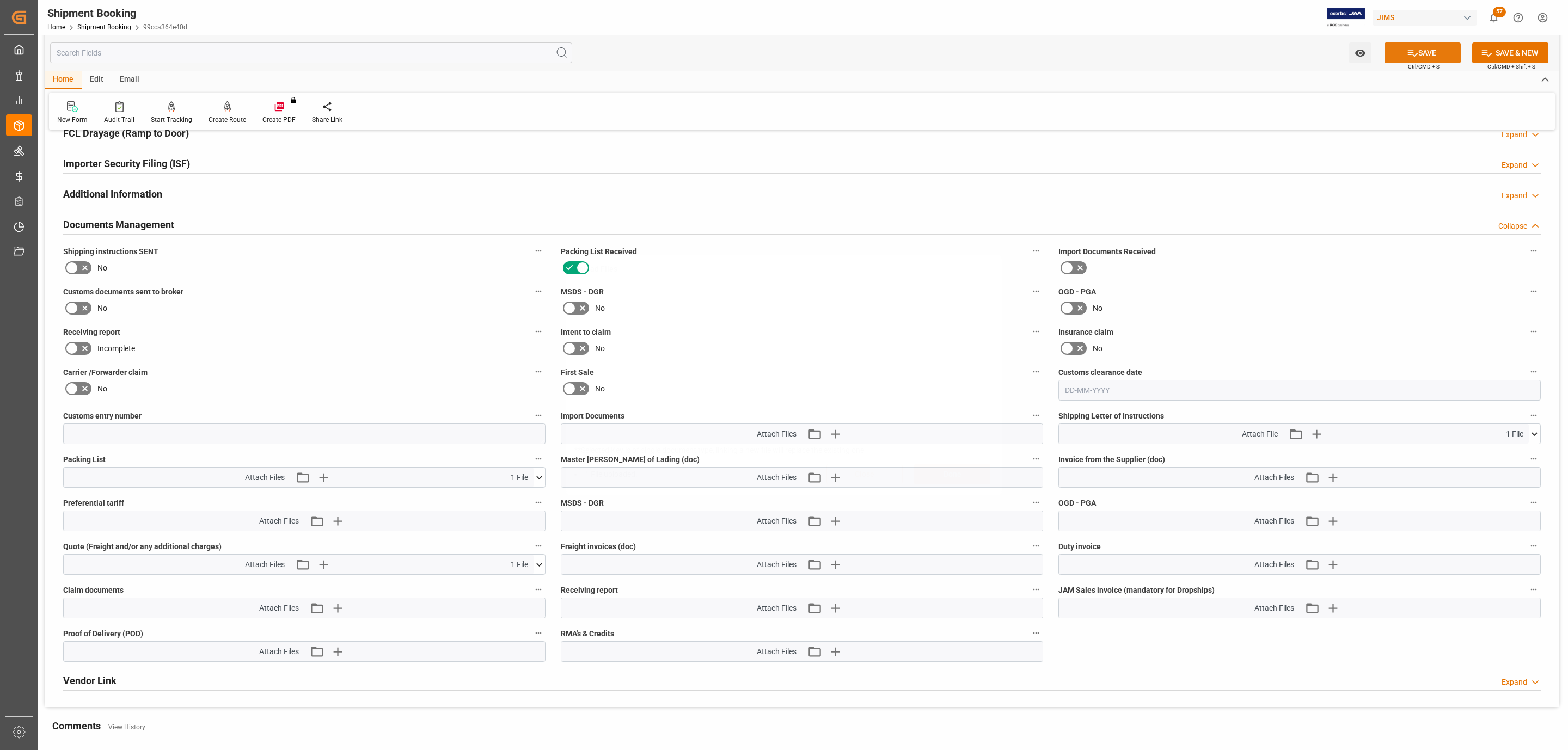
click at [1415, 51] on button "SAVE" at bounding box center [1423, 53] width 76 height 20
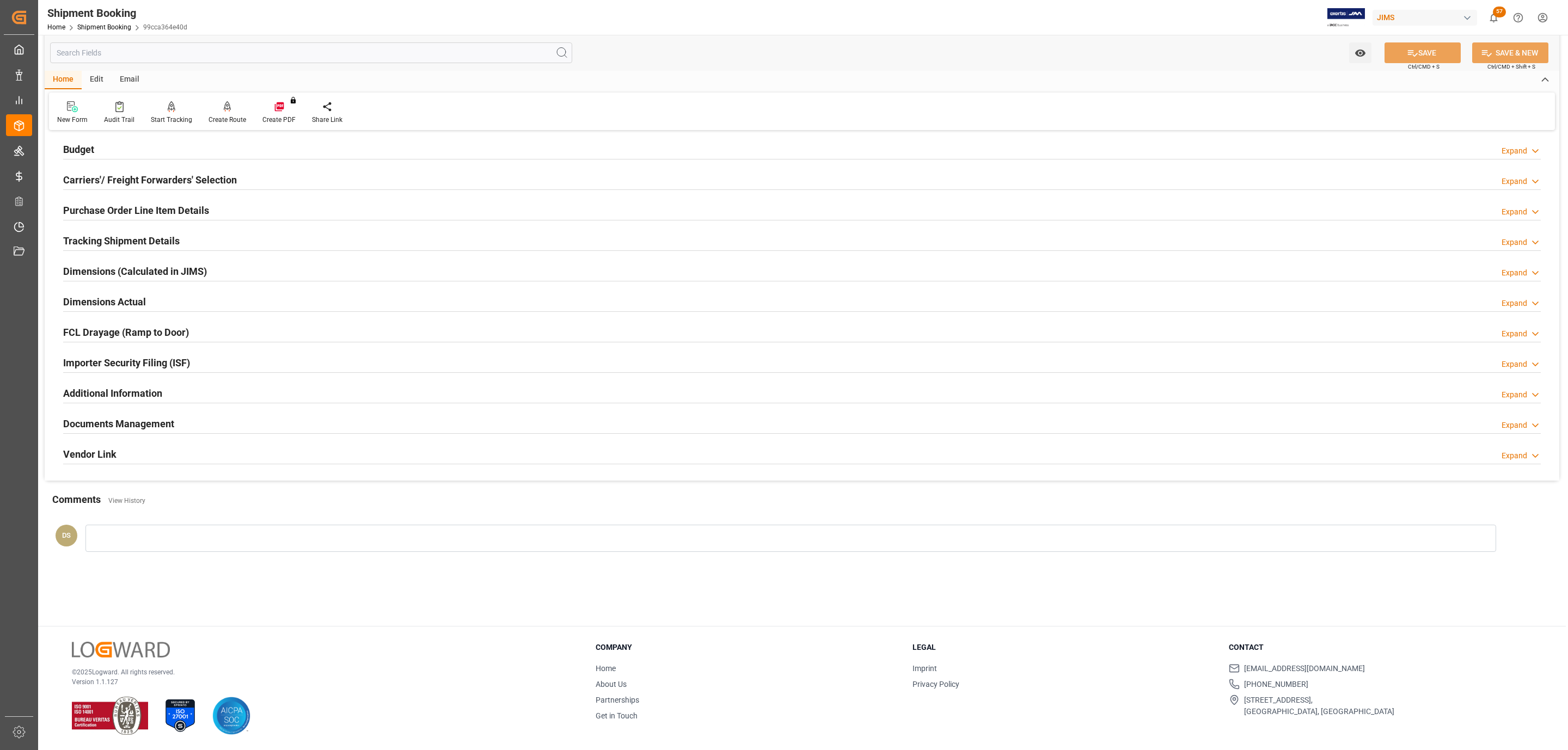
scroll to position [119, 0]
click at [117, 419] on h2 "Documents Management" at bounding box center [119, 424] width 111 height 15
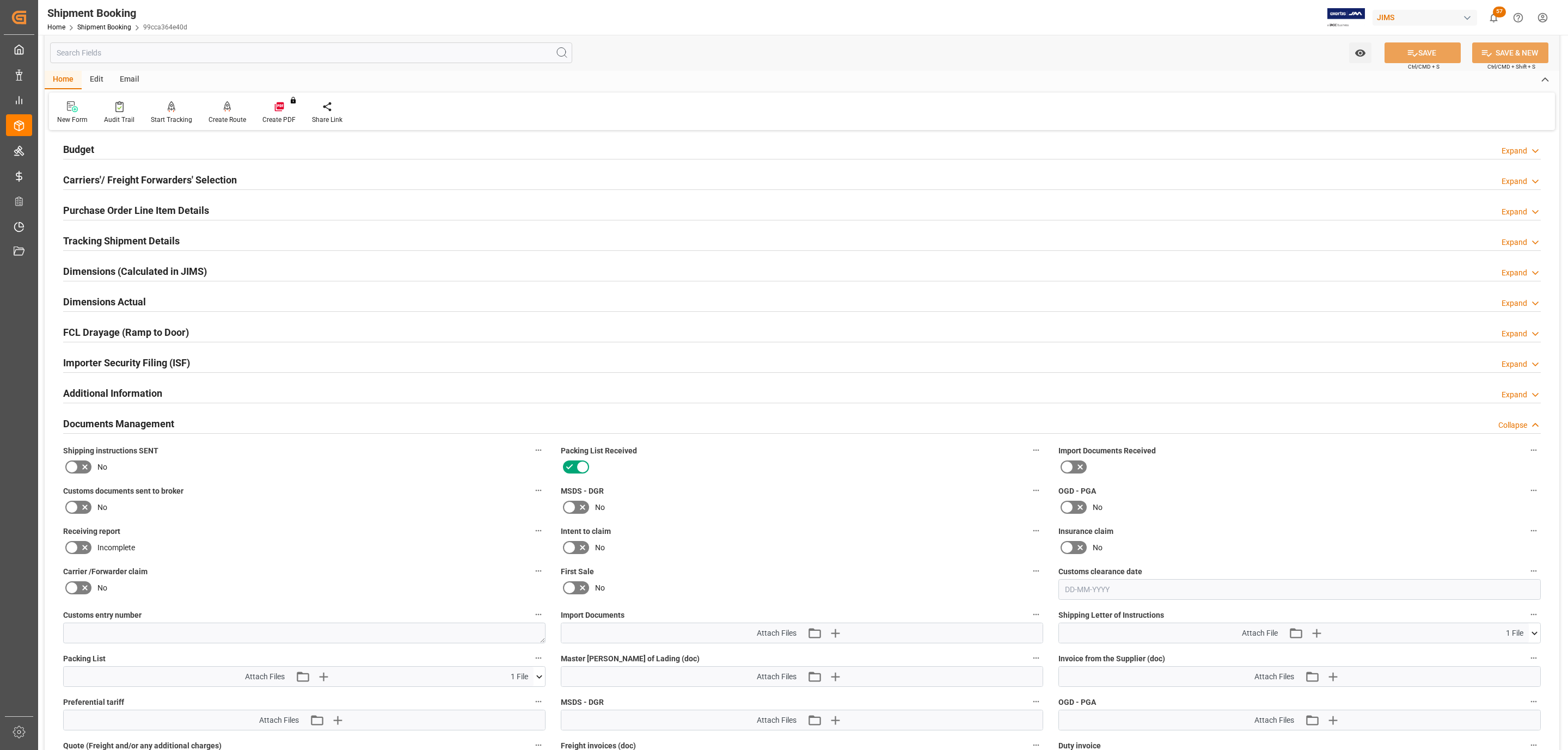
scroll to position [316, 0]
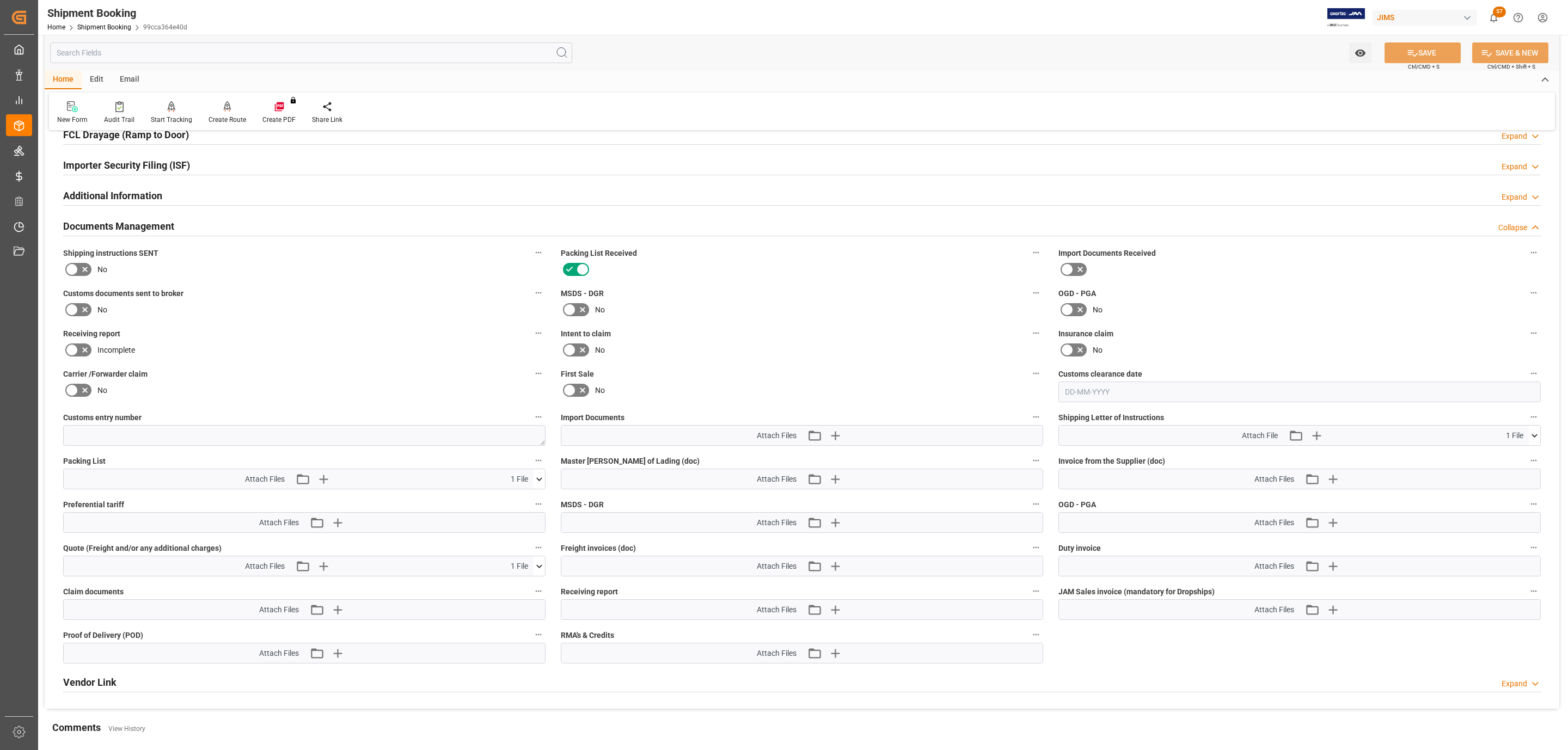
click at [129, 79] on div "Email" at bounding box center [129, 80] width 36 height 19
click at [76, 105] on icon at bounding box center [74, 104] width 15 height 6
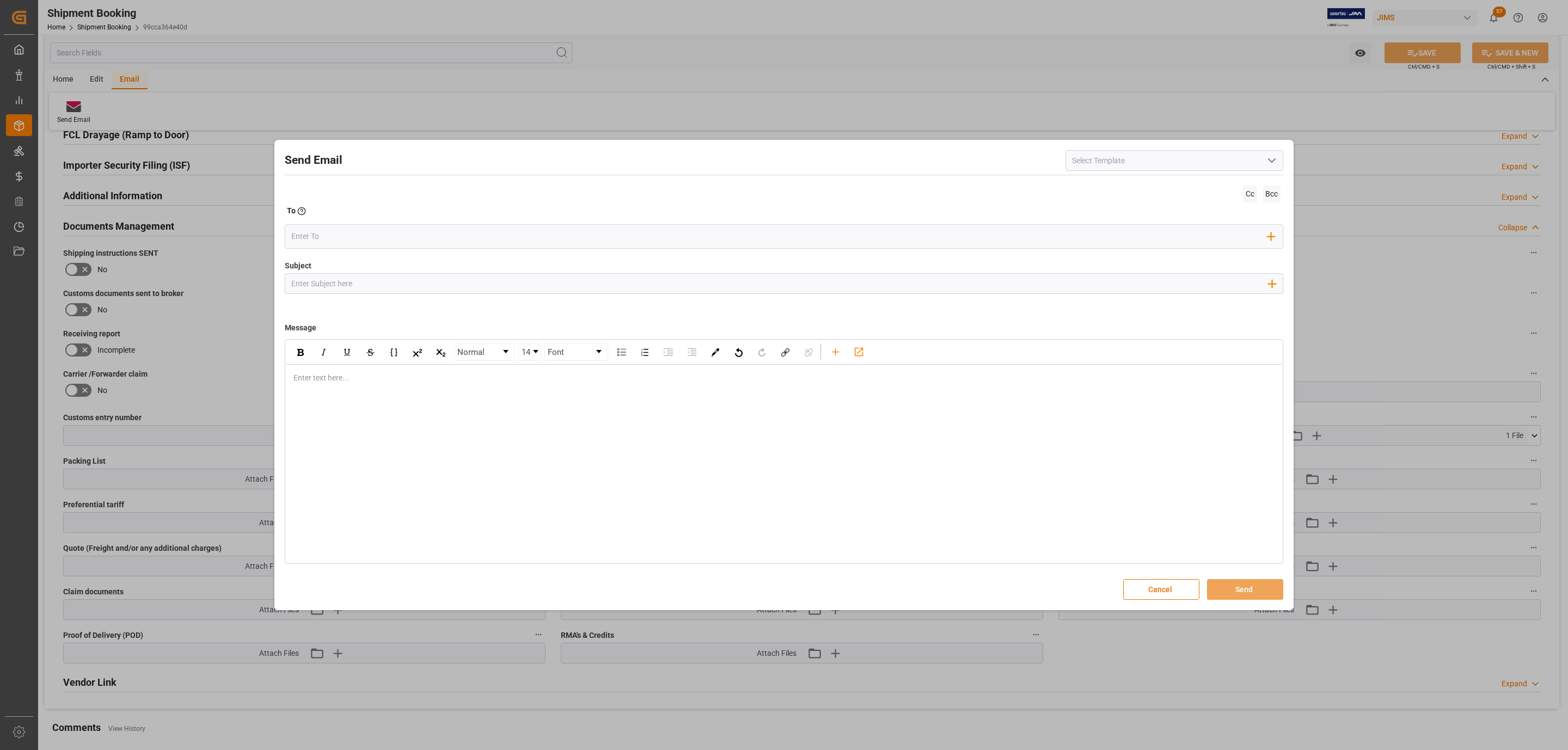
click at [1271, 162] on polyline "open menu" at bounding box center [1272, 161] width 6 height 4
click at [1133, 187] on div "2BOOK - Ocean - Air freight" at bounding box center [1174, 184] width 217 height 24
type input "2BOOK - Ocean - Air freight"
type input "2BOOK {{jamReferenceNumber}} {{supplierFullName}} Ship from: {{country}} Ship t…"
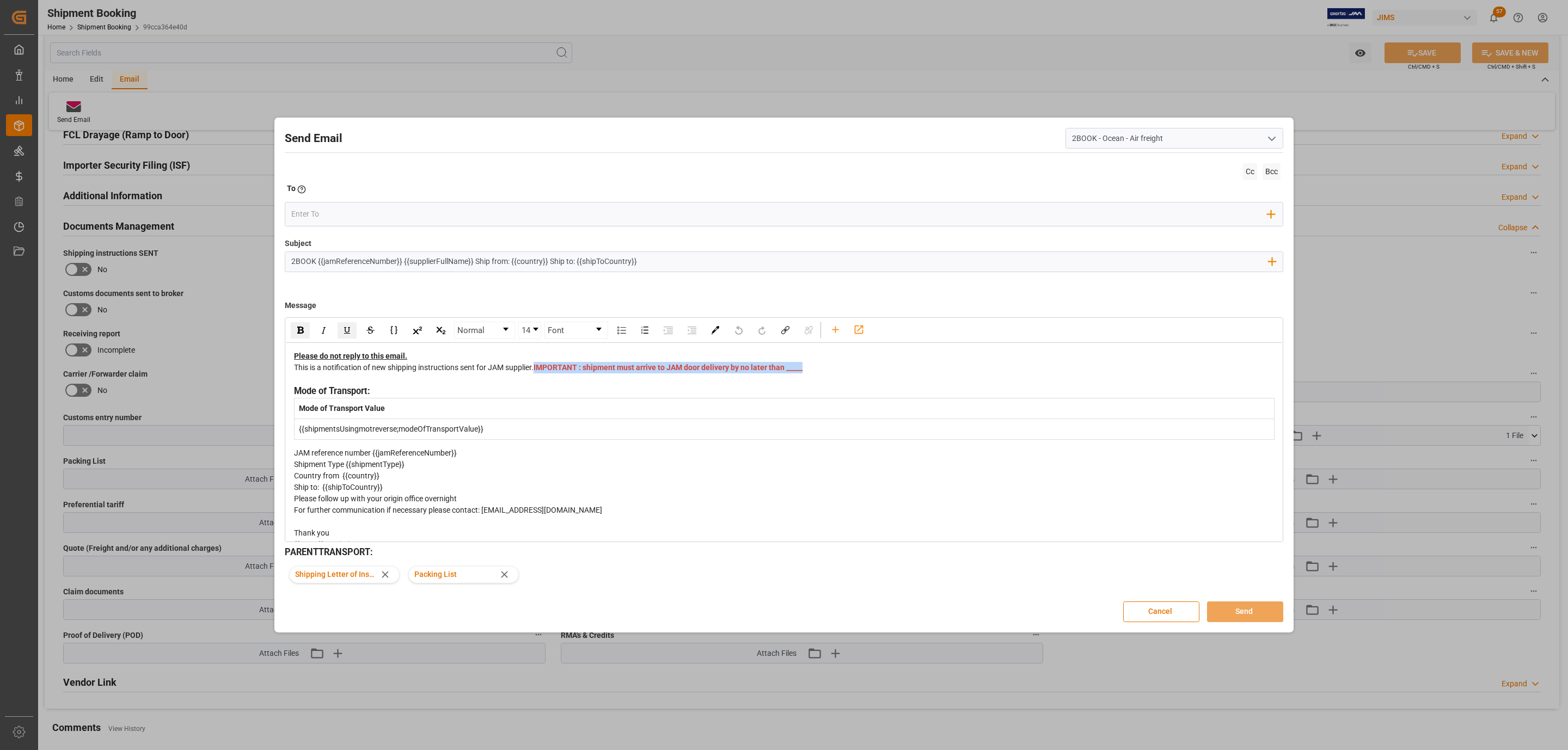
drag, startPoint x: 578, startPoint y: 380, endPoint x: 293, endPoint y: 380, distance: 285.0
click at [294, 380] on div "Please do not reply to this email. This is a notification of new shipping instr…" at bounding box center [784, 491] width 981 height 281
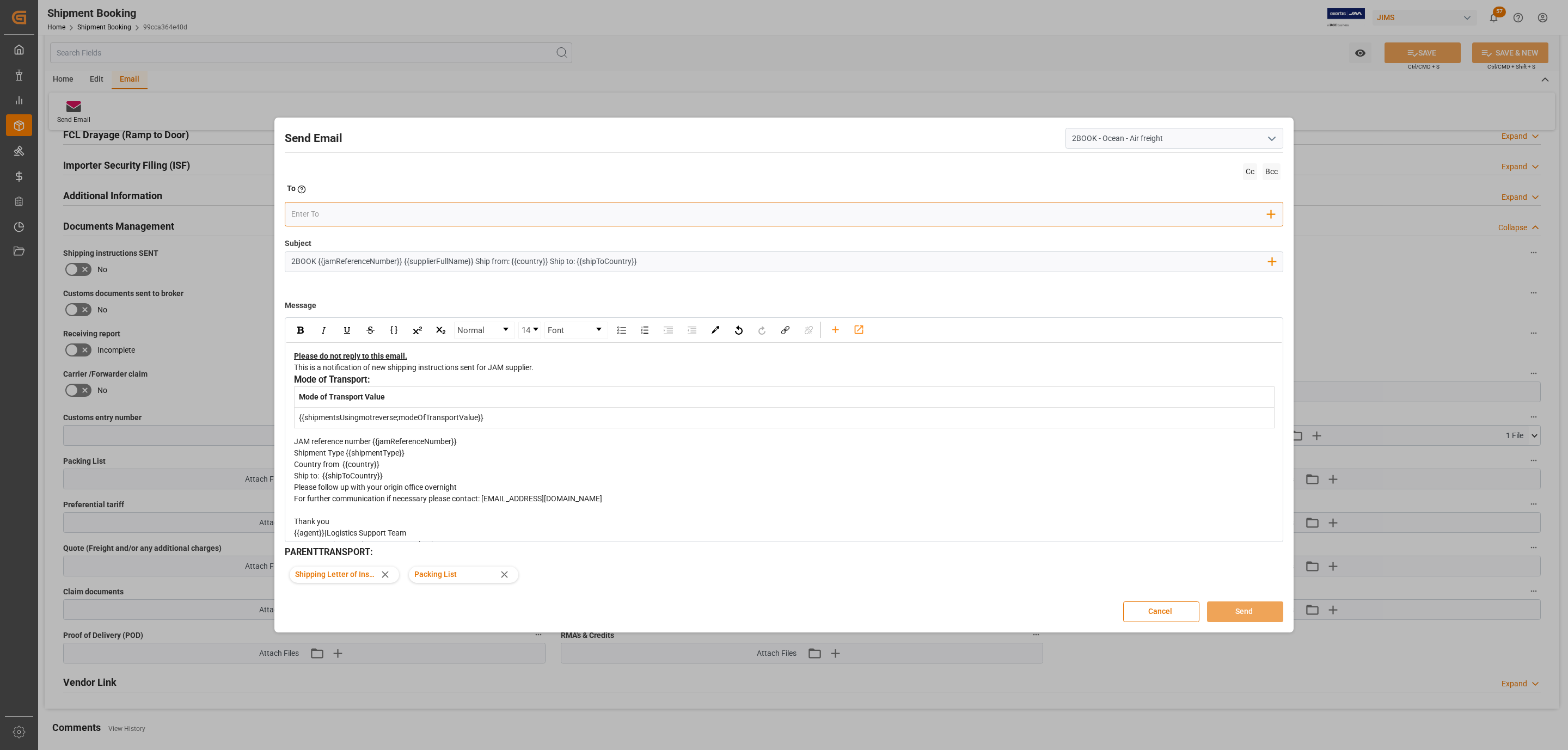
click at [318, 213] on input "email" at bounding box center [779, 215] width 976 height 17
type input "[PERSON_NAME]"
click at [335, 237] on span "[PERSON_NAME][EMAIL_ADDRESS][PERSON_NAME][DOMAIN_NAME]" at bounding box center [394, 242] width 160 height 23
click at [1249, 178] on span "Cc" at bounding box center [1249, 171] width 14 height 17
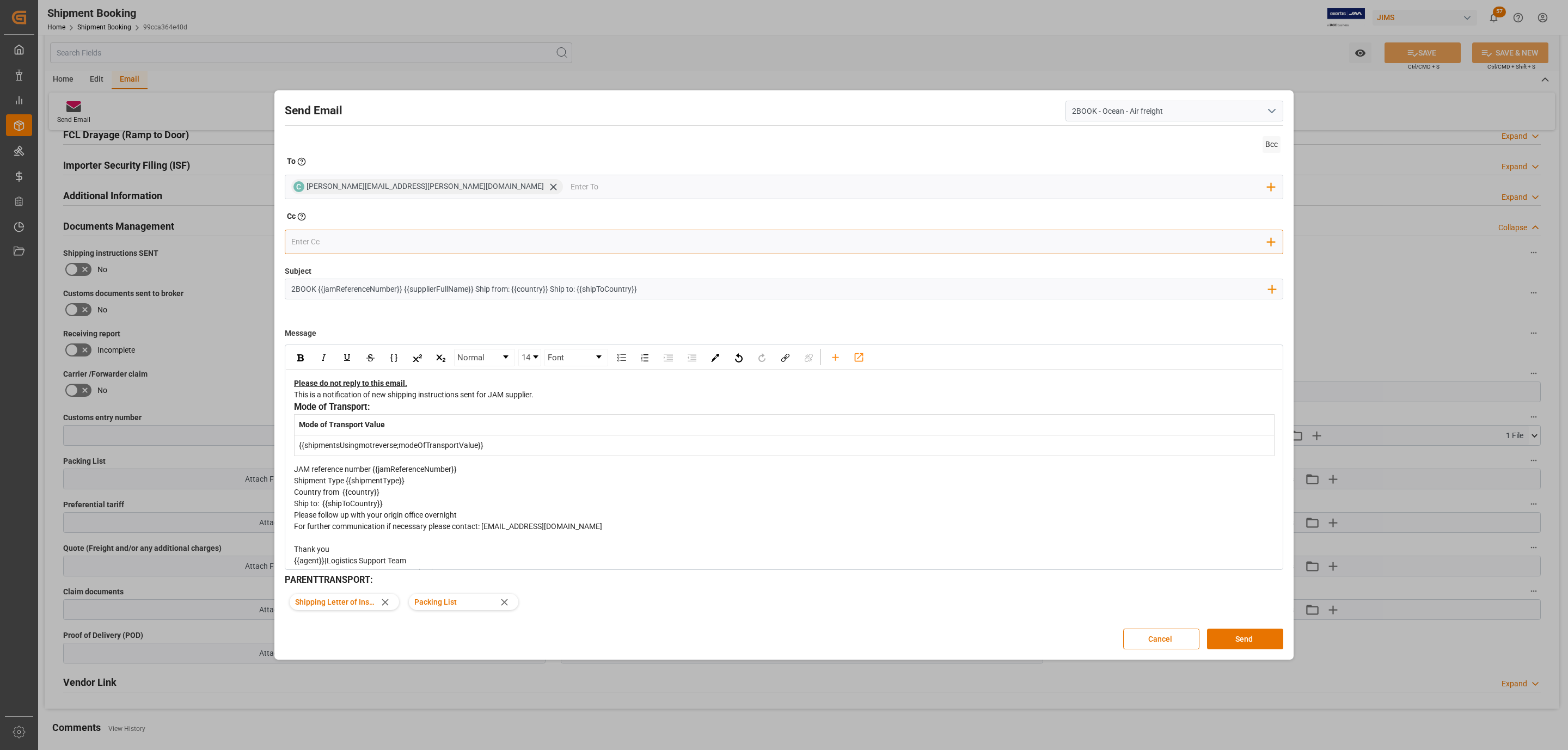
drag, startPoint x: 370, startPoint y: 244, endPoint x: 370, endPoint y: 237, distance: 7.0
click at [370, 244] on input "email" at bounding box center [779, 242] width 976 height 17
type input "q"
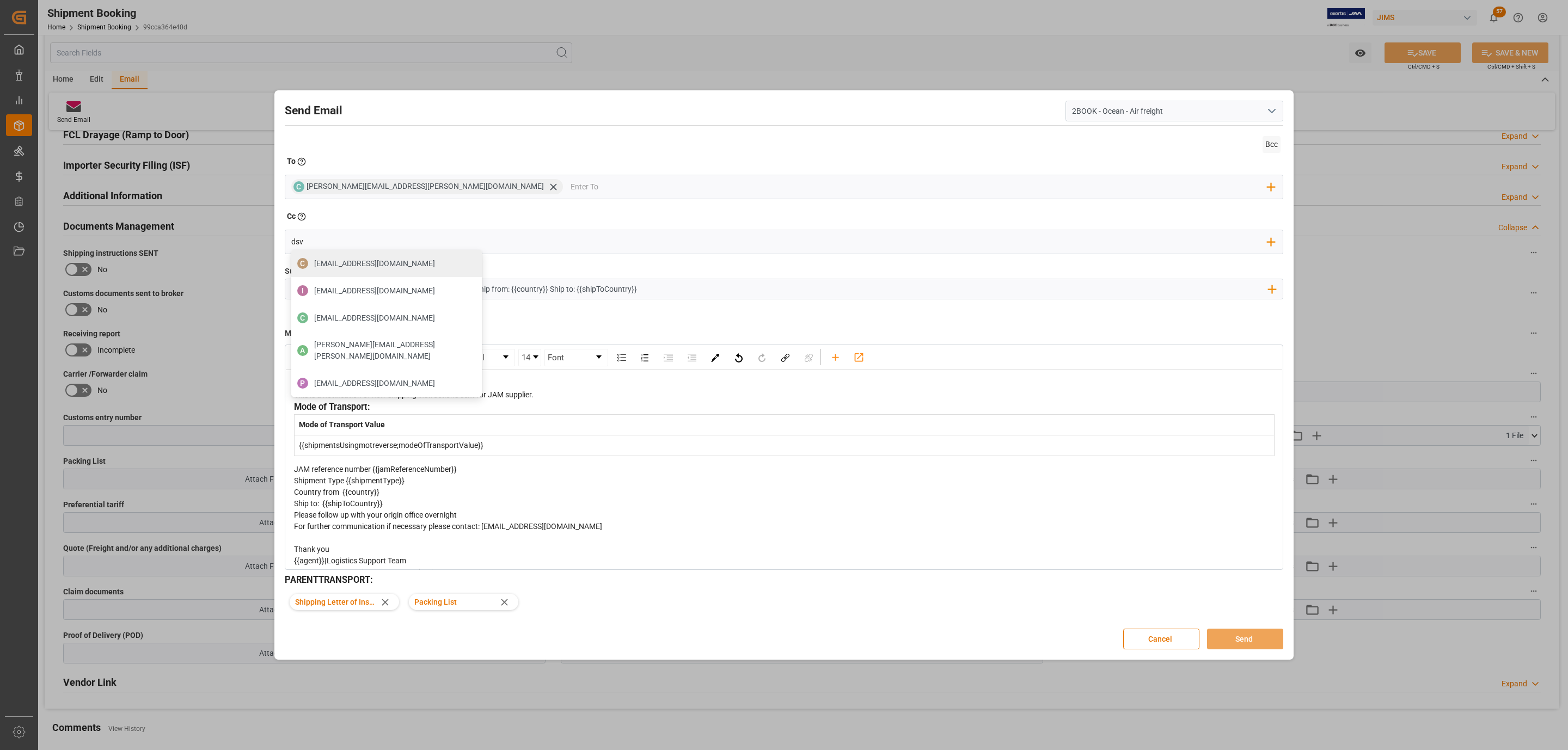
click at [521, 314] on div "Subject 2BOOK {{jamReferenceNumber}} {{supplierFullName}} Ship from: {{country}…" at bounding box center [784, 293] width 998 height 55
click at [333, 236] on input "dsv" at bounding box center [779, 242] width 976 height 17
type input "d"
click at [533, 327] on div "Message Normal 14 Font Please do not reply to this email. This is a notificatio…" at bounding box center [784, 445] width 998 height 250
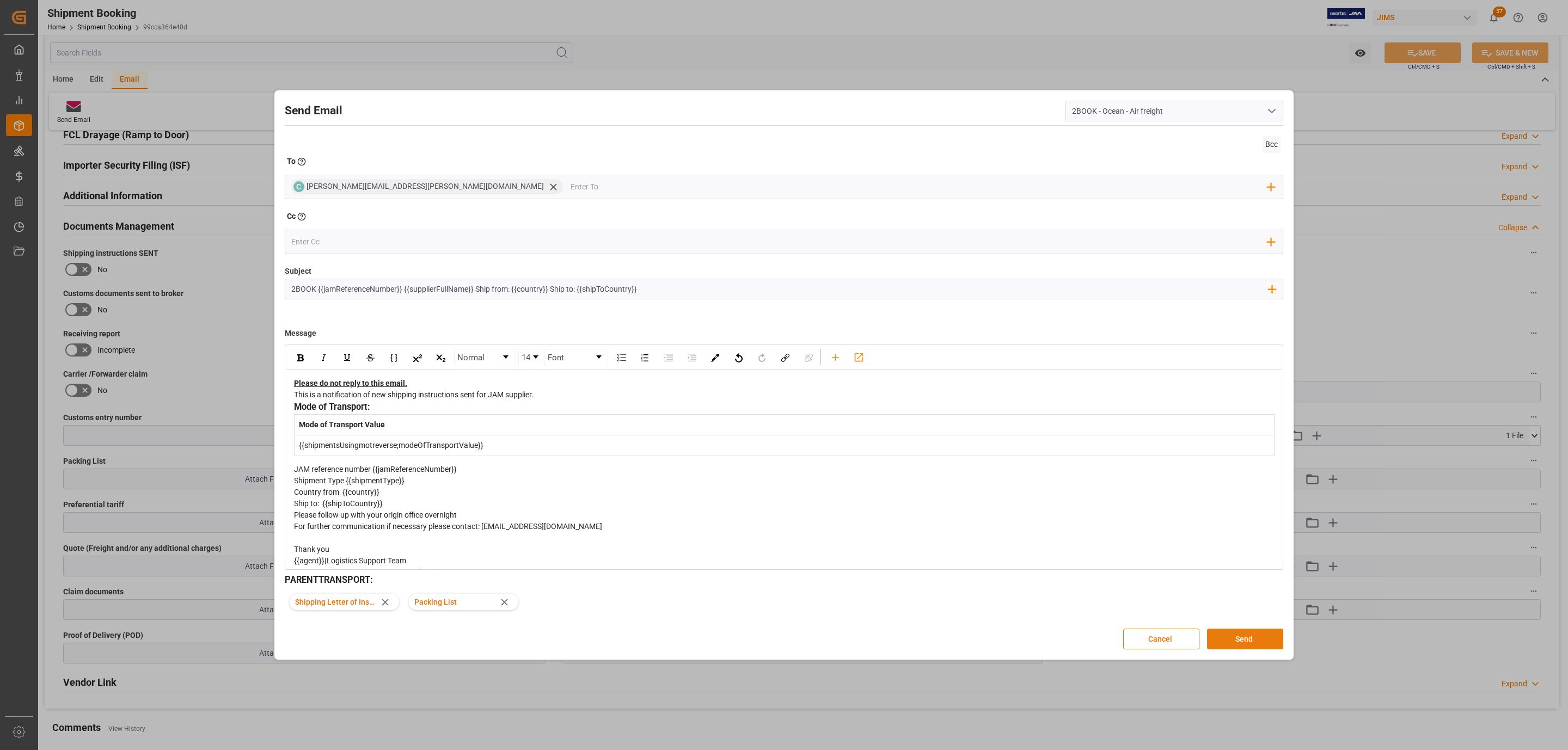
click at [1246, 644] on button "Send" at bounding box center [1245, 639] width 76 height 20
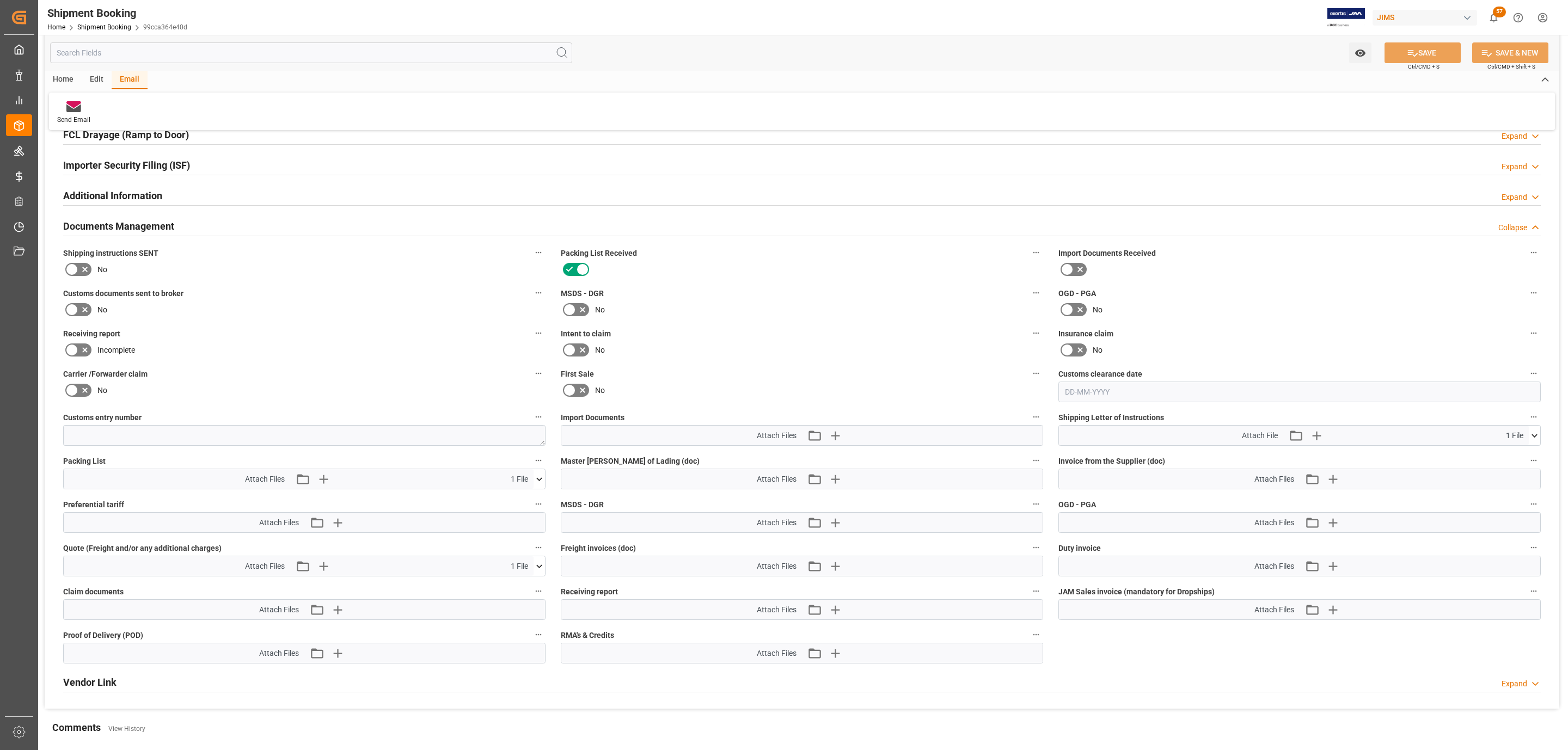
click at [74, 274] on icon at bounding box center [72, 269] width 13 height 13
click at [0, 0] on input "checkbox" at bounding box center [0, 0] width 0 height 0
click at [1401, 58] on button "SAVE" at bounding box center [1423, 53] width 76 height 20
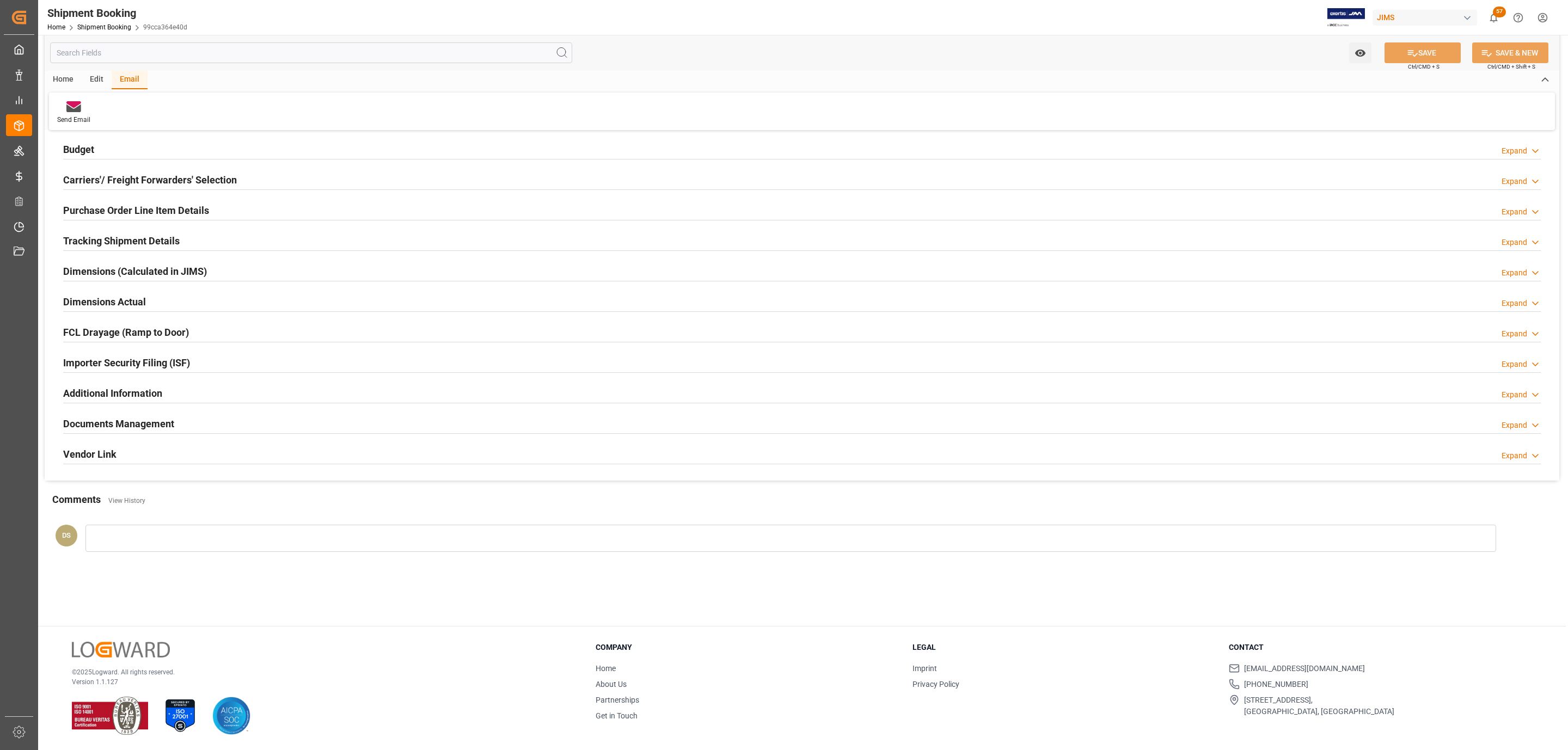
scroll to position [119, 0]
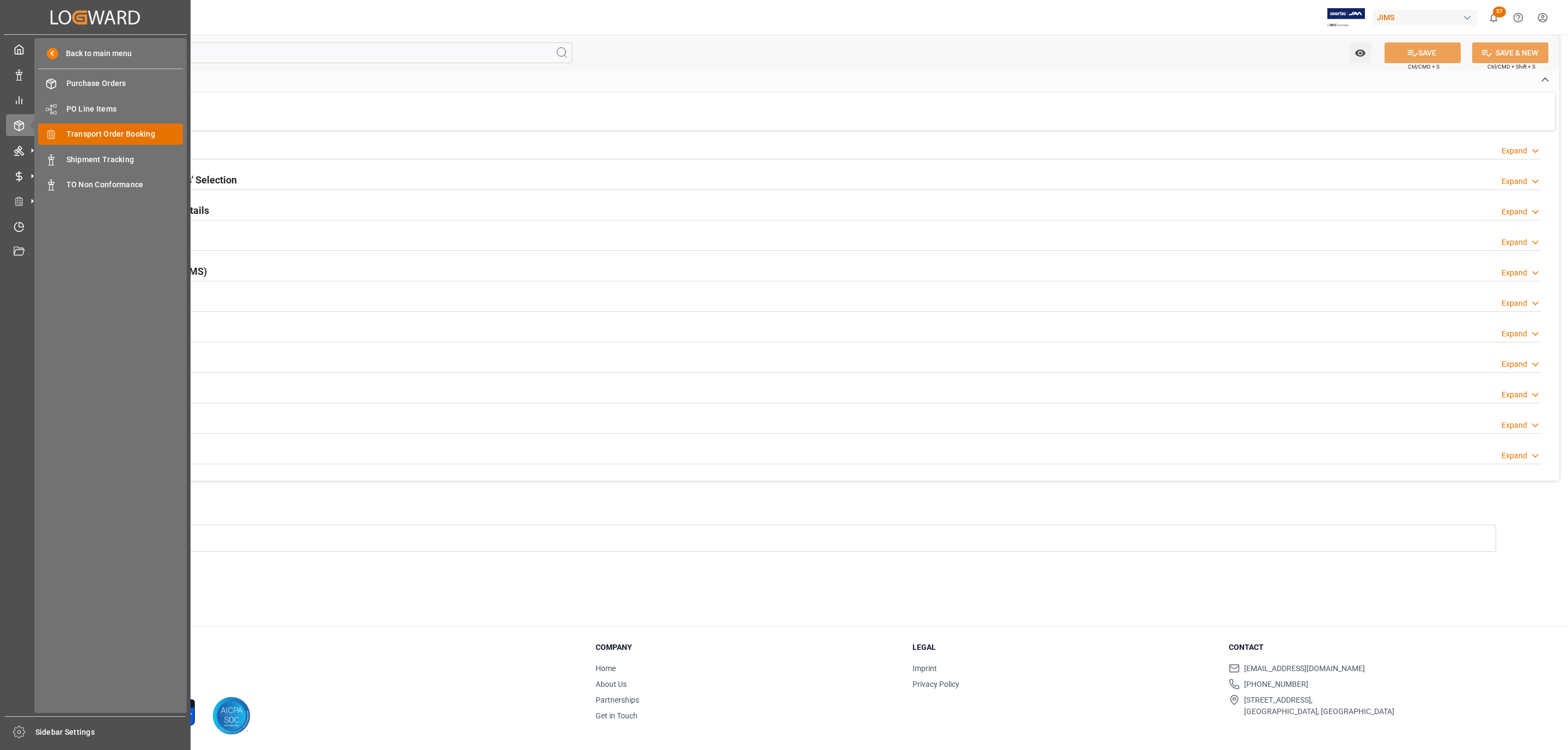
click at [119, 134] on span "Transport Order Booking" at bounding box center [125, 134] width 117 height 11
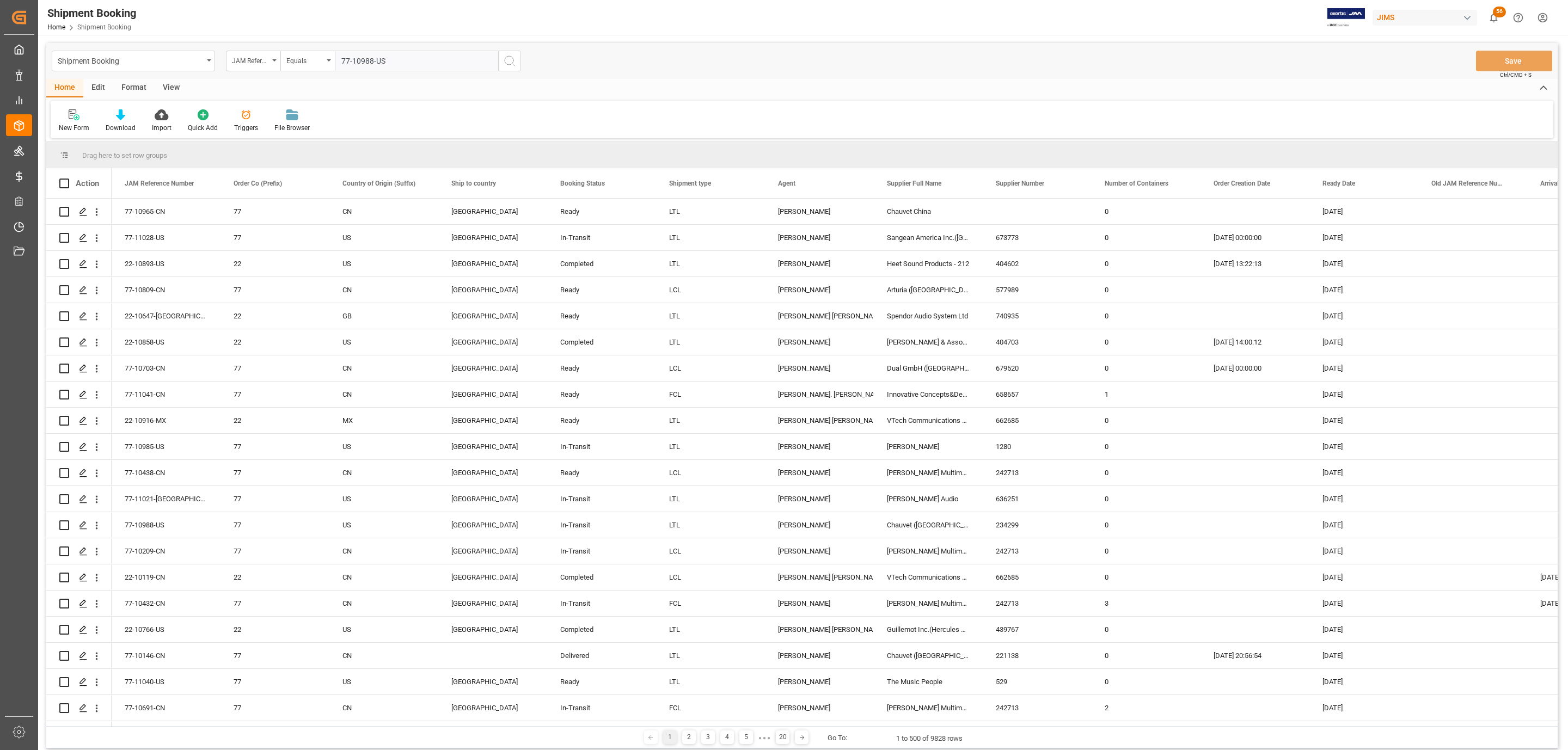
type input "77-10988-US"
click at [508, 58] on icon "search button" at bounding box center [509, 61] width 13 height 13
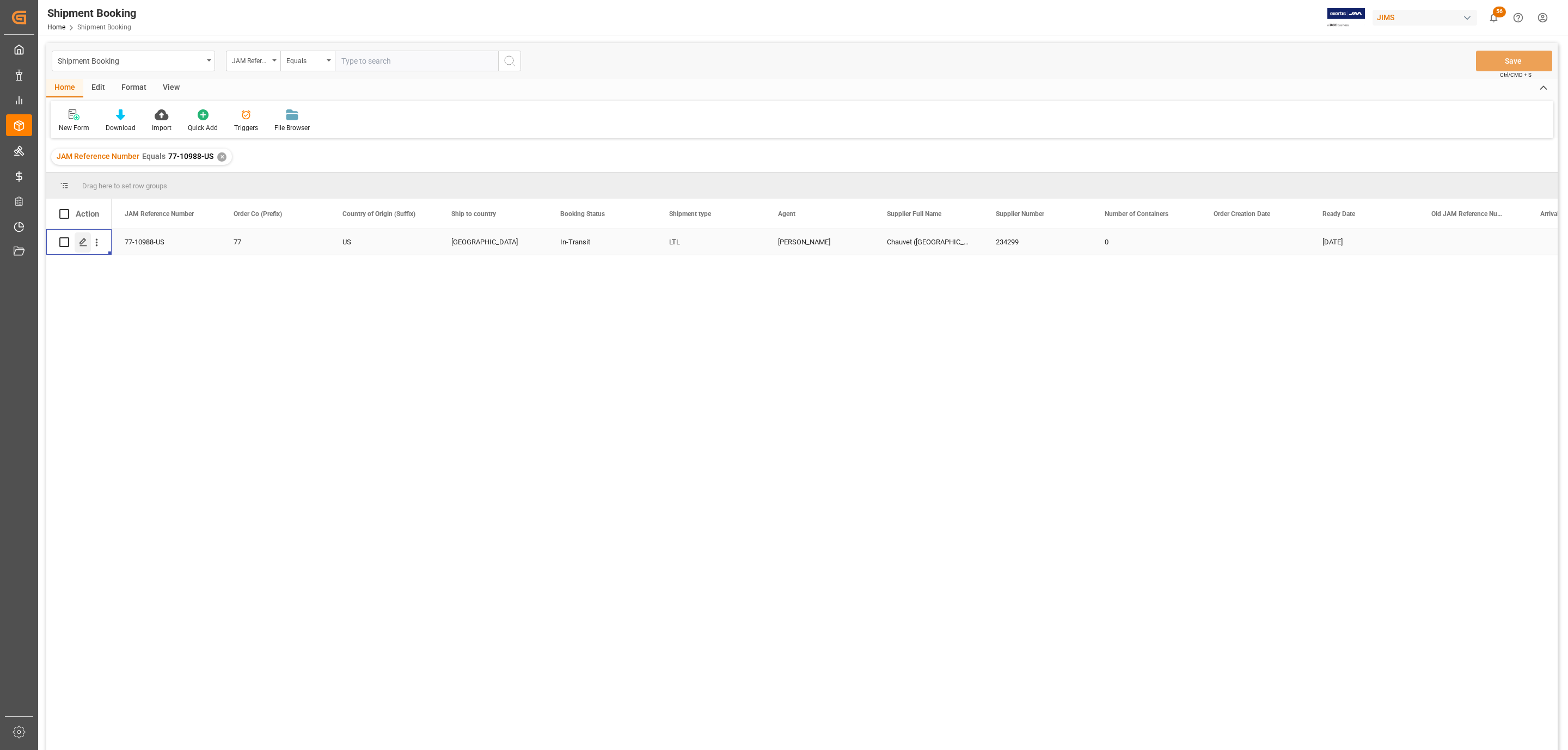
click at [82, 244] on polygon "Press SPACE to select this row." at bounding box center [82, 242] width 6 height 6
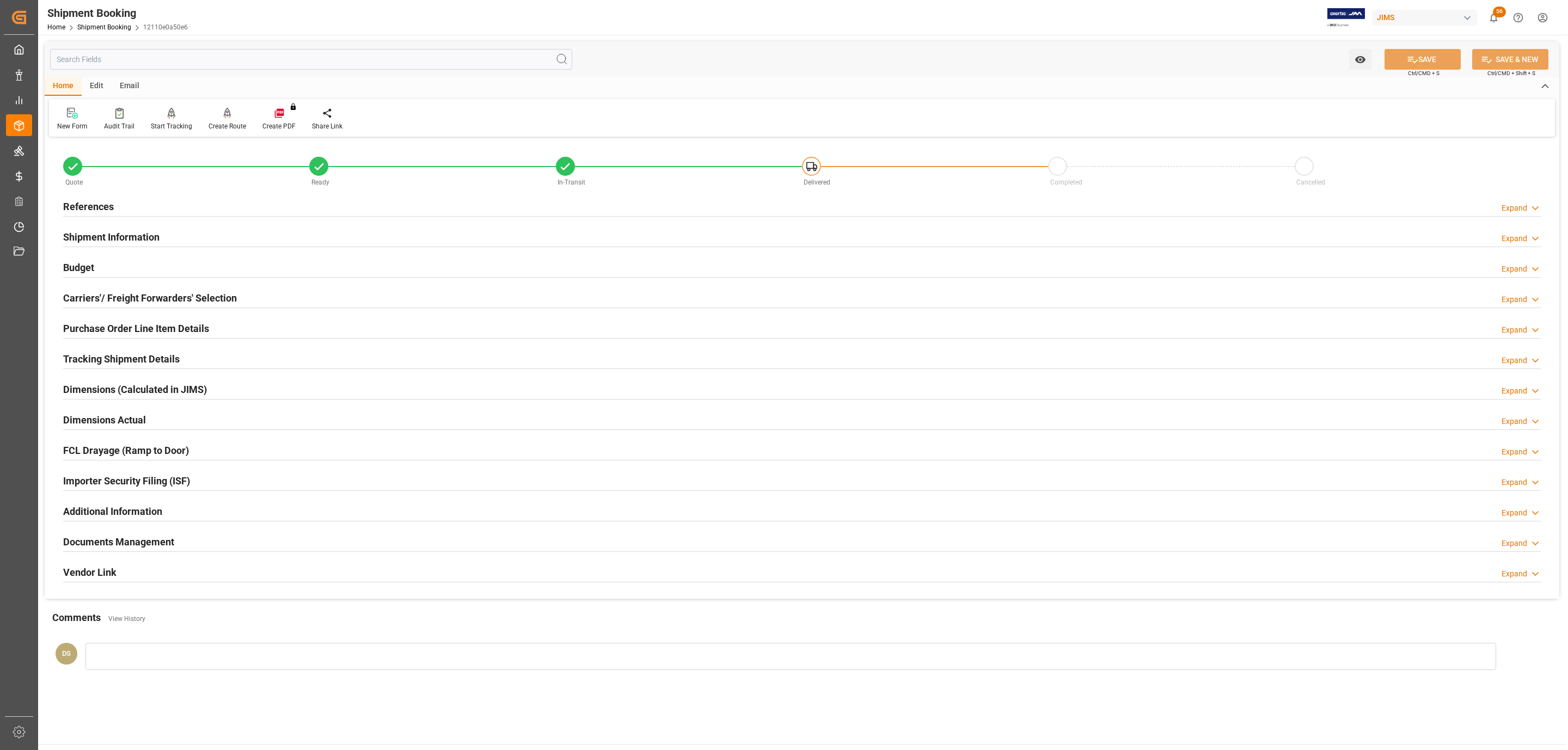
click at [128, 537] on h2 "Documents Management" at bounding box center [119, 542] width 111 height 15
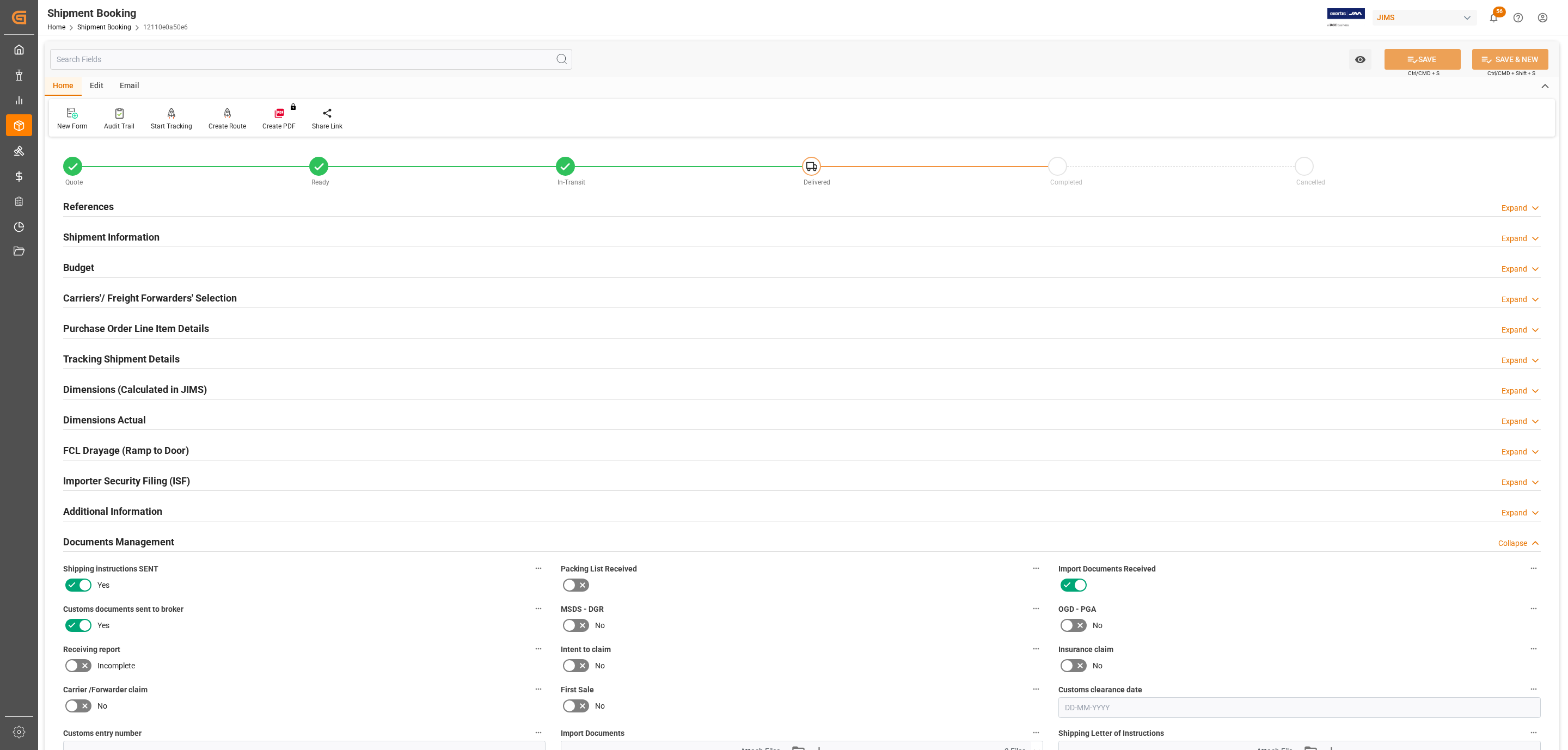
scroll to position [327, 0]
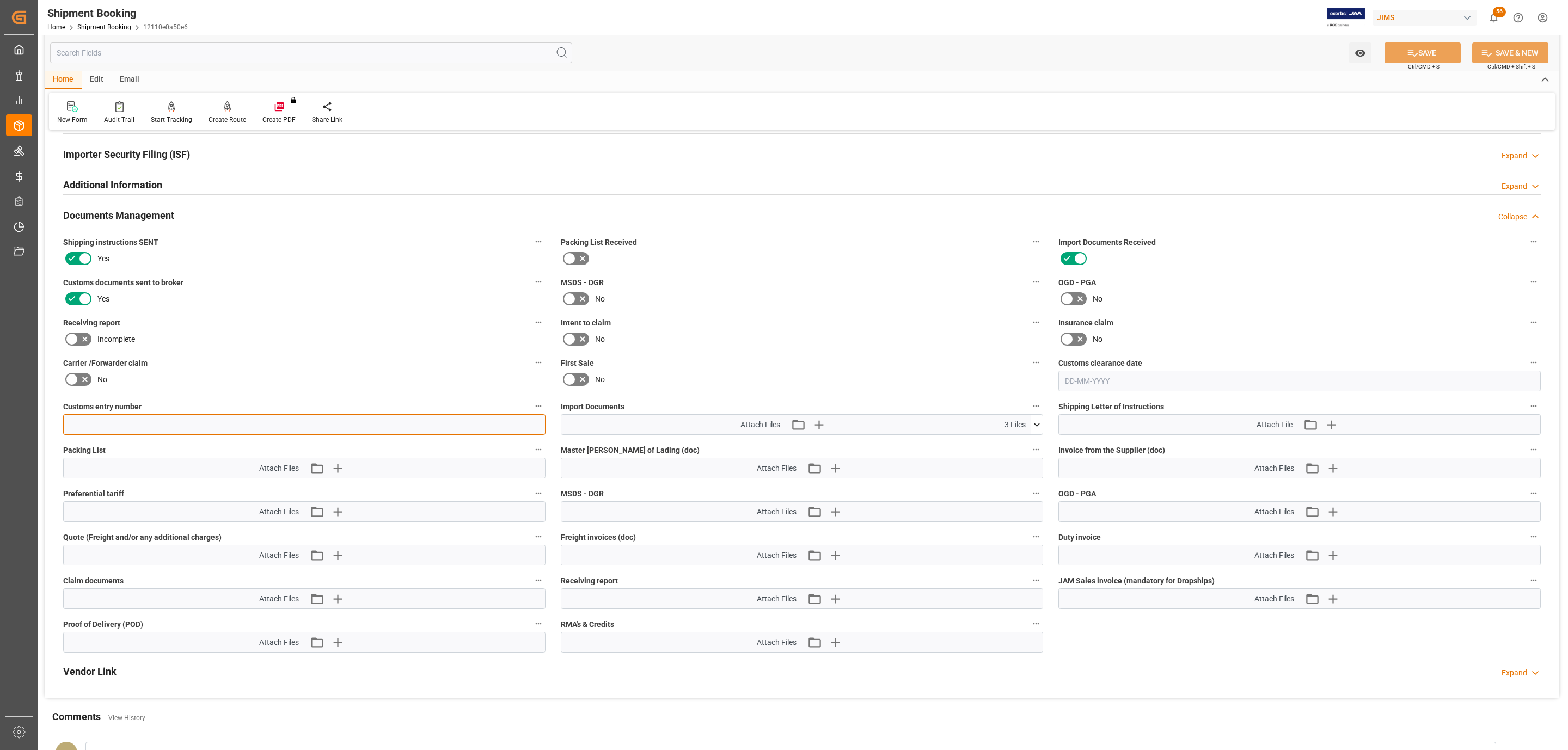
click at [250, 431] on textarea at bounding box center [304, 424] width 483 height 20
paste textarea "13391-69289242-5"
type textarea "13391-69289242-5"
click at [1405, 45] on button "SAVE" at bounding box center [1423, 53] width 76 height 20
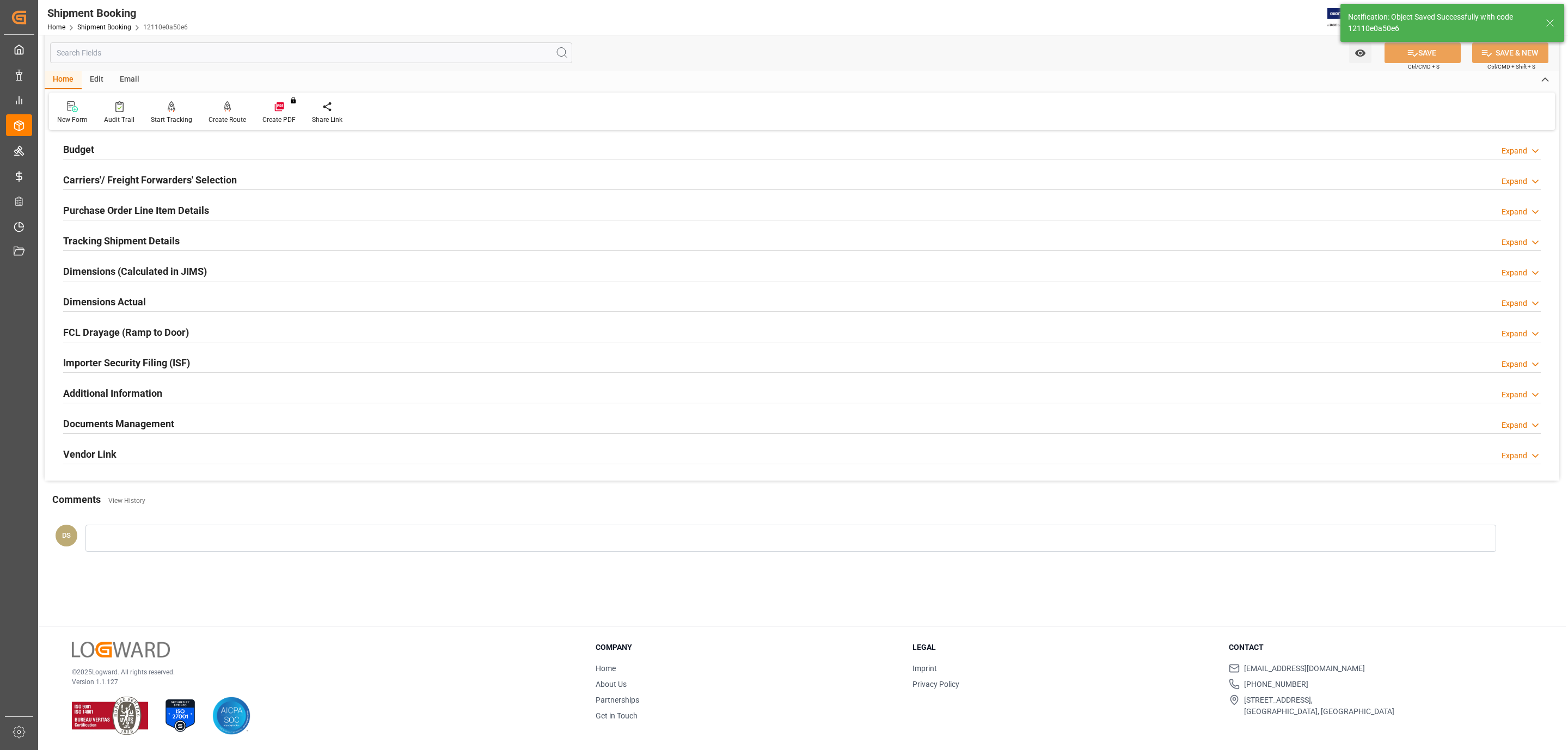
scroll to position [0, 0]
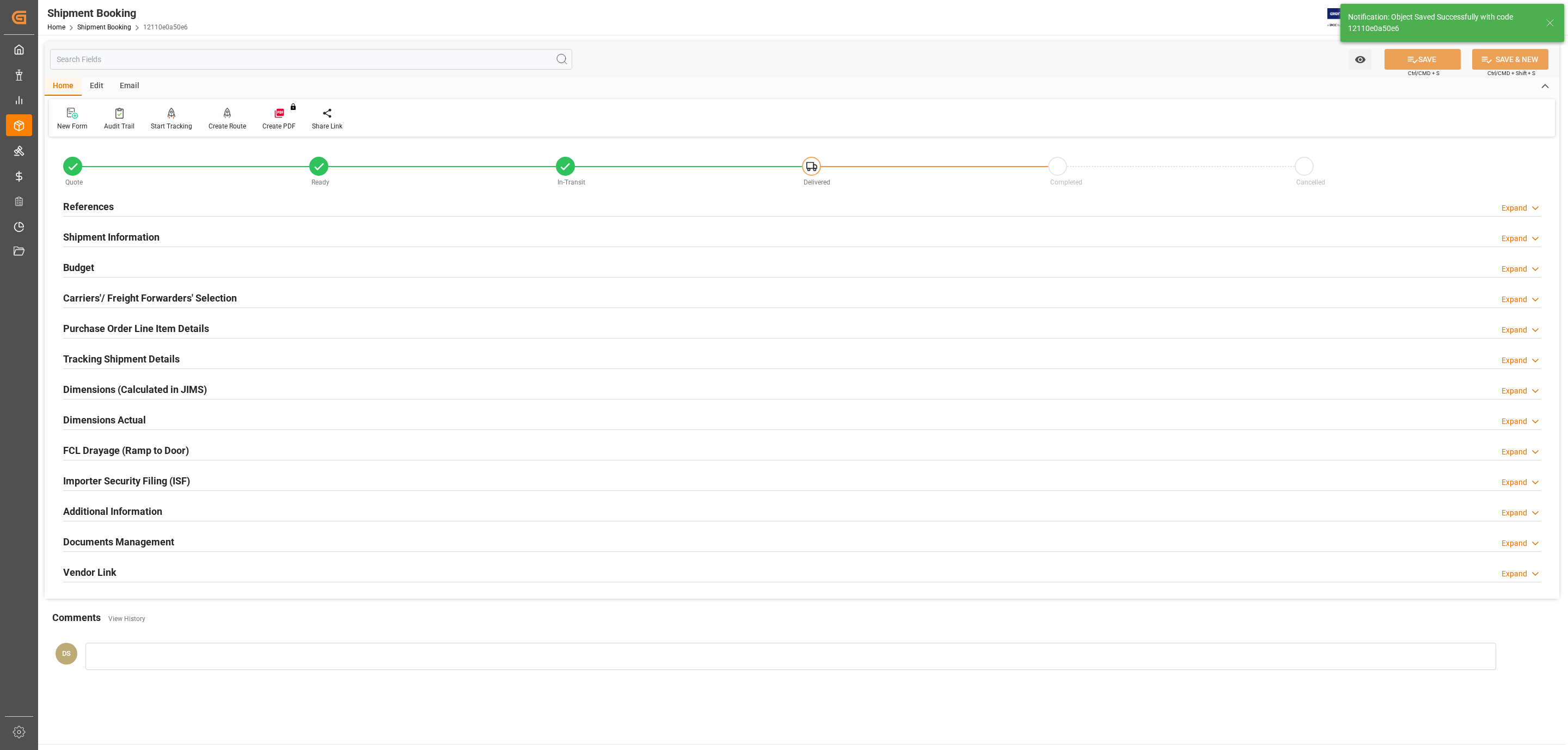
click at [104, 333] on h2 "Purchase Order Line Item Details" at bounding box center [136, 329] width 146 height 15
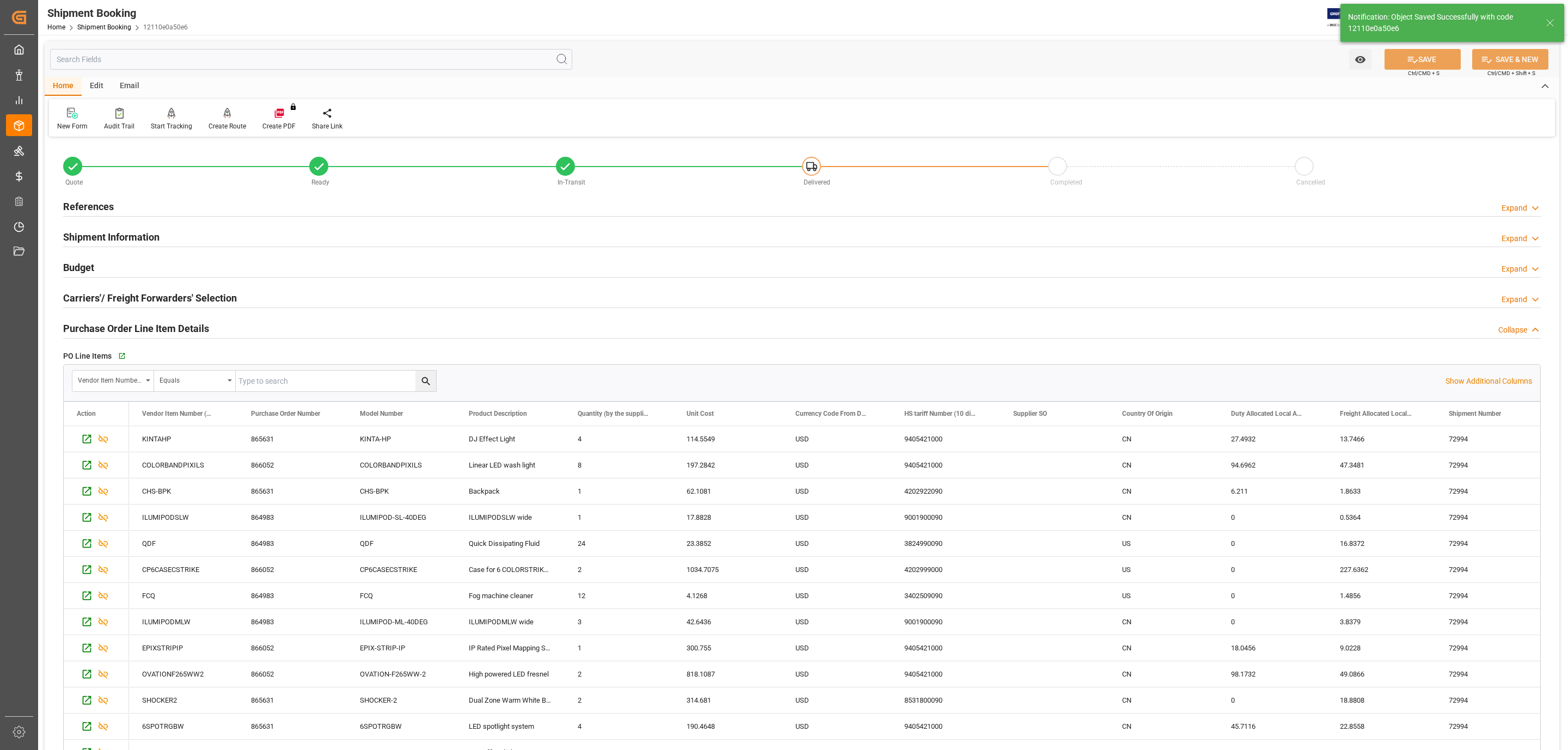
click at [116, 301] on h2 "Carriers'/ Freight Forwarders' Selection" at bounding box center [149, 298] width 173 height 15
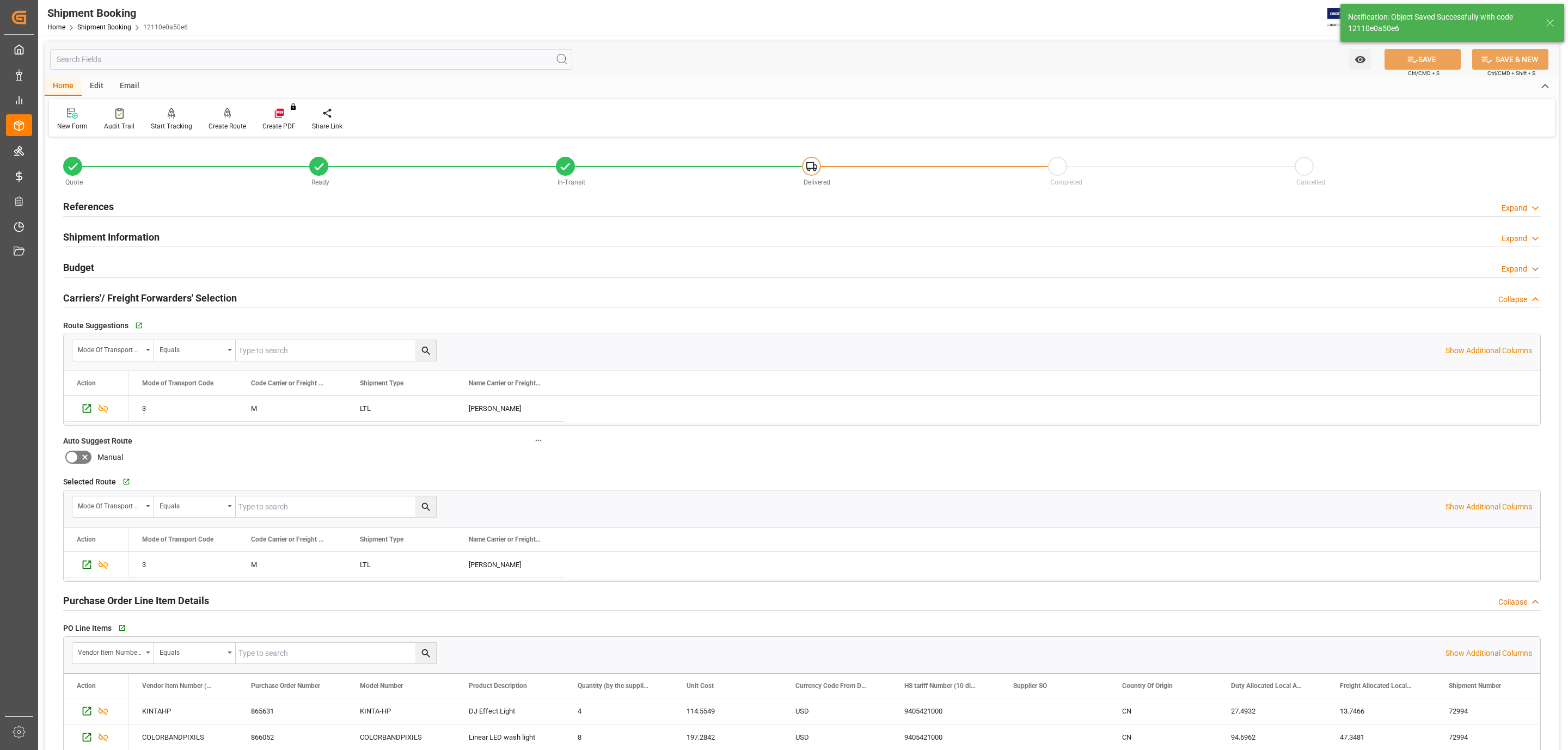
click at [110, 265] on div "Budget Expand" at bounding box center [801, 267] width 1477 height 20
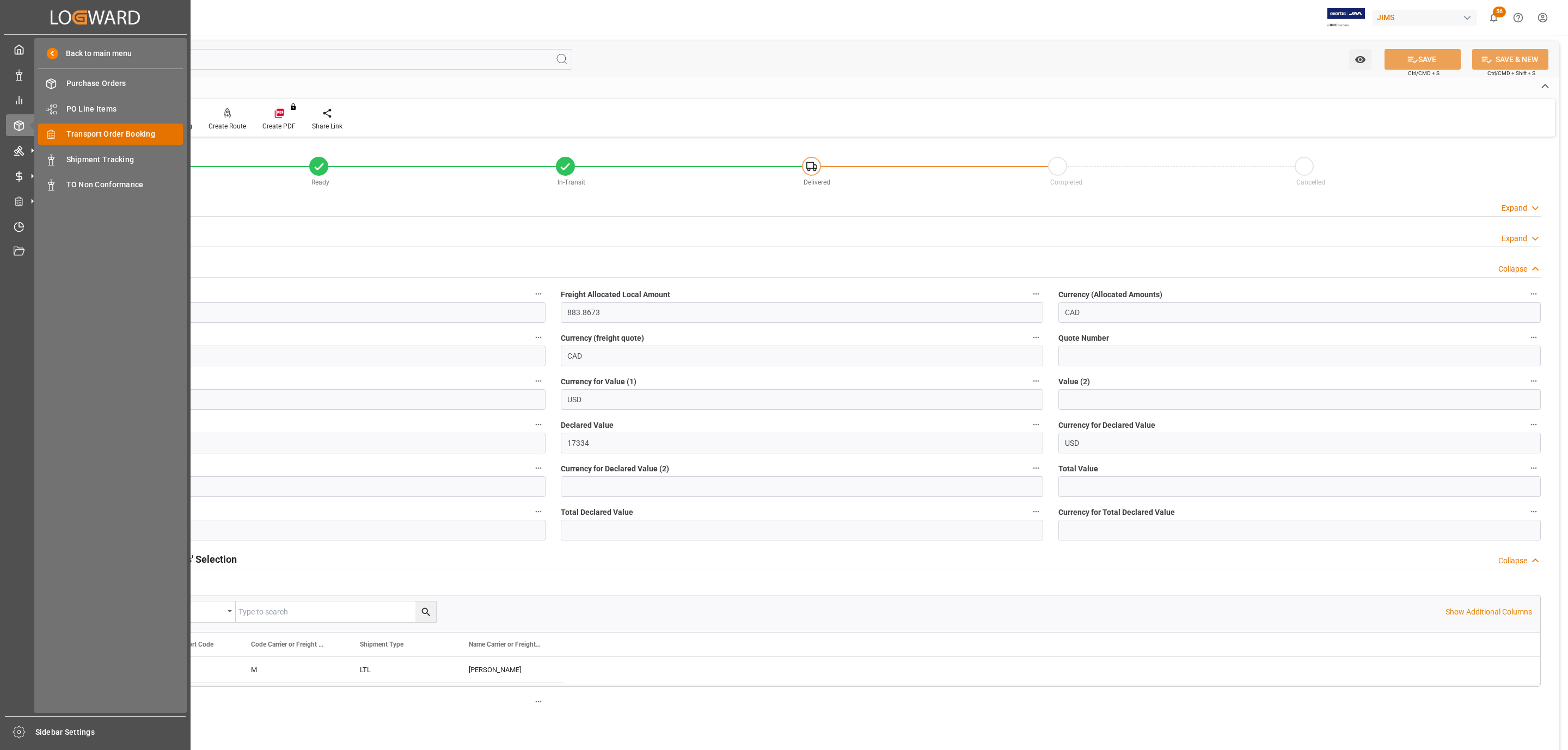
click at [137, 131] on span "Transport Order Booking" at bounding box center [125, 134] width 117 height 11
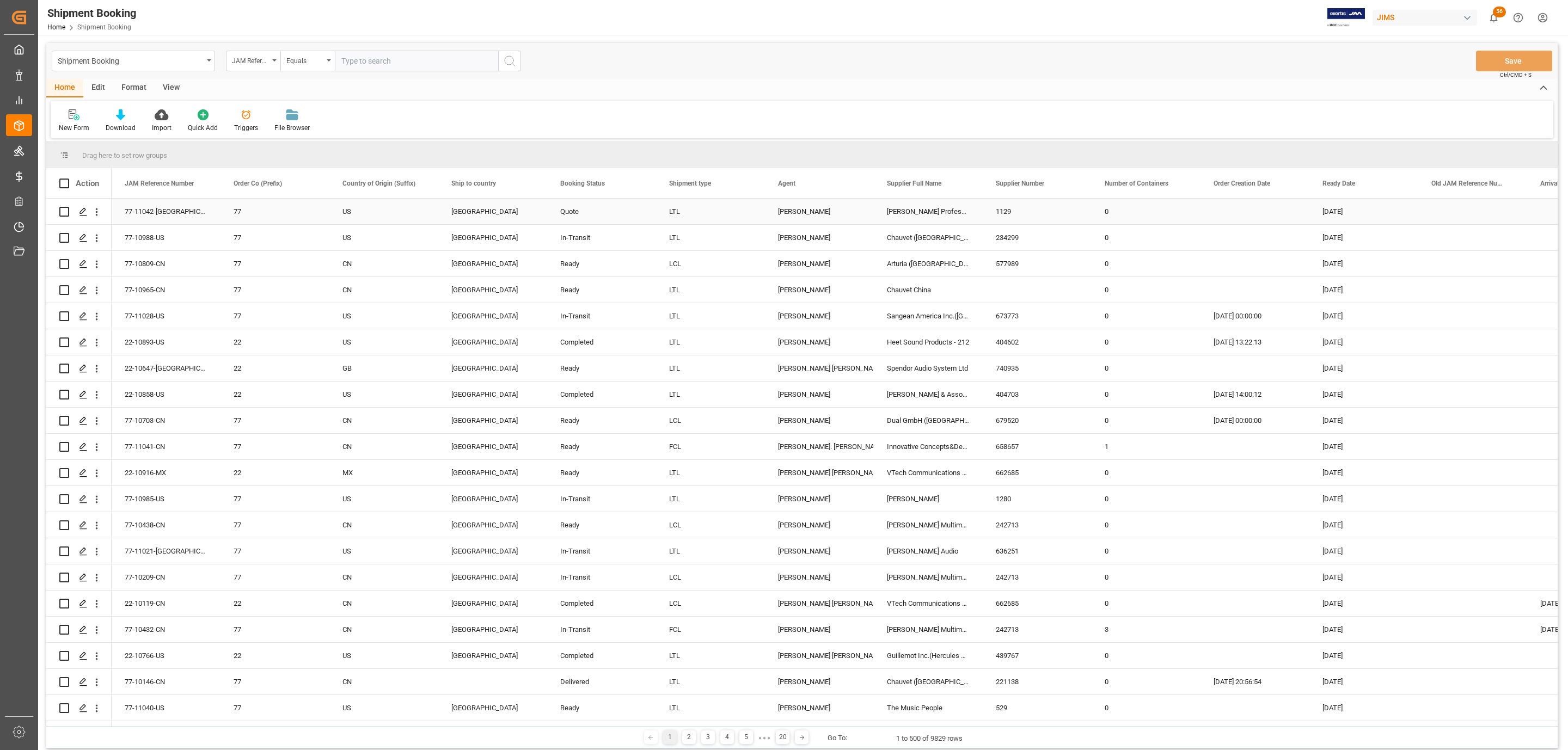
paste input "77-10848-BE"
type input "77-10848-BE"
click at [516, 60] on button "search button" at bounding box center [509, 61] width 23 height 20
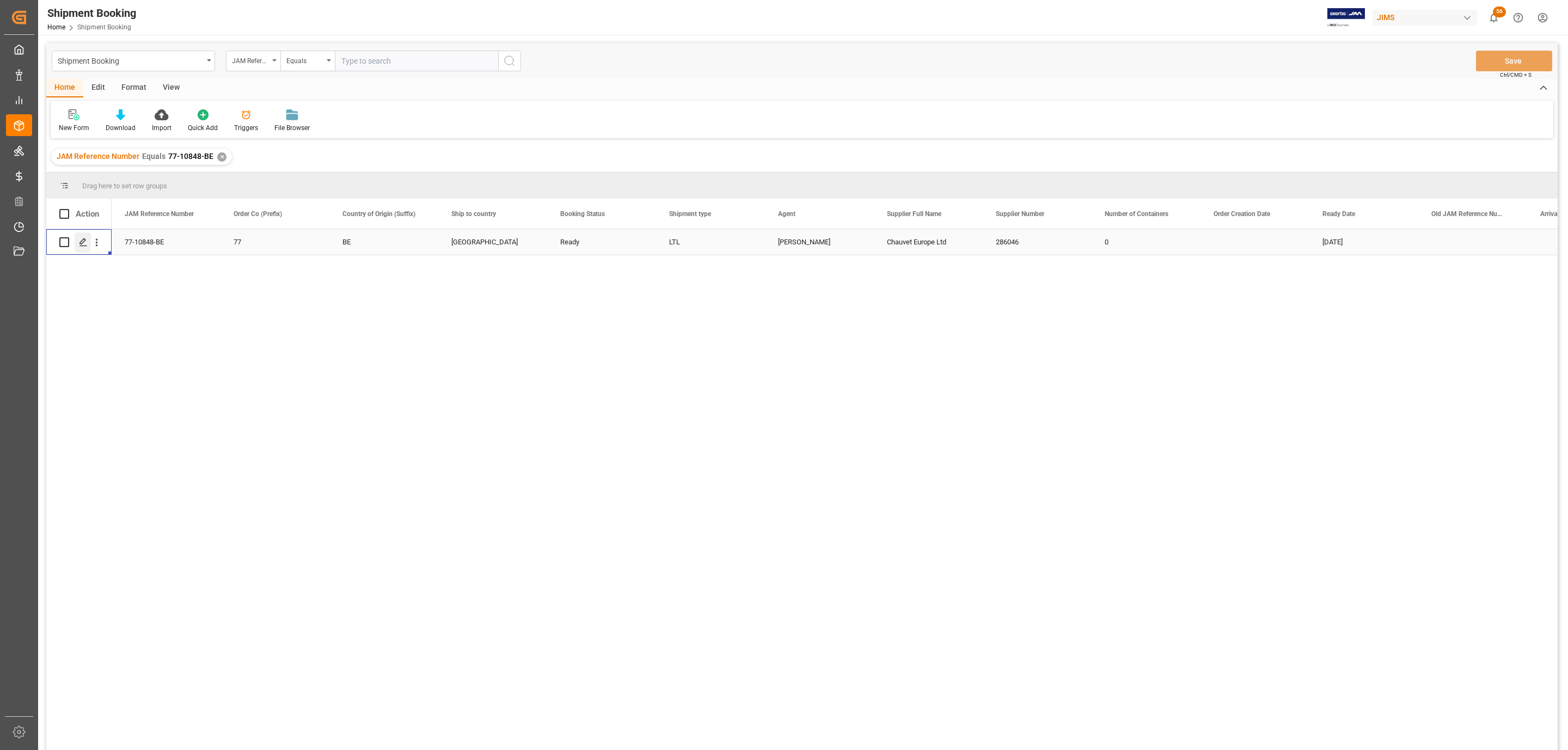
click at [83, 243] on polygon "Press SPACE to select this row." at bounding box center [82, 242] width 6 height 6
